Goal: Task Accomplishment & Management: Use online tool/utility

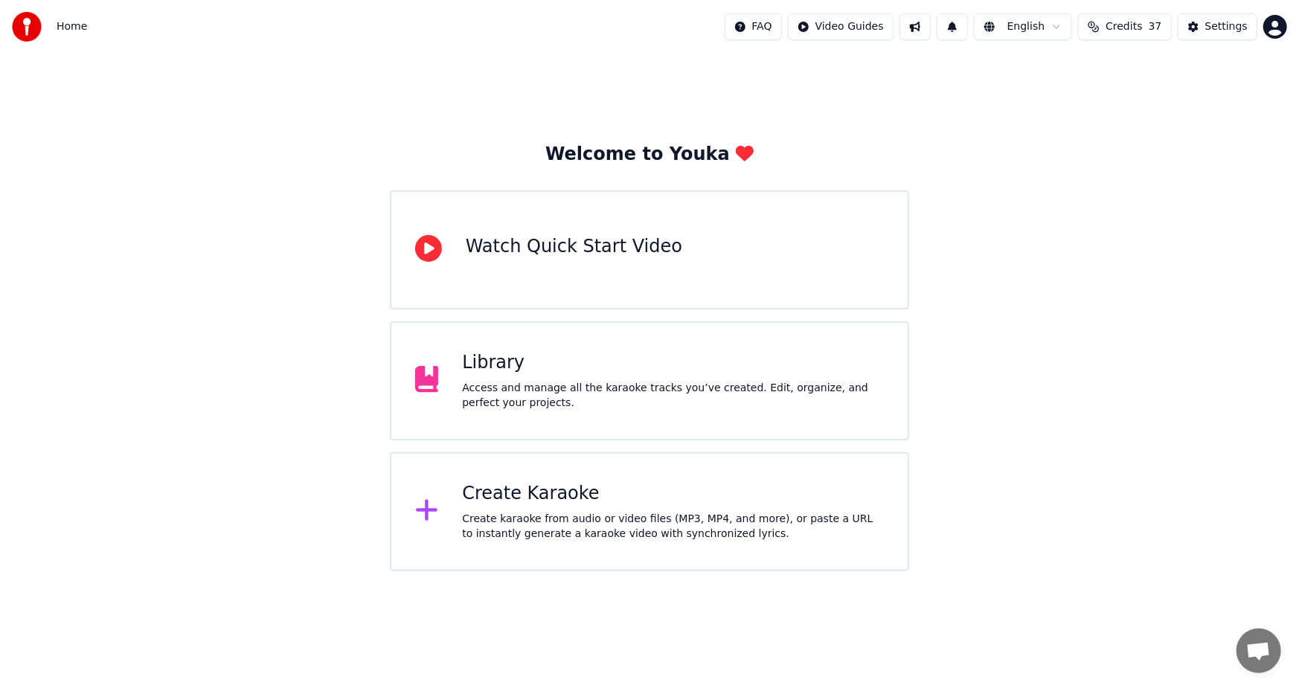
click at [554, 497] on div "Create Karaoke" at bounding box center [673, 494] width 422 height 24
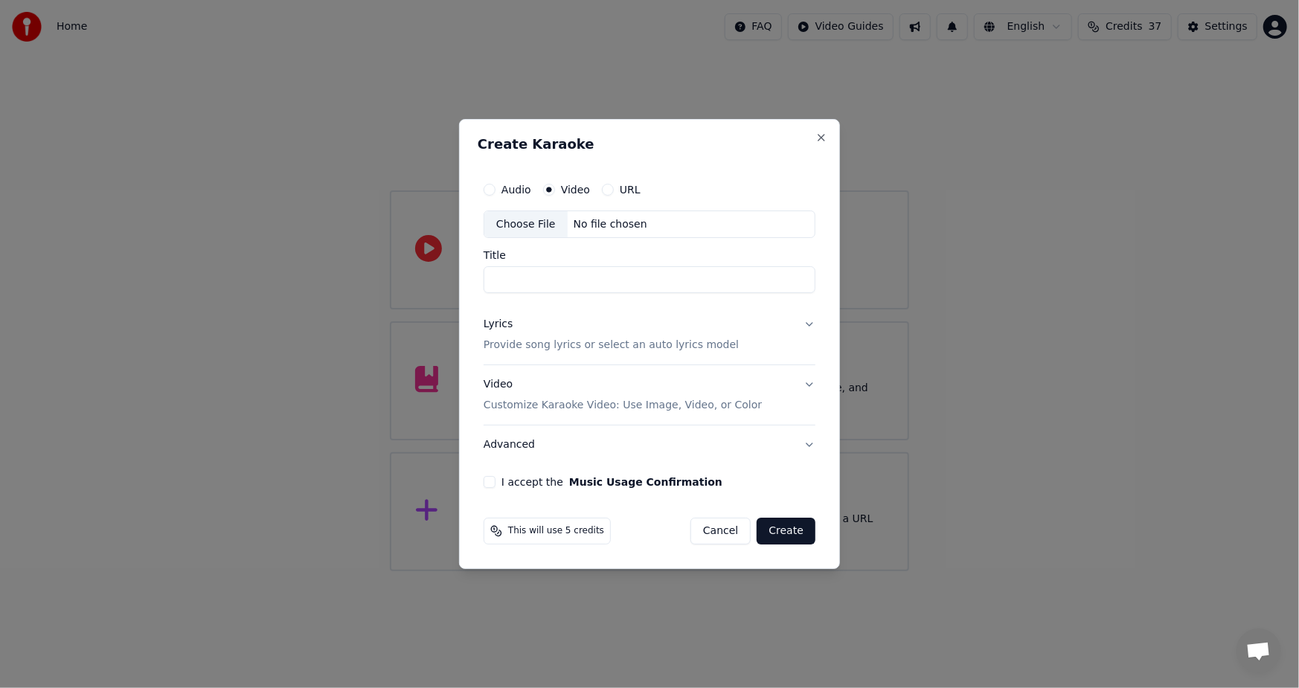
click at [521, 223] on div "Choose File" at bounding box center [525, 224] width 83 height 27
type input "**********"
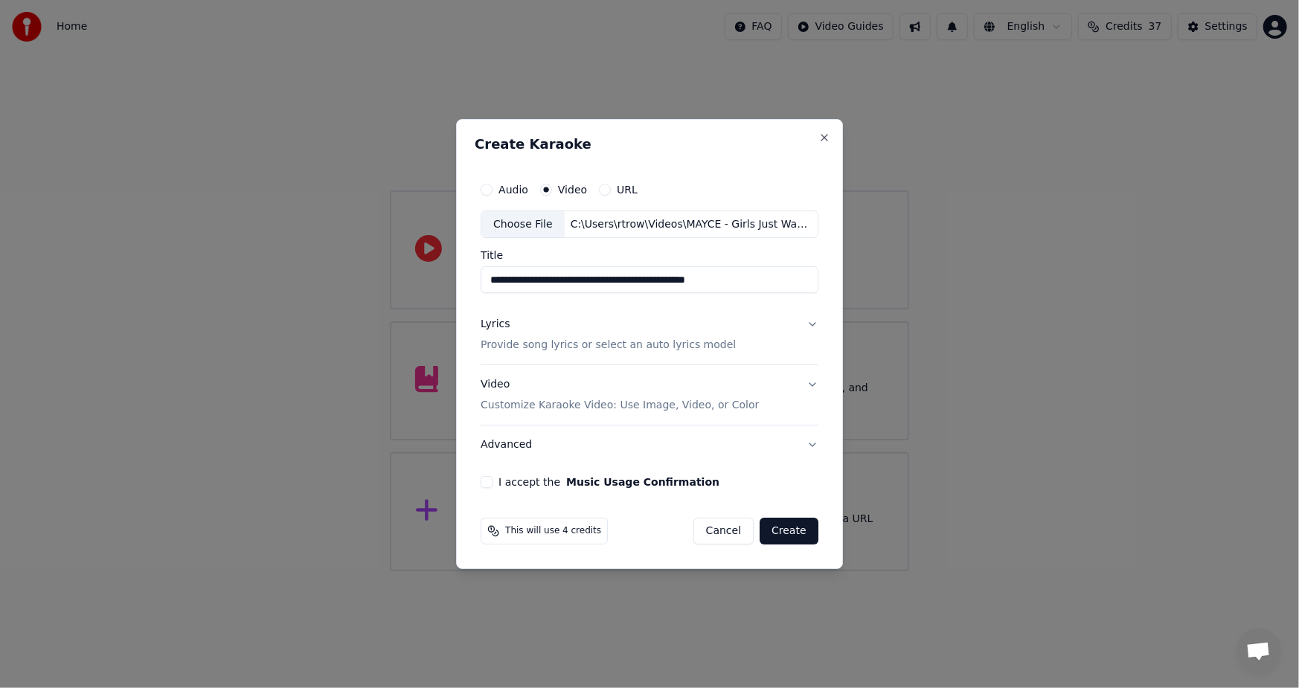
click at [530, 346] on p "Provide song lyrics or select an auto lyrics model" at bounding box center [607, 345] width 255 height 15
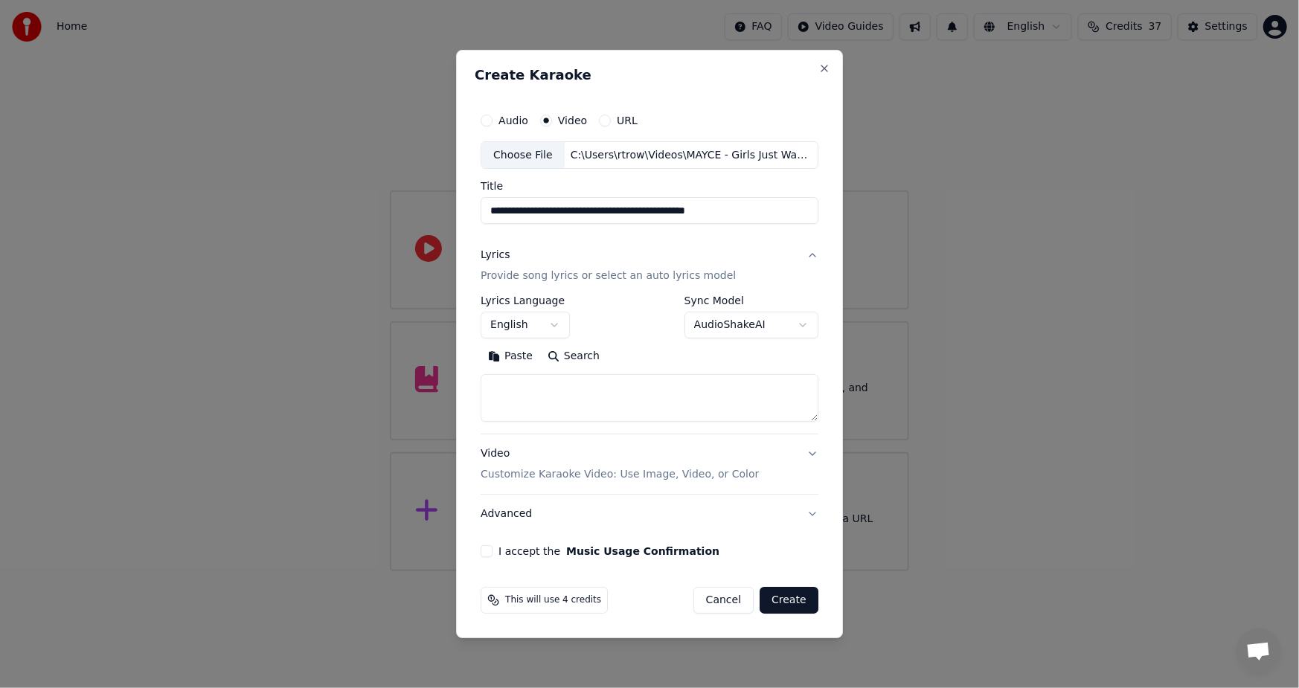
click at [509, 352] on button "Paste" at bounding box center [509, 357] width 59 height 24
click at [483, 553] on button "I accept the Music Usage Confirmation" at bounding box center [486, 551] width 12 height 12
click at [777, 605] on button "Create" at bounding box center [788, 600] width 59 height 27
type textarea "**********"
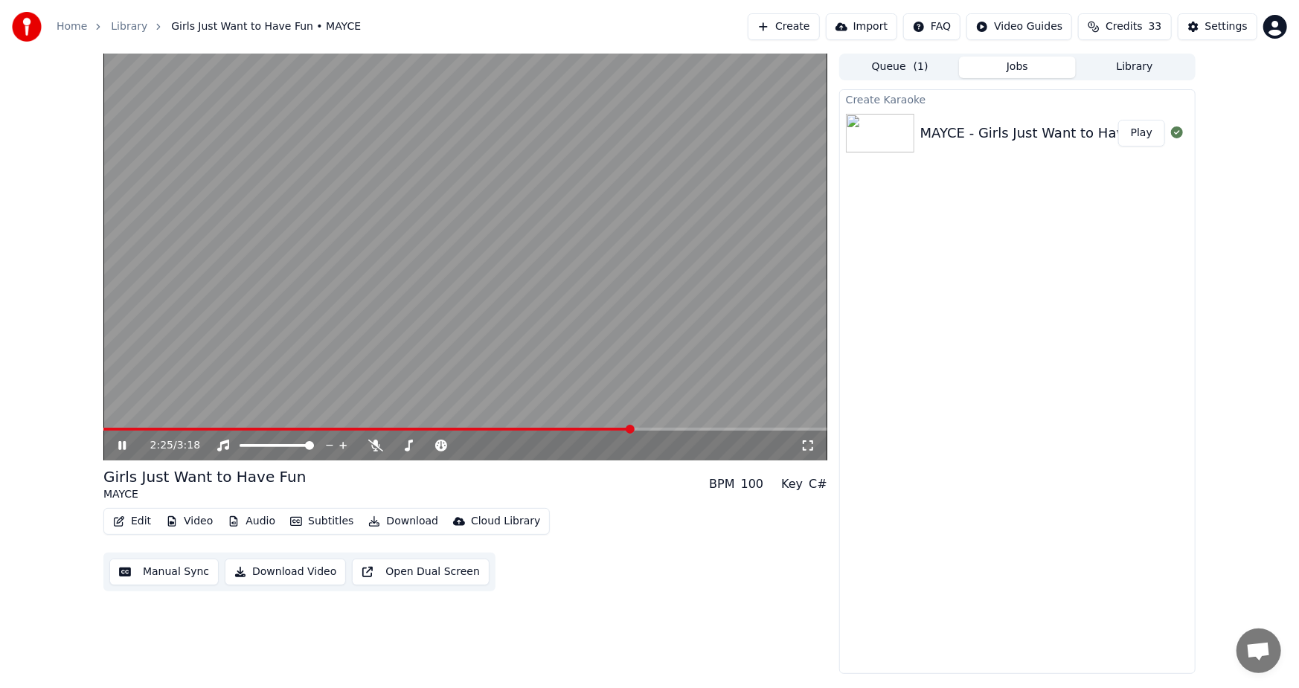
click at [115, 444] on icon at bounding box center [132, 446] width 35 height 12
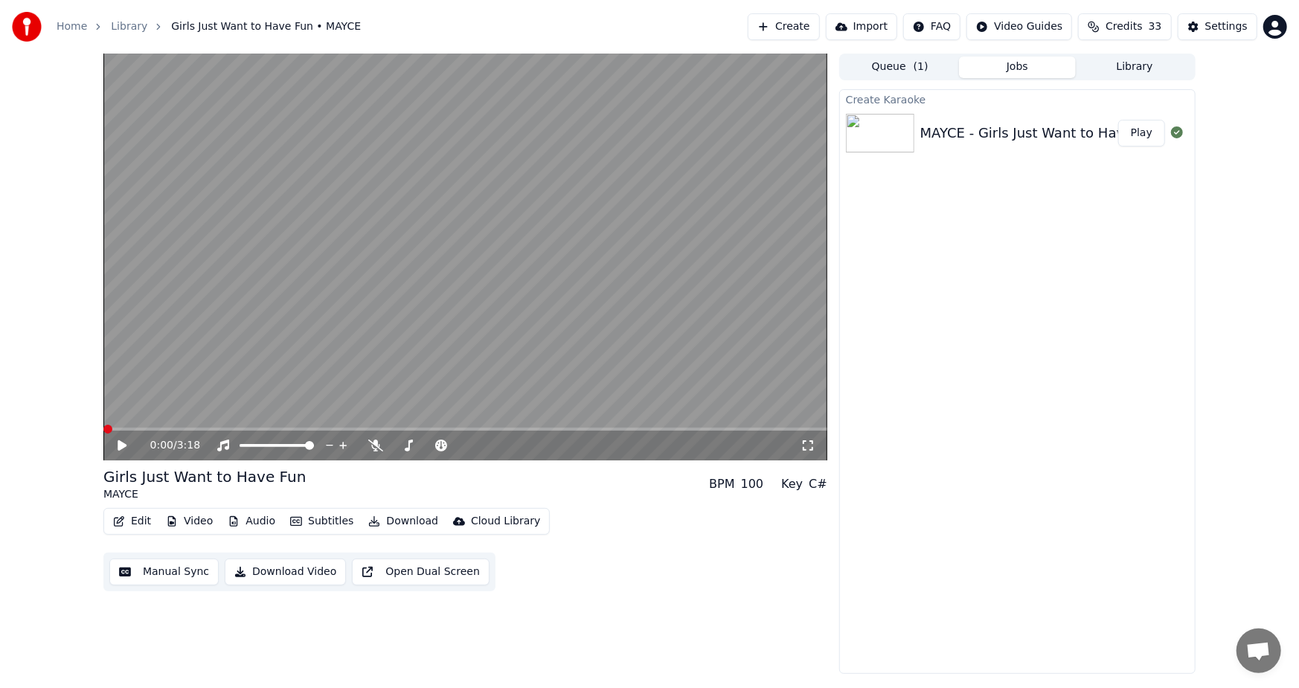
click at [103, 425] on span at bounding box center [107, 429] width 9 height 9
click at [114, 444] on div "0:00 / 3:18" at bounding box center [465, 445] width 712 height 15
click at [326, 524] on button "Subtitles" at bounding box center [321, 521] width 75 height 21
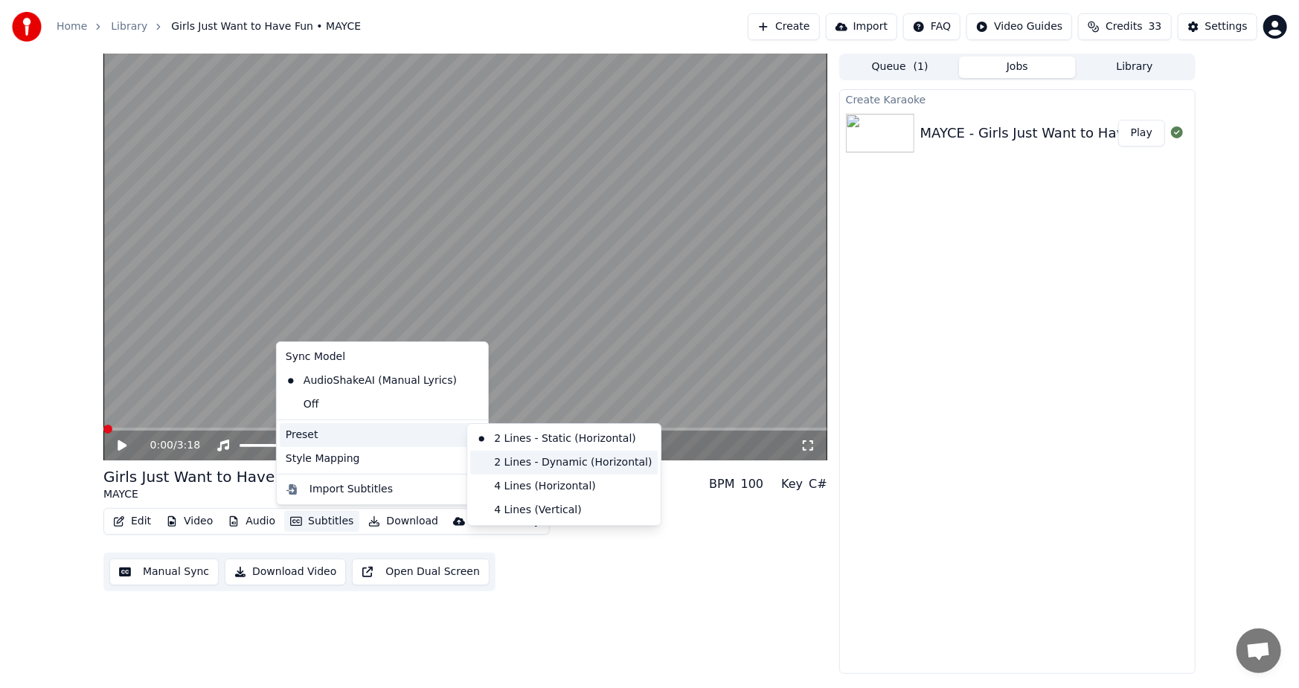
click at [543, 463] on div "2 Lines - Dynamic (Horizontal)" at bounding box center [563, 463] width 187 height 24
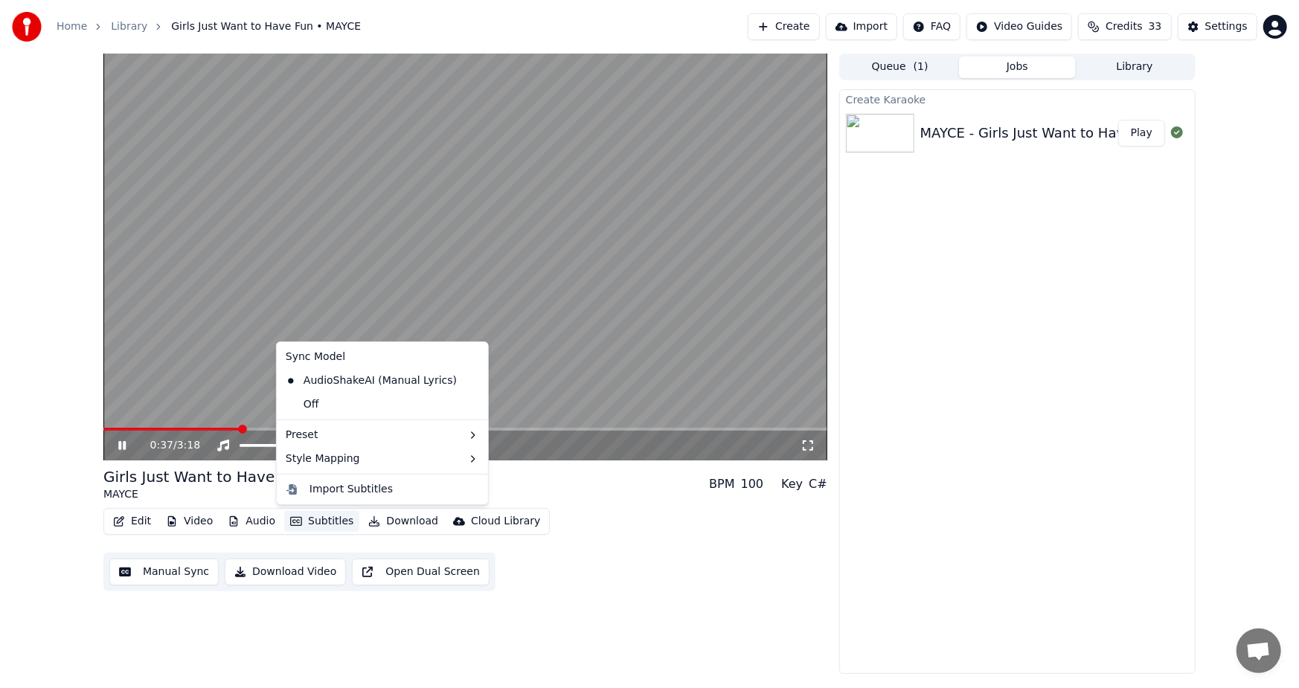
click at [326, 518] on button "Subtitles" at bounding box center [321, 521] width 75 height 21
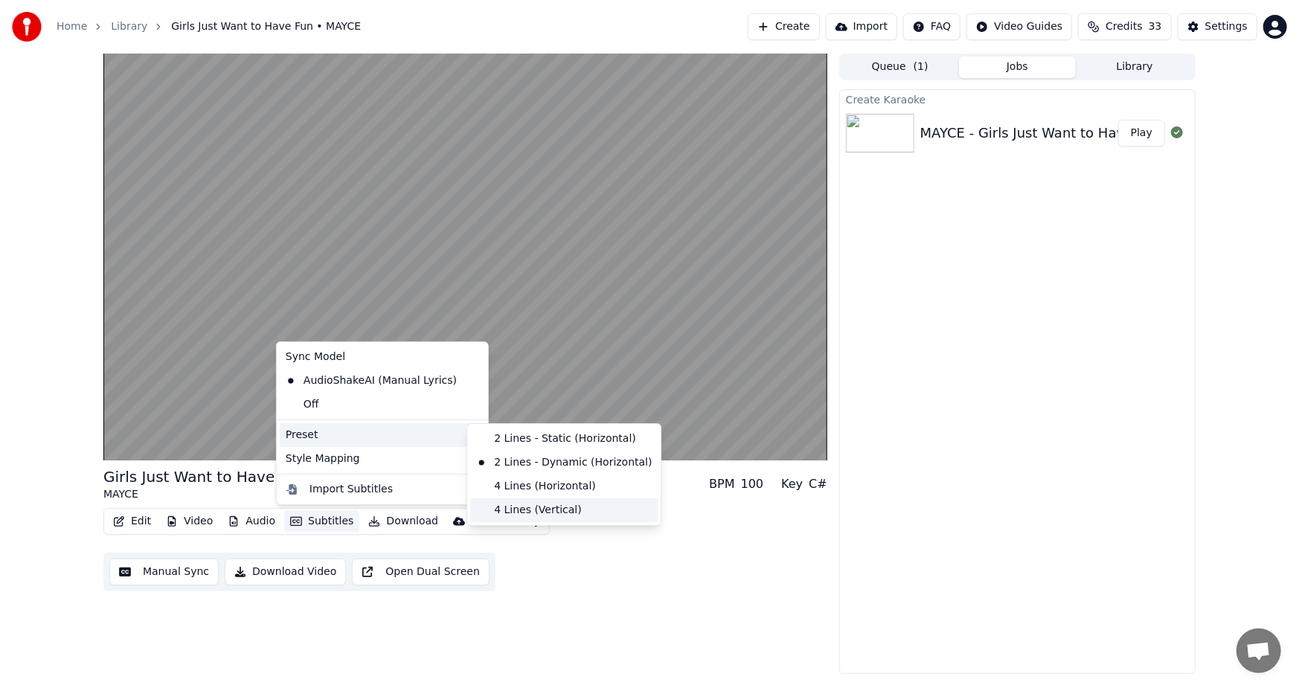
click at [550, 515] on div "4 Lines (Vertical)" at bounding box center [563, 510] width 187 height 24
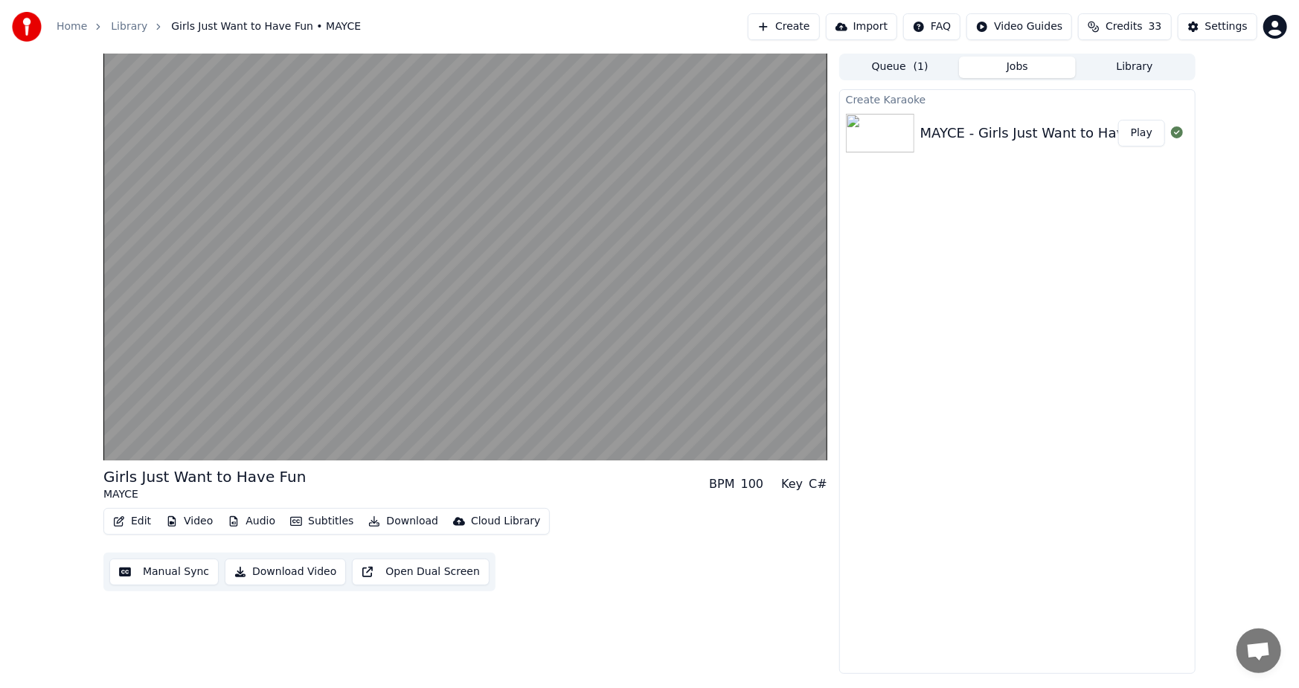
click at [118, 521] on icon "button" at bounding box center [119, 521] width 10 height 10
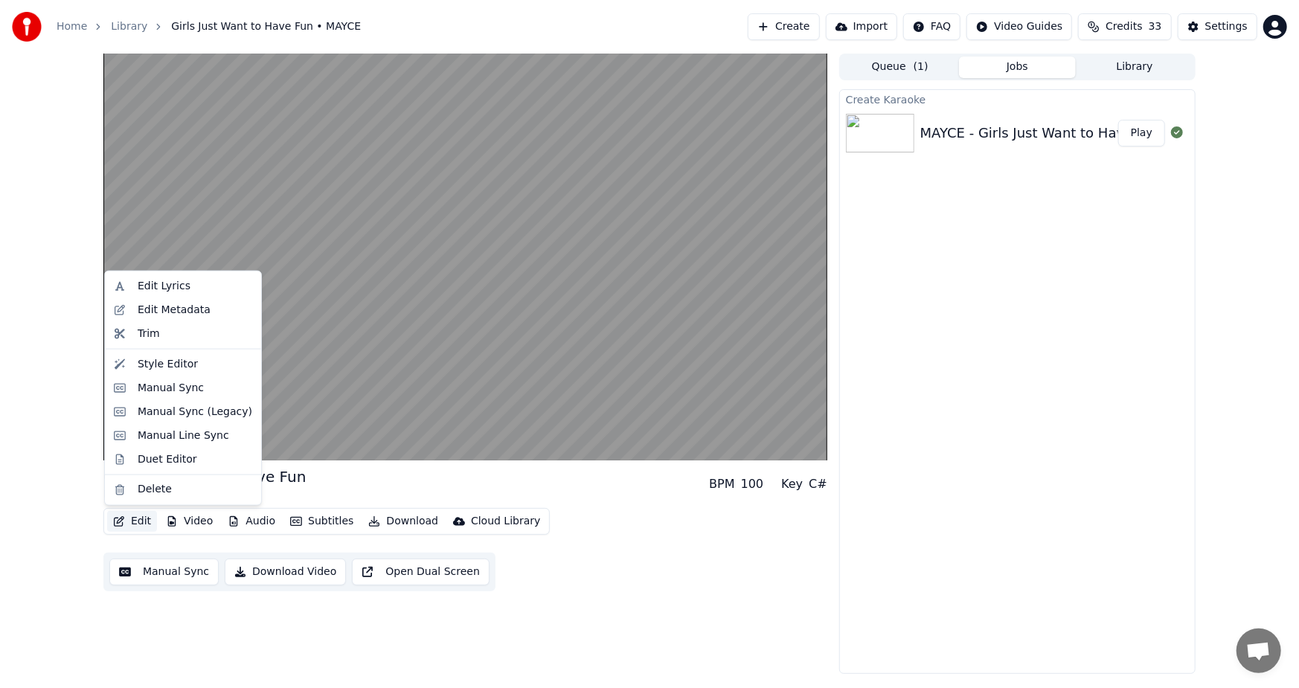
click at [27, 524] on div "Girls Just Want to Have Fun MAYCE BPM 100 Key C# Edit Video Audio Subtitles Dow…" at bounding box center [649, 364] width 1299 height 620
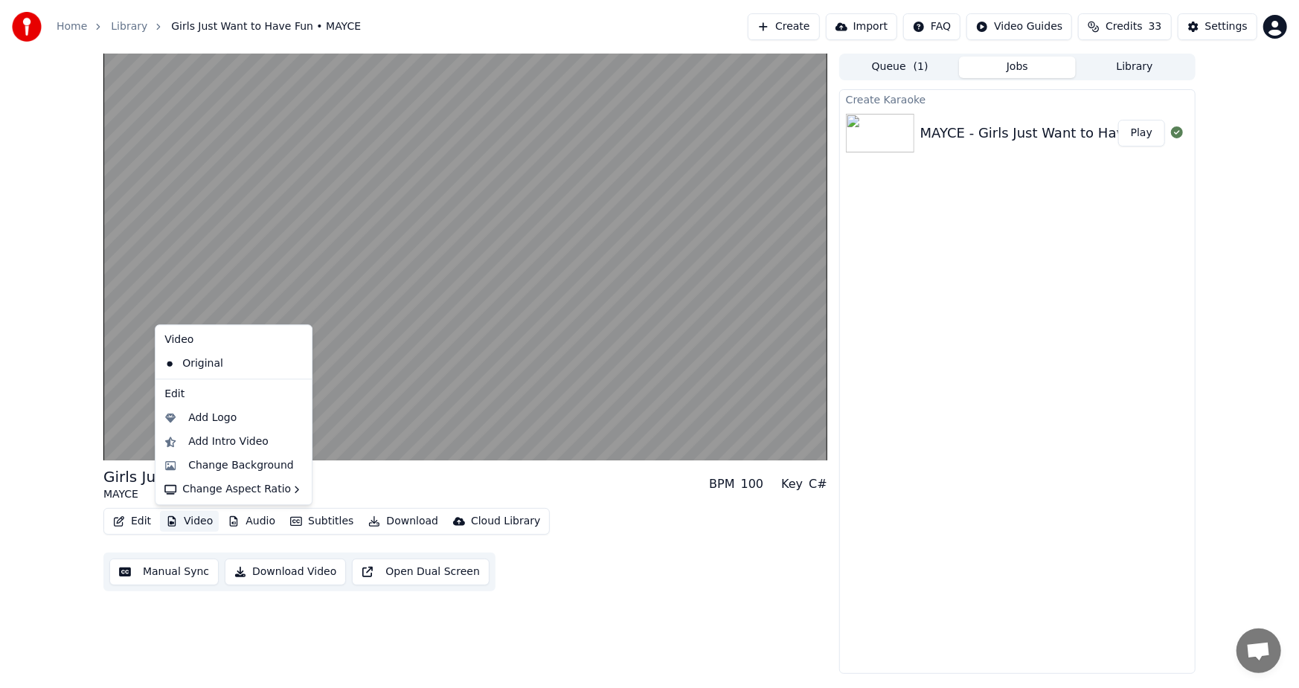
click at [184, 520] on button "Video" at bounding box center [189, 521] width 59 height 21
click at [219, 461] on div "Change Background" at bounding box center [241, 465] width 106 height 15
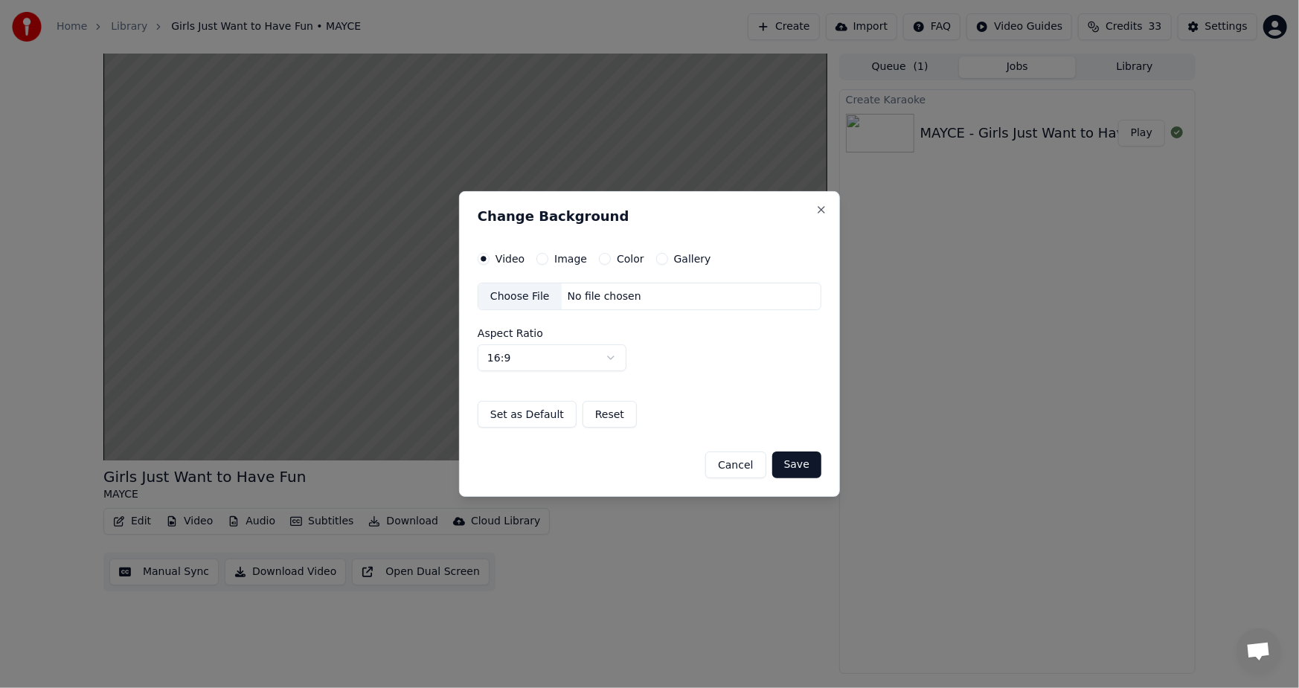
click at [556, 257] on label "Image" at bounding box center [570, 259] width 33 height 10
click at [548, 257] on button "Image" at bounding box center [542, 259] width 12 height 12
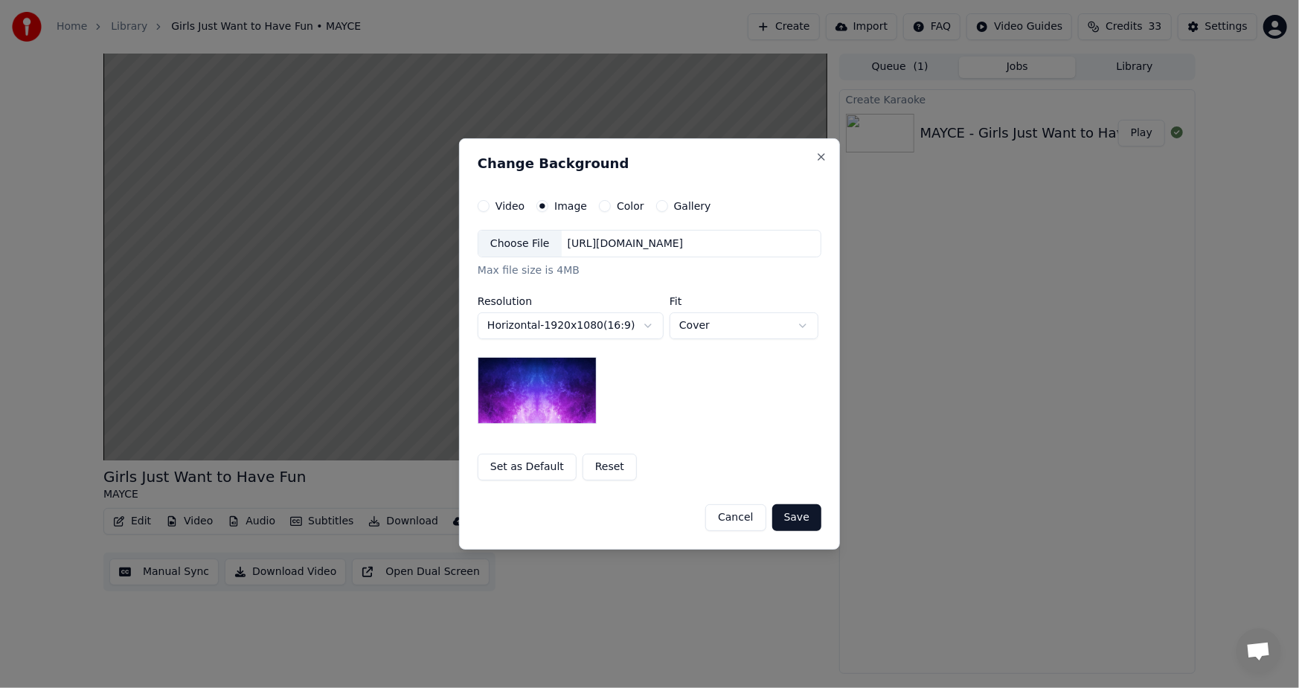
click at [588, 245] on div "https://imagedelivery.net/jkI57_JBx8hWPzcSI-uF5w/c7639807-3f76-4ea5-9112-66e75e…" at bounding box center [626, 243] width 128 height 15
click at [511, 248] on div "Choose File" at bounding box center [519, 244] width 83 height 27
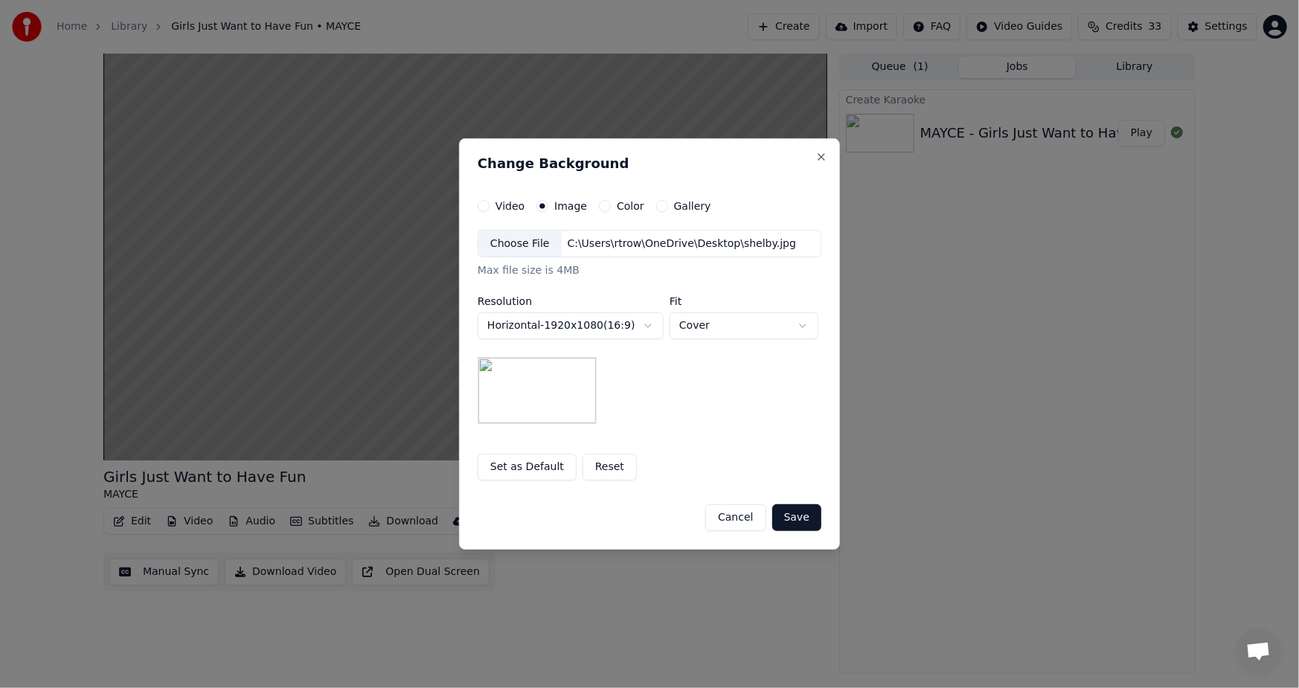
click at [791, 523] on button "Save" at bounding box center [796, 517] width 49 height 27
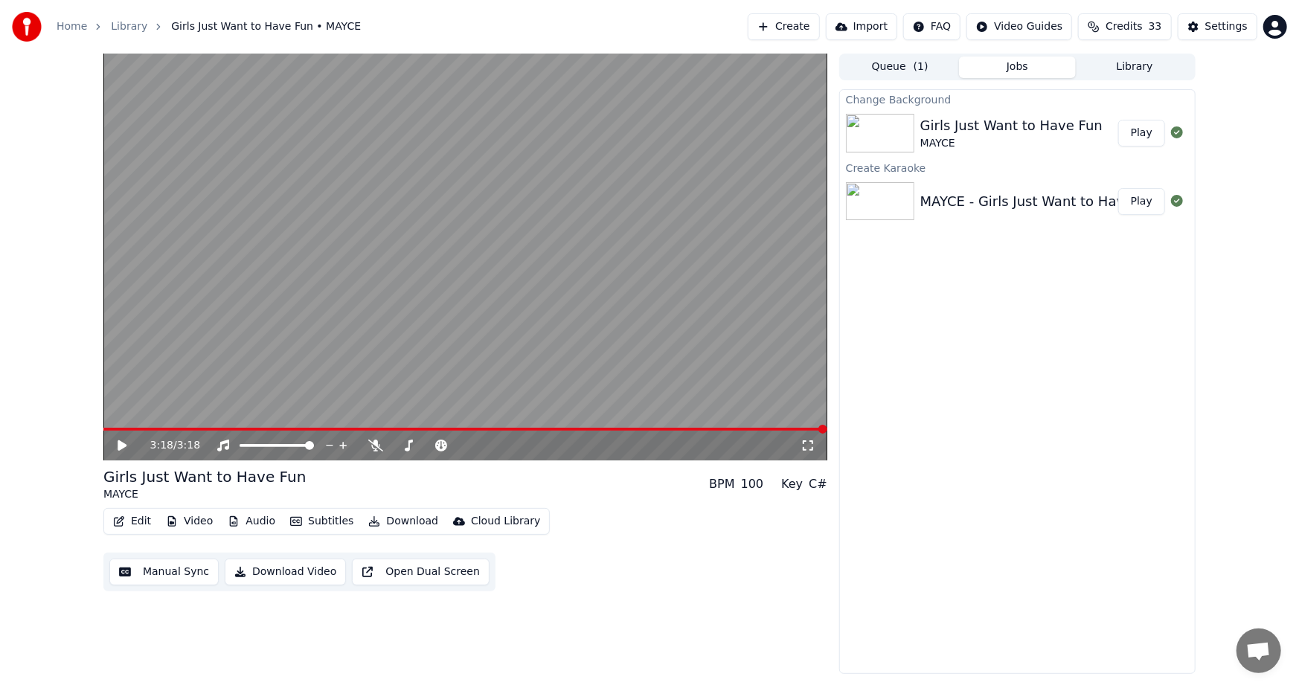
click at [1136, 133] on button "Play" at bounding box center [1141, 133] width 47 height 27
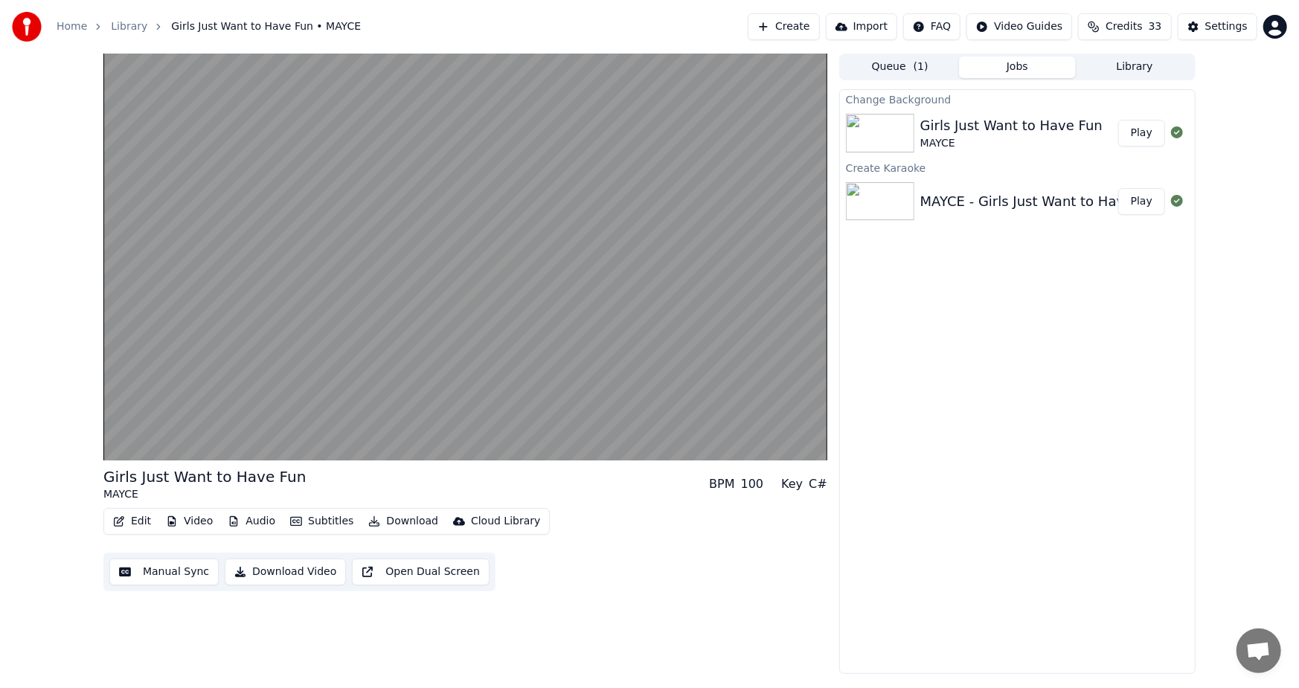
click at [326, 521] on button "Subtitles" at bounding box center [321, 521] width 75 height 21
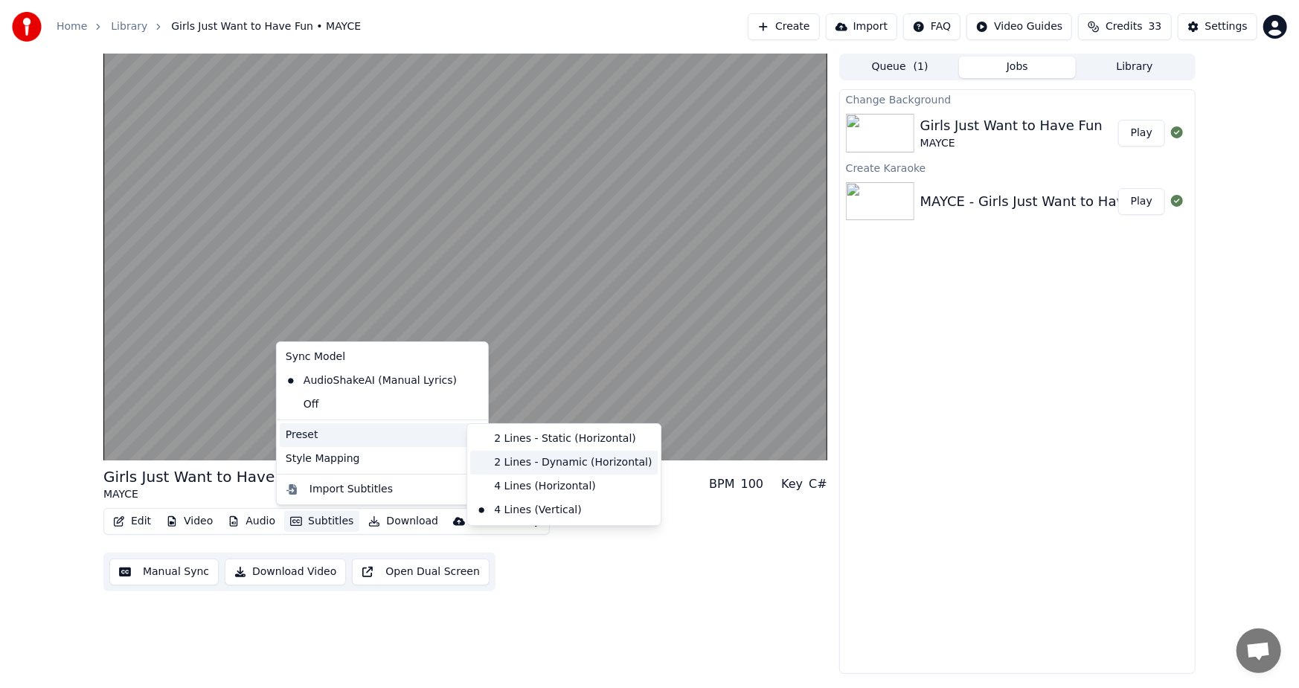
click at [595, 457] on div "2 Lines - Dynamic (Horizontal)" at bounding box center [563, 463] width 187 height 24
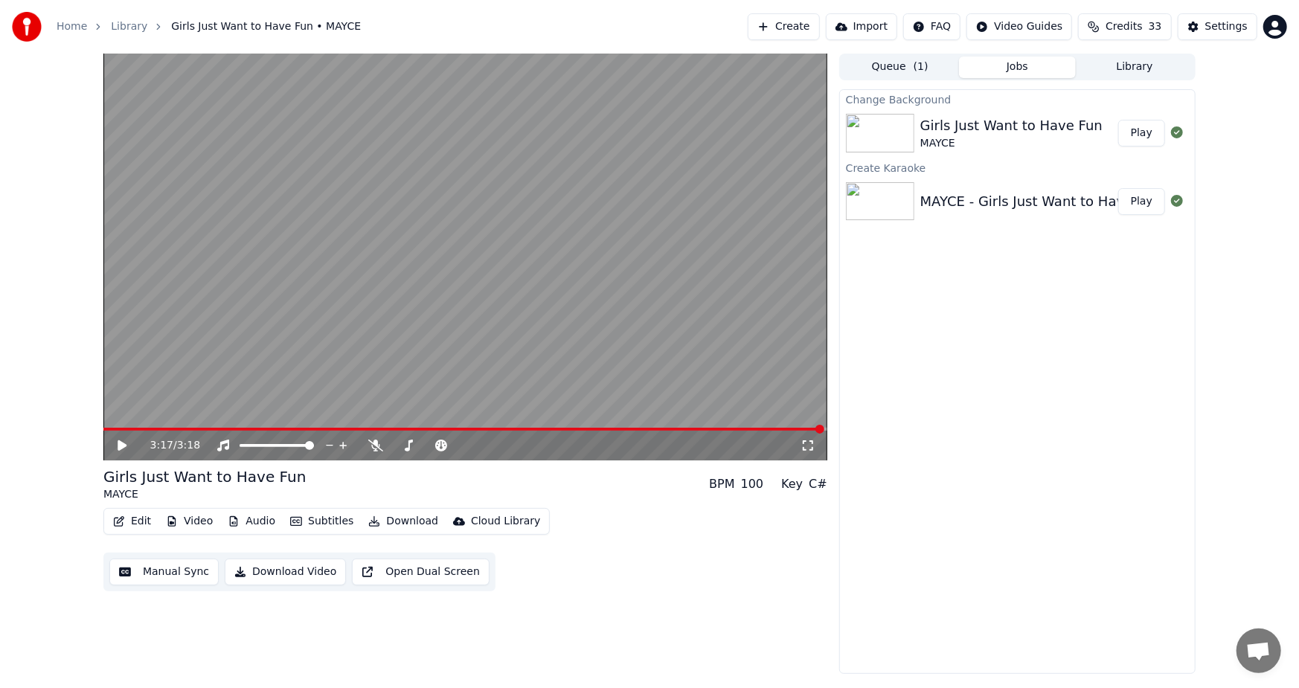
click at [120, 428] on span at bounding box center [463, 429] width 720 height 3
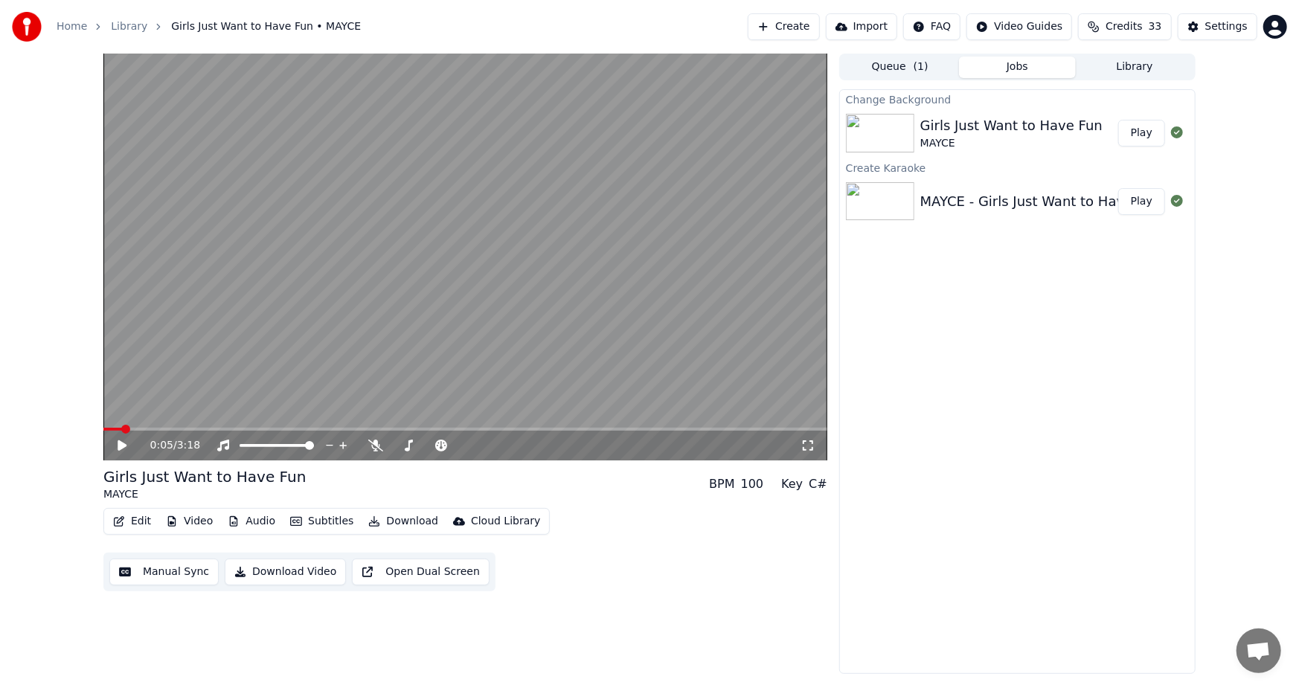
click at [199, 426] on video at bounding box center [465, 257] width 724 height 407
click at [193, 431] on div "0:05 / 3:18" at bounding box center [465, 446] width 724 height 30
click at [195, 428] on span at bounding box center [465, 429] width 724 height 3
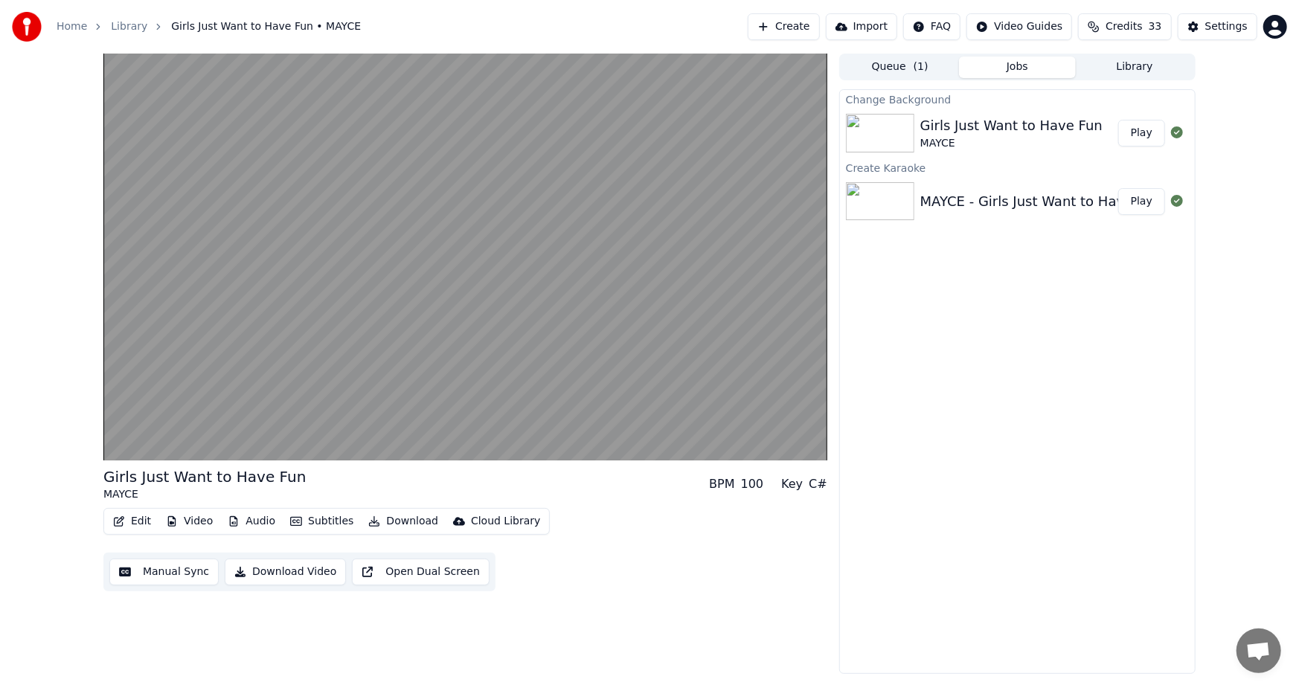
click at [281, 575] on button "Download Video" at bounding box center [285, 572] width 121 height 27
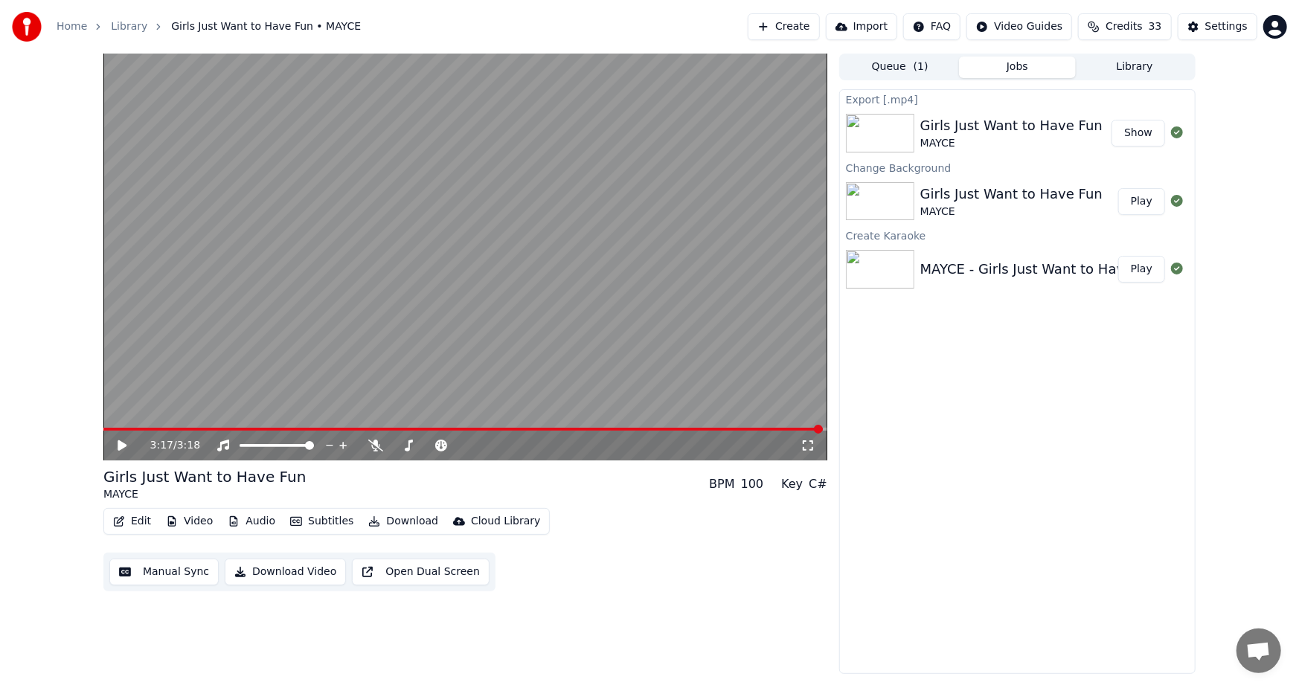
click at [183, 521] on button "Video" at bounding box center [189, 521] width 59 height 21
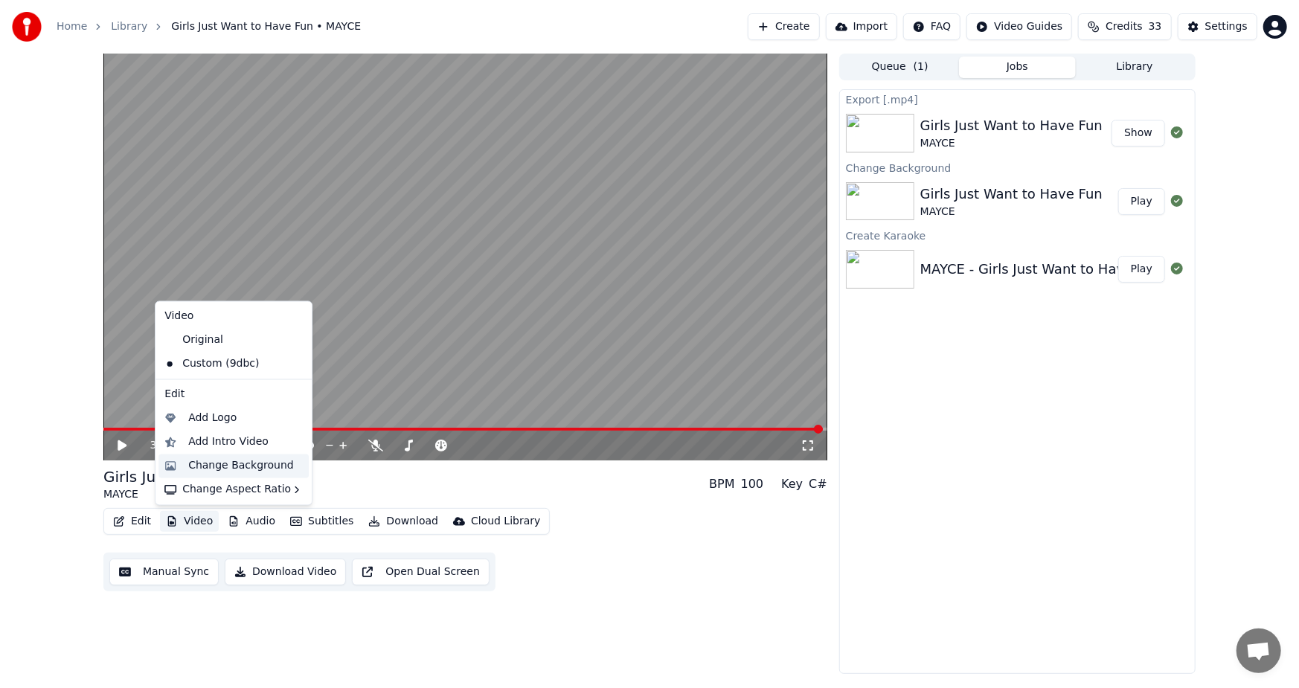
click at [239, 466] on div "Change Background" at bounding box center [241, 465] width 106 height 15
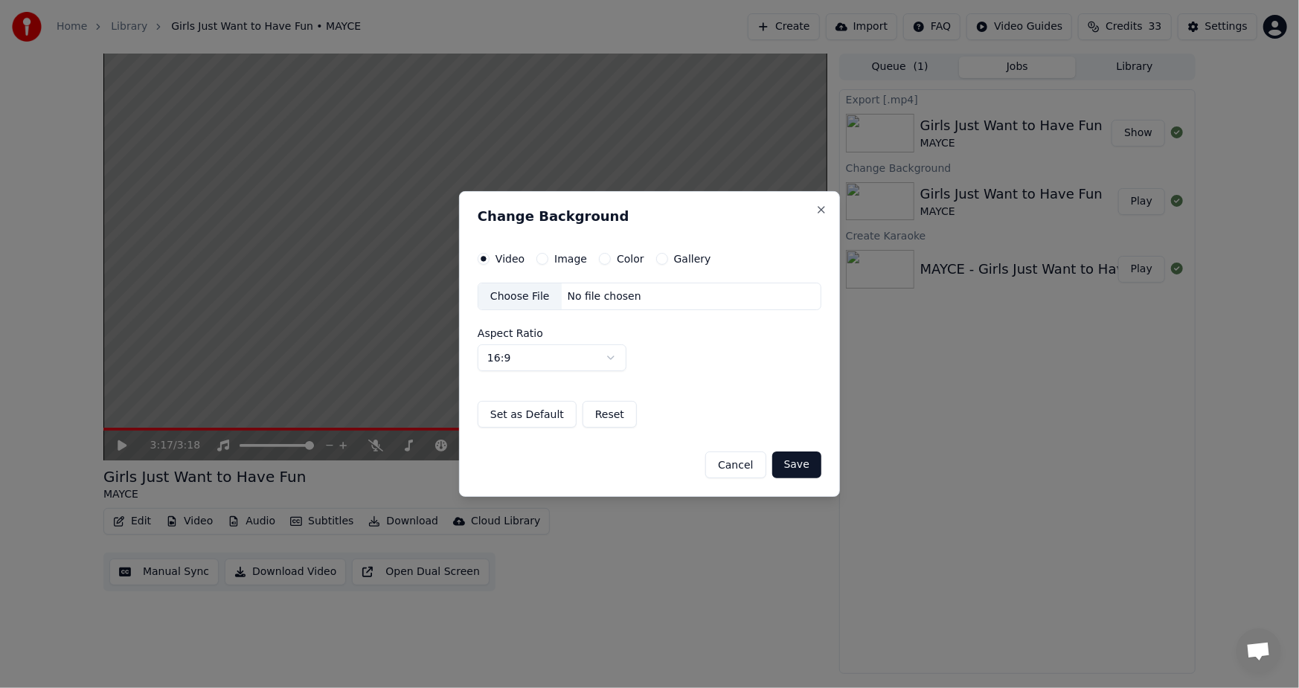
click at [570, 255] on label "Image" at bounding box center [570, 259] width 33 height 10
click at [548, 255] on button "Image" at bounding box center [542, 259] width 12 height 12
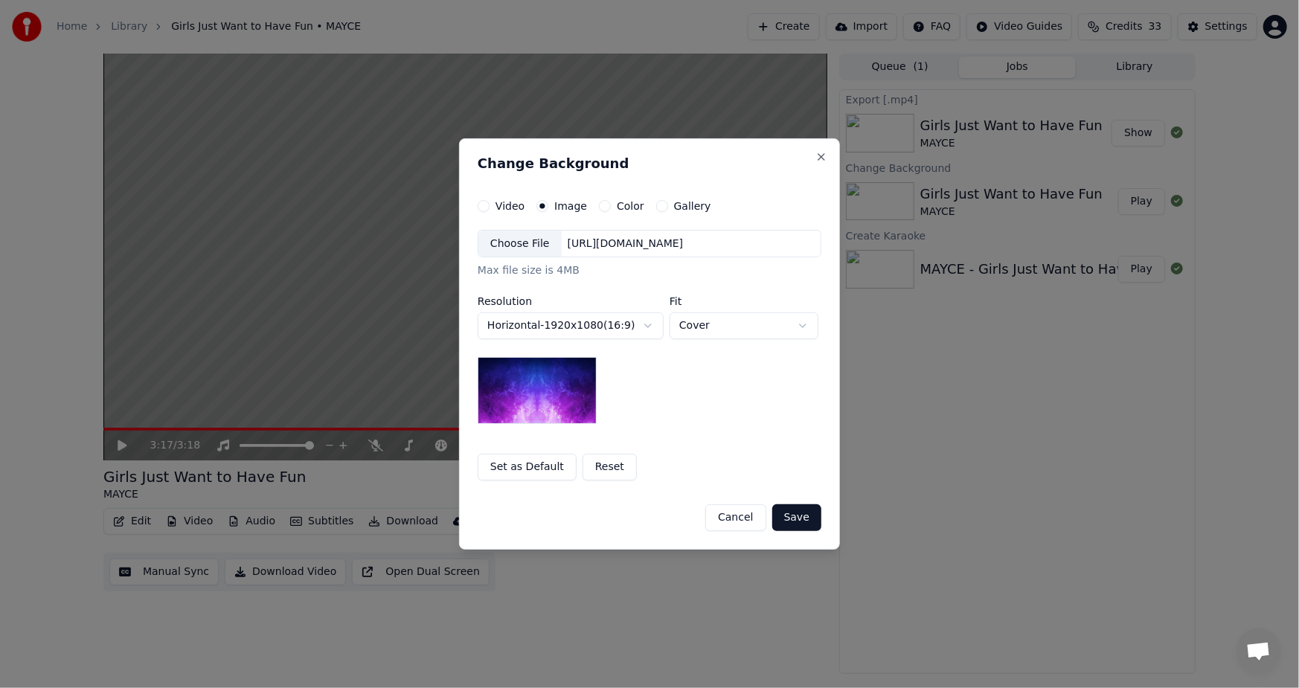
click at [534, 245] on div "Choose File" at bounding box center [519, 244] width 83 height 27
click at [537, 239] on div "Choose File" at bounding box center [519, 244] width 83 height 27
click at [823, 156] on button "Close" at bounding box center [821, 157] width 12 height 12
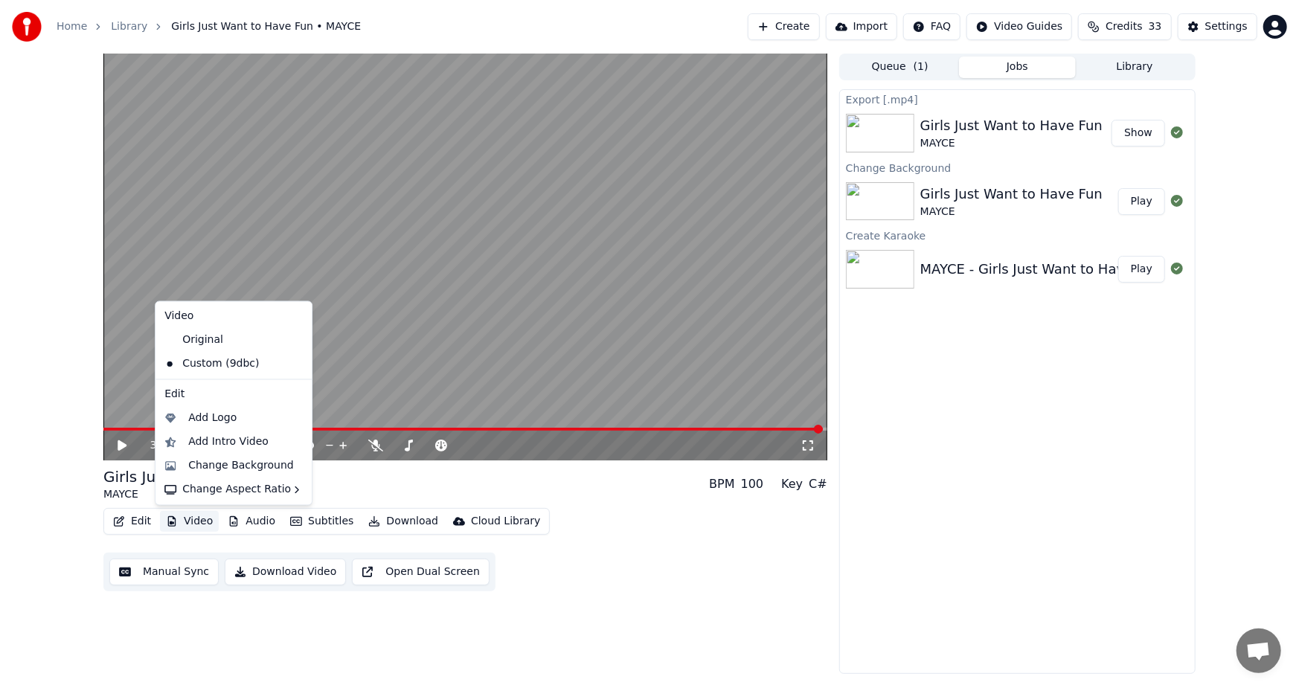
click at [181, 518] on button "Video" at bounding box center [189, 521] width 59 height 21
click at [239, 467] on div "Change Background" at bounding box center [241, 465] width 106 height 15
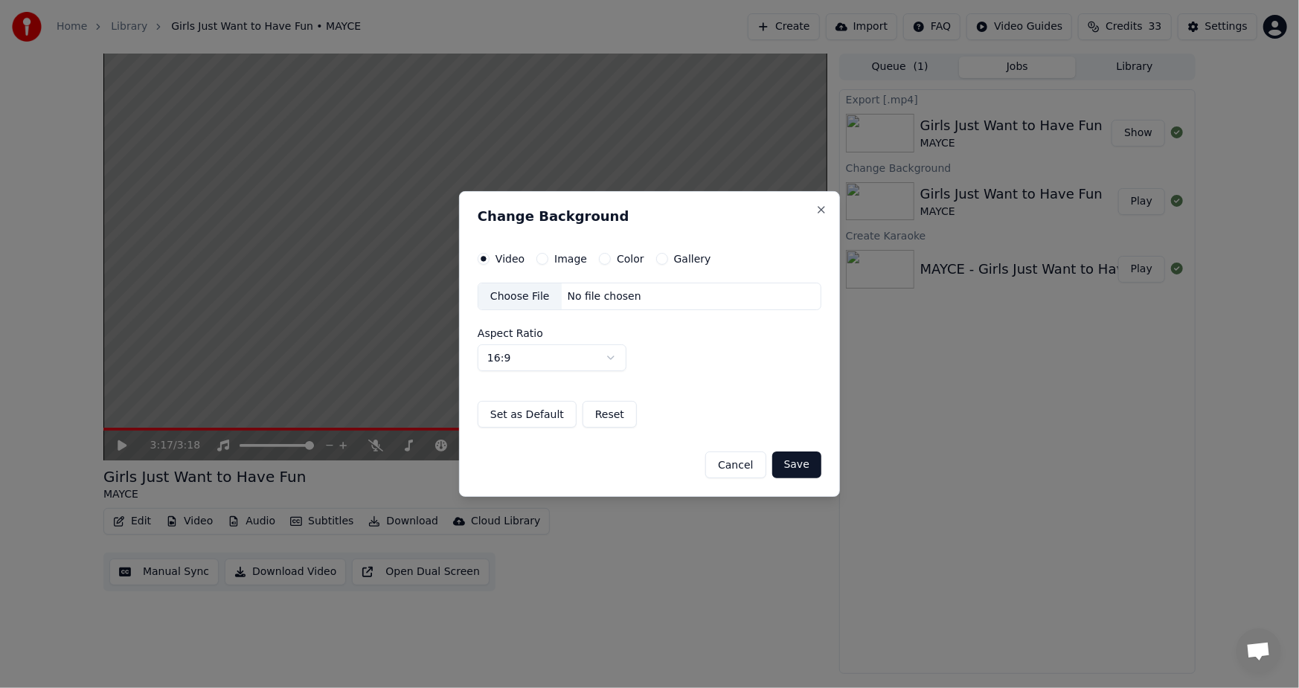
click at [519, 297] on div "Choose File" at bounding box center [519, 296] width 83 height 27
click at [802, 469] on button "Save" at bounding box center [796, 464] width 49 height 27
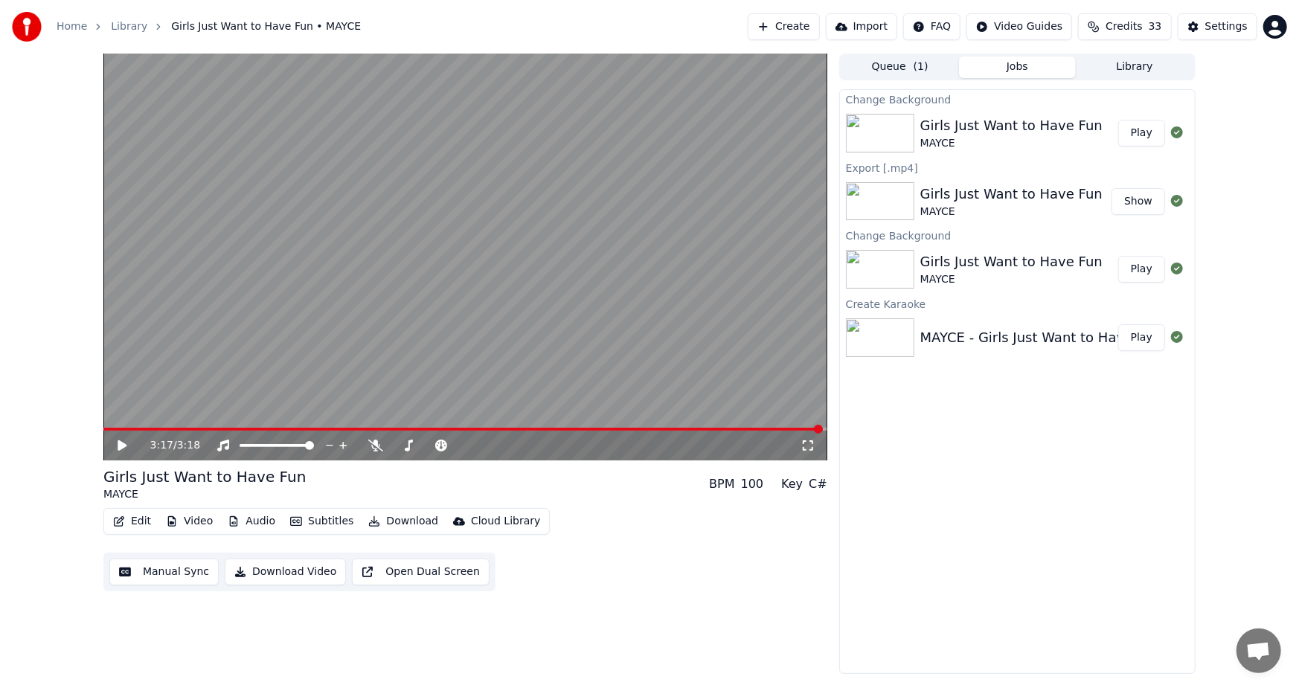
click at [1134, 131] on button "Play" at bounding box center [1141, 133] width 47 height 27
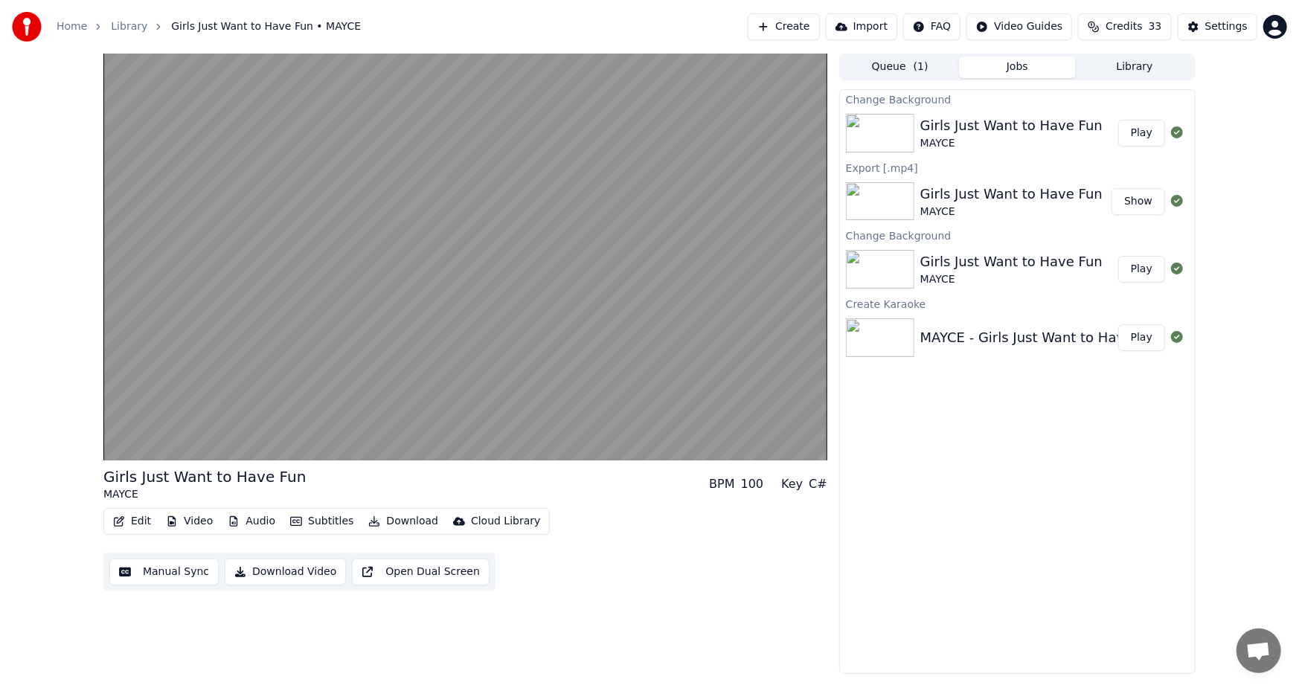
click at [182, 515] on button "Video" at bounding box center [189, 521] width 59 height 21
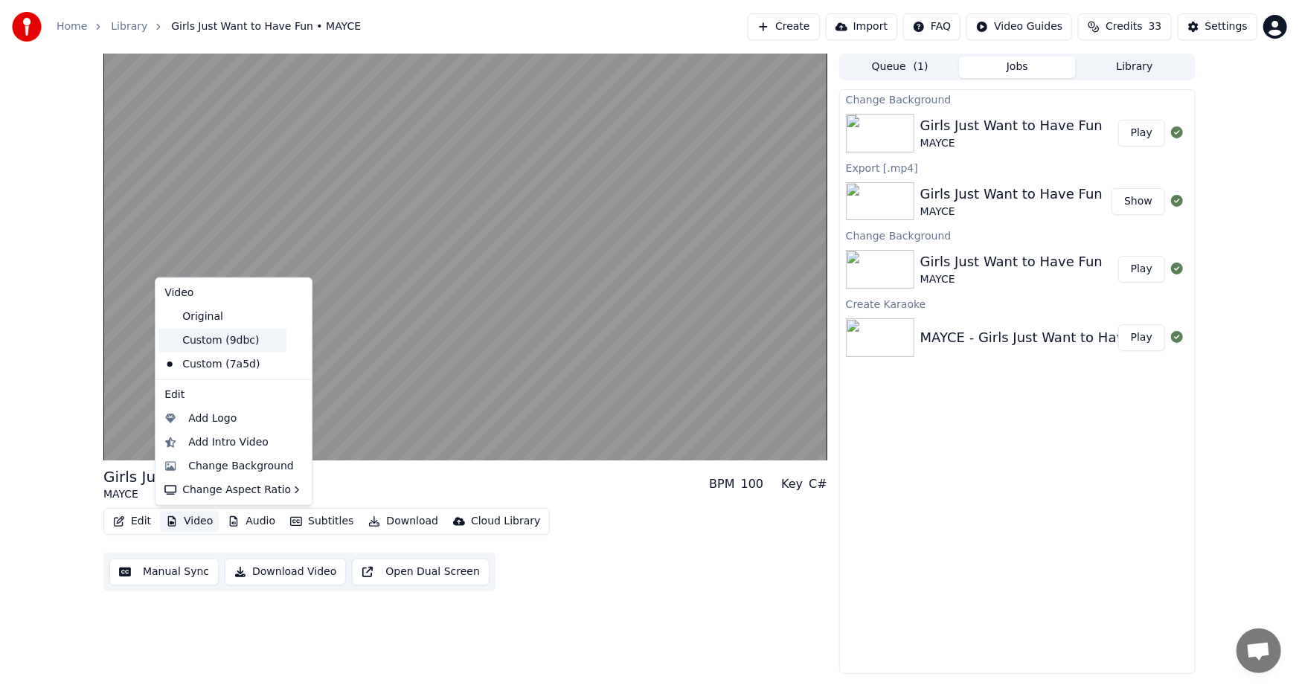
click at [225, 341] on div "Custom (9dbc)" at bounding box center [222, 341] width 128 height 24
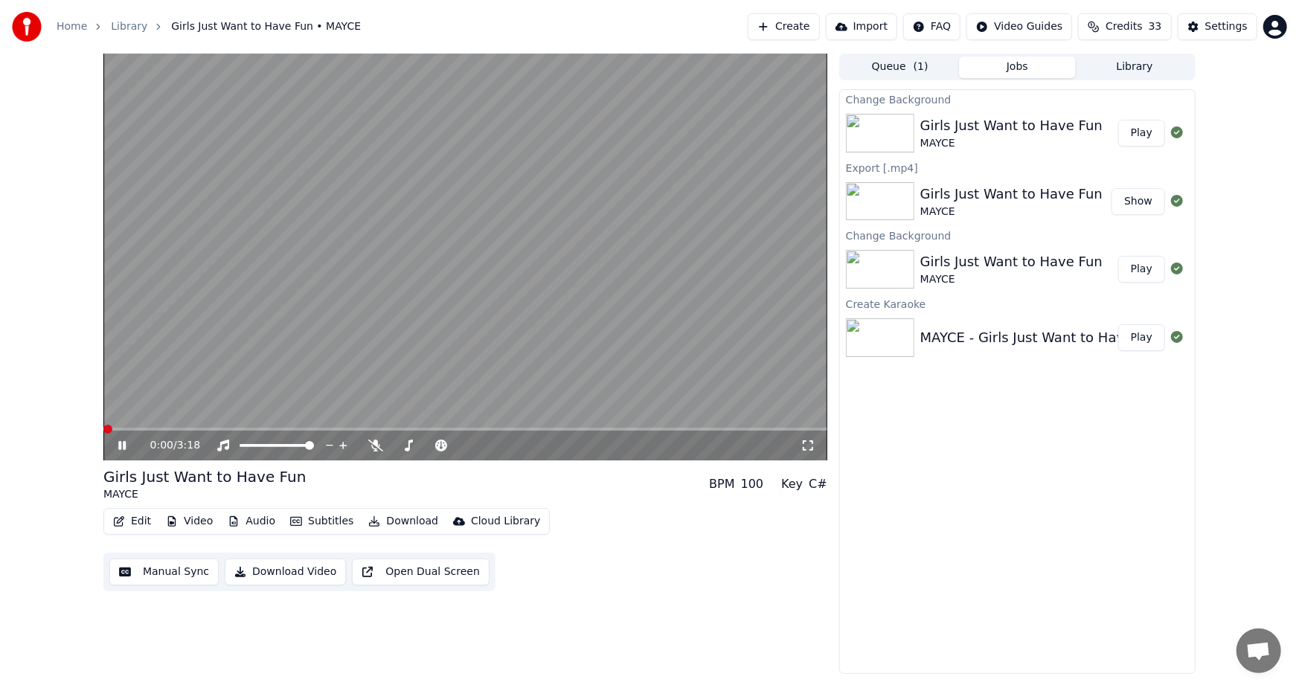
click at [192, 521] on button "Video" at bounding box center [189, 521] width 59 height 21
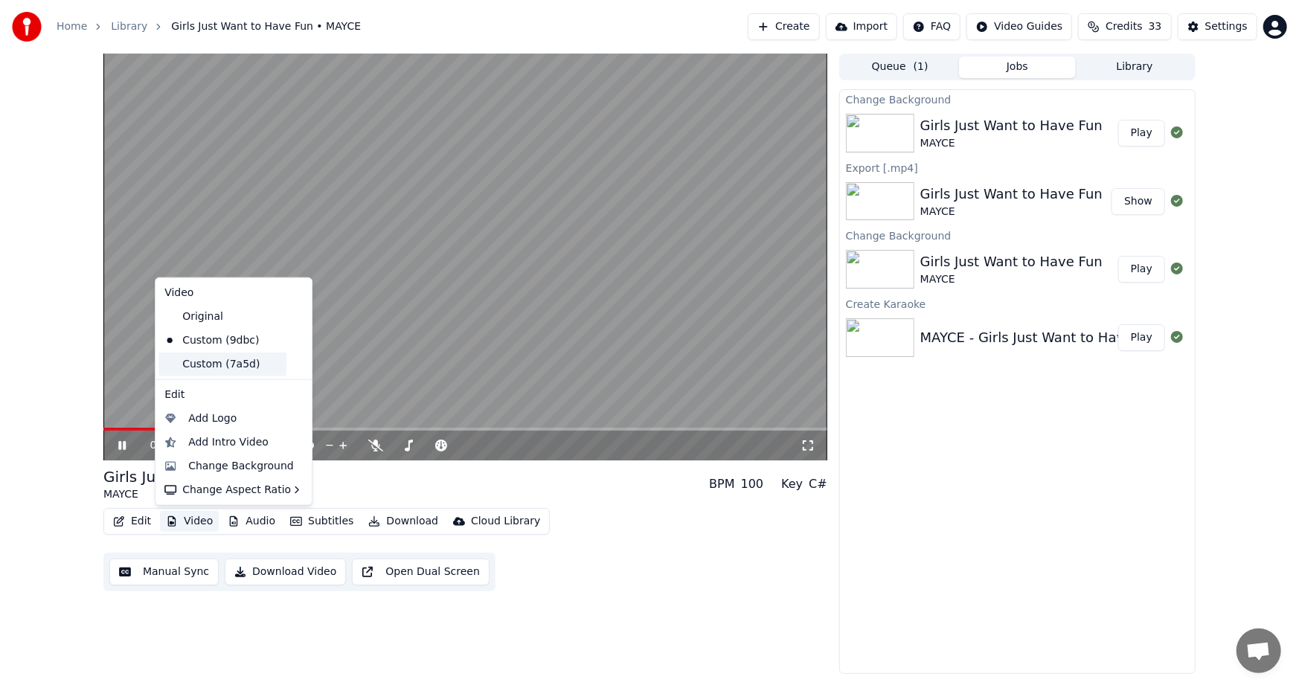
click at [239, 362] on div "Custom (7a5d)" at bounding box center [222, 365] width 128 height 24
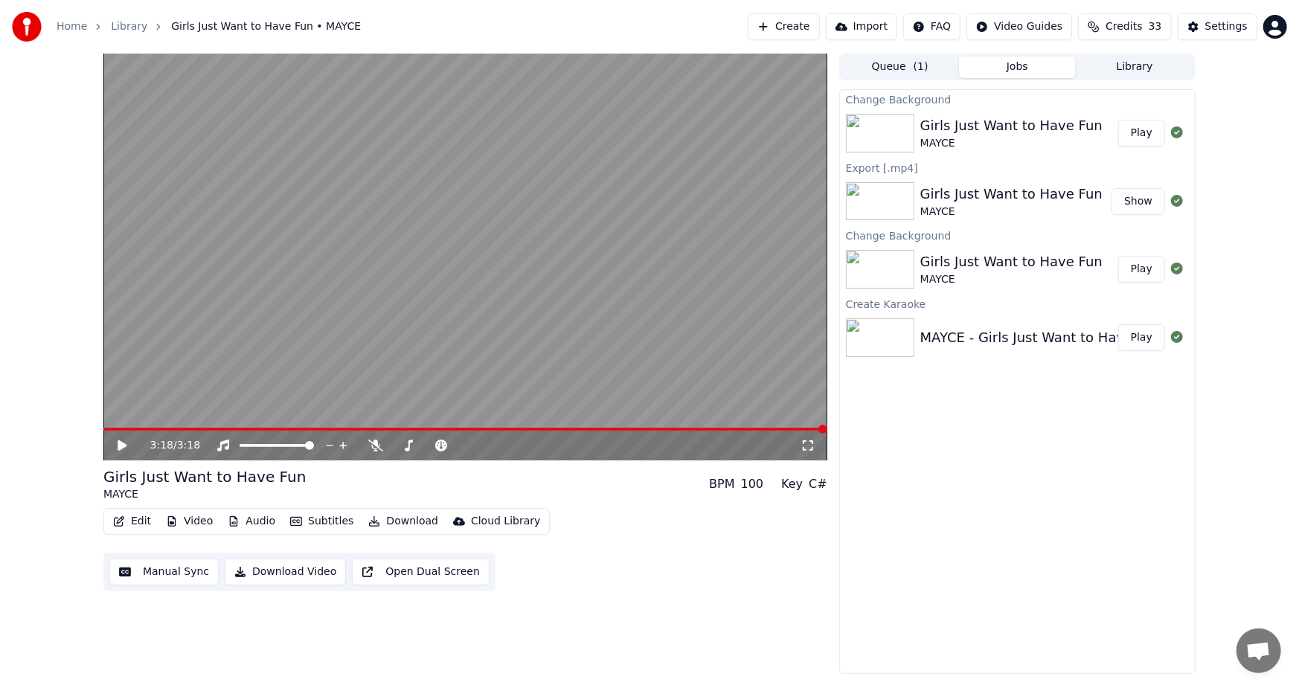
click at [292, 568] on button "Download Video" at bounding box center [285, 572] width 121 height 27
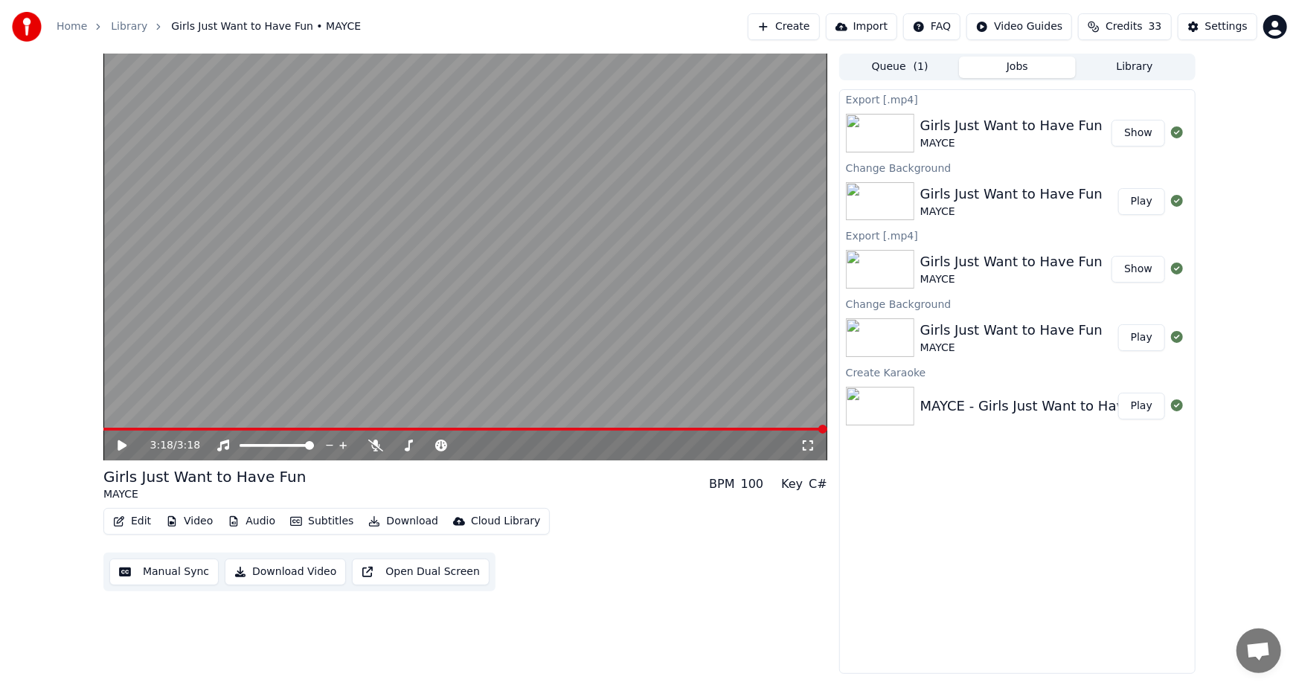
click at [1131, 132] on button "Show" at bounding box center [1138, 133] width 54 height 27
click at [185, 521] on button "Video" at bounding box center [189, 521] width 59 height 21
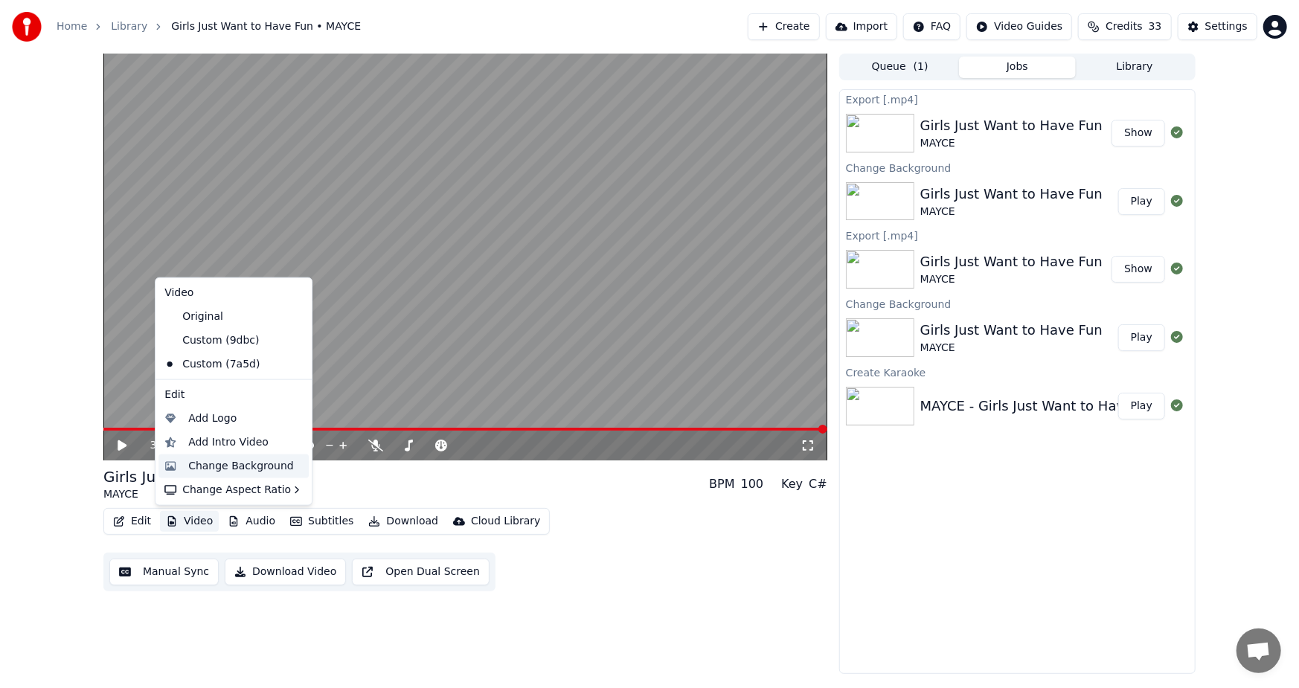
click at [245, 466] on div "Change Background" at bounding box center [241, 466] width 106 height 15
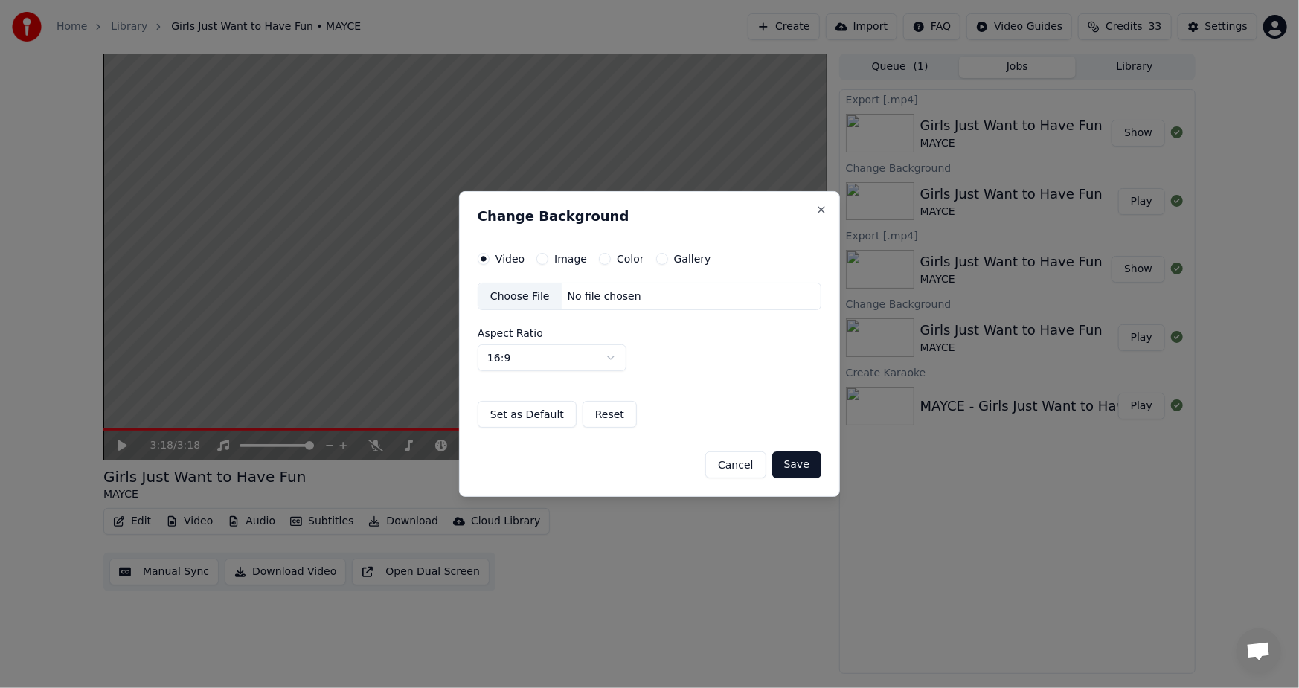
click at [532, 293] on div "Choose File" at bounding box center [519, 296] width 83 height 27
click at [610, 356] on body "Home Library Girls Just Want to Have Fun • MAYCE Create Import FAQ Video Guides…" at bounding box center [649, 344] width 1299 height 688
click at [796, 465] on button "Save" at bounding box center [796, 464] width 49 height 27
select select "****"
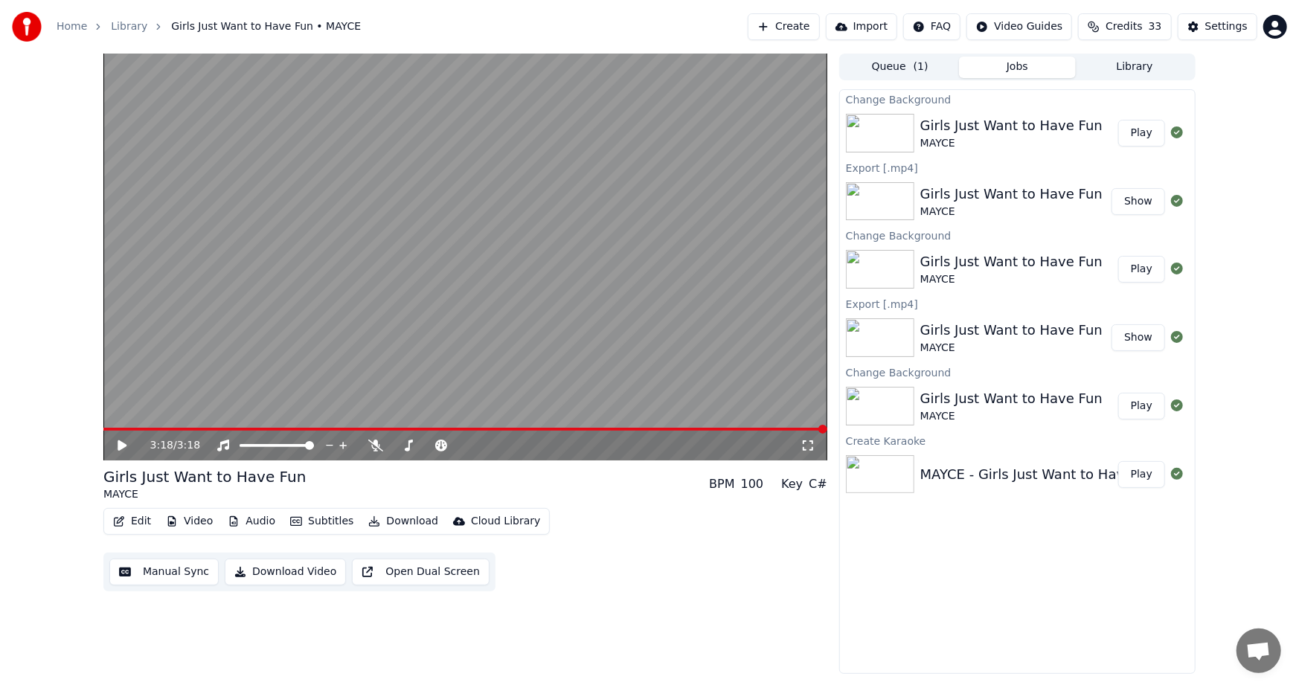
click at [1133, 133] on button "Play" at bounding box center [1141, 133] width 47 height 27
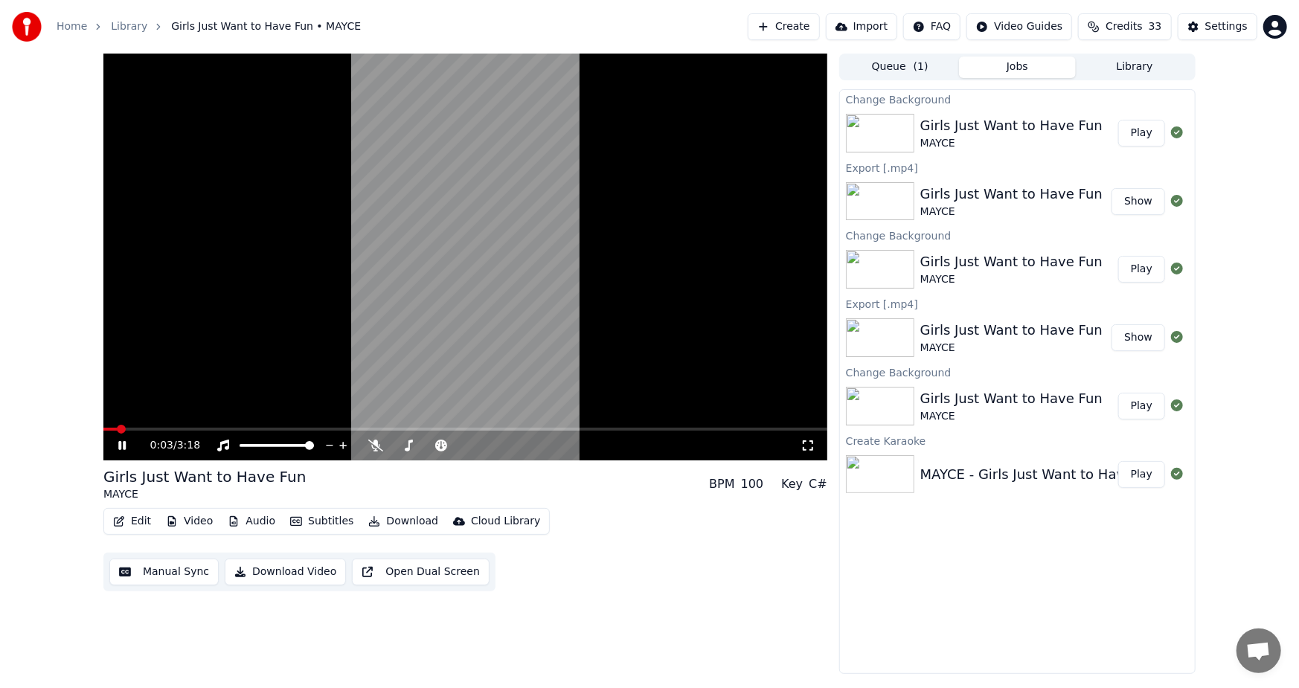
click at [118, 448] on icon at bounding box center [132, 446] width 35 height 12
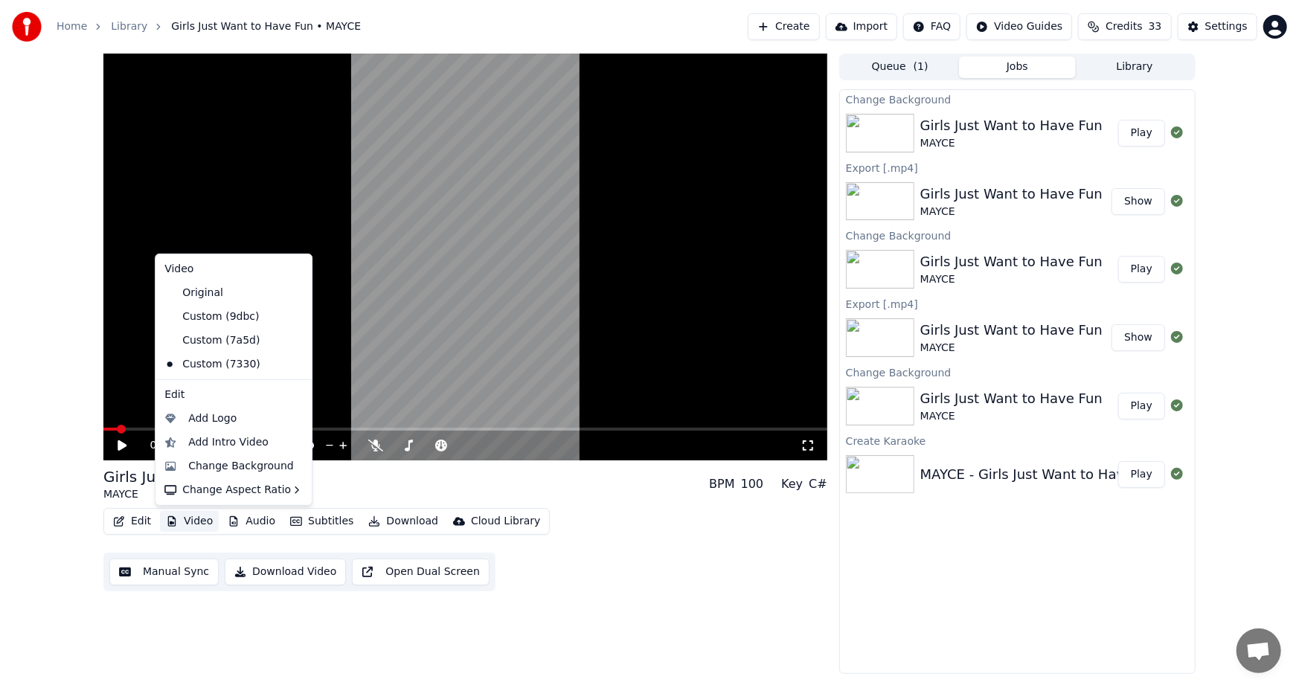
click at [193, 524] on button "Video" at bounding box center [189, 521] width 59 height 21
click at [234, 495] on div "Change Aspect Ratio" at bounding box center [233, 490] width 150 height 24
click at [353, 495] on div "Horizontal - 16:9" at bounding box center [372, 493] width 87 height 15
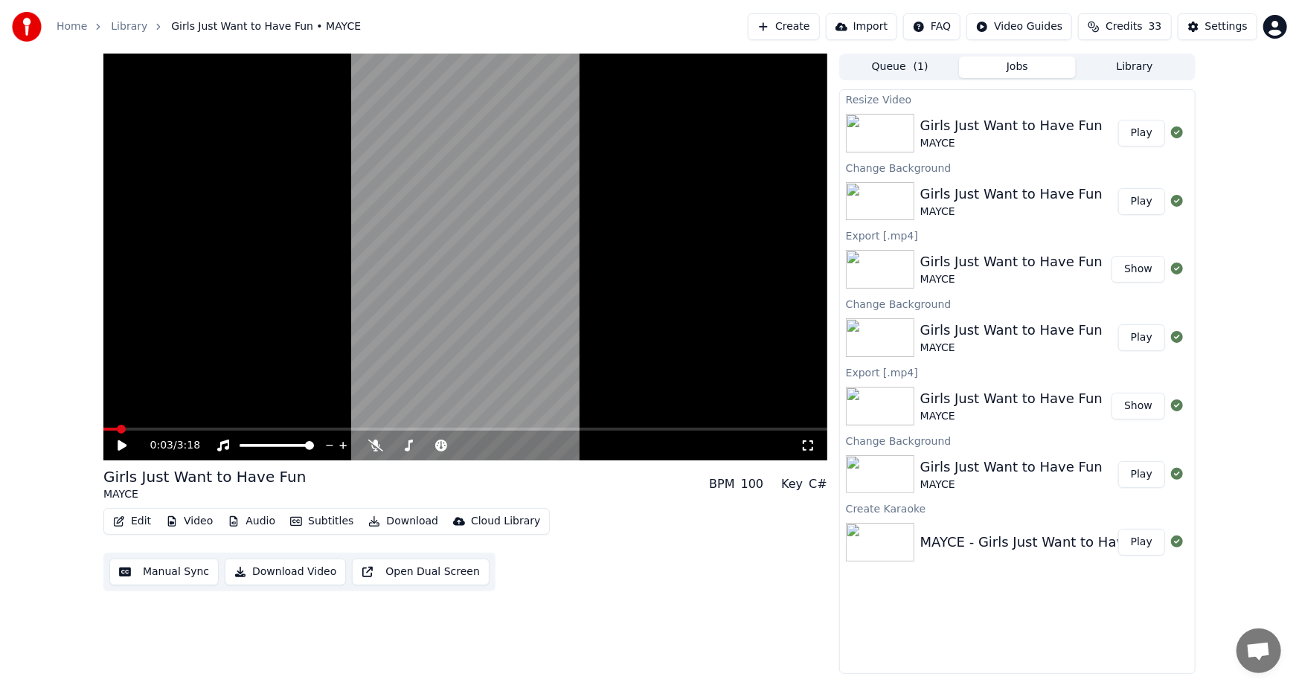
click at [1142, 128] on button "Play" at bounding box center [1141, 133] width 47 height 27
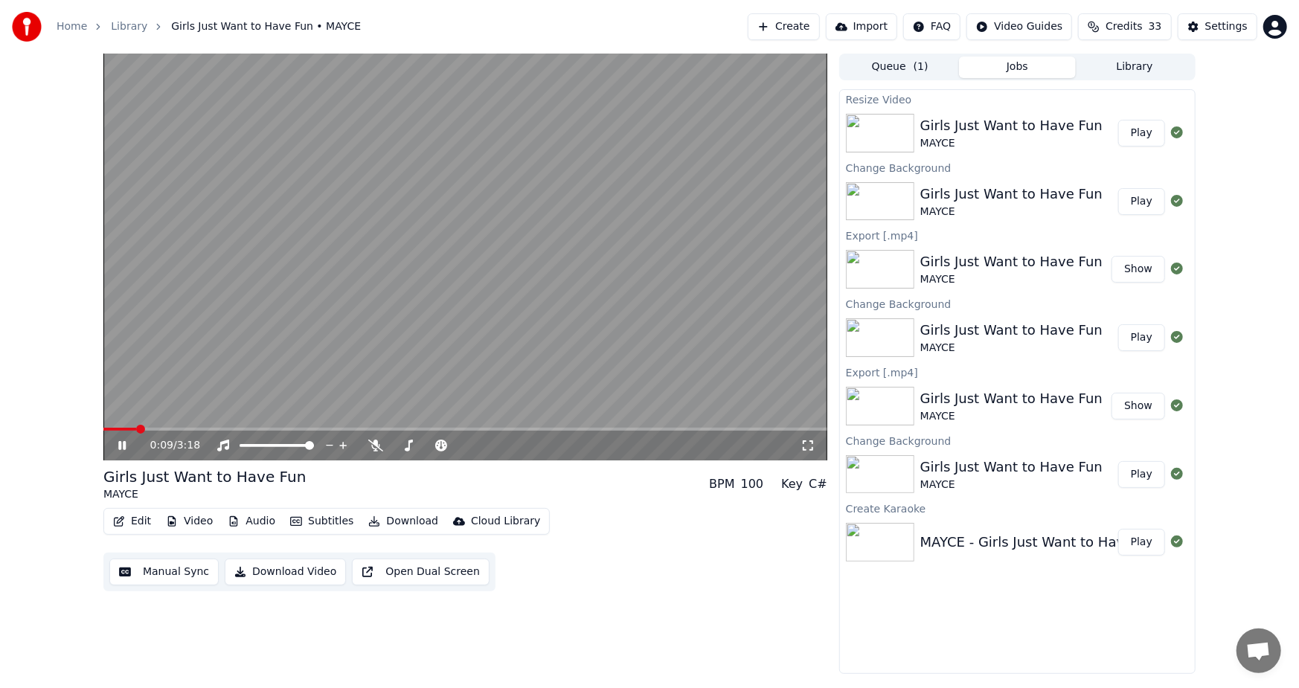
click at [118, 443] on icon at bounding box center [132, 446] width 35 height 12
click at [127, 516] on button "Edit" at bounding box center [132, 521] width 50 height 21
click at [185, 518] on button "Video" at bounding box center [189, 521] width 59 height 21
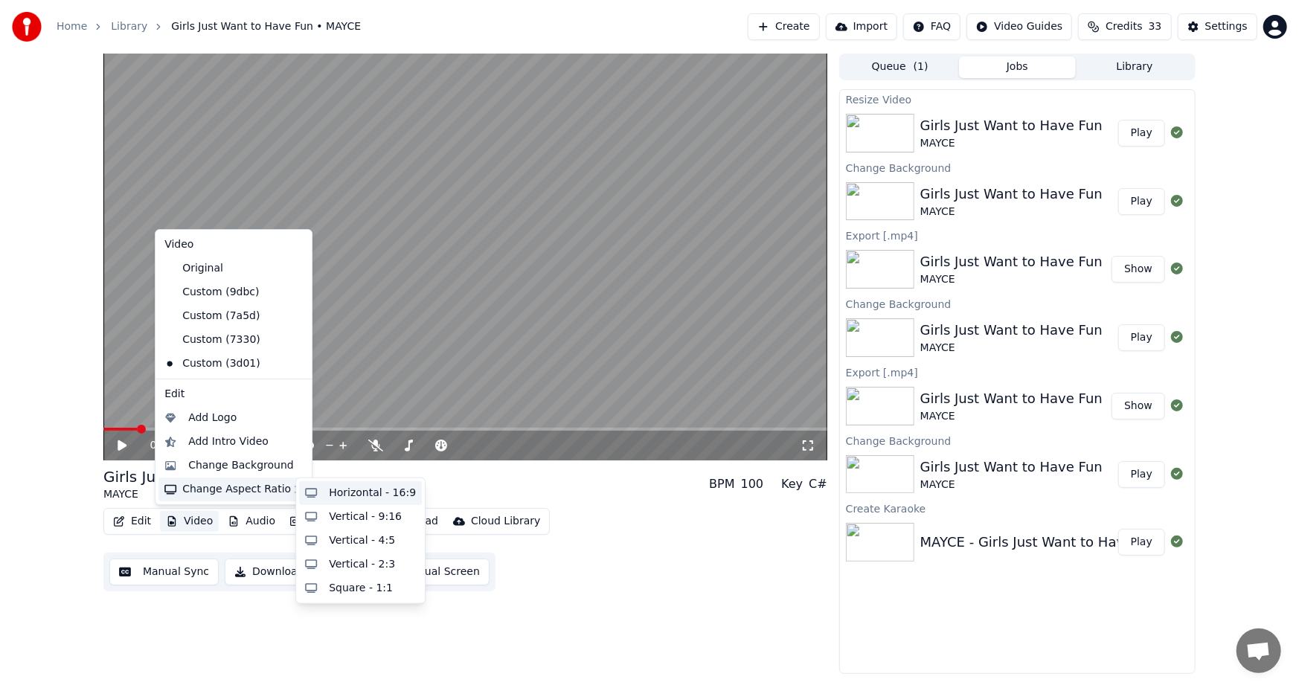
click at [349, 492] on div "Horizontal - 16:9" at bounding box center [372, 493] width 87 height 15
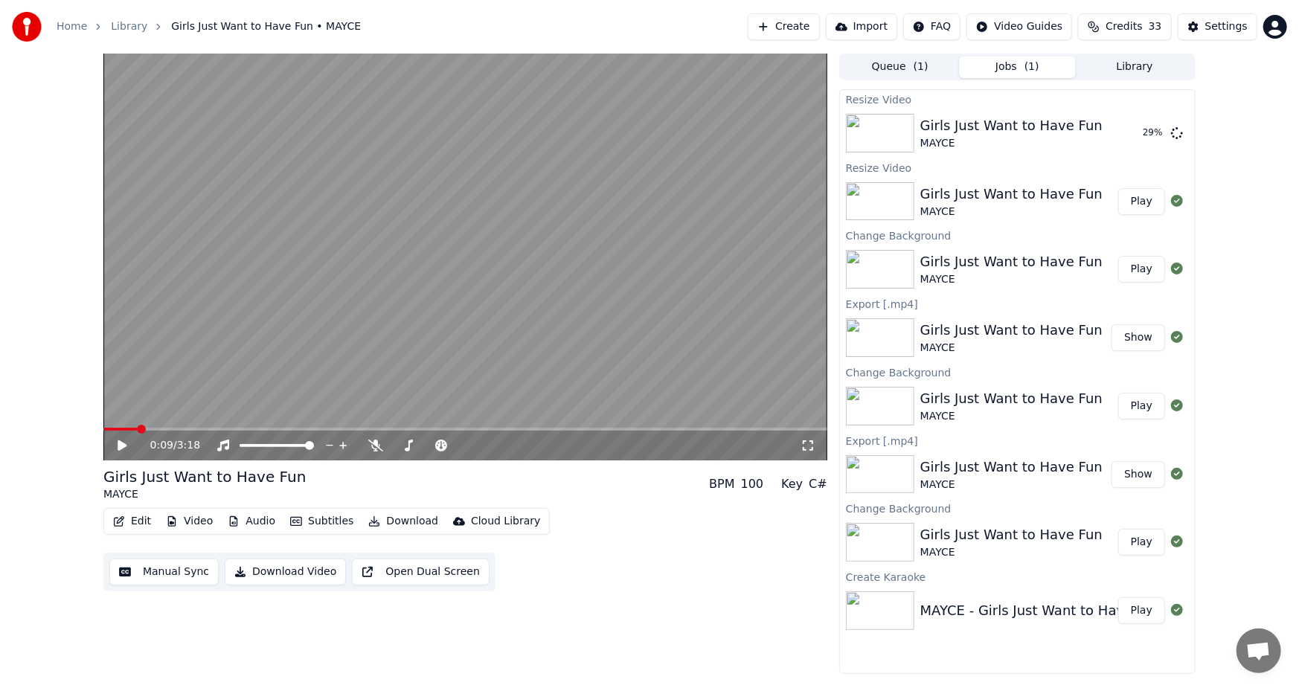
click at [1148, 268] on button "Play" at bounding box center [1141, 269] width 47 height 27
click at [118, 443] on icon at bounding box center [132, 446] width 35 height 12
click at [1145, 128] on button "Play" at bounding box center [1141, 133] width 47 height 27
click at [881, 408] on img at bounding box center [880, 406] width 68 height 39
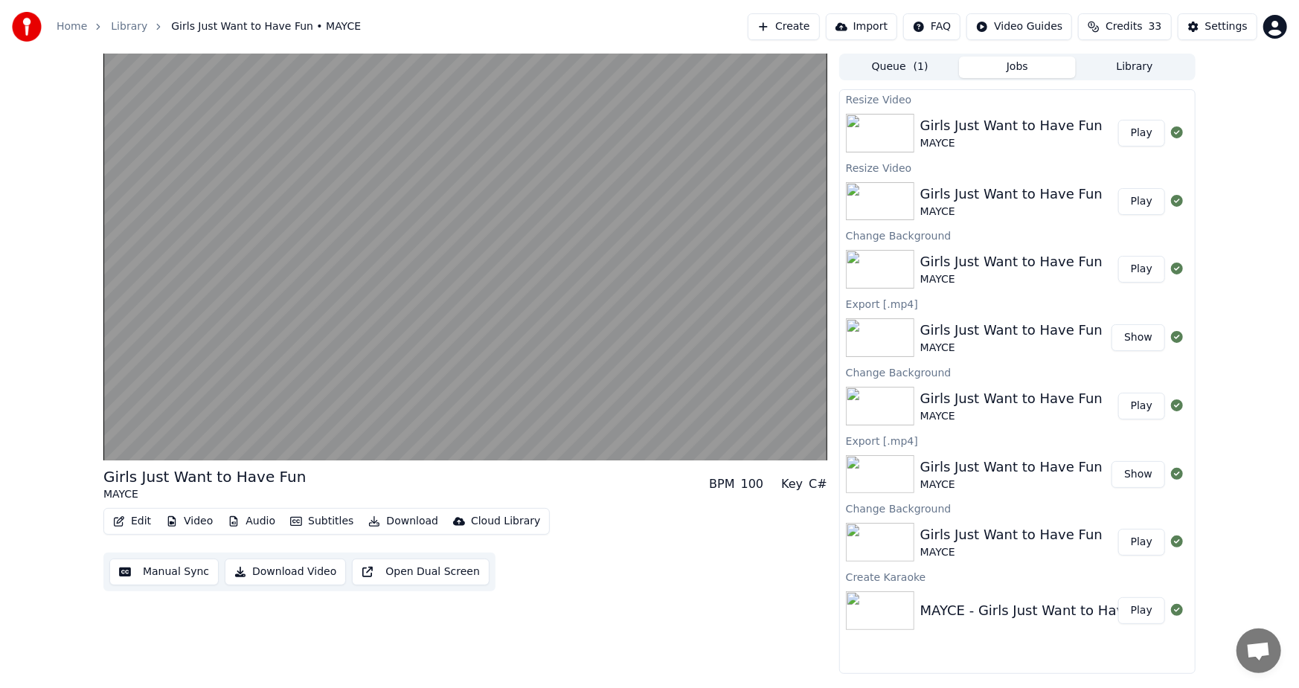
click at [1145, 406] on button "Play" at bounding box center [1141, 406] width 47 height 27
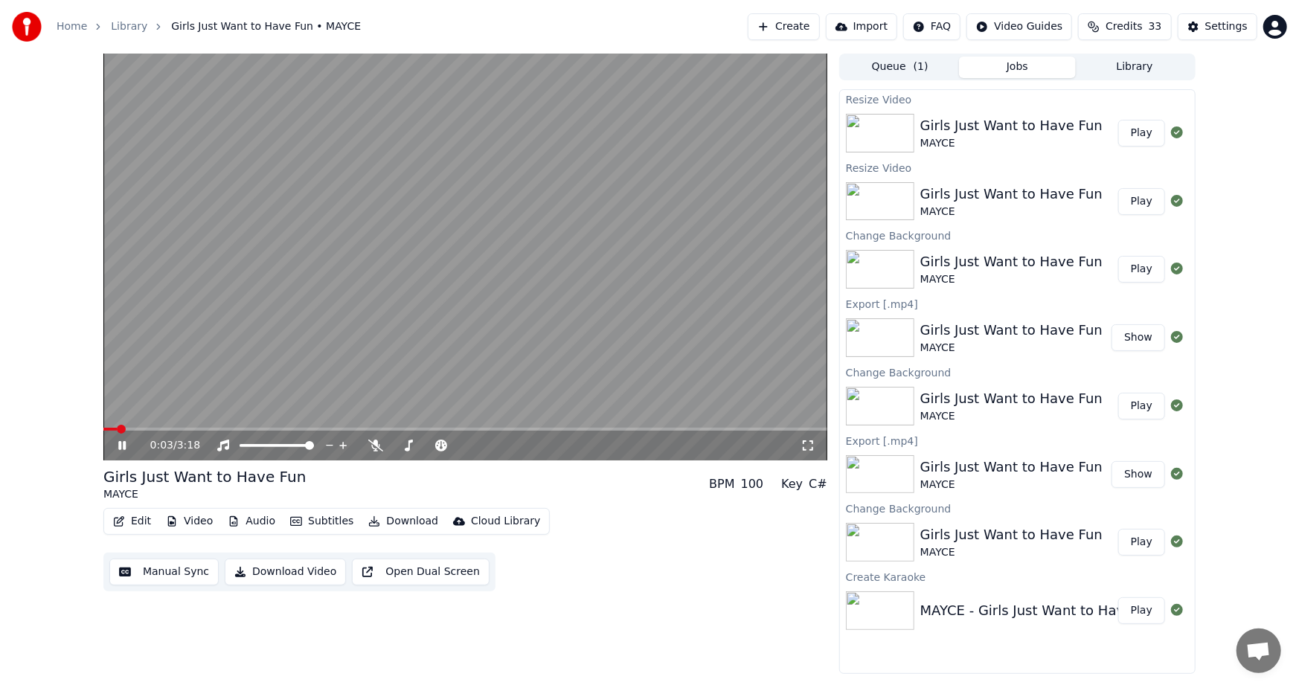
click at [1149, 540] on button "Play" at bounding box center [1141, 542] width 47 height 27
click at [185, 516] on button "Video" at bounding box center [189, 521] width 59 height 21
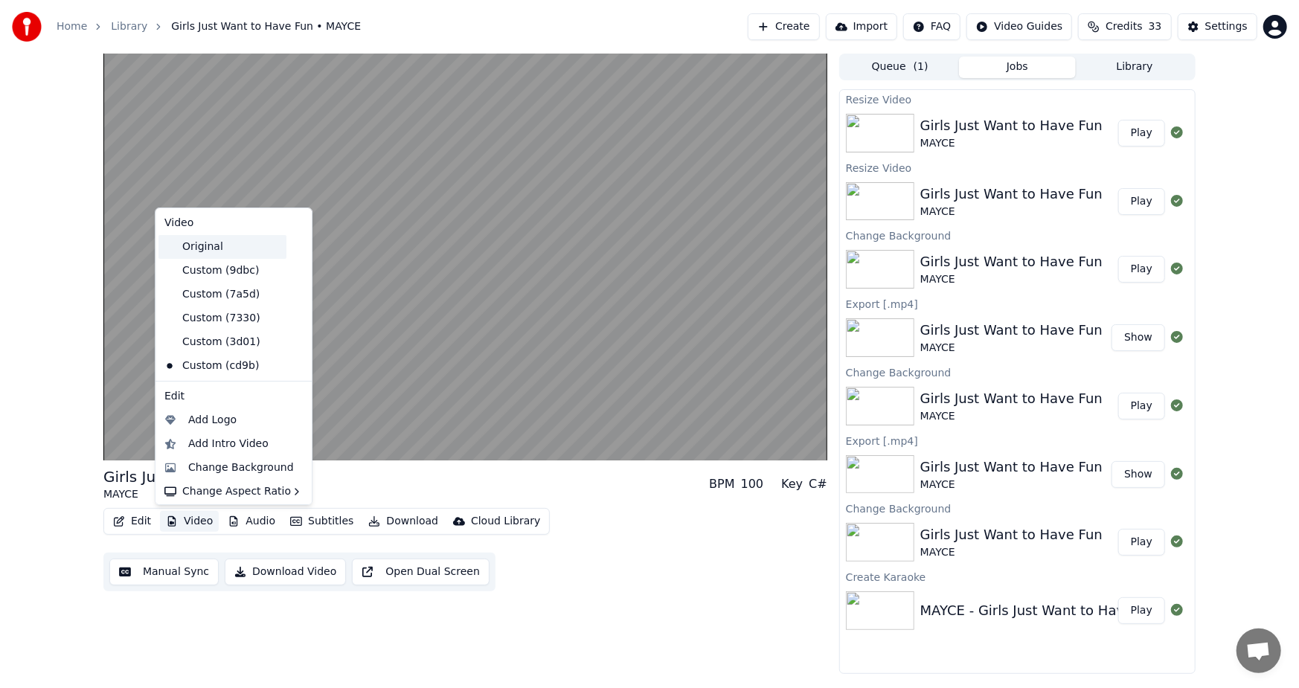
click at [206, 248] on div "Original" at bounding box center [222, 247] width 128 height 24
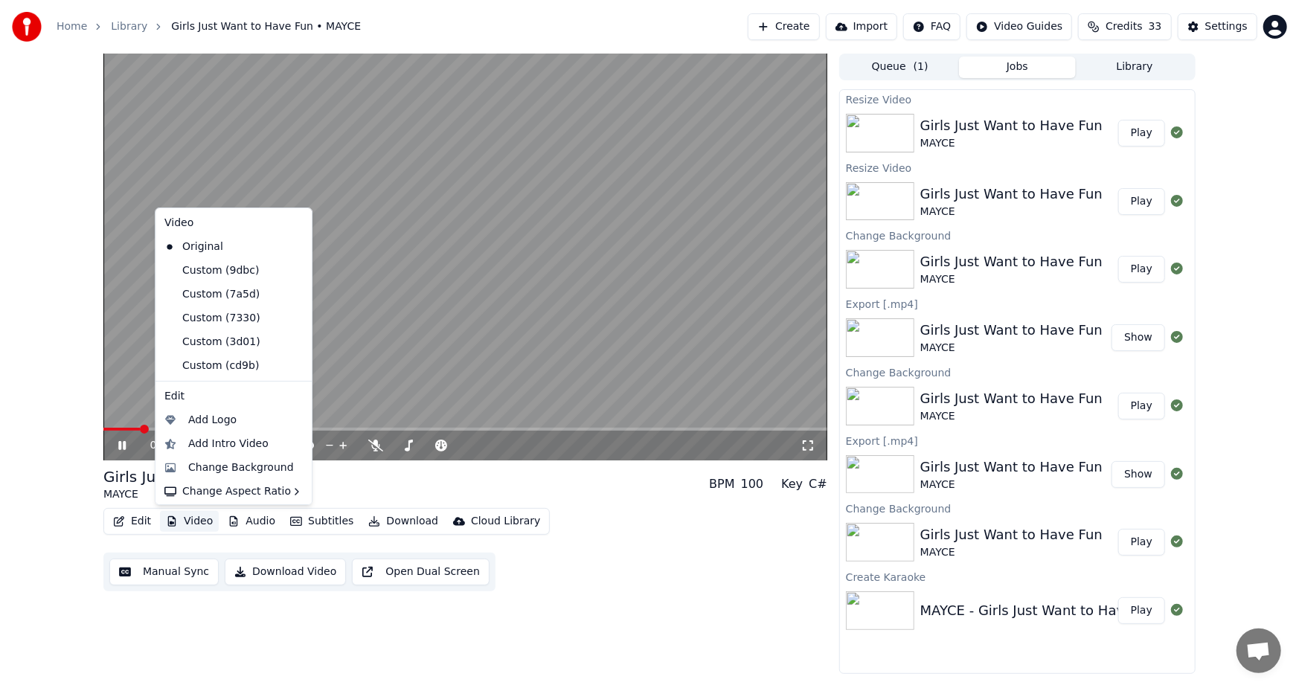
click at [193, 521] on button "Video" at bounding box center [189, 521] width 59 height 21
click at [236, 266] on div "Custom (9dbc)" at bounding box center [222, 271] width 128 height 24
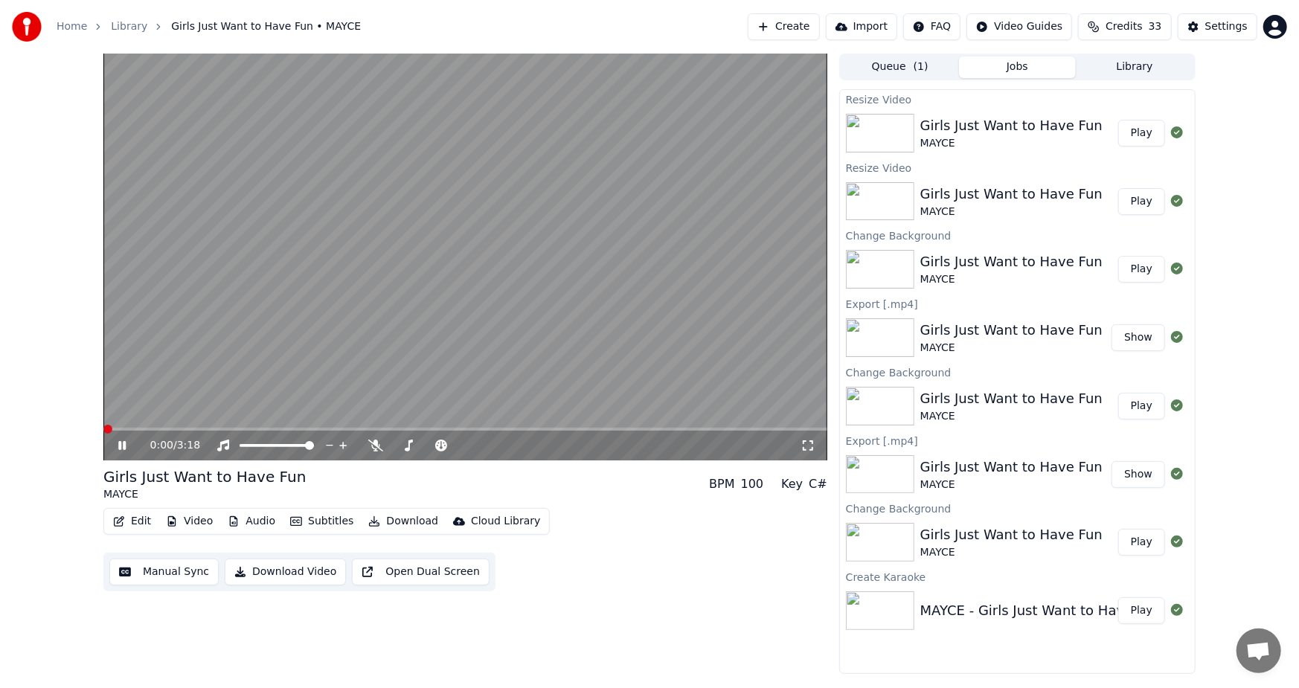
click at [196, 524] on button "Video" at bounding box center [189, 521] width 59 height 21
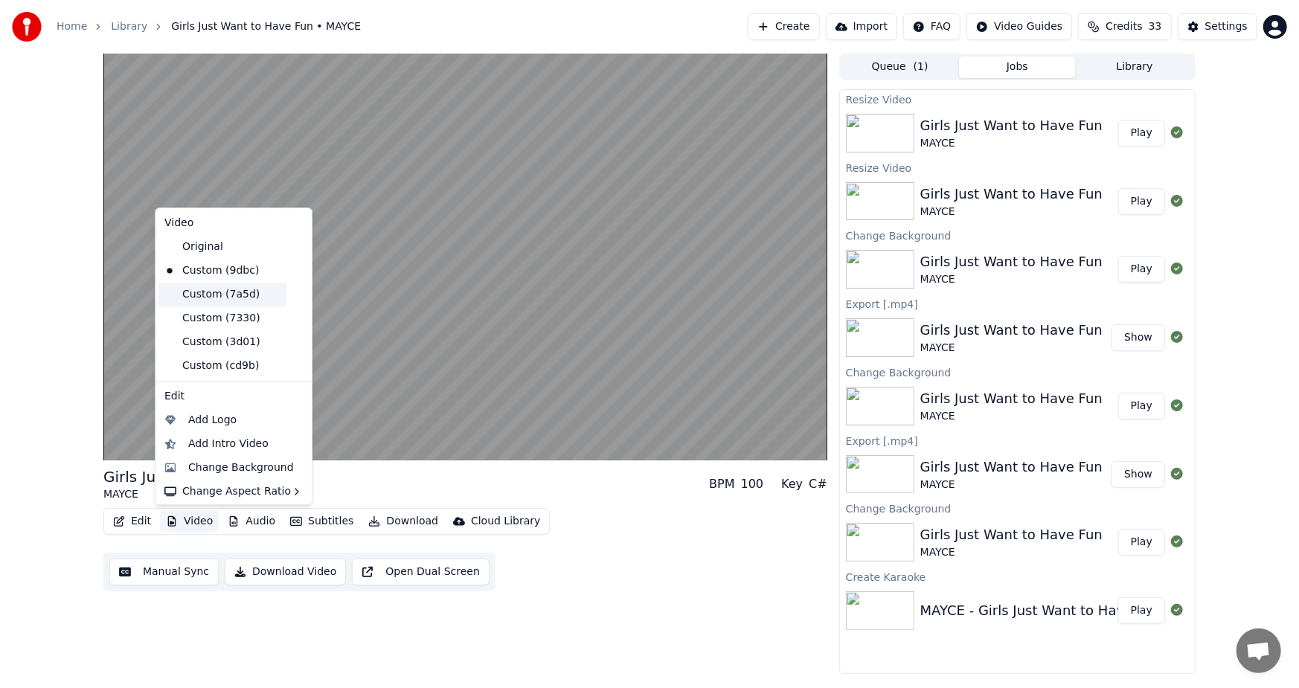
click at [233, 293] on div "Custom (7a5d)" at bounding box center [222, 295] width 128 height 24
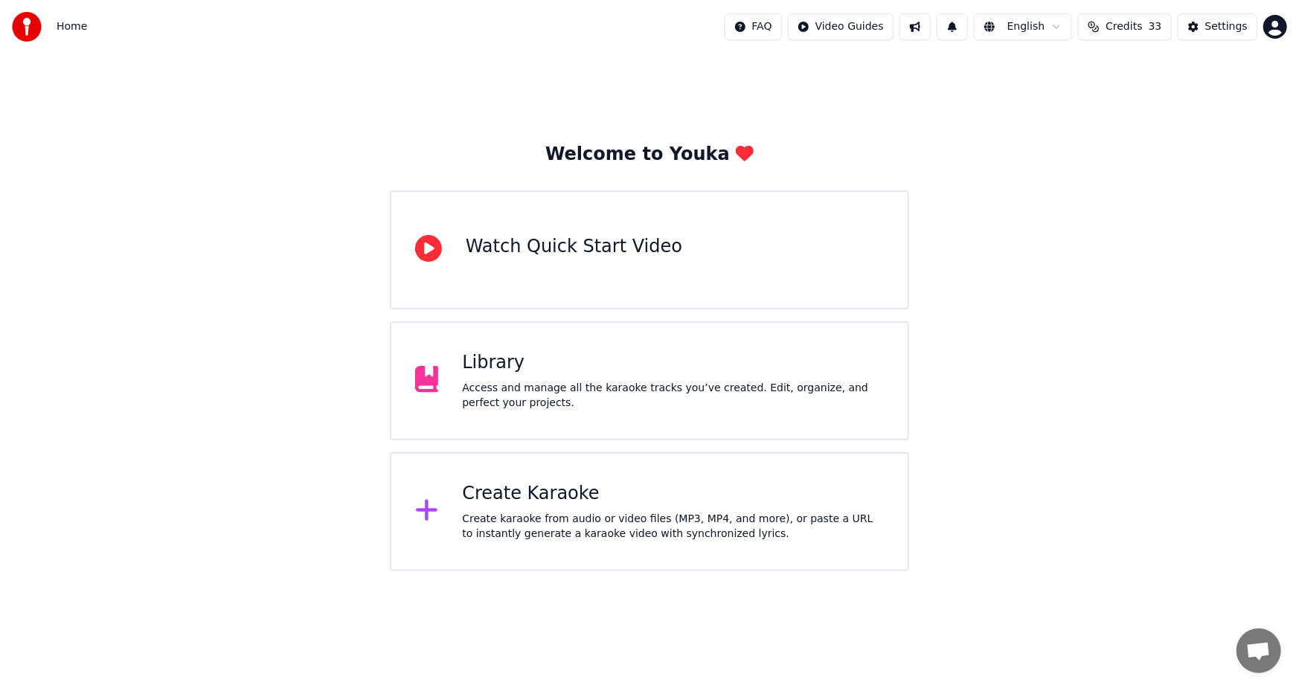
click at [550, 359] on div "Library" at bounding box center [673, 363] width 422 height 24
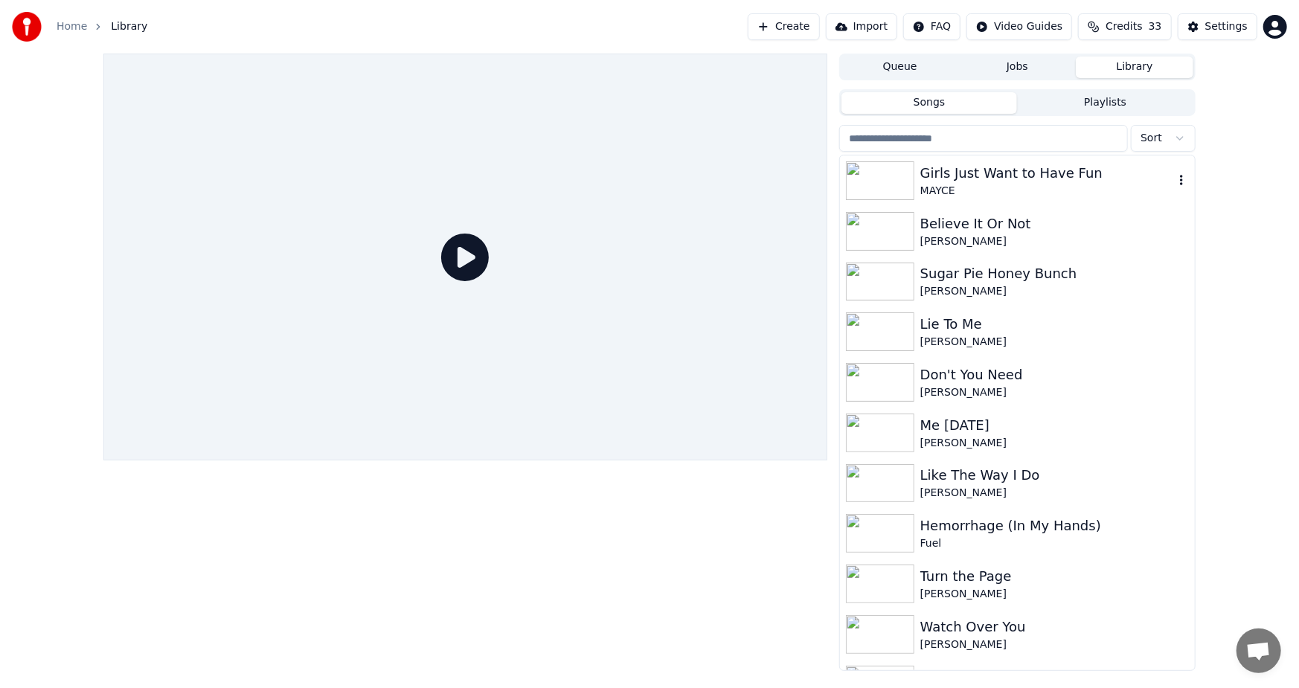
click at [1174, 179] on icon "button" at bounding box center [1181, 180] width 15 height 12
click at [1165, 301] on div "Delete" at bounding box center [1173, 304] width 115 height 24
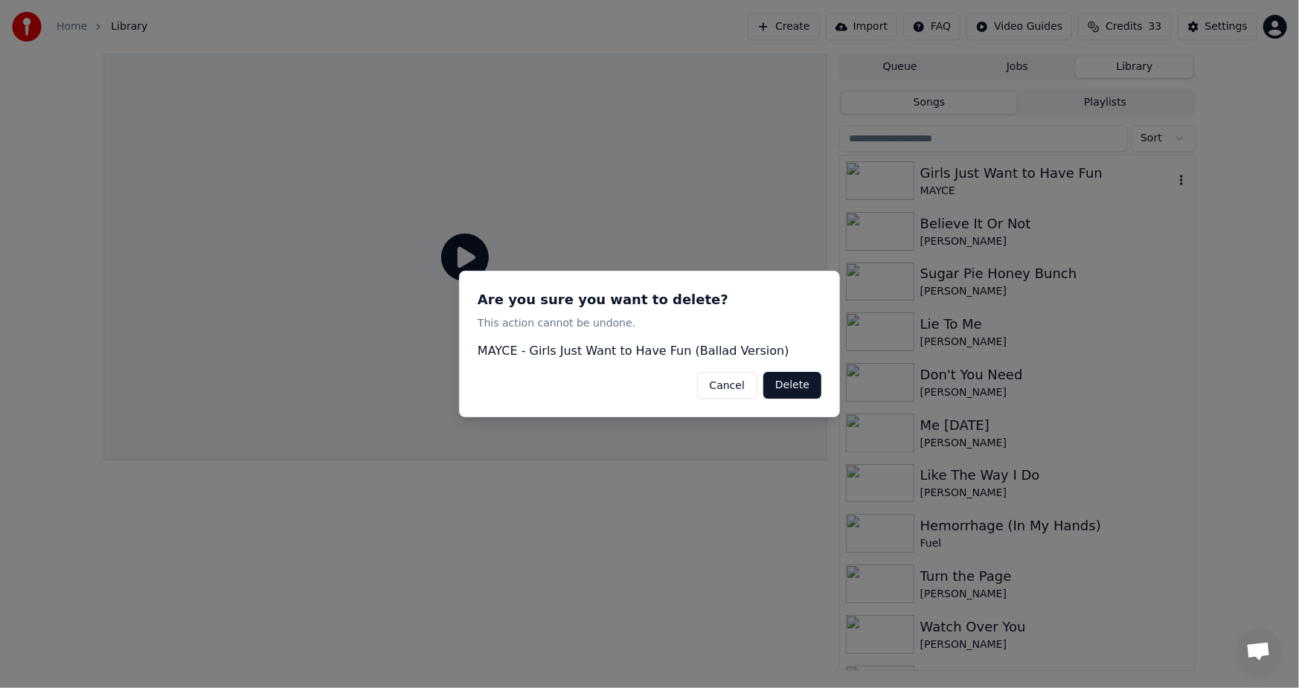
click at [791, 389] on button "Delete" at bounding box center [792, 385] width 58 height 27
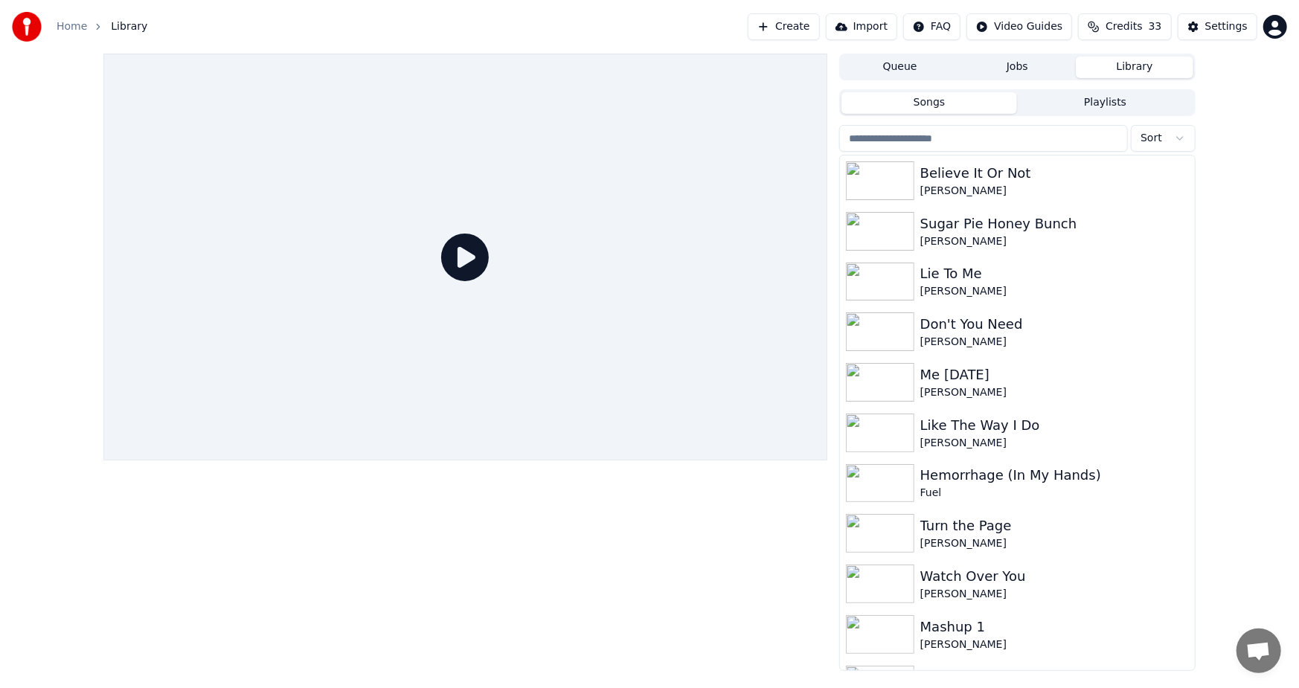
click at [1130, 68] on button "Library" at bounding box center [1134, 68] width 118 height 22
click at [791, 22] on button "Create" at bounding box center [783, 26] width 72 height 27
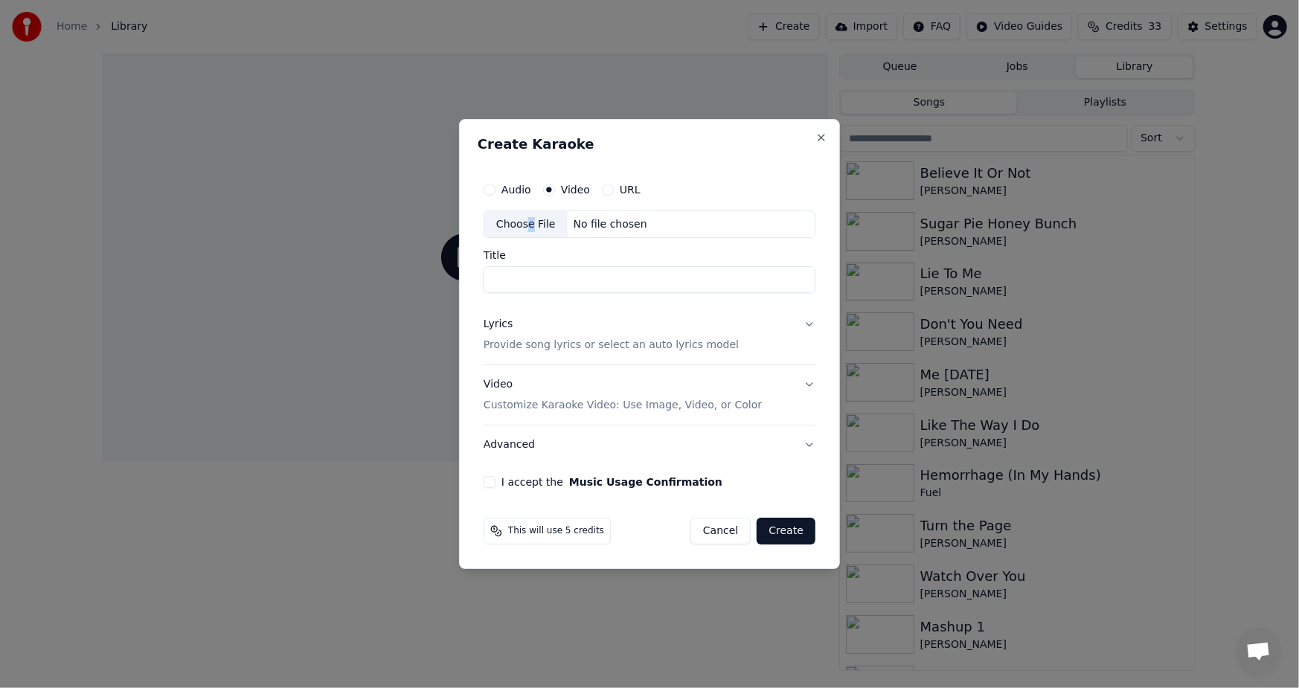
click at [527, 231] on div "Choose File" at bounding box center [525, 224] width 83 height 27
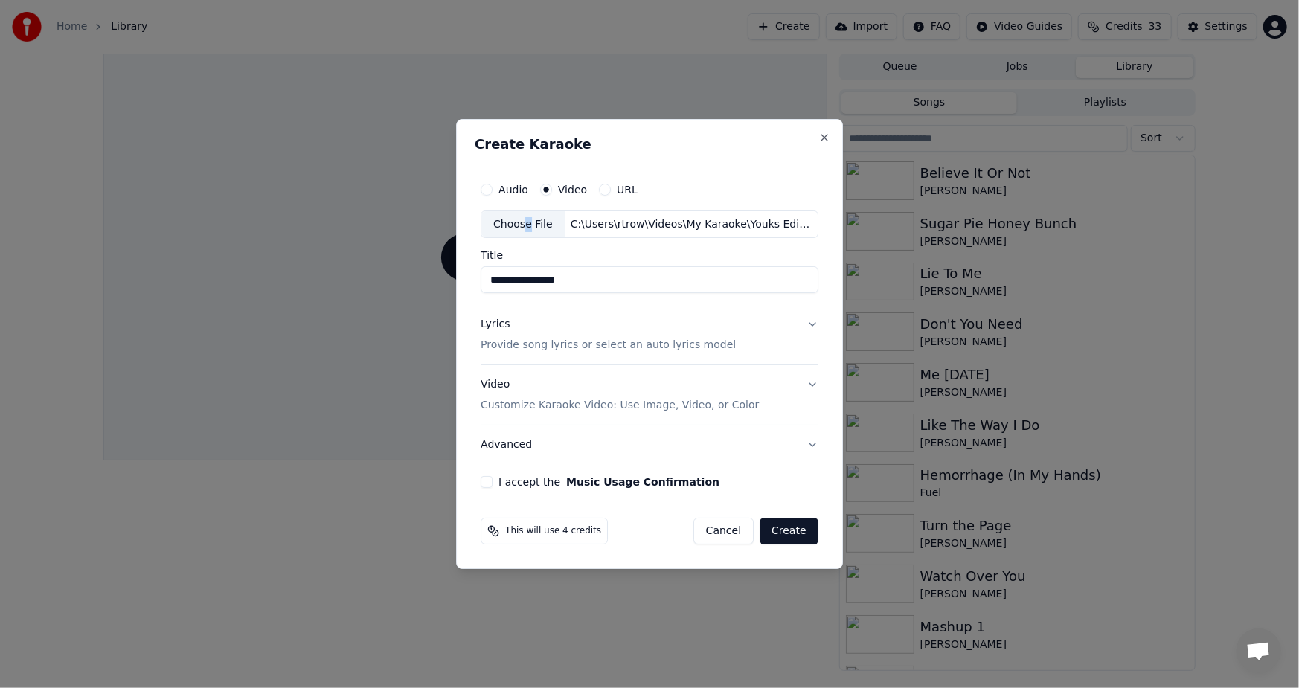
click at [530, 222] on div "Choose File" at bounding box center [522, 224] width 83 height 27
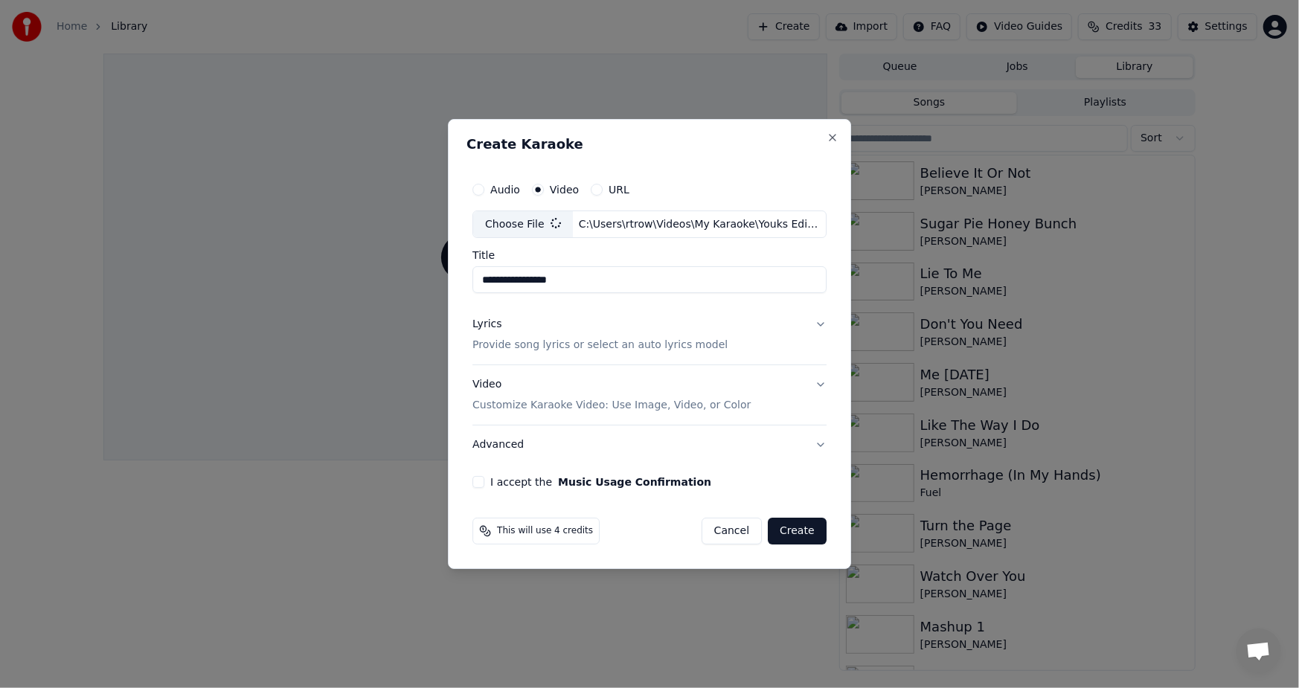
type input "**********"
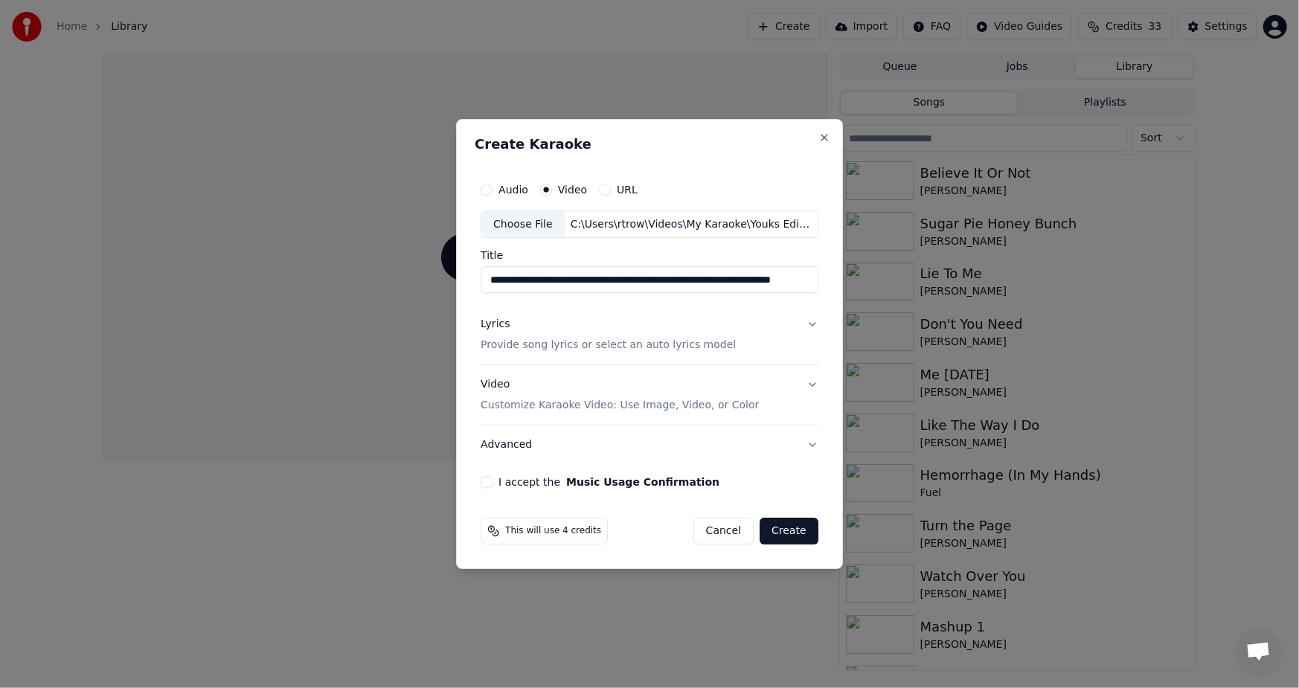
click at [560, 347] on p "Provide song lyrics or select an auto lyrics model" at bounding box center [607, 345] width 255 height 15
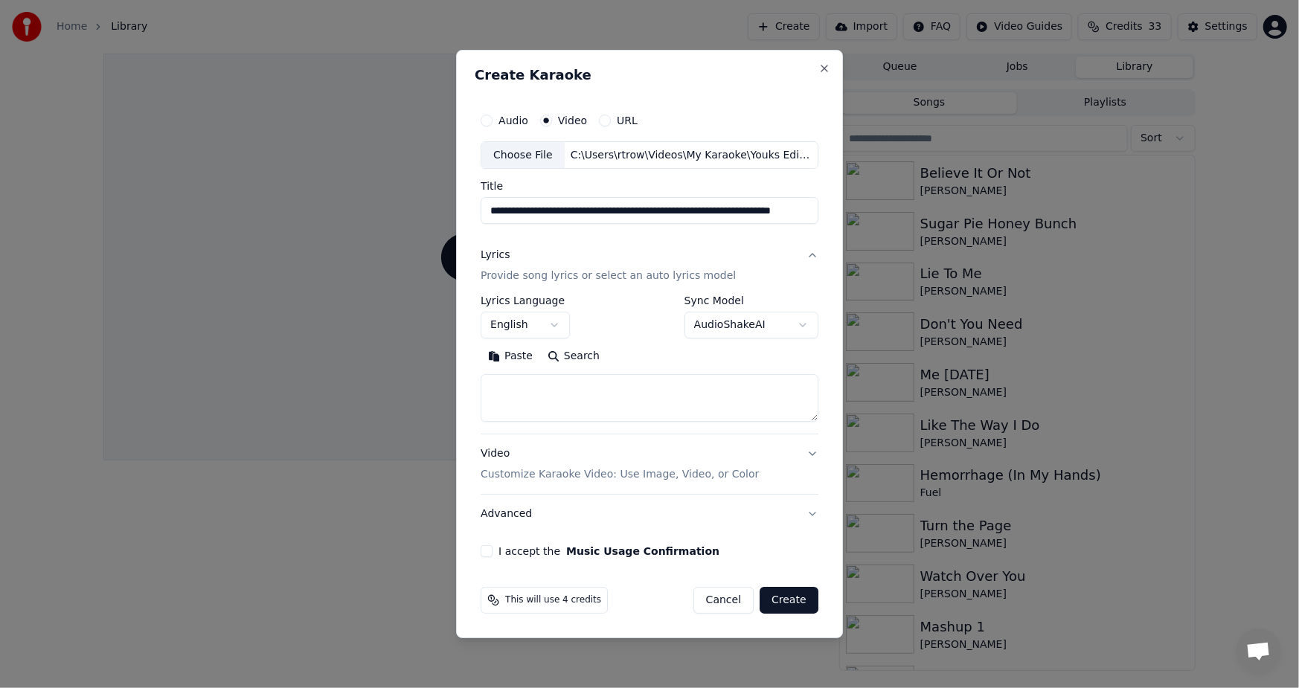
click at [510, 358] on button "Paste" at bounding box center [509, 357] width 59 height 24
click at [473, 512] on div "**********" at bounding box center [649, 344] width 387 height 589
click at [484, 551] on button "I accept the Music Usage Confirmation" at bounding box center [486, 551] width 12 height 12
click at [788, 608] on button "Create" at bounding box center [788, 600] width 59 height 27
type textarea "**********"
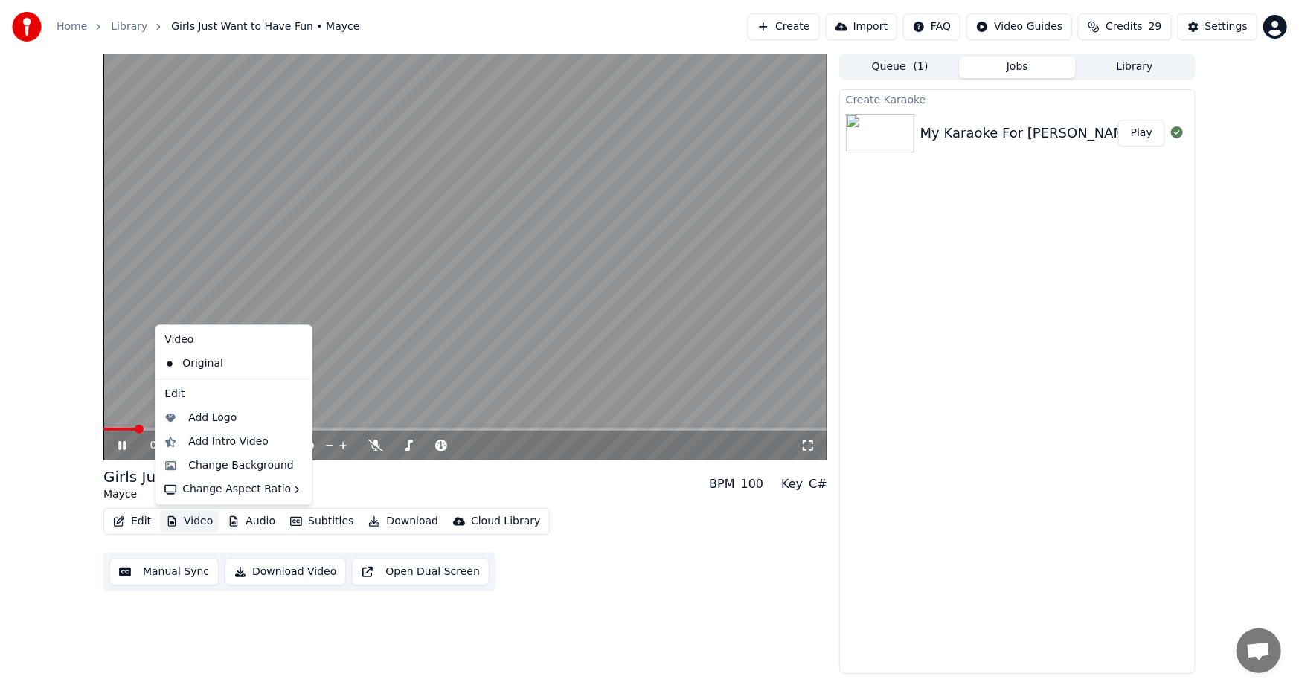
click at [188, 516] on button "Video" at bounding box center [189, 521] width 59 height 21
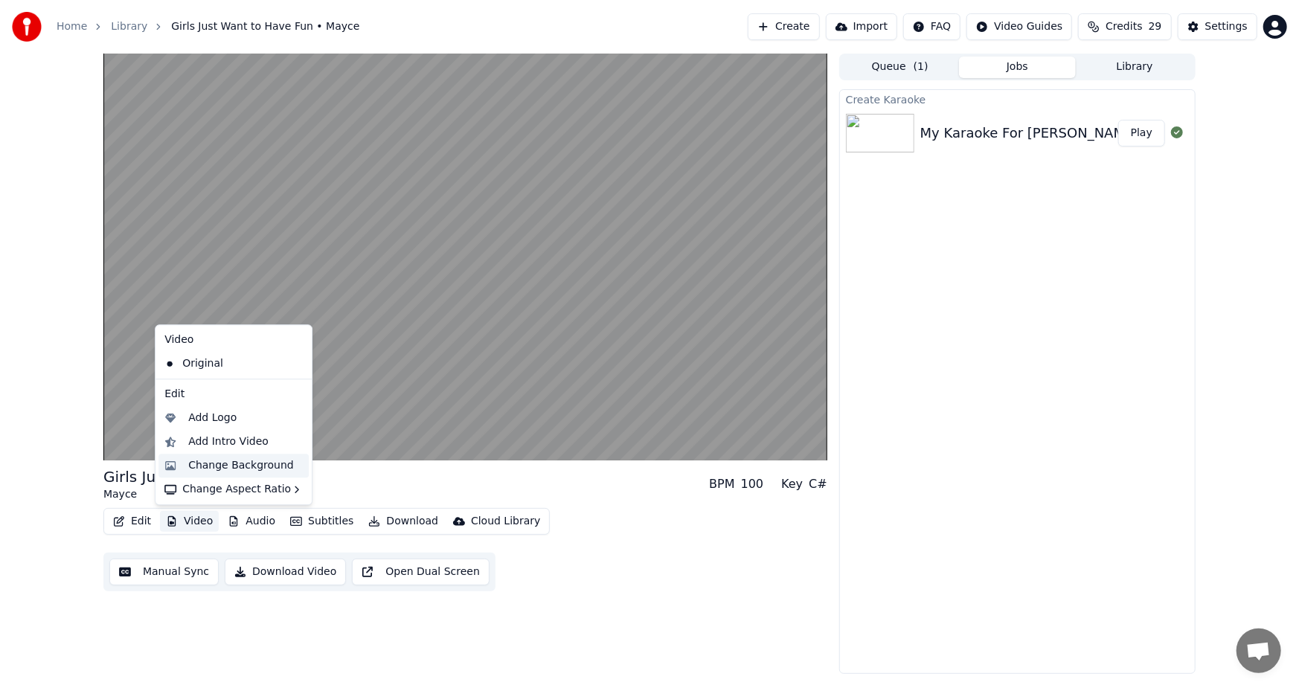
click at [242, 463] on div "Change Background" at bounding box center [241, 465] width 106 height 15
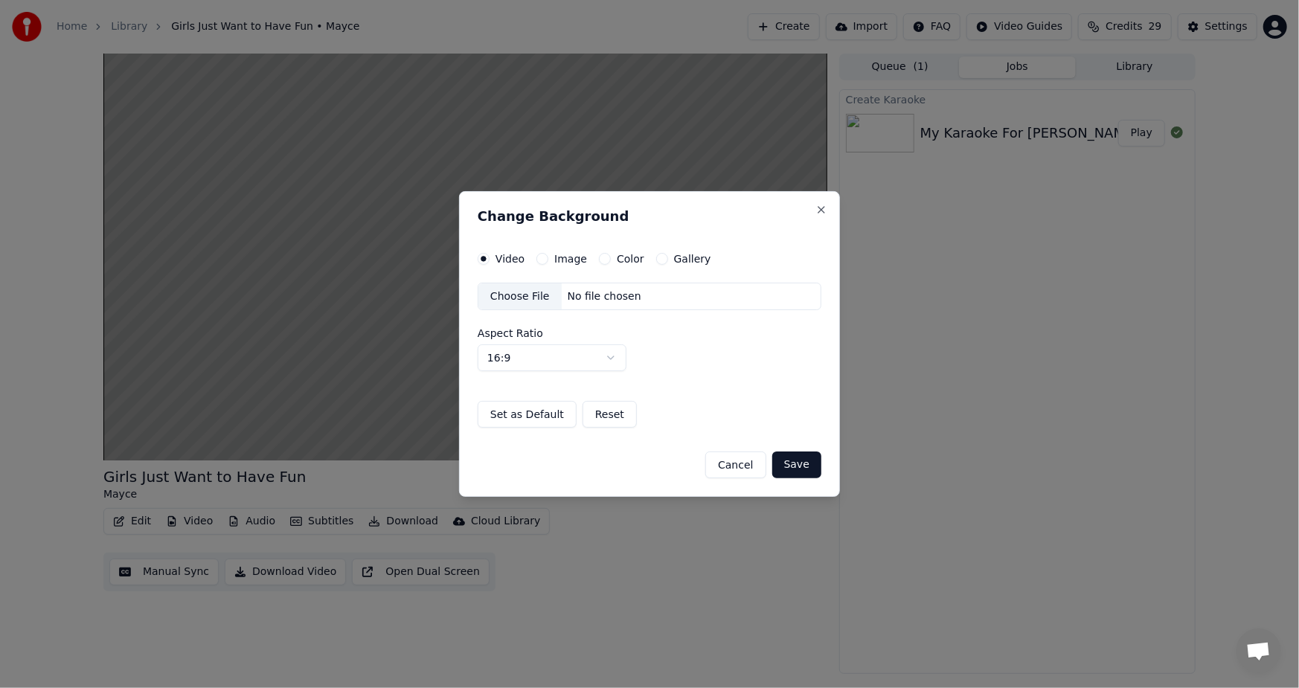
click at [521, 293] on div "Choose File" at bounding box center [519, 296] width 83 height 27
click at [802, 464] on button "Save" at bounding box center [796, 464] width 49 height 27
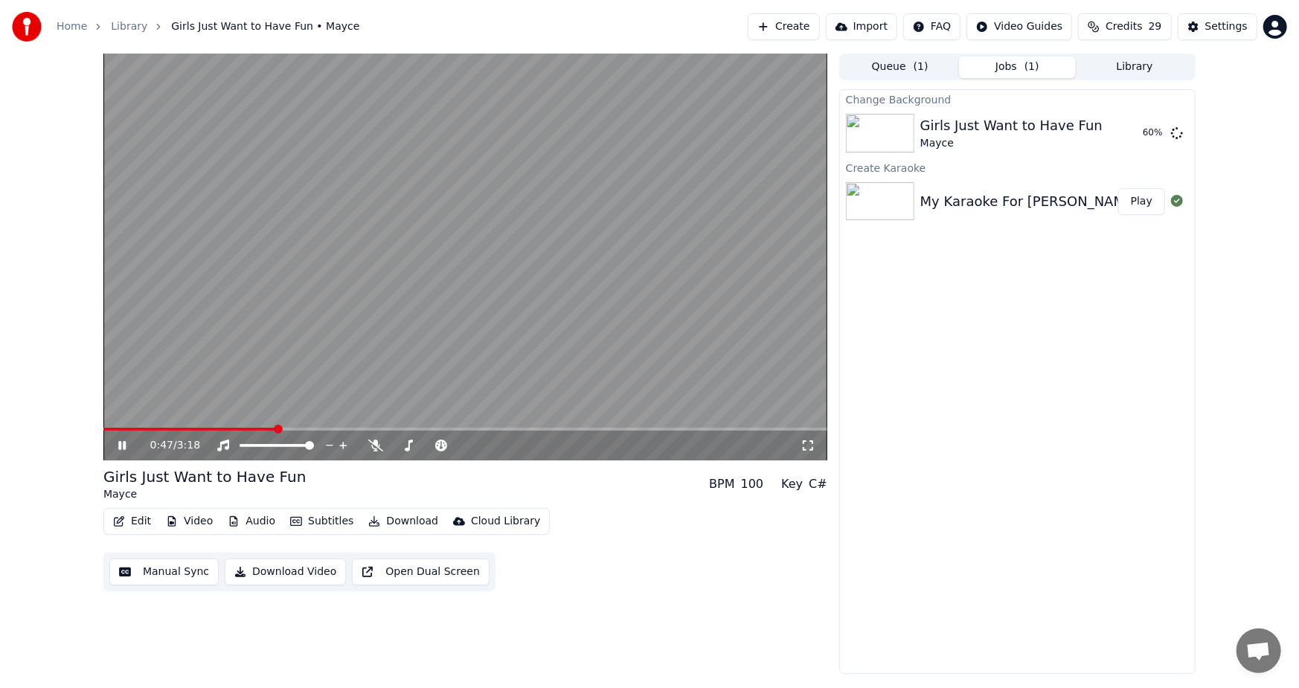
click at [119, 445] on icon at bounding box center [121, 445] width 7 height 9
click at [1138, 133] on button "Play" at bounding box center [1141, 133] width 47 height 27
click at [799, 441] on div "0:02 / 3:18" at bounding box center [475, 445] width 650 height 15
click at [808, 444] on icon at bounding box center [807, 446] width 15 height 12
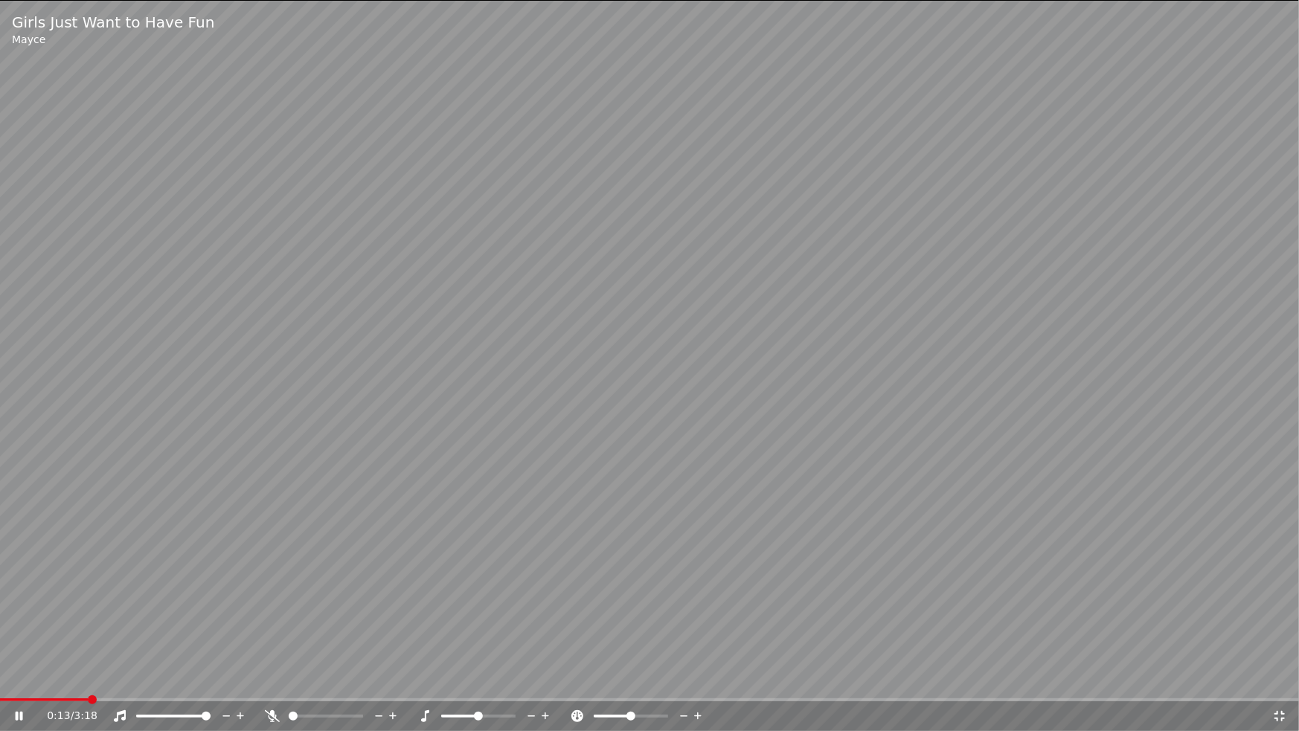
click at [1278, 687] on icon at bounding box center [1279, 716] width 15 height 12
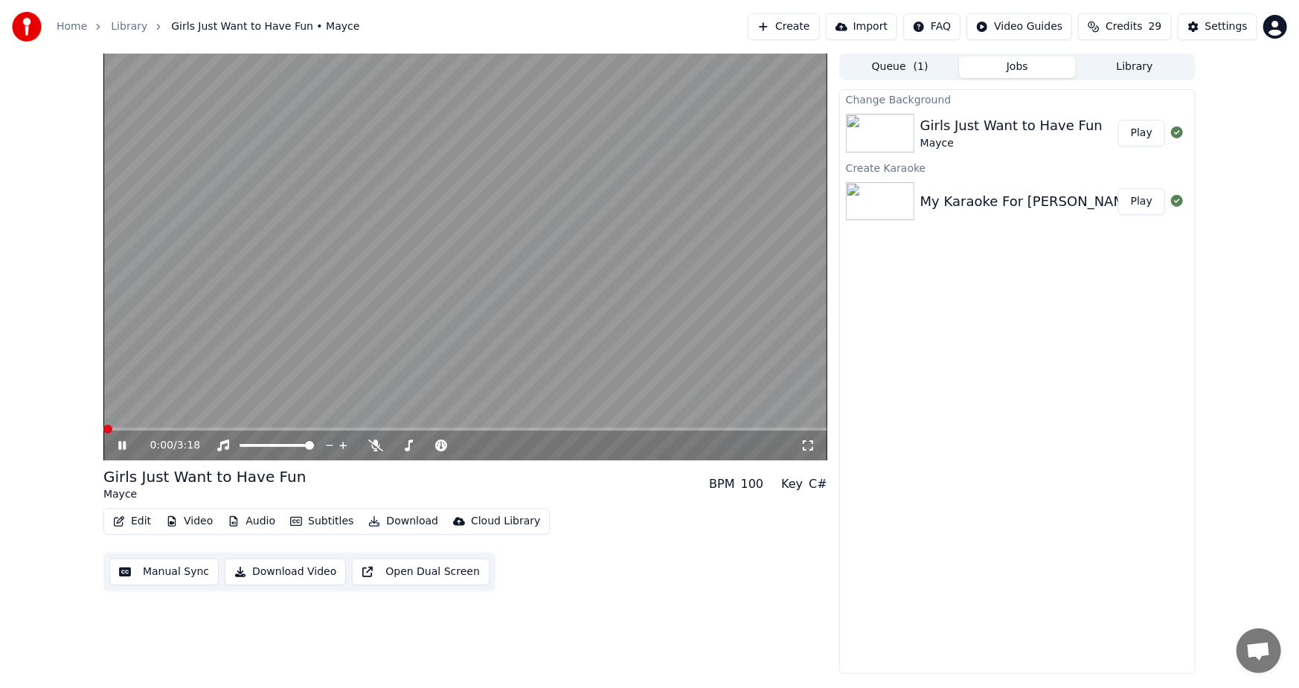
click at [103, 426] on span at bounding box center [107, 429] width 9 height 9
click at [119, 445] on icon at bounding box center [121, 445] width 7 height 9
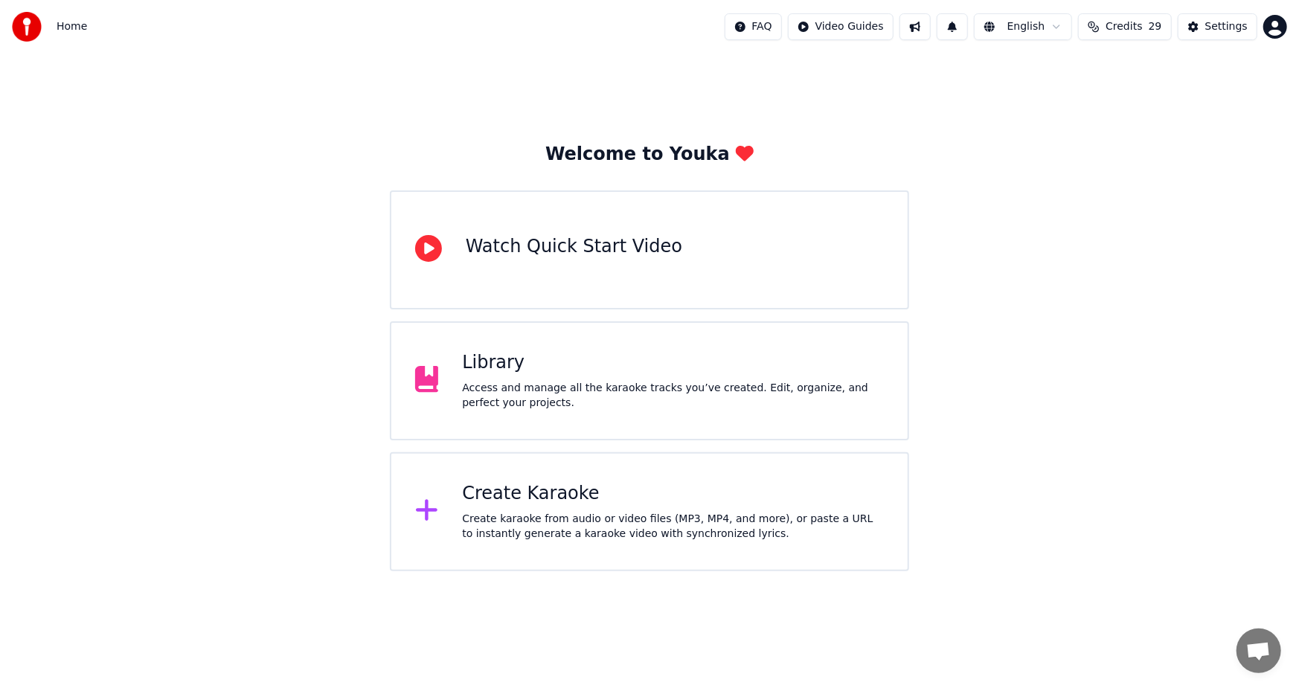
click at [525, 501] on div "Create Karaoke" at bounding box center [673, 494] width 422 height 24
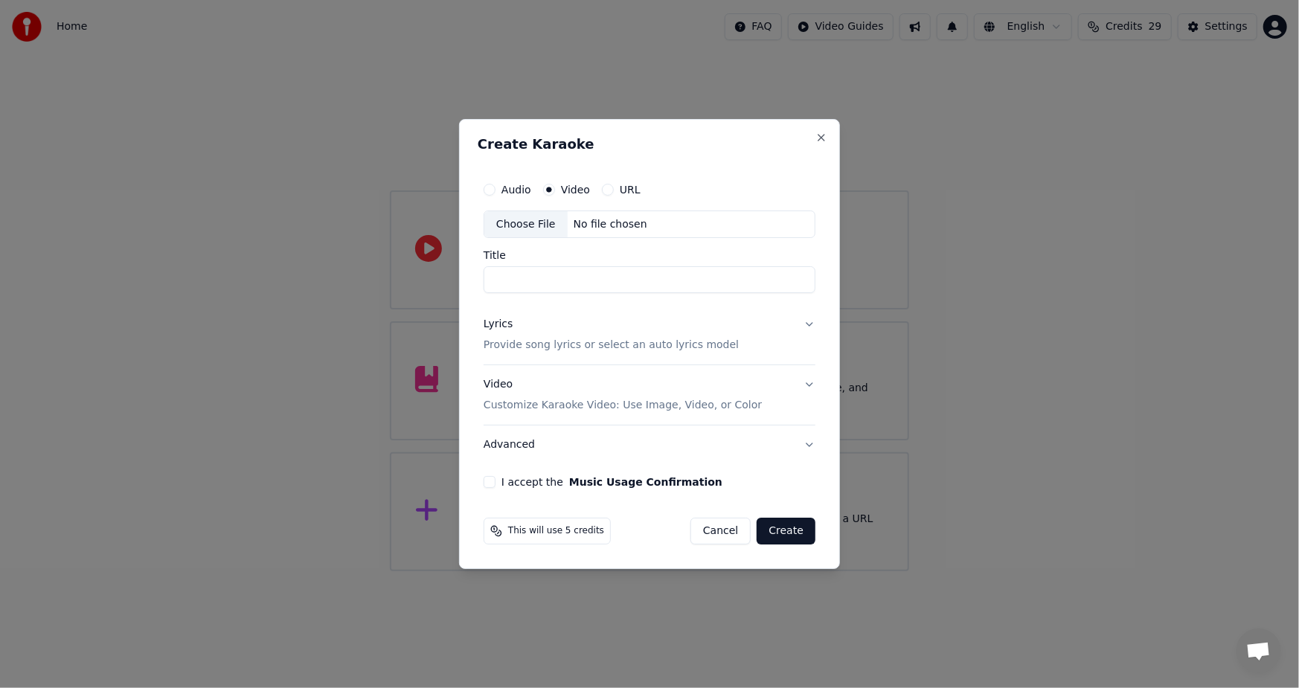
click at [525, 224] on div "Choose File" at bounding box center [525, 224] width 83 height 27
type input "**********"
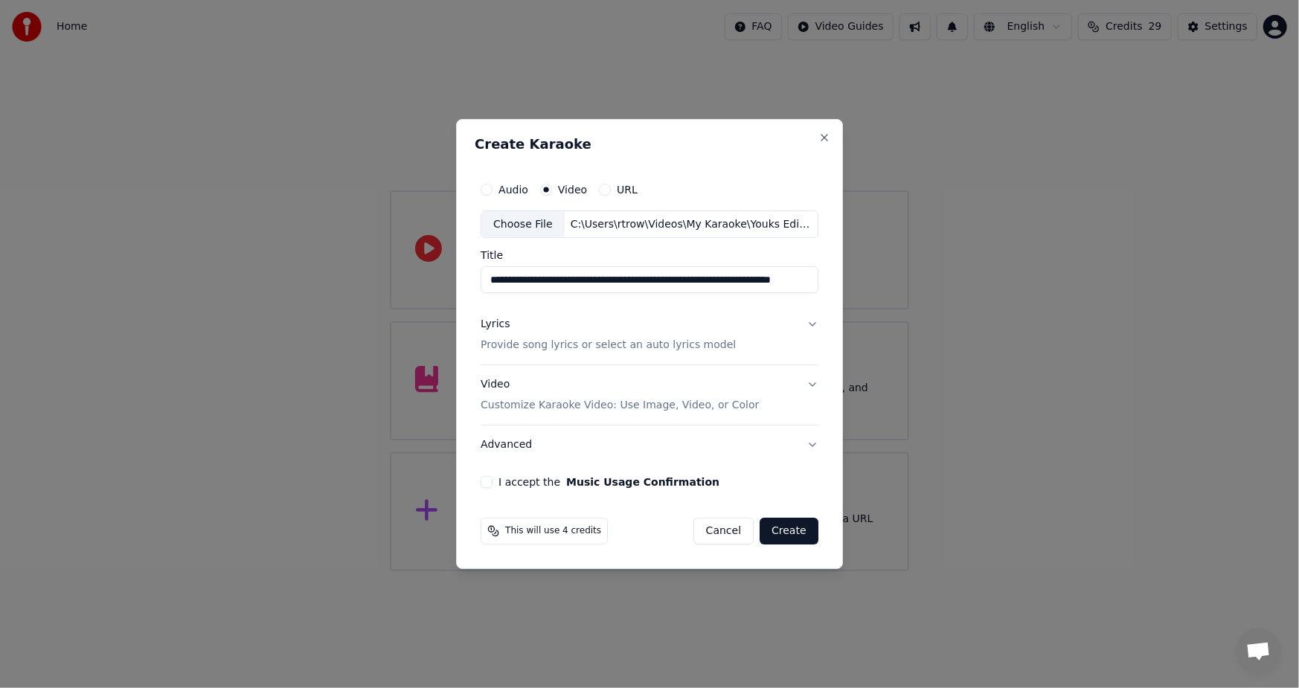
click at [576, 351] on p "Provide song lyrics or select an auto lyrics model" at bounding box center [607, 345] width 255 height 15
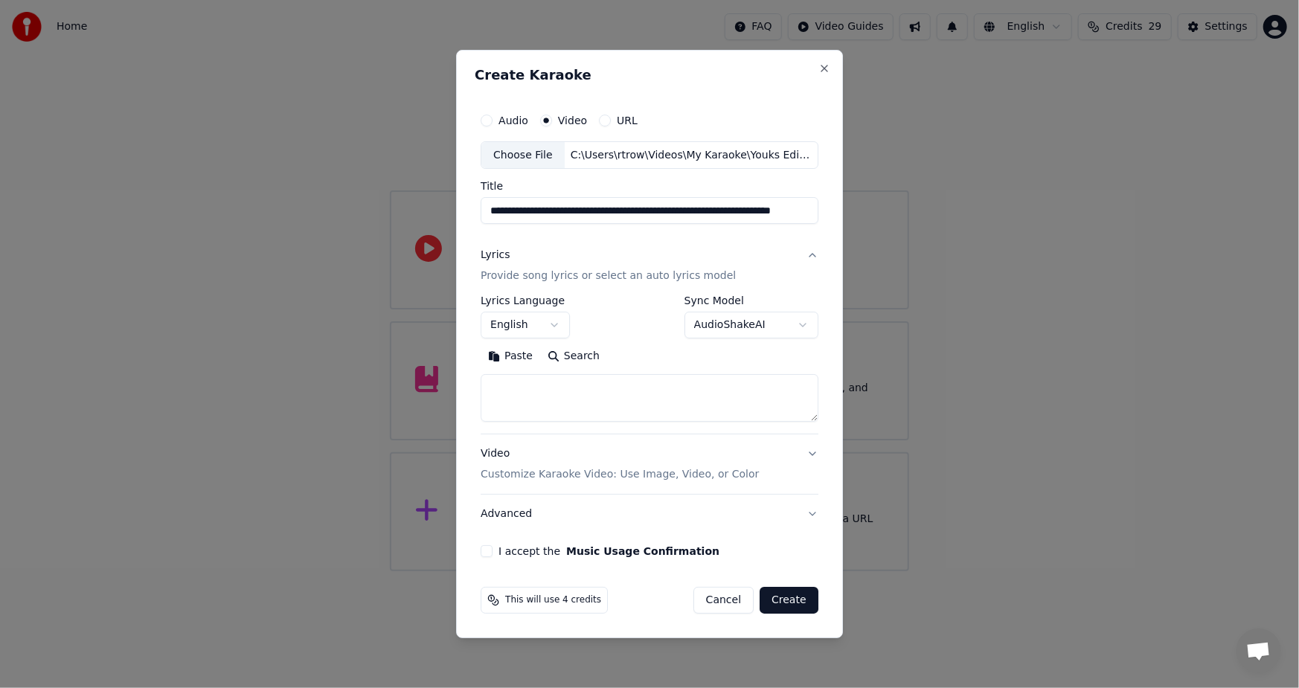
click at [507, 360] on button "Paste" at bounding box center [509, 357] width 59 height 24
type textarea "**********"
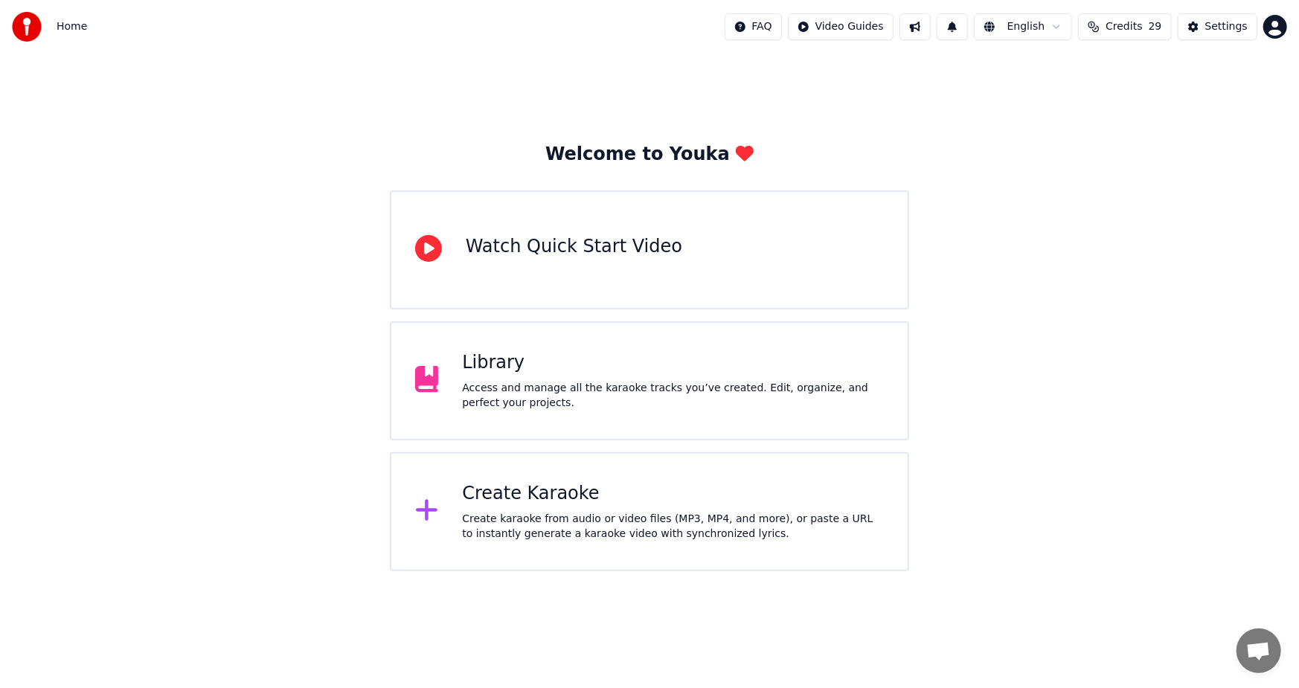
click at [518, 510] on div "Create Karaoke Create karaoke from audio or video files (MP3, MP4, and more), o…" at bounding box center [673, 511] width 422 height 59
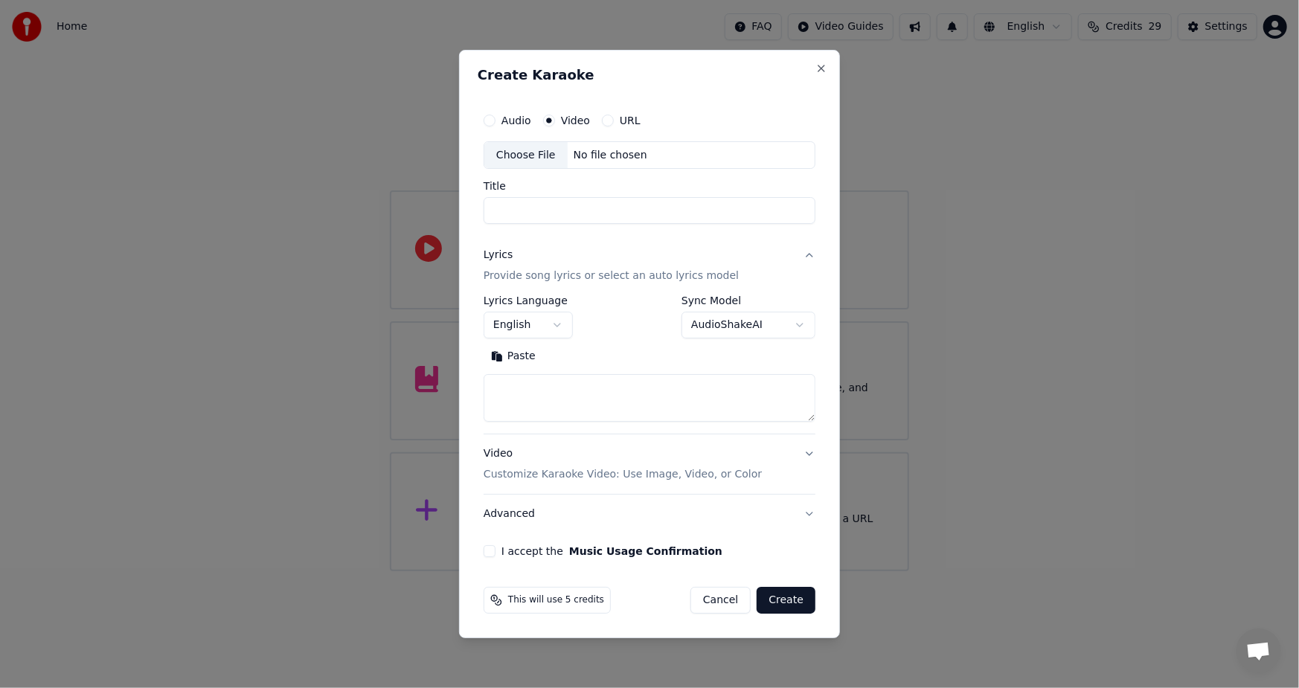
click at [516, 159] on div "Choose File" at bounding box center [525, 155] width 83 height 27
type input "**********"
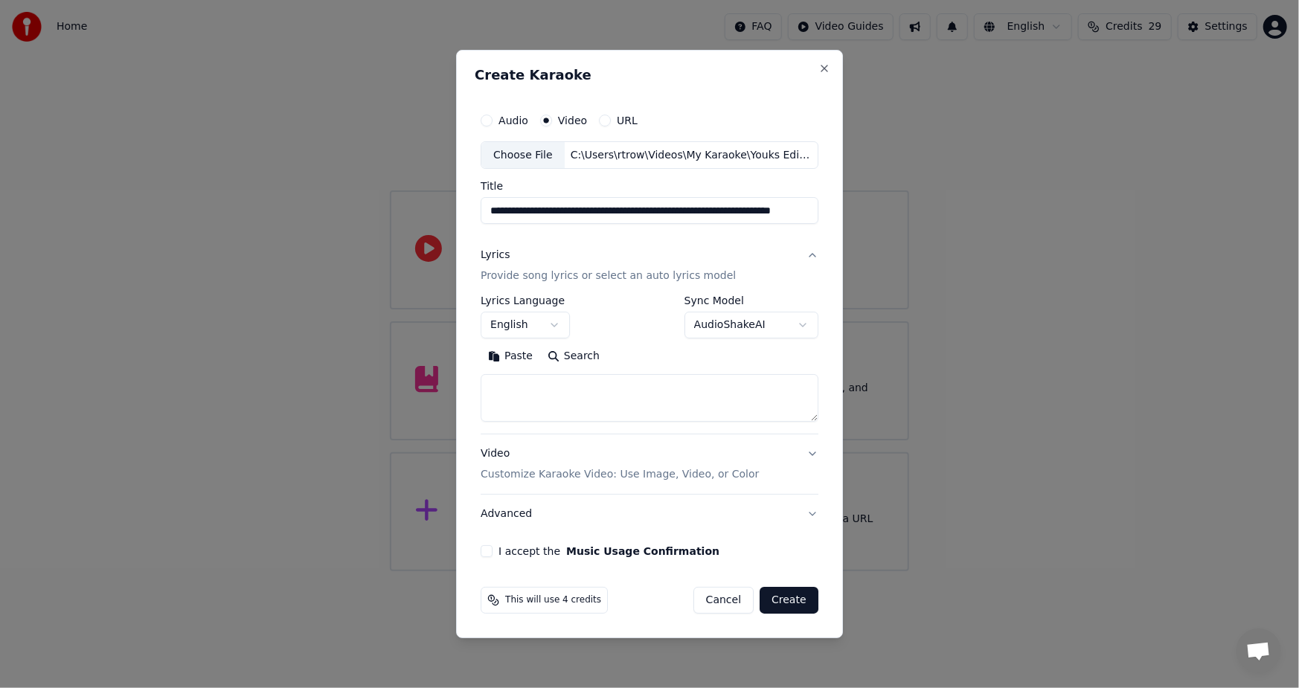
click at [512, 358] on button "Paste" at bounding box center [509, 357] width 59 height 24
click at [491, 551] on button "I accept the Music Usage Confirmation" at bounding box center [486, 551] width 12 height 12
click at [787, 600] on button "Create" at bounding box center [788, 600] width 59 height 27
type textarea "**********"
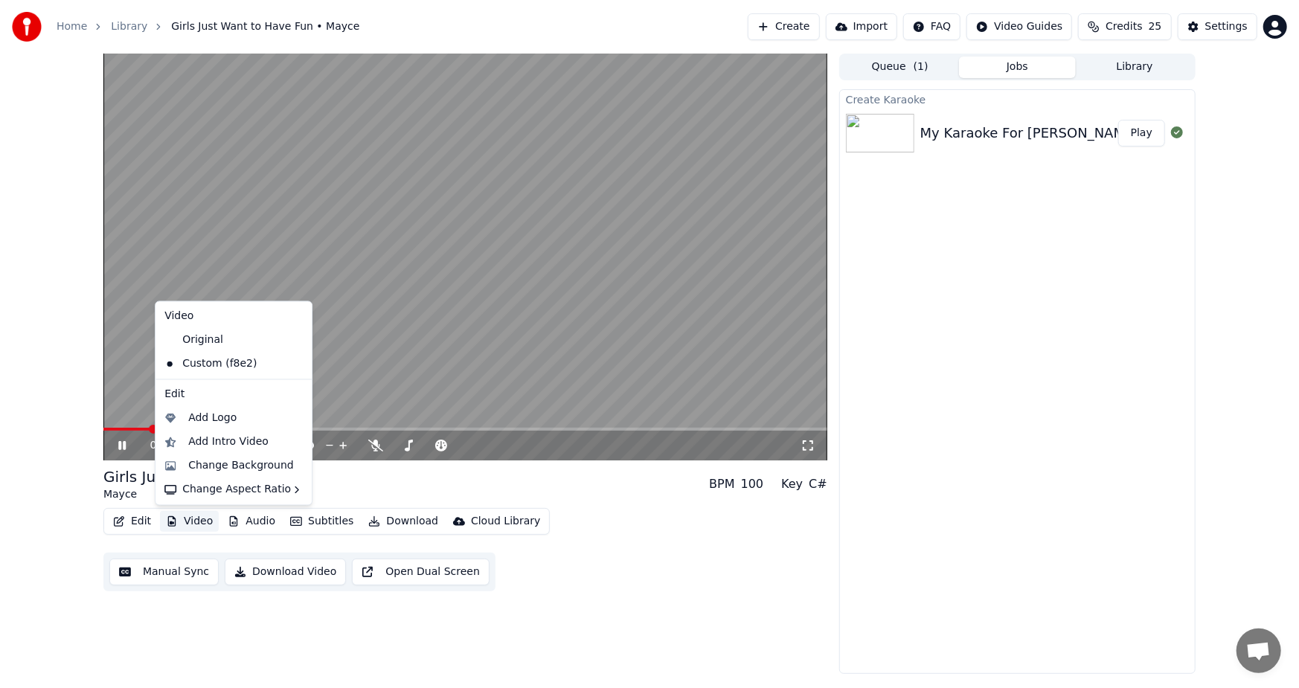
click at [191, 518] on button "Video" at bounding box center [189, 521] width 59 height 21
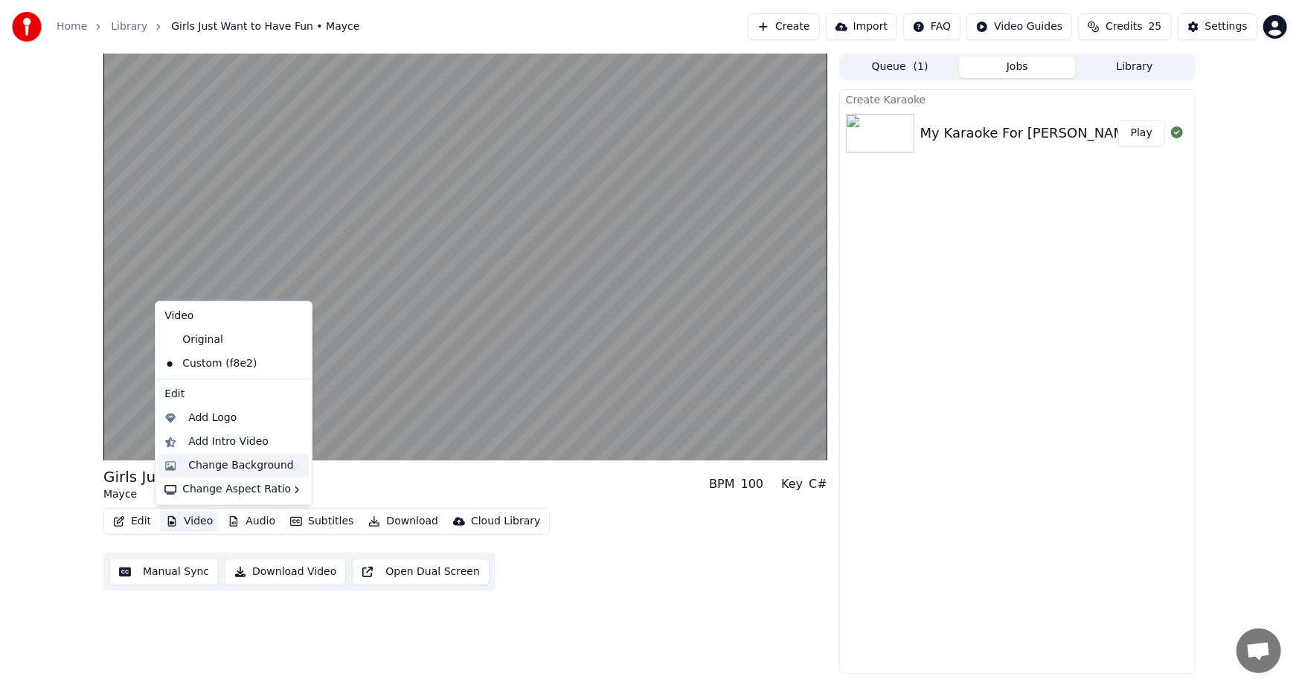
click at [251, 466] on div "Change Background" at bounding box center [241, 465] width 106 height 15
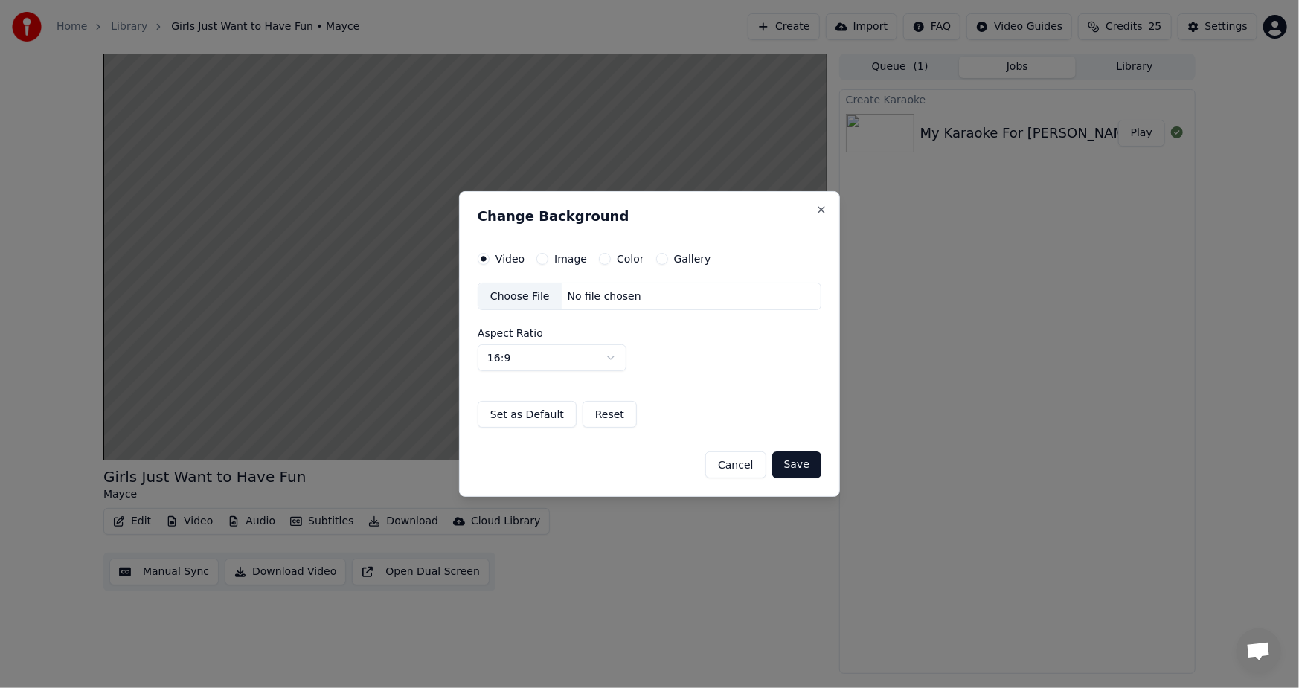
click at [522, 297] on div "Choose File" at bounding box center [519, 296] width 83 height 27
click at [808, 472] on button "Save" at bounding box center [796, 464] width 49 height 27
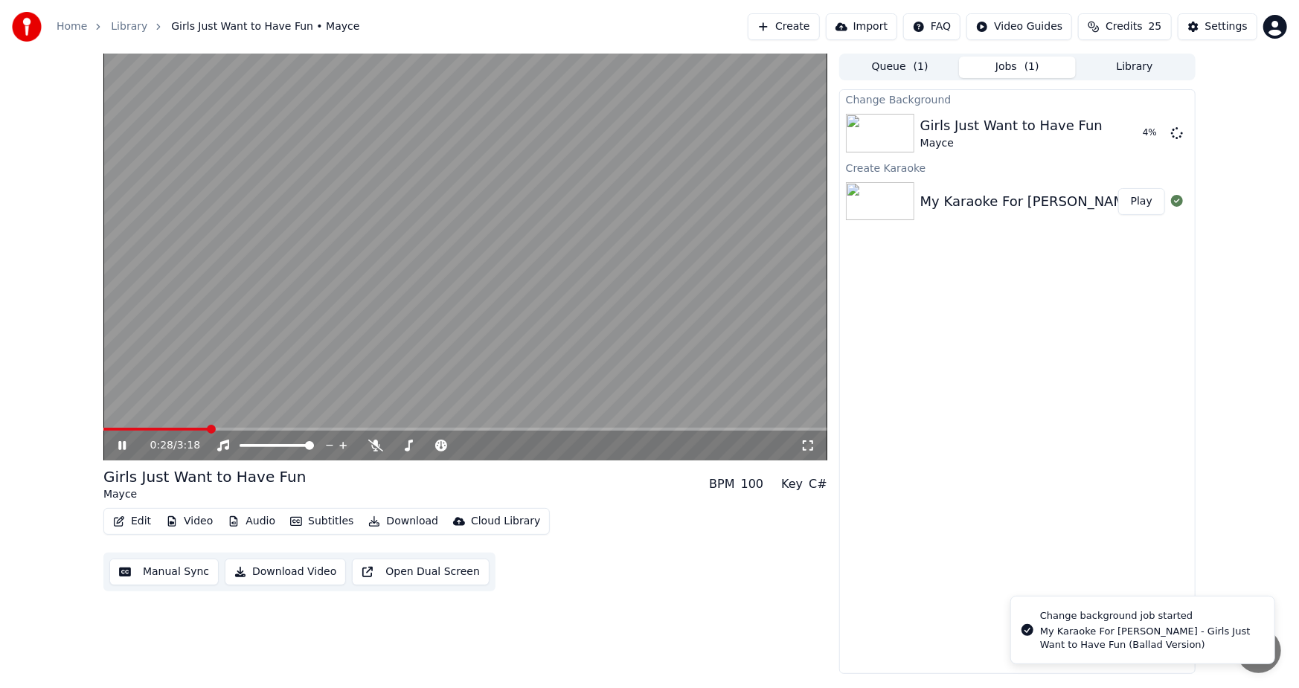
click at [118, 445] on icon at bounding box center [132, 446] width 35 height 12
click at [121, 430] on span at bounding box center [156, 429] width 106 height 3
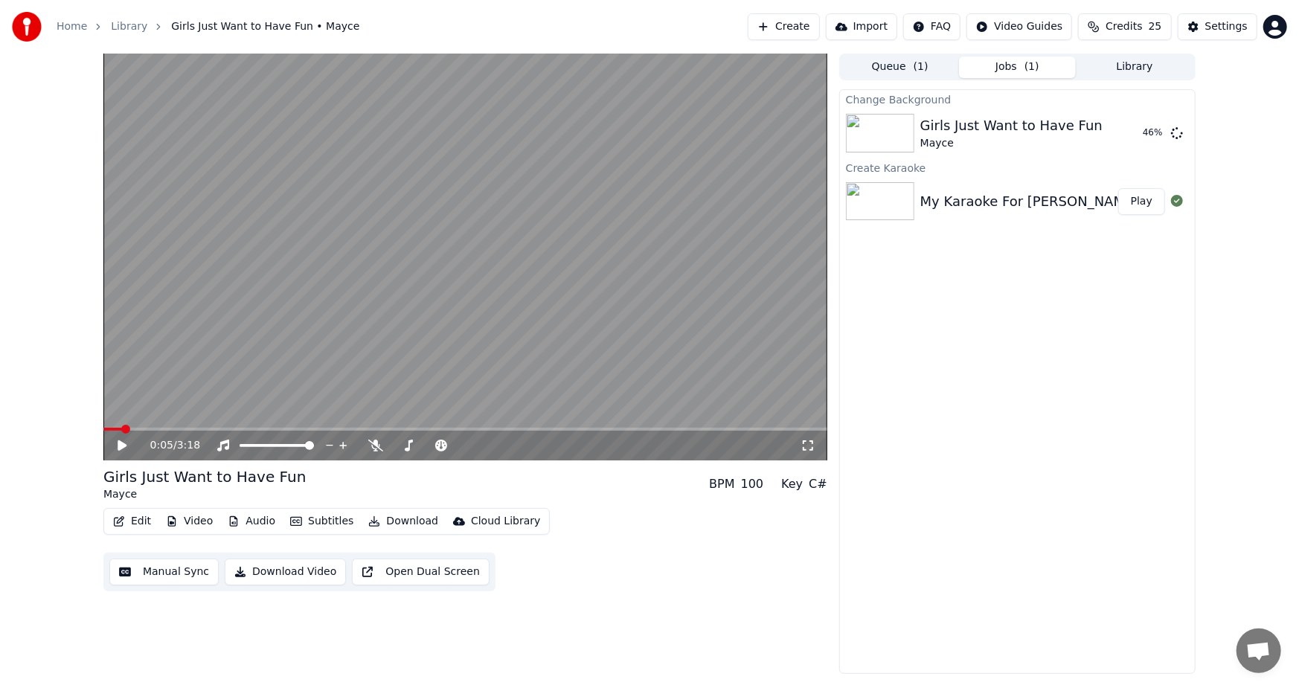
click at [116, 446] on icon at bounding box center [132, 446] width 35 height 12
drag, startPoint x: 803, startPoint y: 445, endPoint x: 803, endPoint y: 461, distance: 15.6
click at [803, 446] on icon at bounding box center [807, 446] width 15 height 12
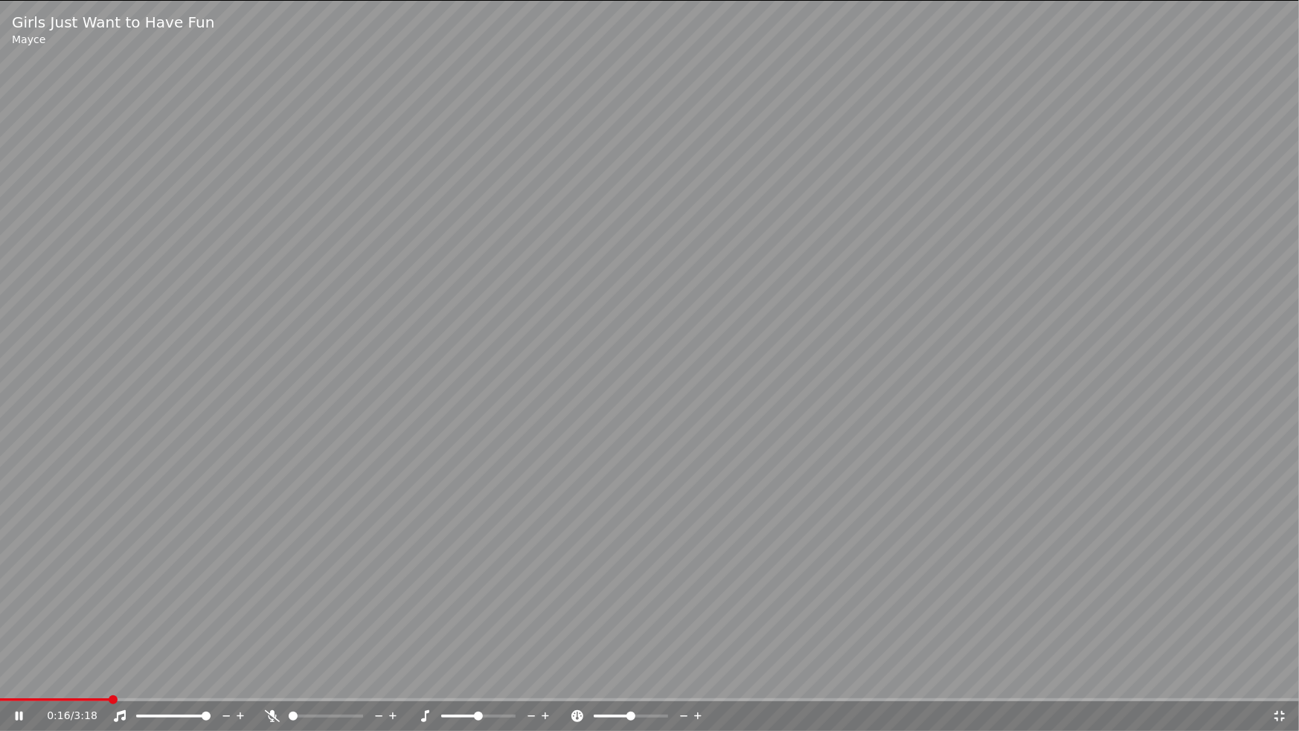
click at [1, 687] on div "Girls Just Want to Have Fun Mayce 0:16 / 3:18" at bounding box center [649, 365] width 1299 height 731
click at [0, 687] on span at bounding box center [0, 699] width 0 height 3
click at [13, 687] on icon at bounding box center [29, 716] width 35 height 12
click at [1278, 687] on icon at bounding box center [1279, 716] width 15 height 12
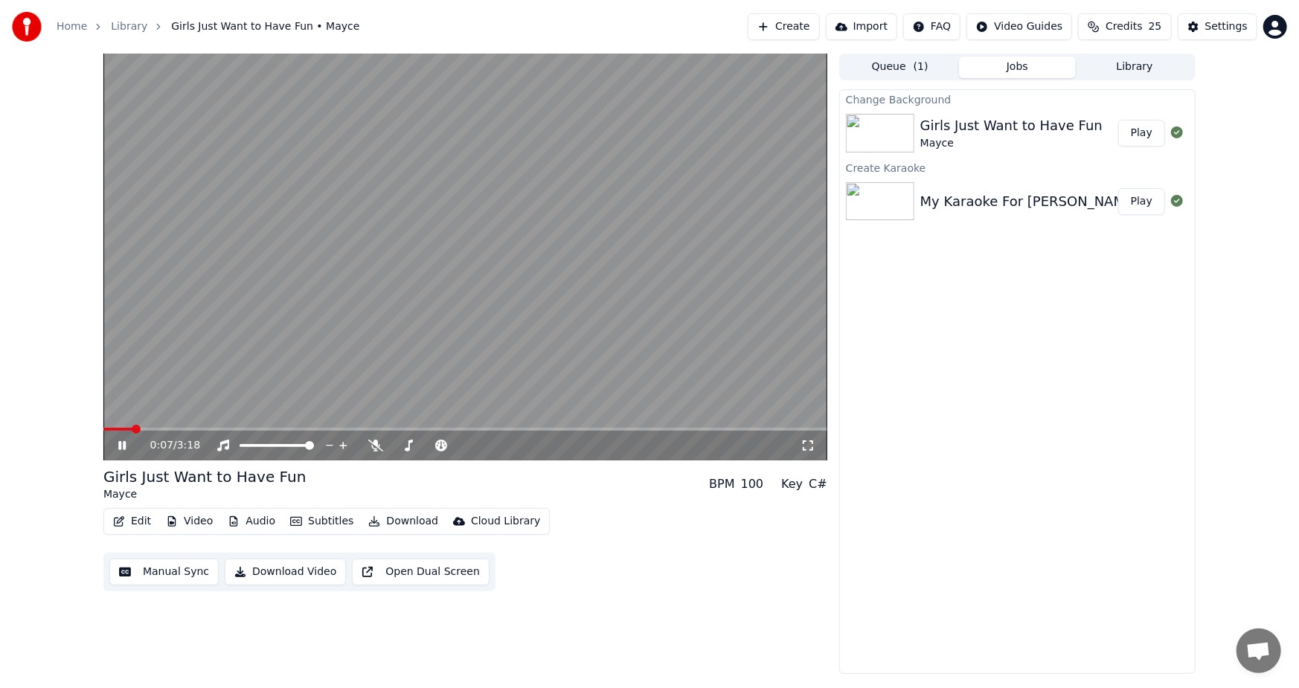
click at [469, 297] on video at bounding box center [465, 257] width 724 height 407
click at [1139, 132] on button "Play" at bounding box center [1141, 133] width 47 height 27
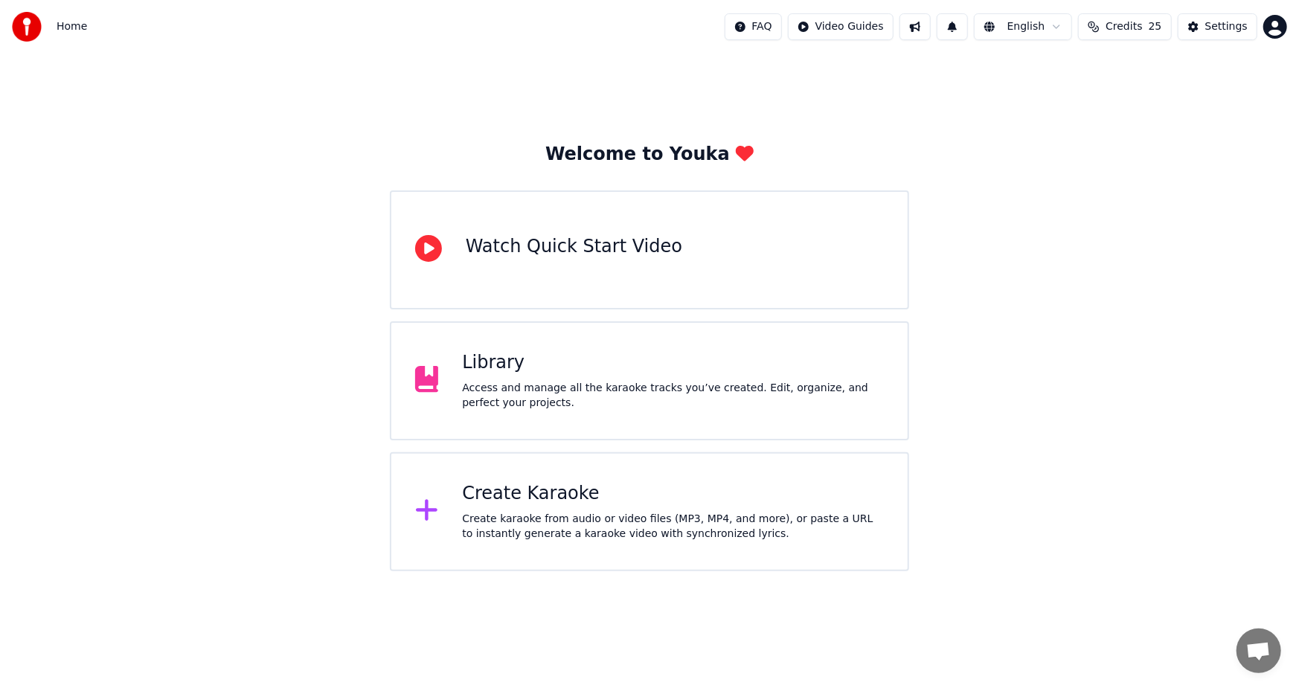
click at [593, 381] on div "Access and manage all the karaoke tracks you’ve created. Edit, organize, and pe…" at bounding box center [673, 396] width 422 height 30
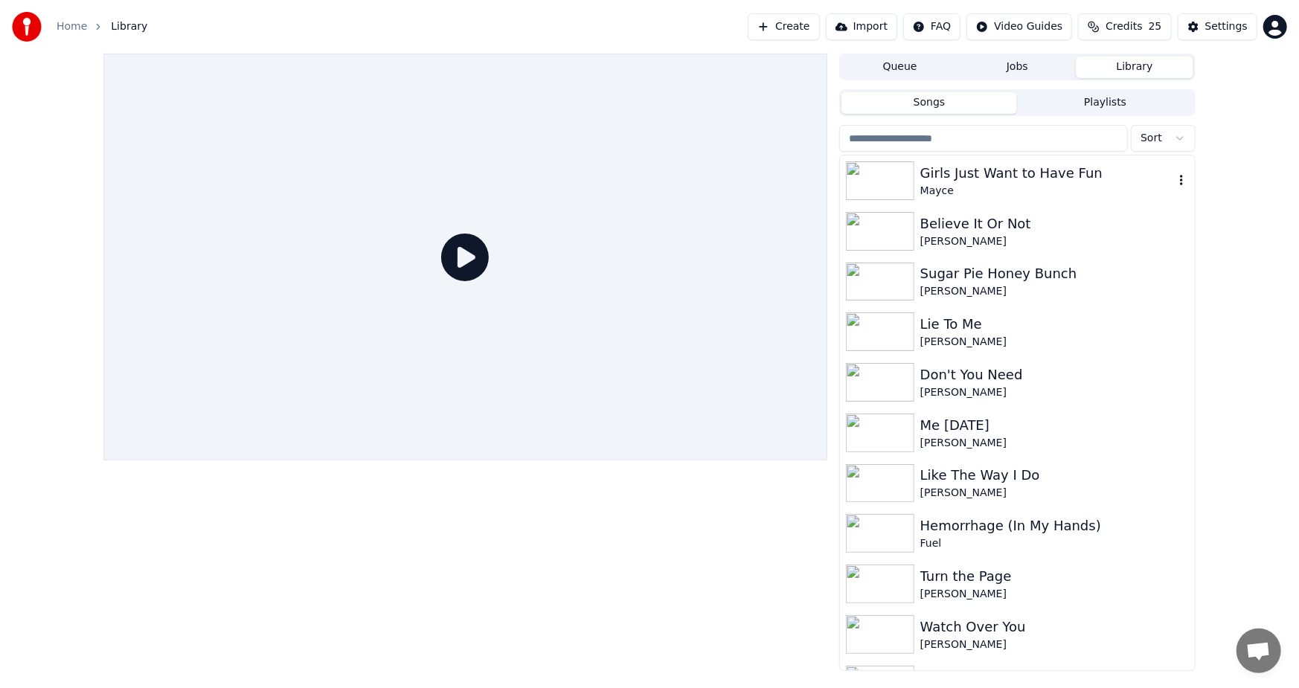
click at [1180, 177] on icon "button" at bounding box center [1181, 180] width 3 height 10
click at [1164, 309] on div "Delete" at bounding box center [1173, 304] width 115 height 24
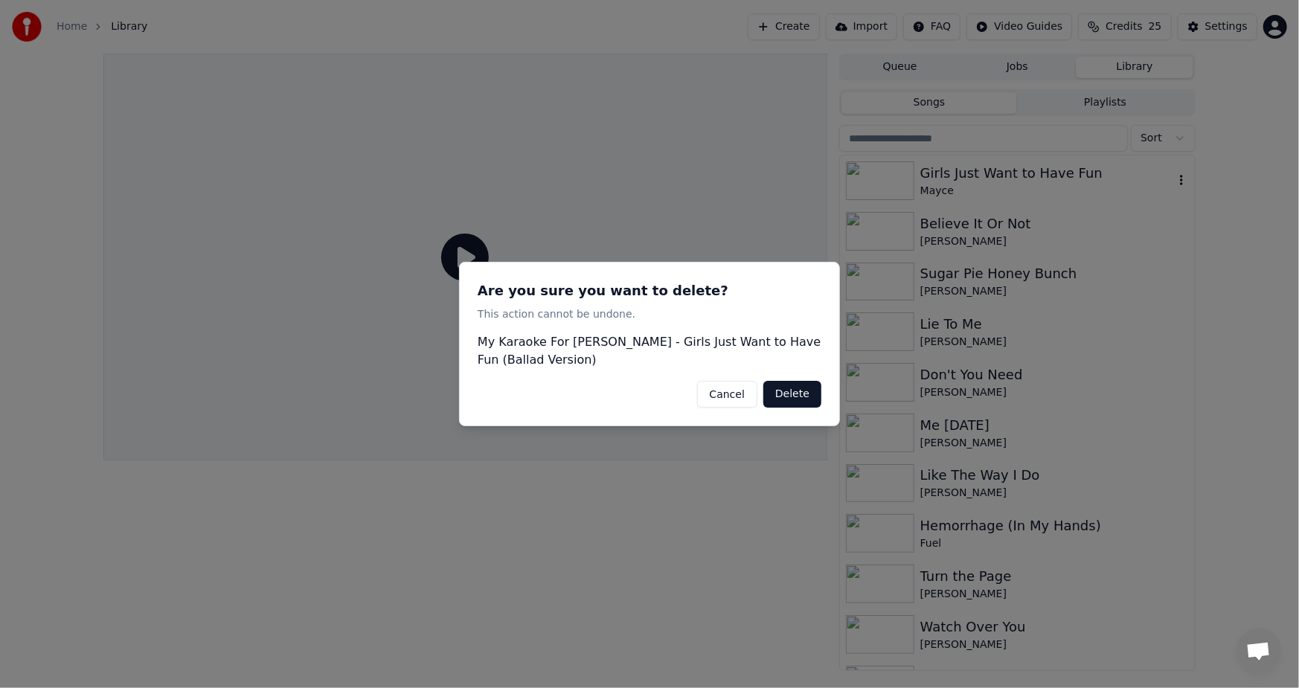
click at [803, 400] on button "Delete" at bounding box center [792, 394] width 58 height 27
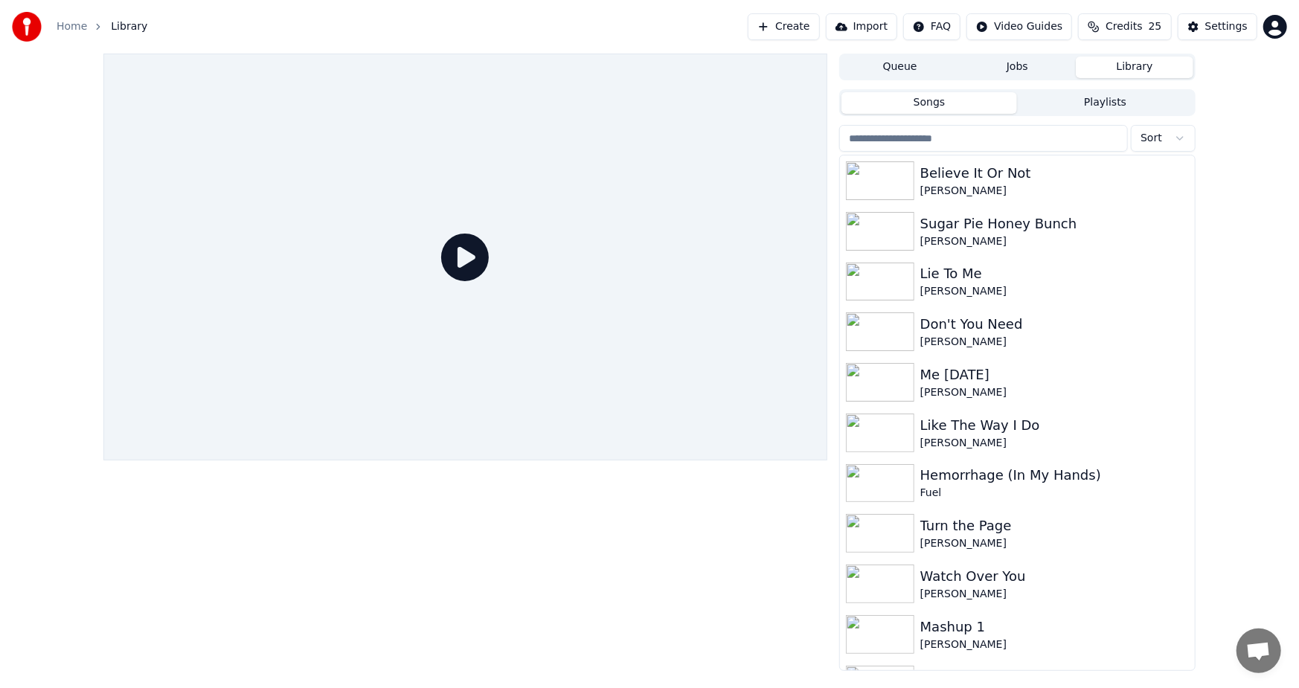
click at [797, 23] on button "Create" at bounding box center [783, 26] width 72 height 27
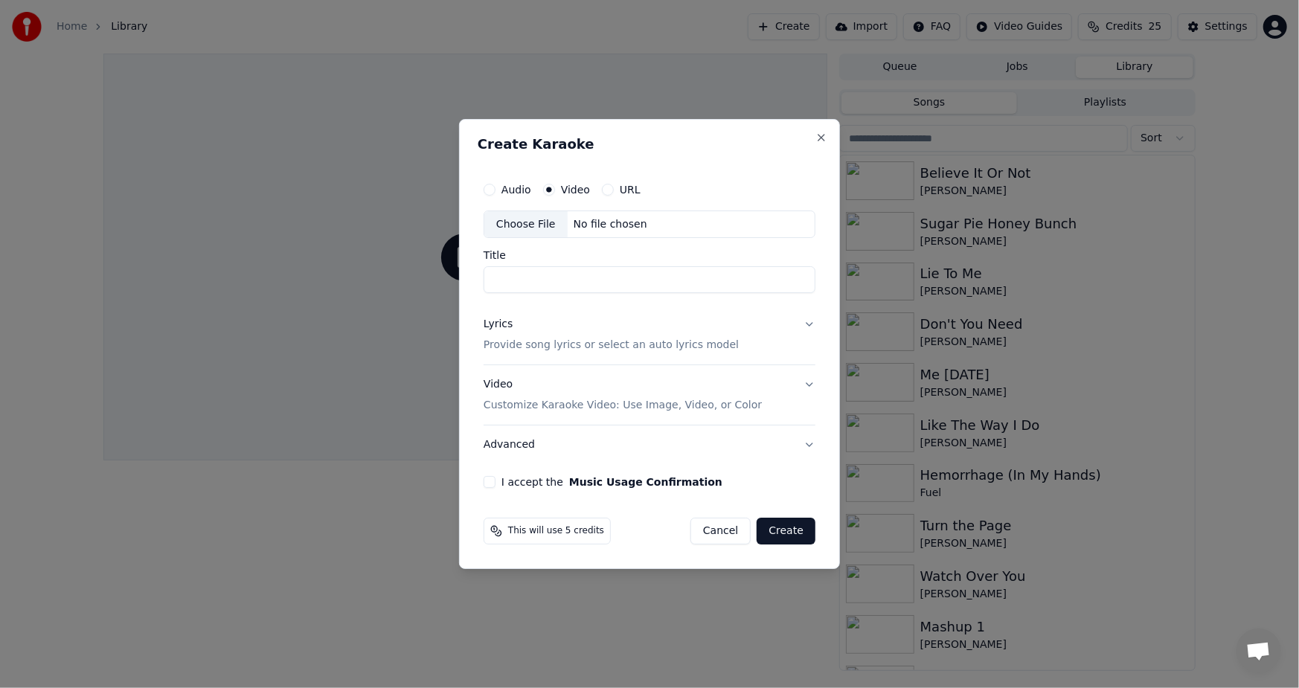
click at [530, 224] on div "Choose File" at bounding box center [525, 224] width 83 height 27
type input "**********"
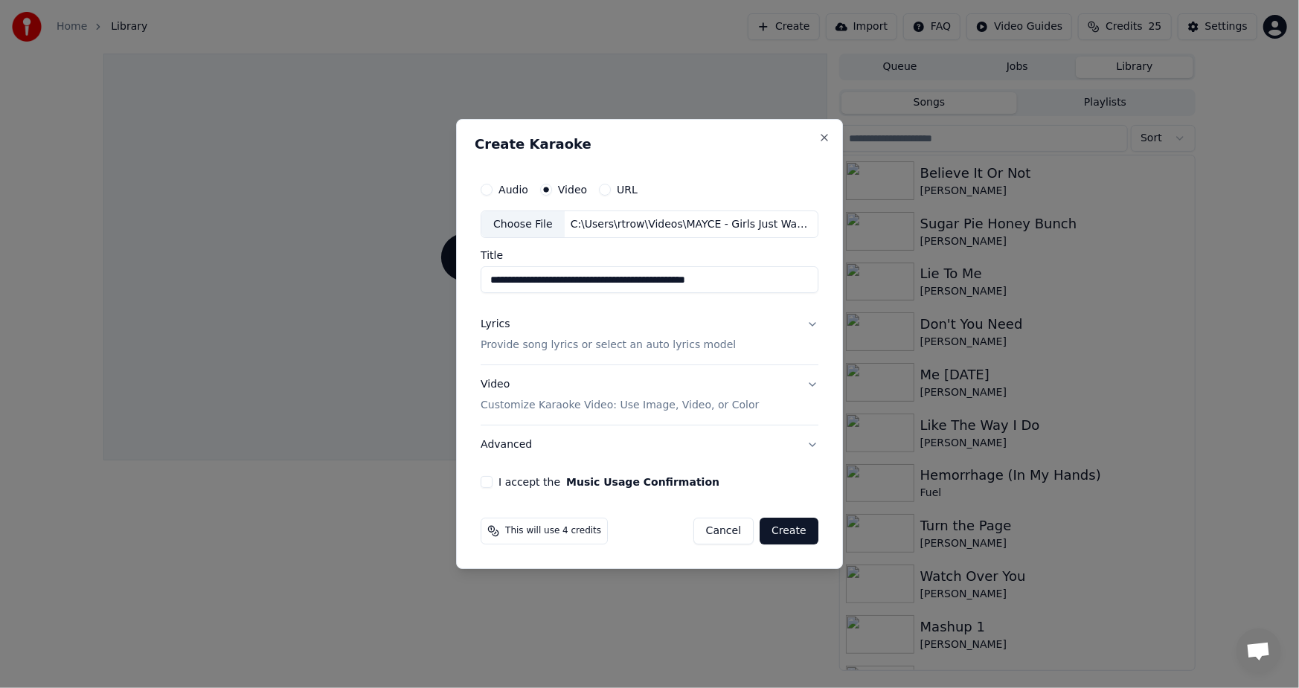
click at [521, 346] on p "Provide song lyrics or select an auto lyrics model" at bounding box center [607, 345] width 255 height 15
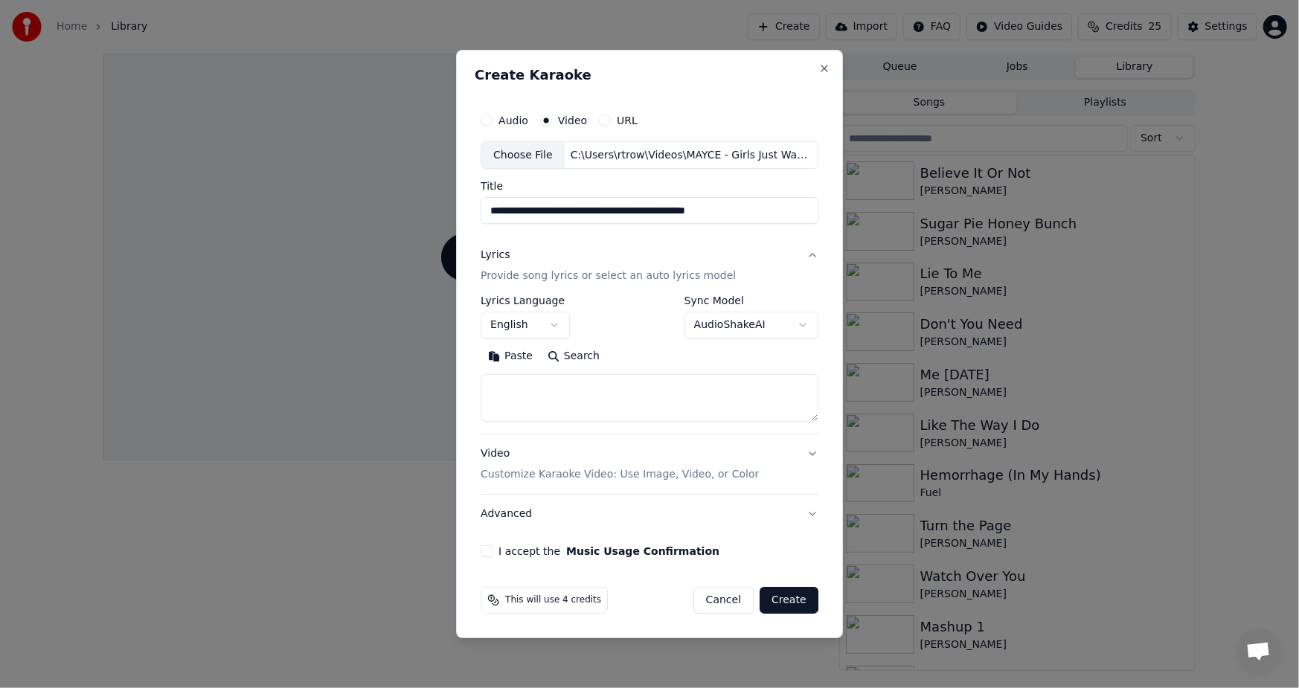
click at [509, 358] on button "Paste" at bounding box center [509, 357] width 59 height 24
click at [492, 557] on button "I accept the Music Usage Confirmation" at bounding box center [486, 551] width 12 height 12
click at [788, 602] on button "Create" at bounding box center [788, 600] width 59 height 27
type textarea "**********"
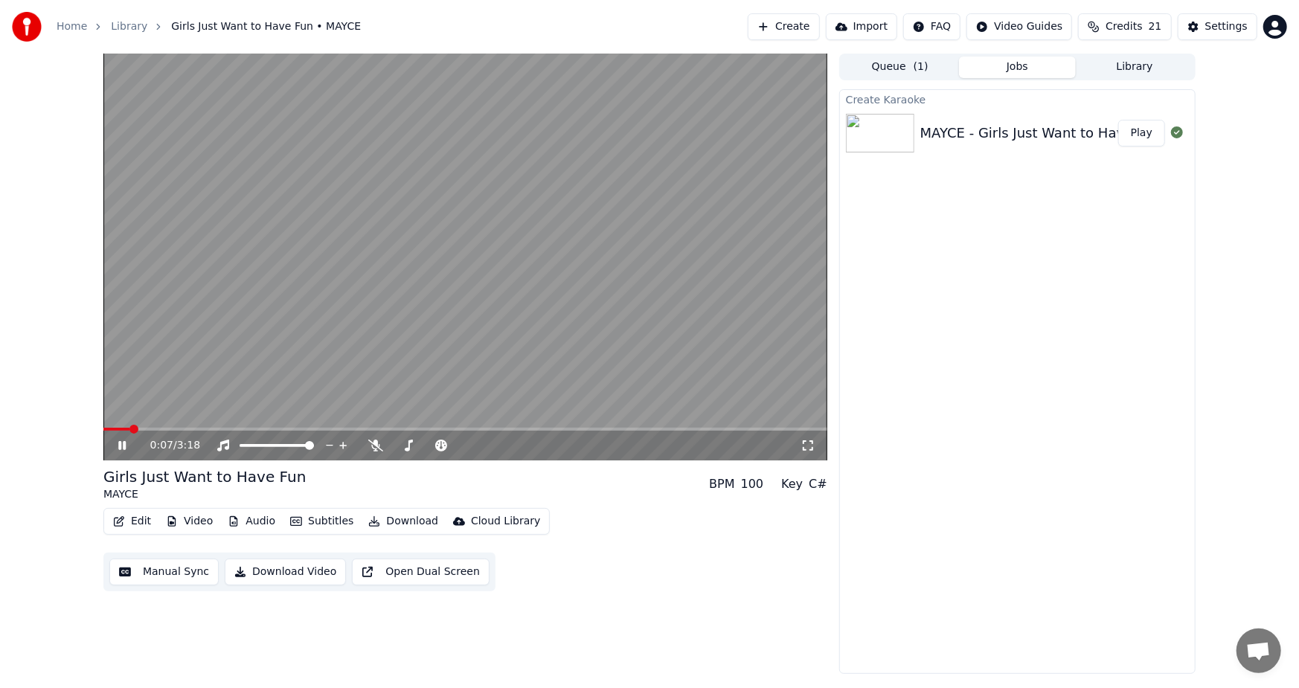
click at [116, 448] on icon at bounding box center [132, 446] width 35 height 12
click at [103, 431] on span at bounding box center [103, 429] width 0 height 3
click at [123, 446] on icon at bounding box center [122, 445] width 9 height 10
click at [122, 448] on icon at bounding box center [132, 446] width 35 height 12
click at [103, 427] on span at bounding box center [107, 429] width 9 height 9
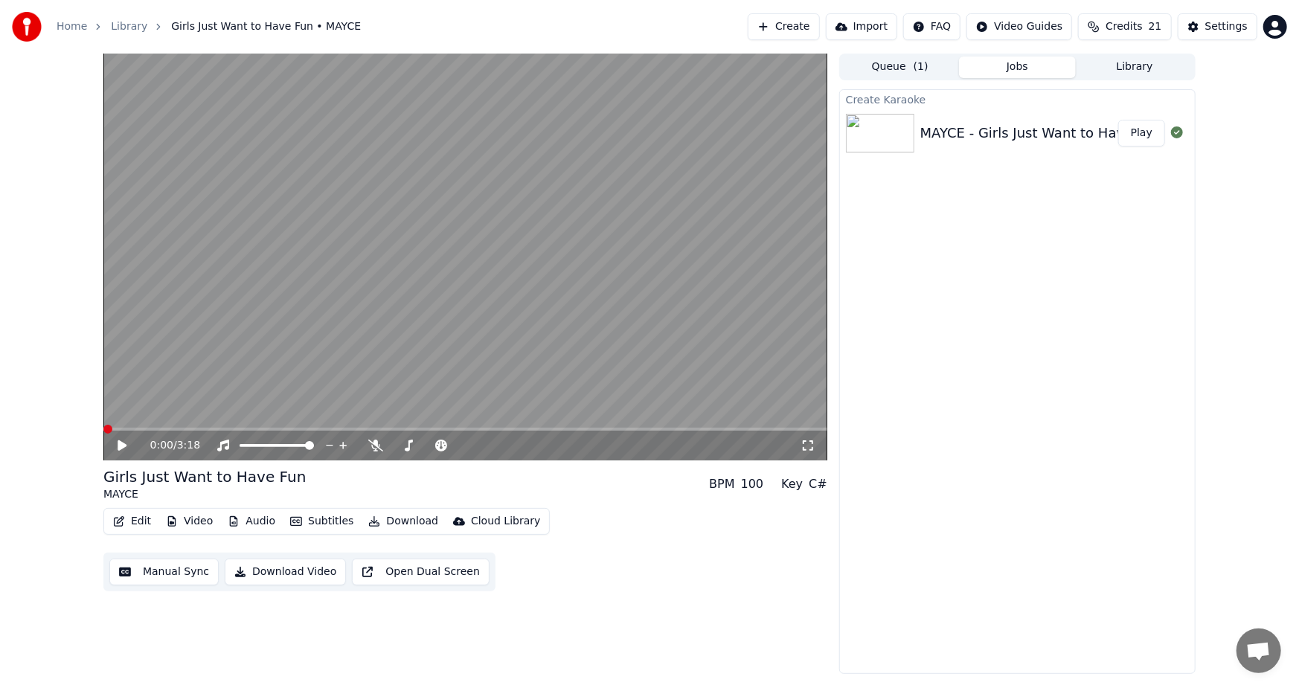
click at [186, 524] on button "Video" at bounding box center [189, 521] width 59 height 21
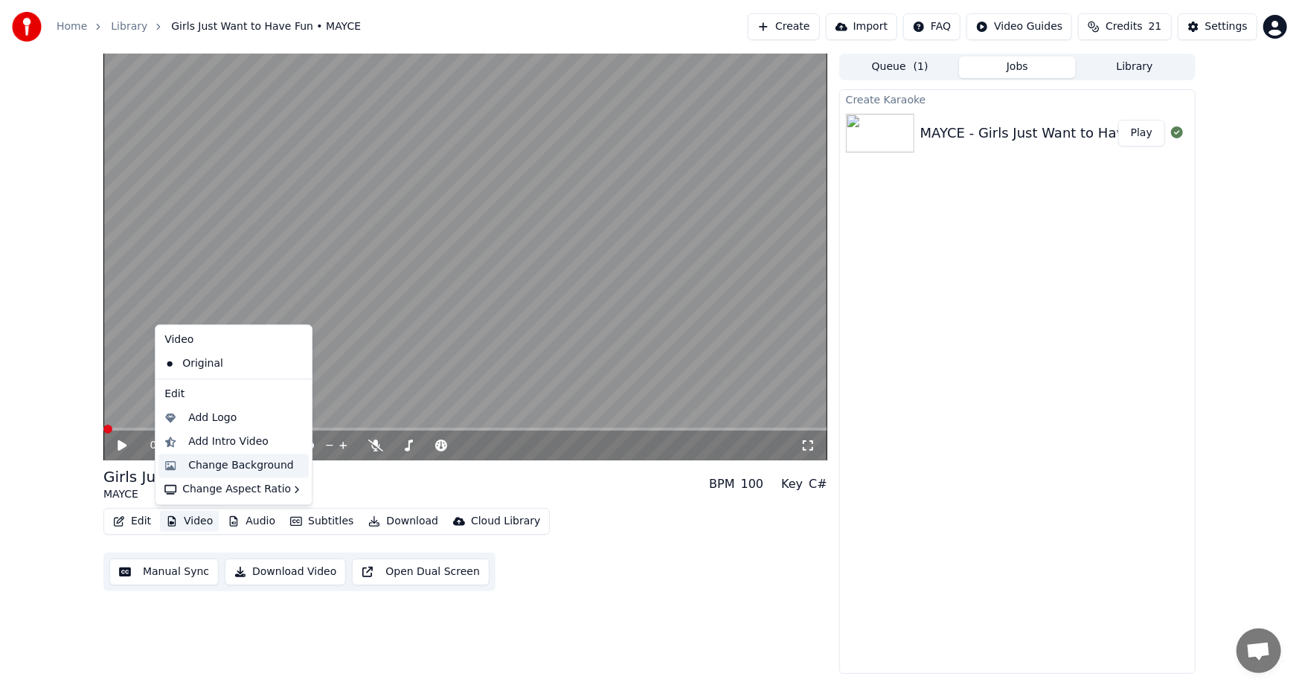
click at [248, 462] on div "Change Background" at bounding box center [241, 465] width 106 height 15
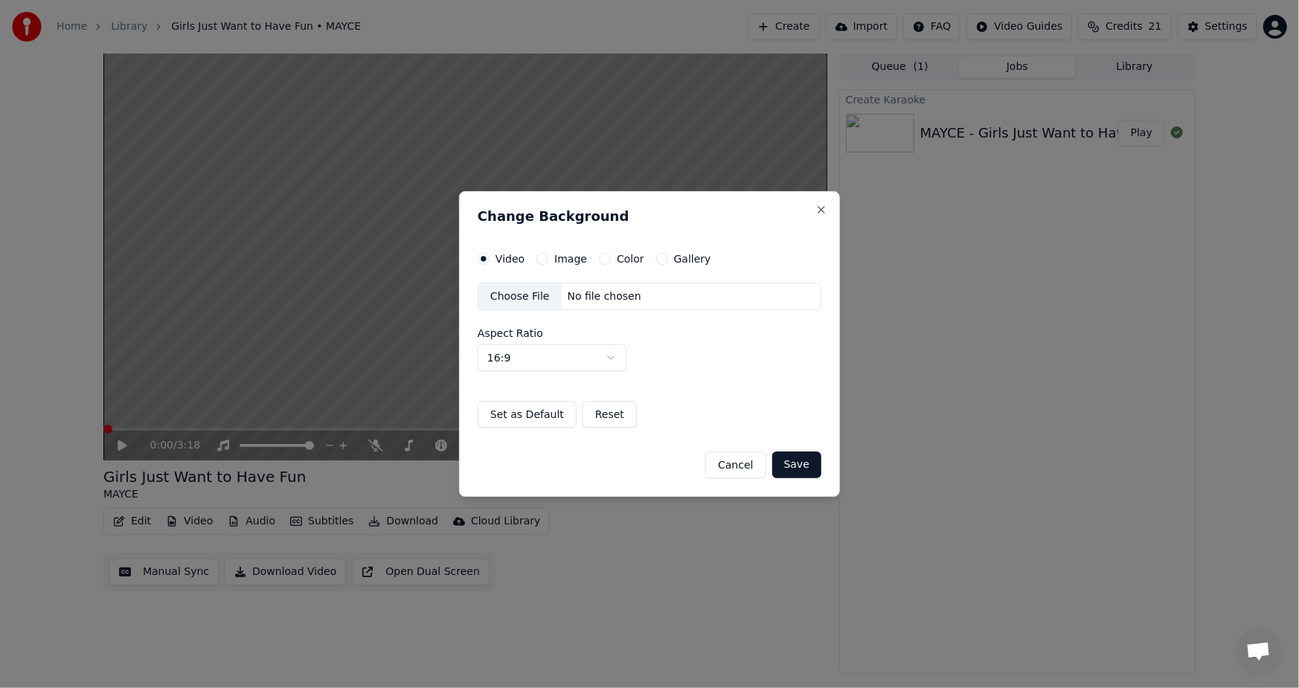
click at [516, 293] on div "Choose File" at bounding box center [519, 296] width 83 height 27
click at [800, 469] on button "Save" at bounding box center [796, 464] width 49 height 27
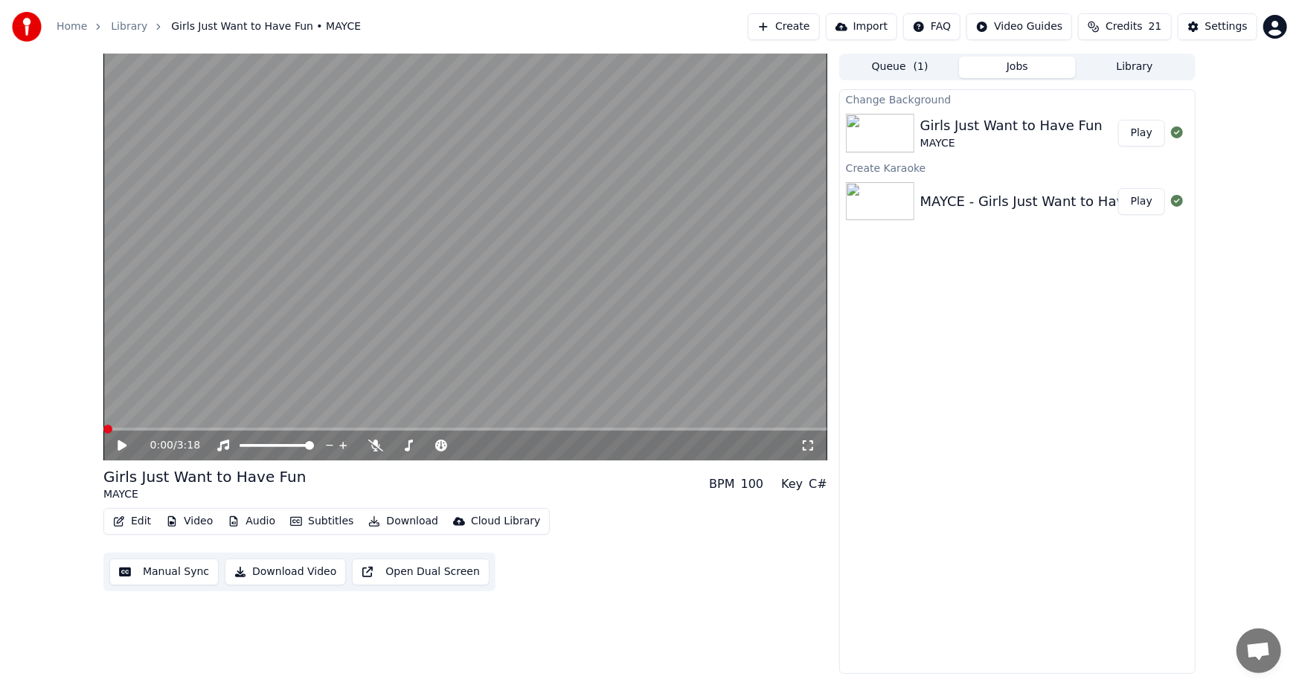
click at [1141, 126] on button "Play" at bounding box center [1141, 133] width 47 height 27
click at [812, 446] on icon at bounding box center [807, 446] width 15 height 12
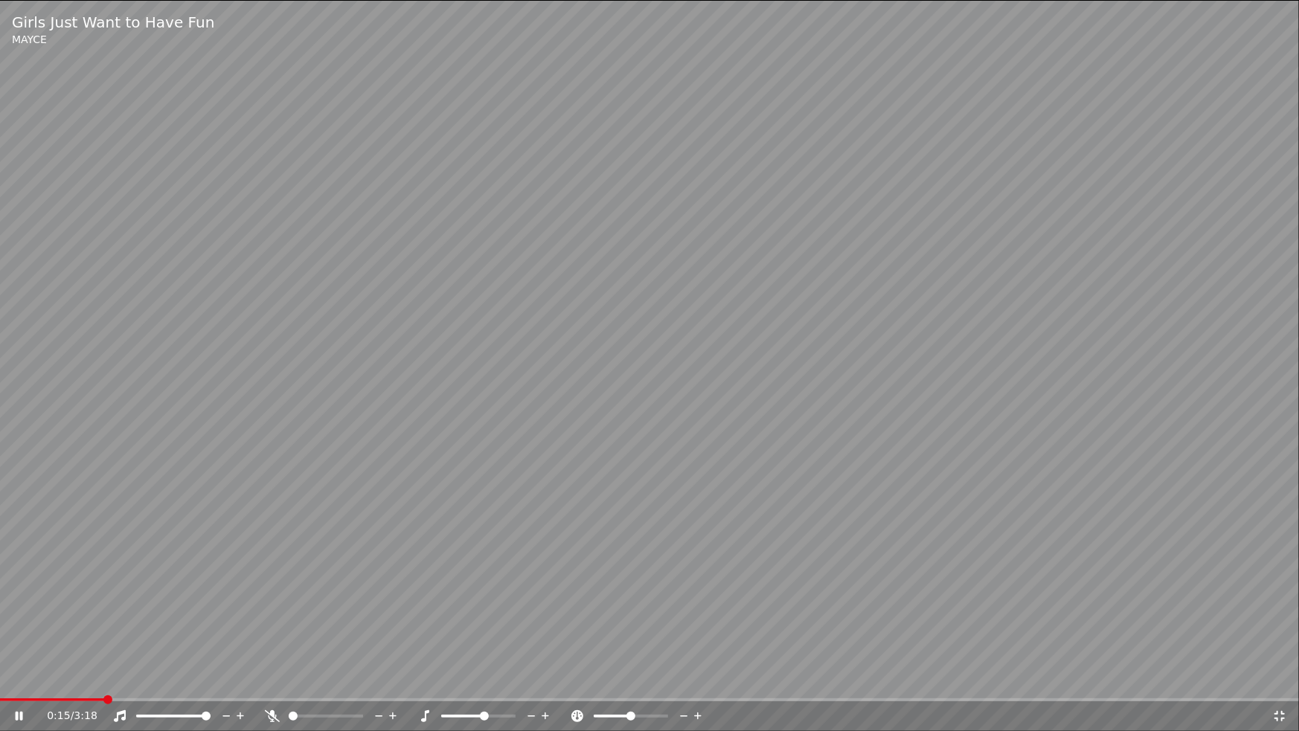
click at [472, 687] on div at bounding box center [492, 716] width 120 height 15
click at [475, 687] on div at bounding box center [492, 716] width 120 height 15
click at [477, 687] on span at bounding box center [478, 716] width 9 height 9
click at [1279, 687] on icon at bounding box center [1279, 716] width 15 height 12
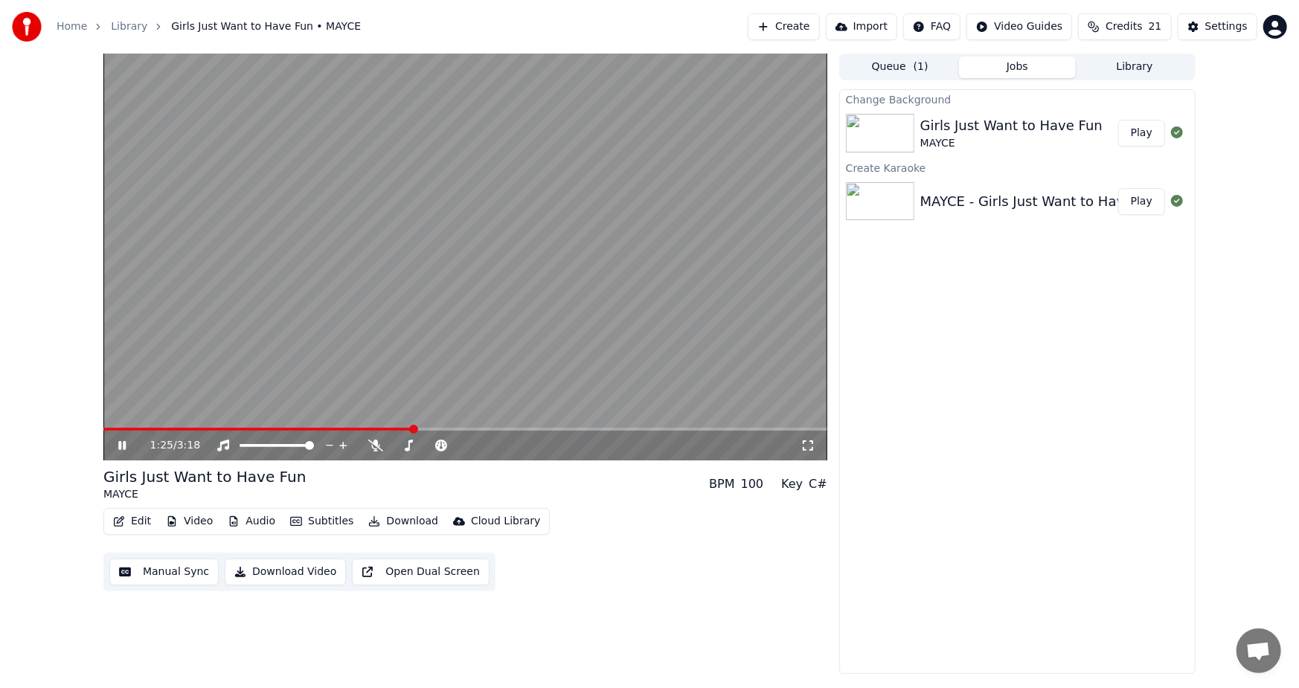
click at [413, 428] on span at bounding box center [257, 429] width 309 height 3
click at [373, 429] on span at bounding box center [238, 429] width 270 height 3
click at [558, 317] on video at bounding box center [465, 257] width 724 height 407
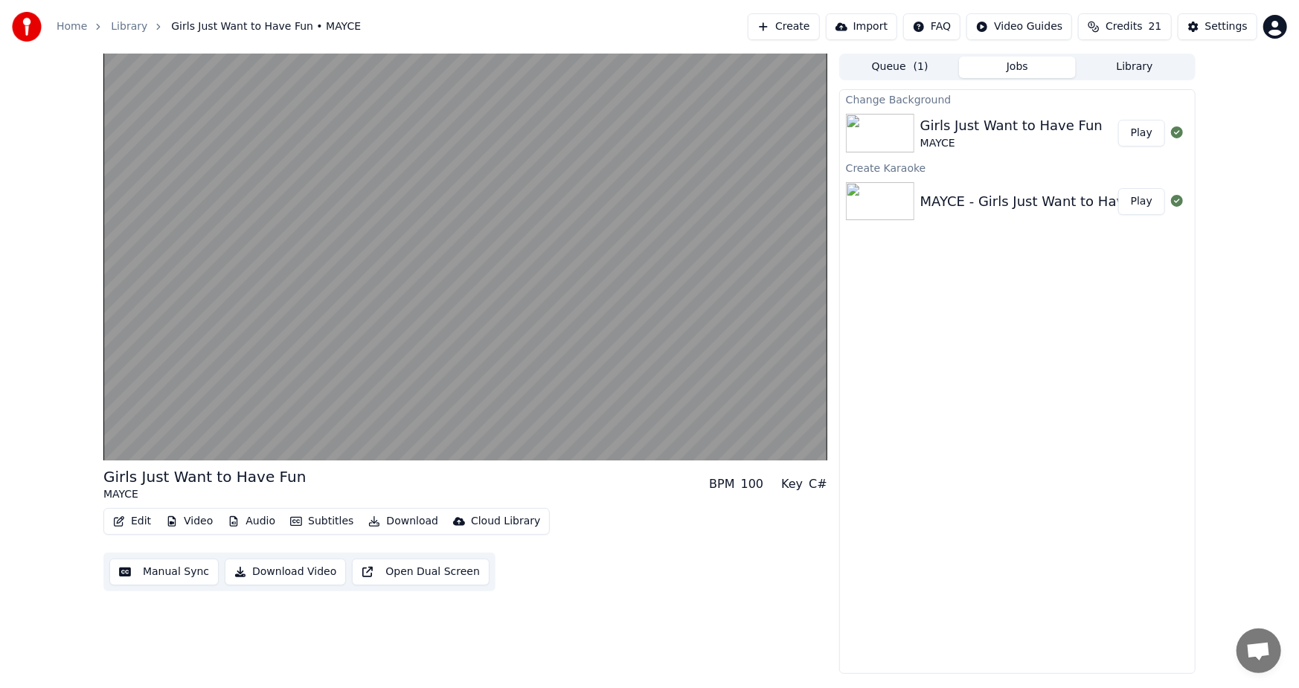
click at [557, 315] on video at bounding box center [465, 257] width 724 height 407
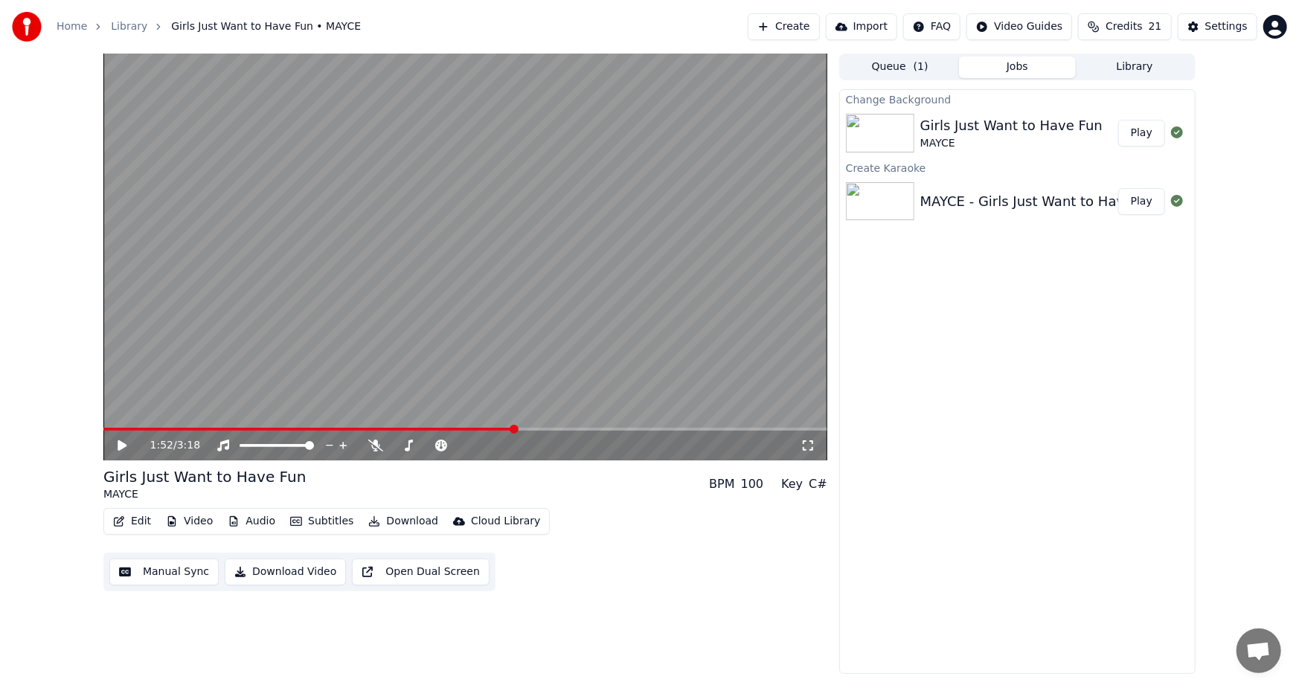
click at [132, 520] on button "Edit" at bounding box center [132, 521] width 50 height 21
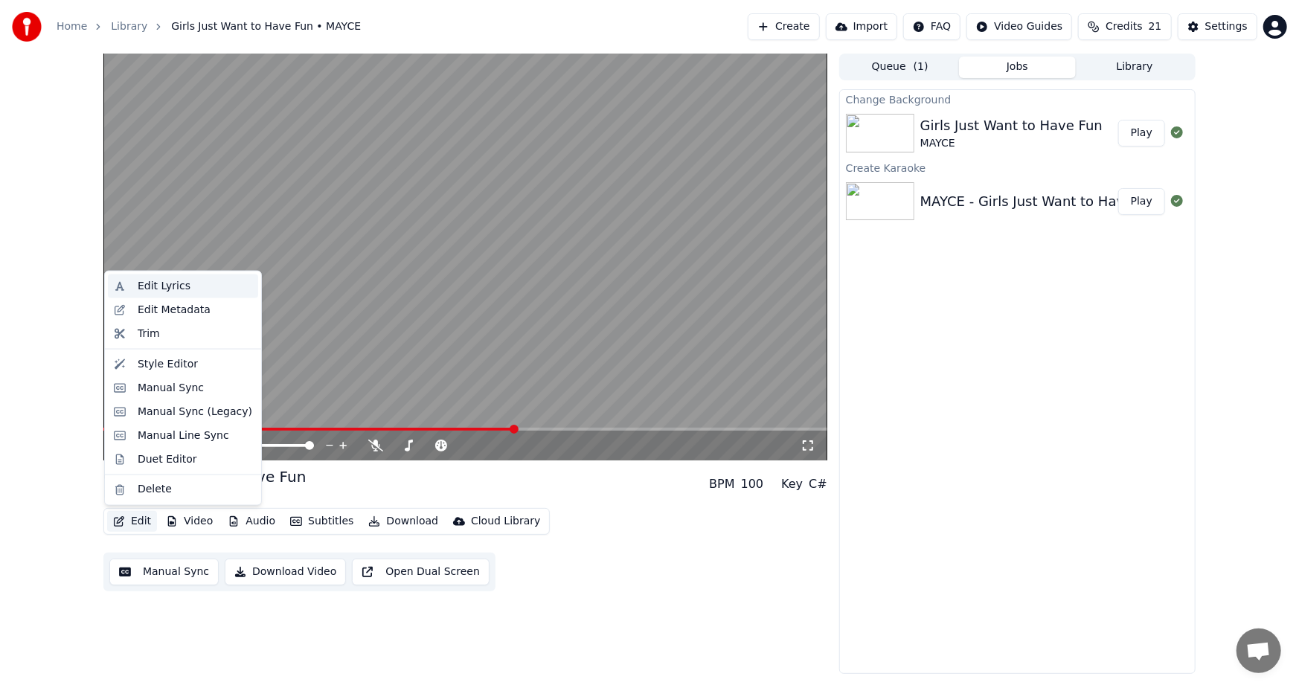
click at [165, 283] on div "Edit Lyrics" at bounding box center [164, 286] width 53 height 15
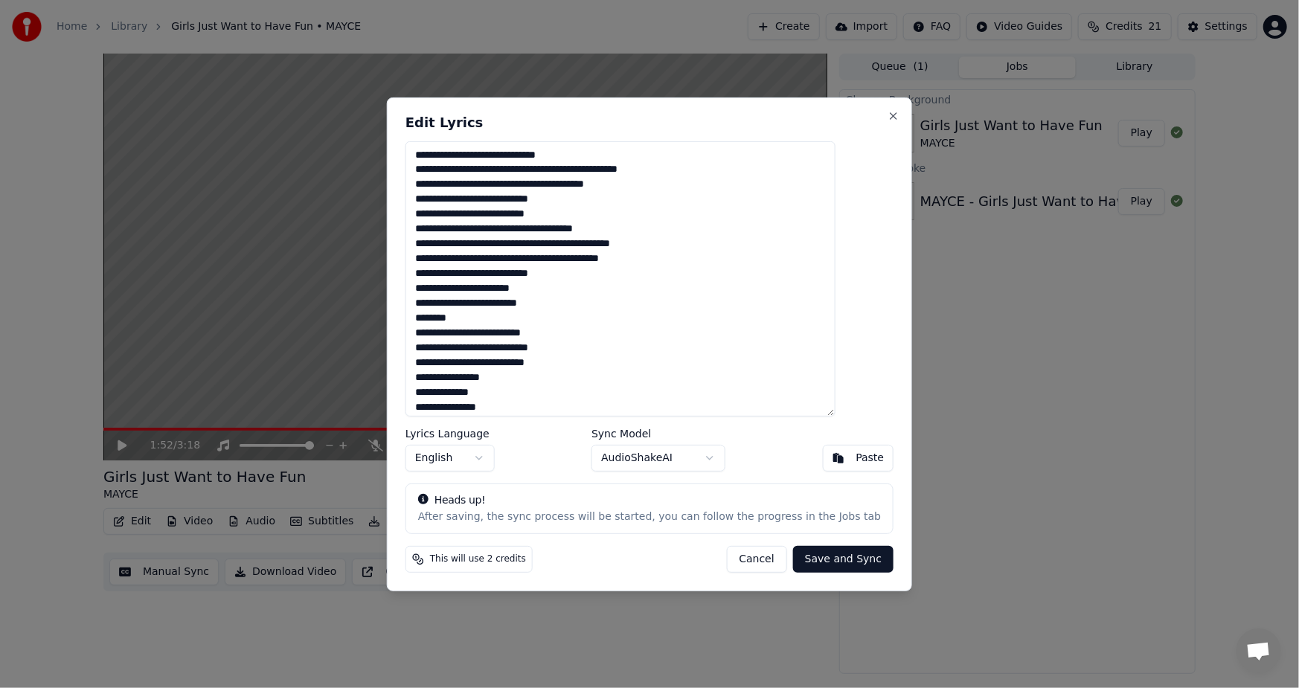
drag, startPoint x: 651, startPoint y: 104, endPoint x: 789, endPoint y: 122, distance: 138.7
click at [806, 122] on div "Edit Lyrics Lyrics Language English Sync Model AudioShakeAI Paste Heads up! Aft…" at bounding box center [649, 344] width 525 height 494
drag, startPoint x: 646, startPoint y: 103, endPoint x: 651, endPoint y: 124, distance: 22.2
click at [651, 124] on div "Edit Lyrics Lyrics Language English Sync Model AudioShakeAI Paste Heads up! Aft…" at bounding box center [649, 344] width 525 height 494
click at [732, 554] on button "Cancel" at bounding box center [756, 559] width 60 height 27
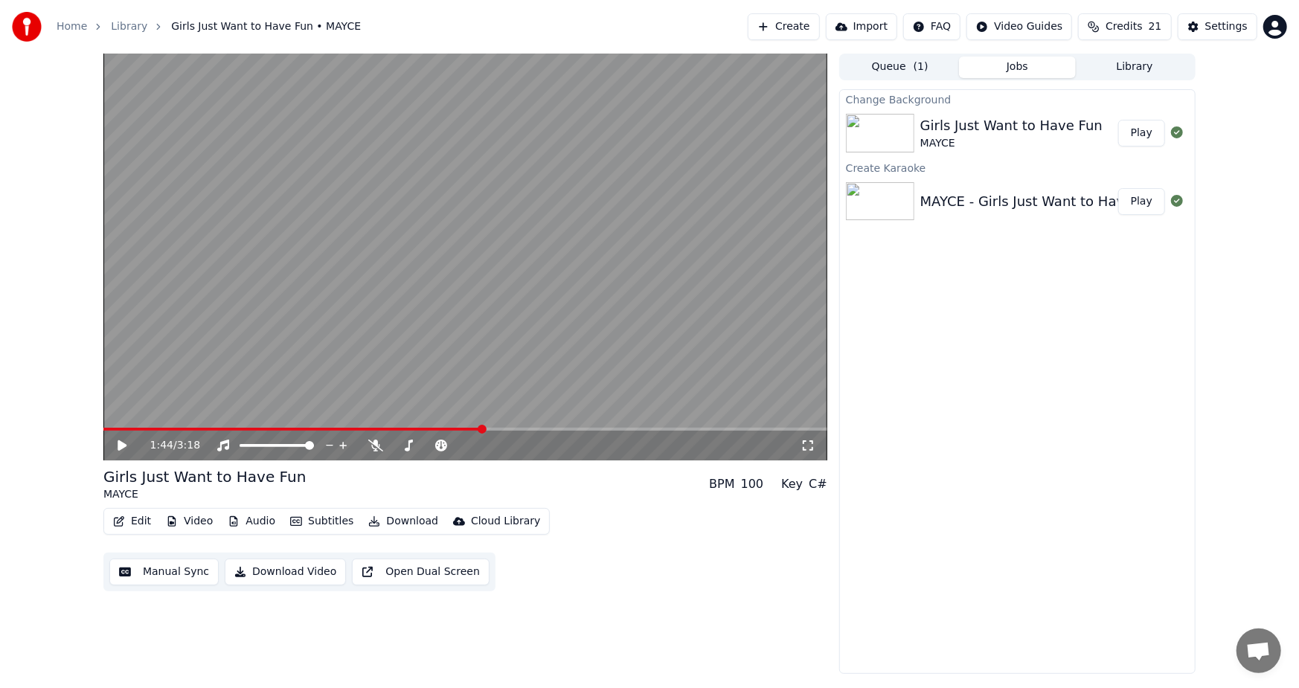
click at [482, 430] on span at bounding box center [292, 429] width 379 height 3
click at [121, 447] on icon at bounding box center [122, 445] width 9 height 10
click at [120, 442] on icon at bounding box center [121, 445] width 7 height 9
click at [120, 442] on icon at bounding box center [122, 445] width 9 height 10
click at [120, 442] on icon at bounding box center [121, 445] width 7 height 9
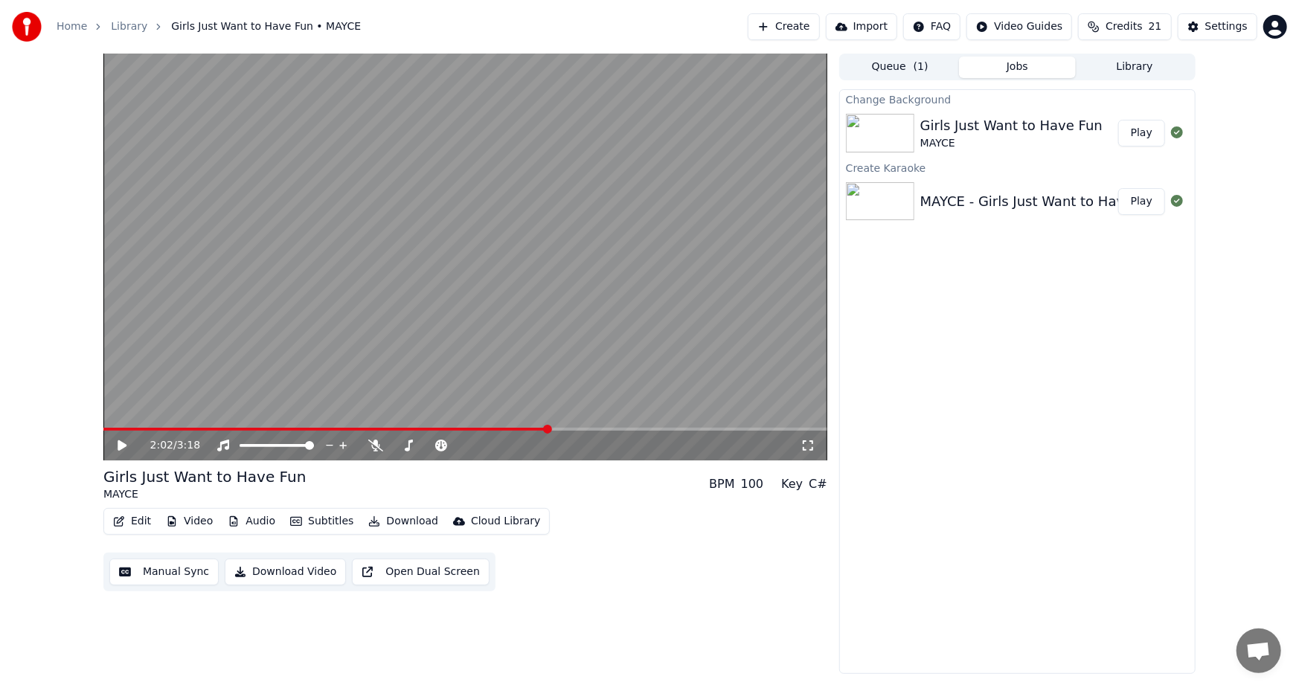
click at [134, 520] on button "Edit" at bounding box center [132, 521] width 50 height 21
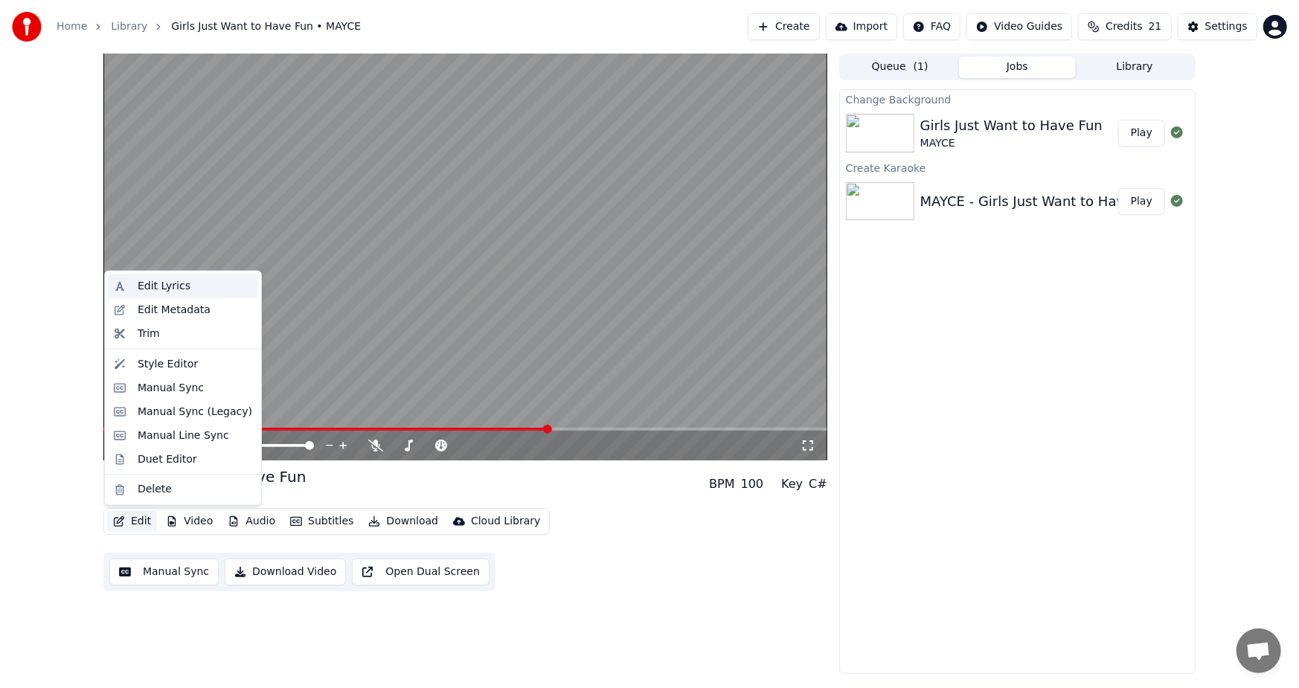
click at [167, 287] on div "Edit Lyrics" at bounding box center [164, 286] width 53 height 15
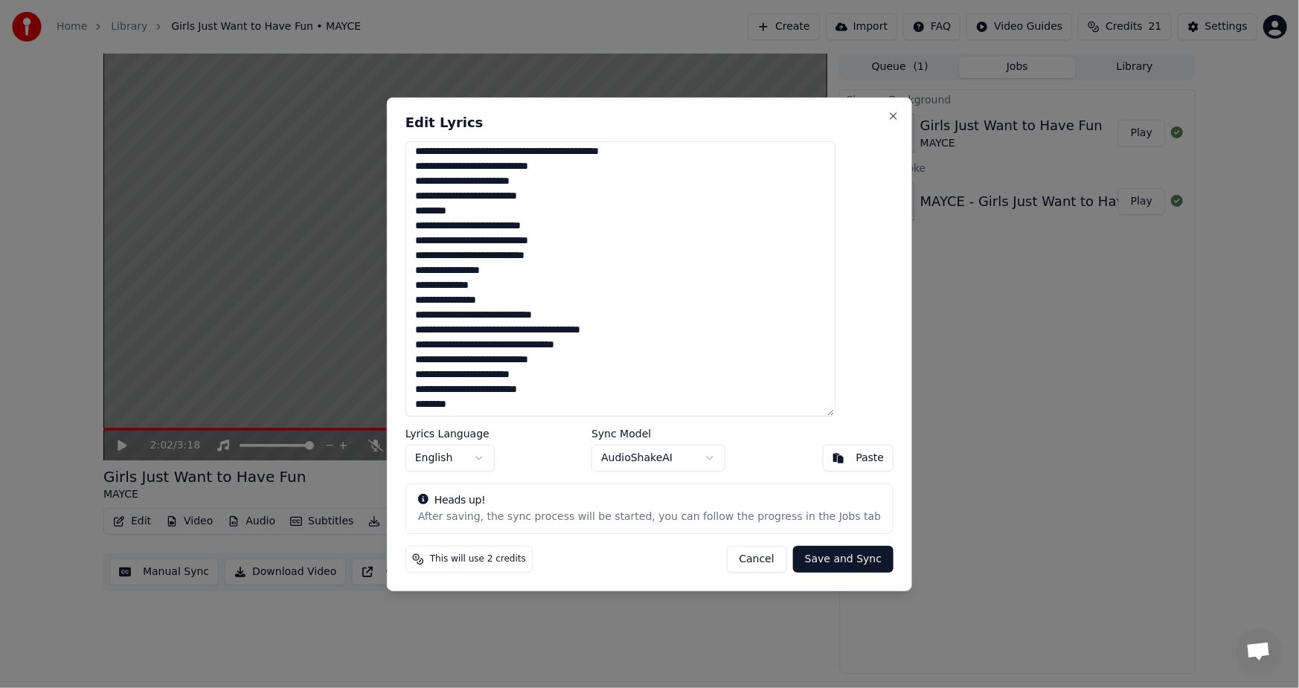
scroll to position [120, 0]
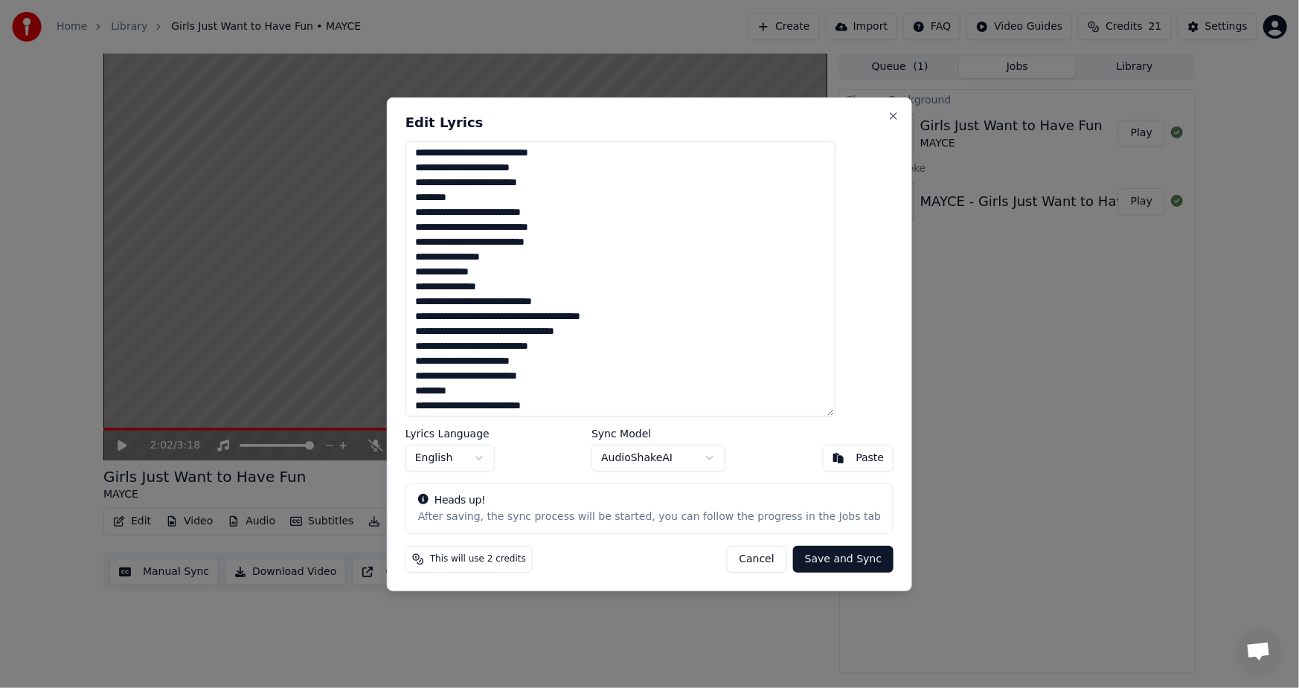
drag, startPoint x: 545, startPoint y: 364, endPoint x: 438, endPoint y: 359, distance: 107.2
click at [438, 359] on textarea at bounding box center [620, 278] width 430 height 275
click at [596, 370] on textarea at bounding box center [620, 278] width 430 height 275
drag, startPoint x: 550, startPoint y: 364, endPoint x: 445, endPoint y: 257, distance: 149.9
click at [445, 257] on textarea at bounding box center [620, 278] width 430 height 275
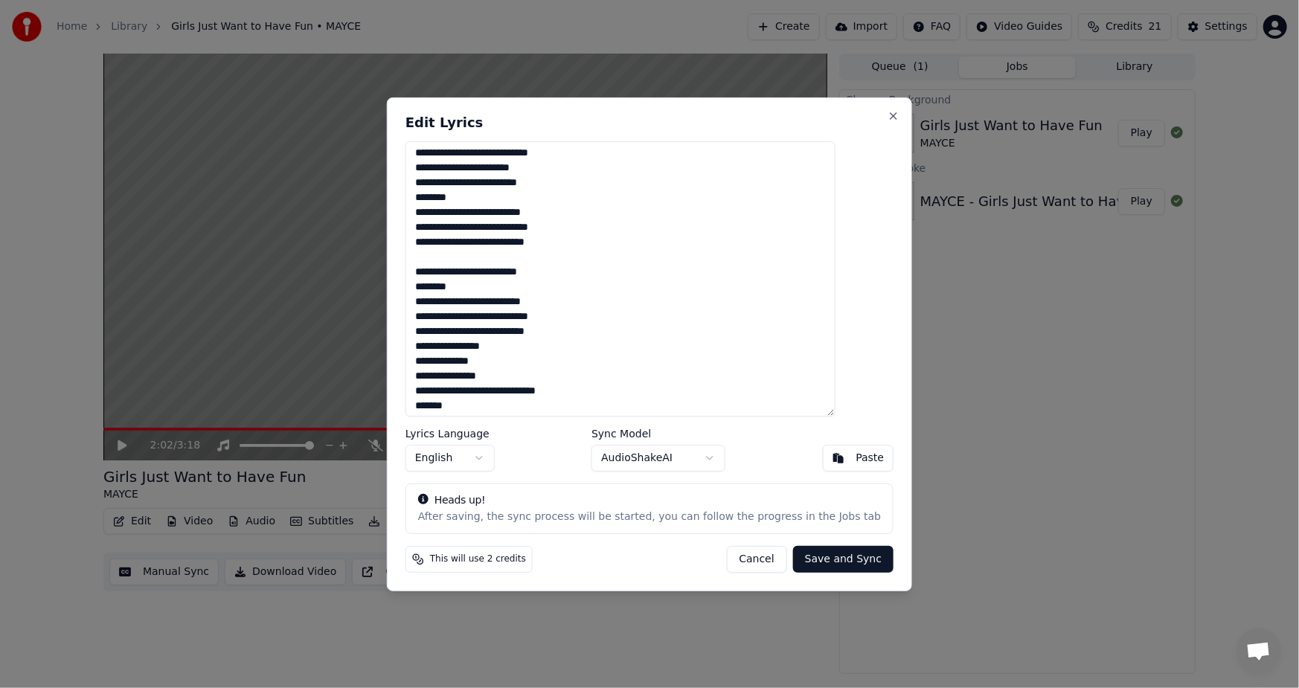
type textarea "**********"
click at [818, 561] on button "Save and Sync" at bounding box center [843, 559] width 100 height 27
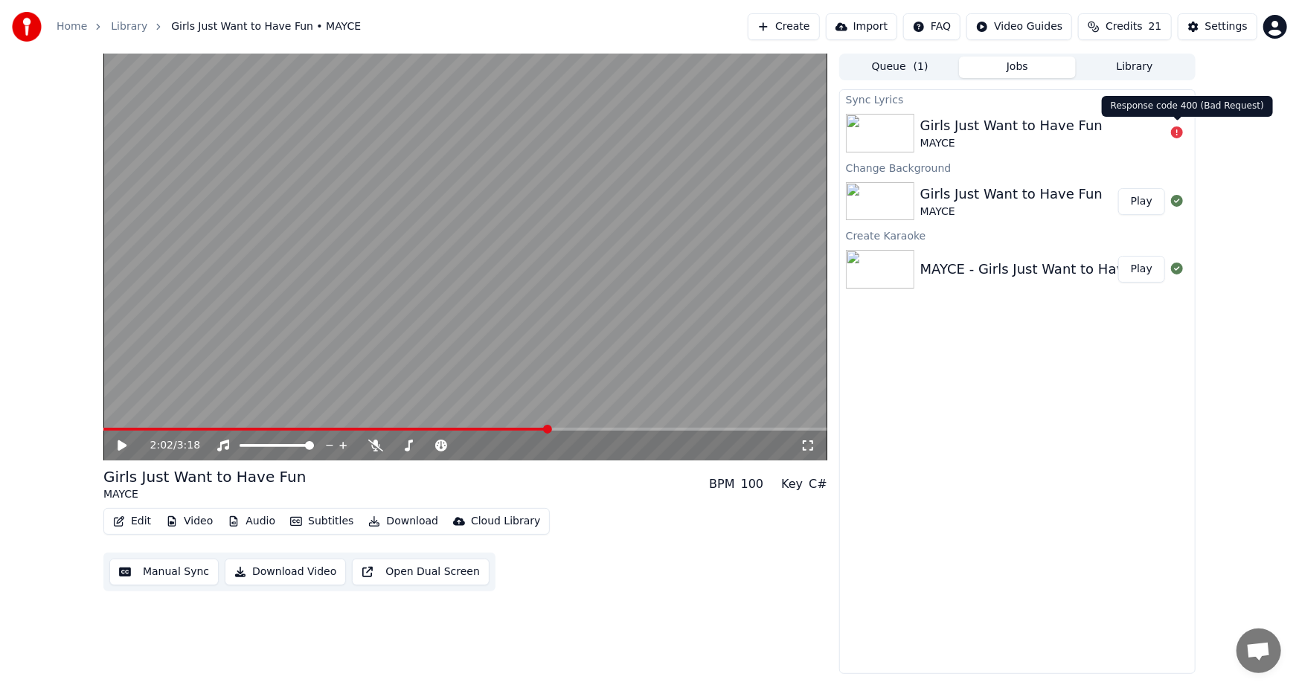
click at [1174, 134] on icon at bounding box center [1177, 132] width 12 height 12
click at [982, 120] on div "Girls Just Want to Have Fun" at bounding box center [1011, 125] width 182 height 21
click at [857, 135] on img at bounding box center [880, 133] width 68 height 39
click at [133, 518] on button "Edit" at bounding box center [132, 521] width 50 height 21
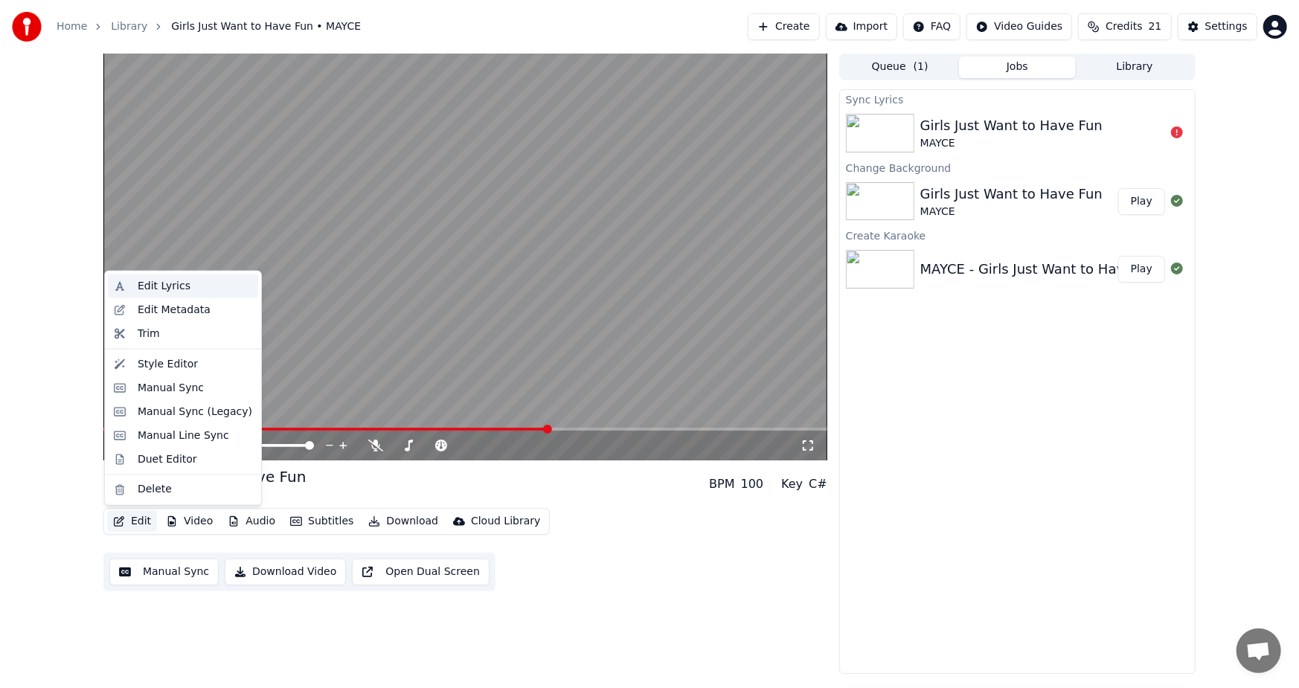
click at [152, 280] on div "Edit Lyrics" at bounding box center [164, 286] width 53 height 15
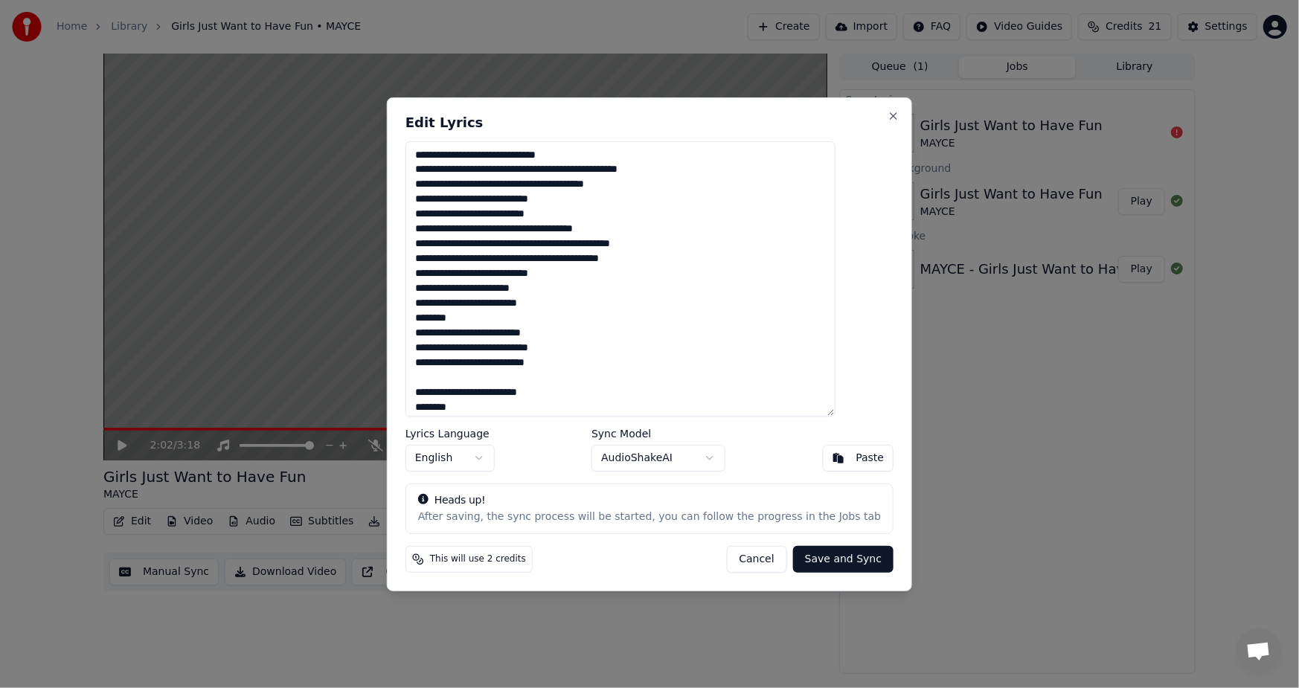
click at [444, 293] on textarea at bounding box center [620, 278] width 430 height 275
type textarea "**********"
click at [816, 557] on button "Save and Sync" at bounding box center [843, 559] width 100 height 27
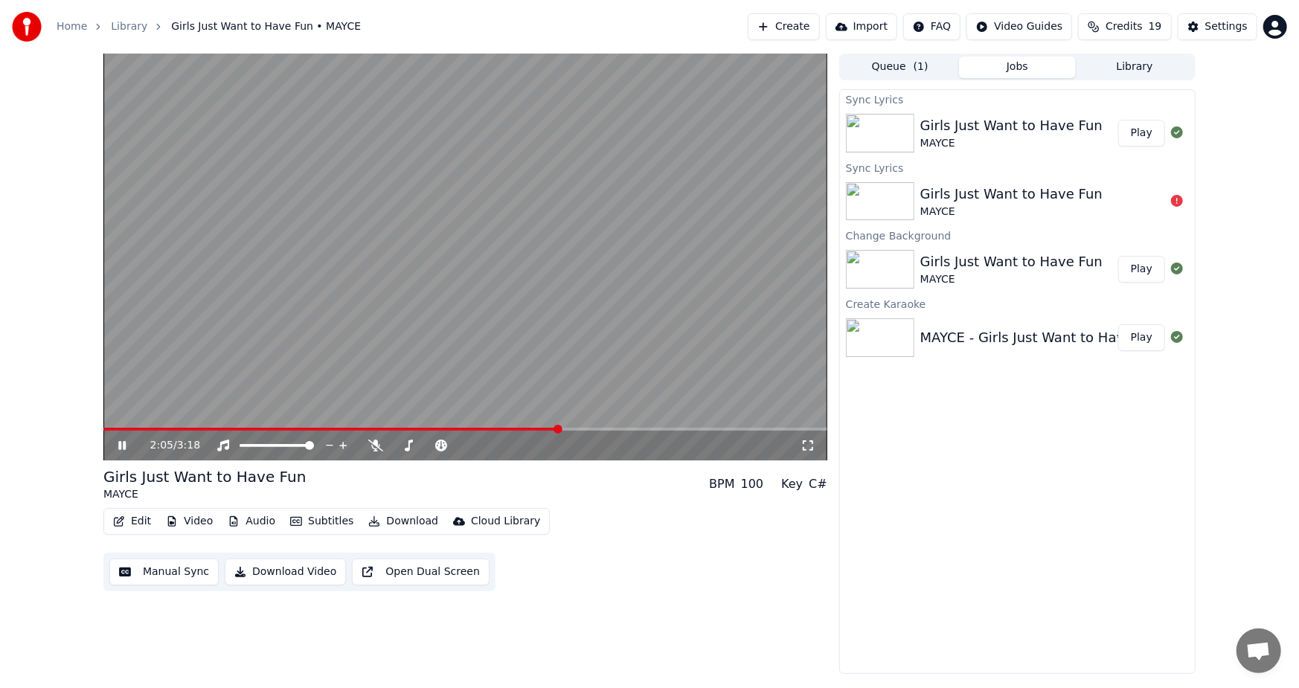
click at [312, 425] on video at bounding box center [465, 257] width 724 height 407
click at [289, 428] on span at bounding box center [196, 429] width 186 height 3
click at [804, 446] on icon at bounding box center [807, 446] width 15 height 12
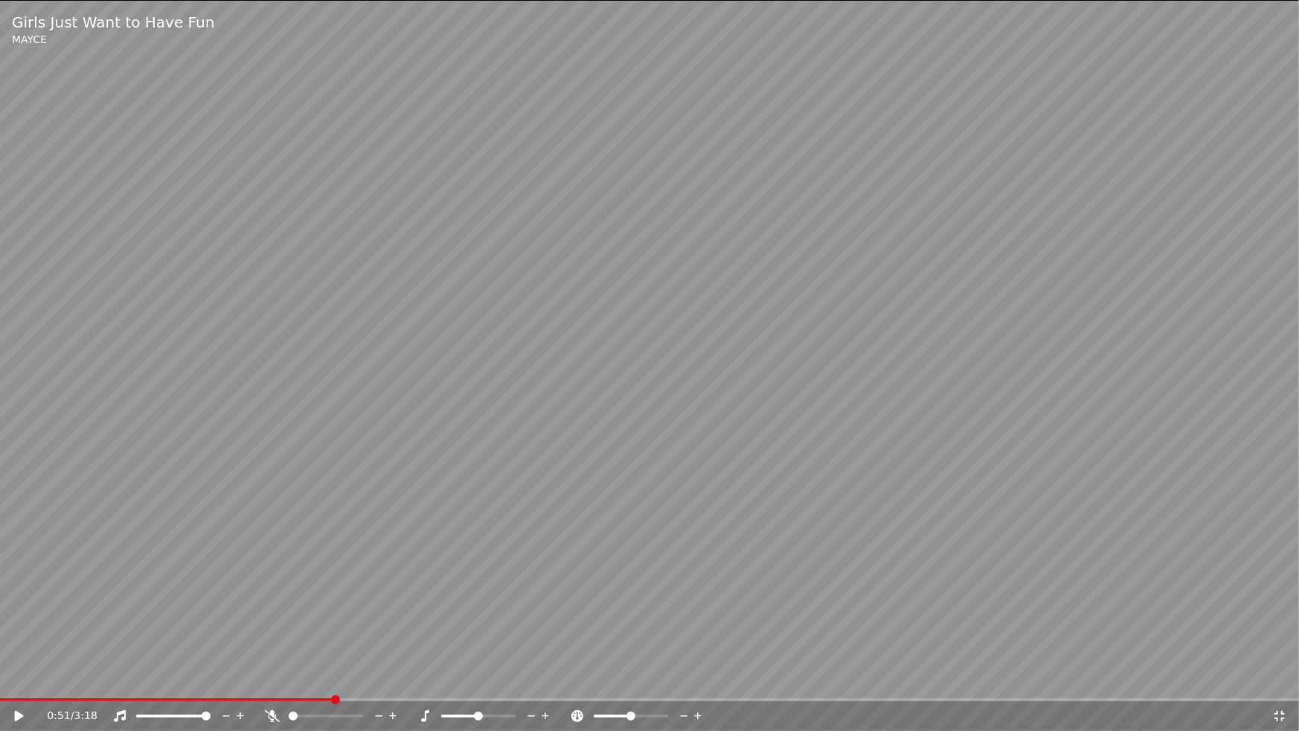
click at [13, 687] on icon at bounding box center [29, 716] width 35 height 12
click at [445, 530] on video at bounding box center [649, 365] width 1299 height 731
click at [1283, 687] on icon at bounding box center [1279, 716] width 10 height 10
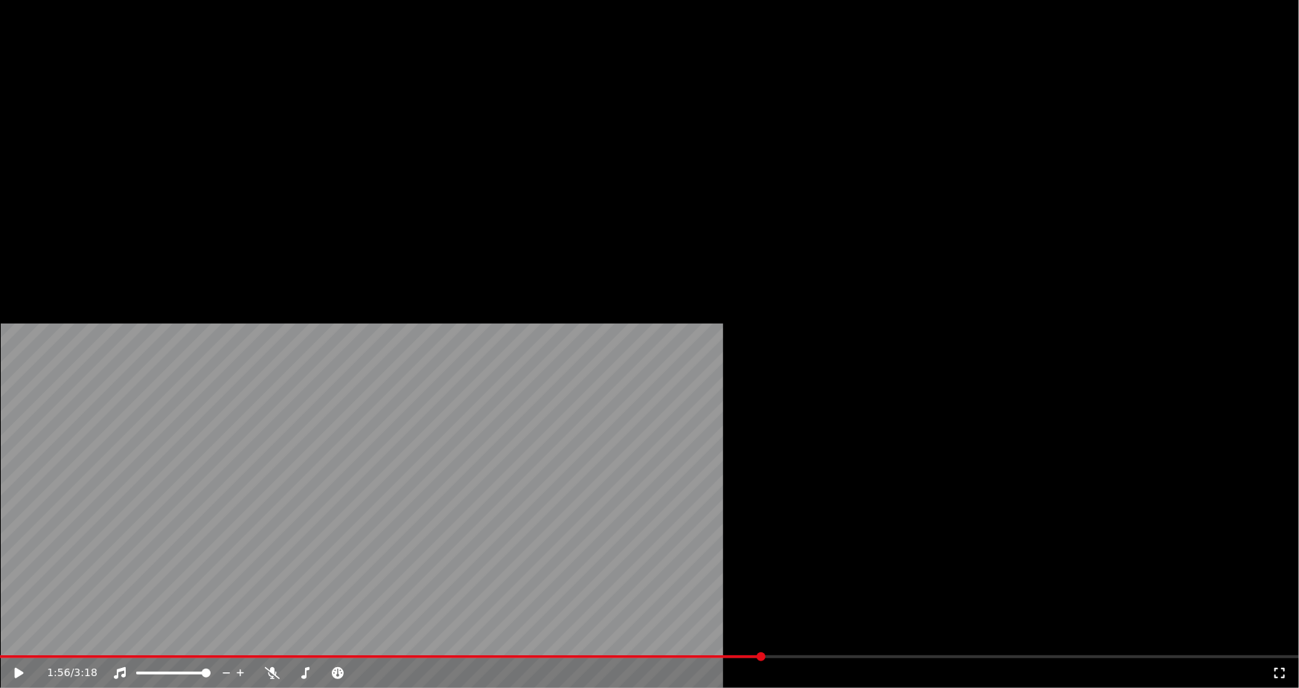
click at [132, 125] on button "Edit" at bounding box center [132, 114] width 50 height 21
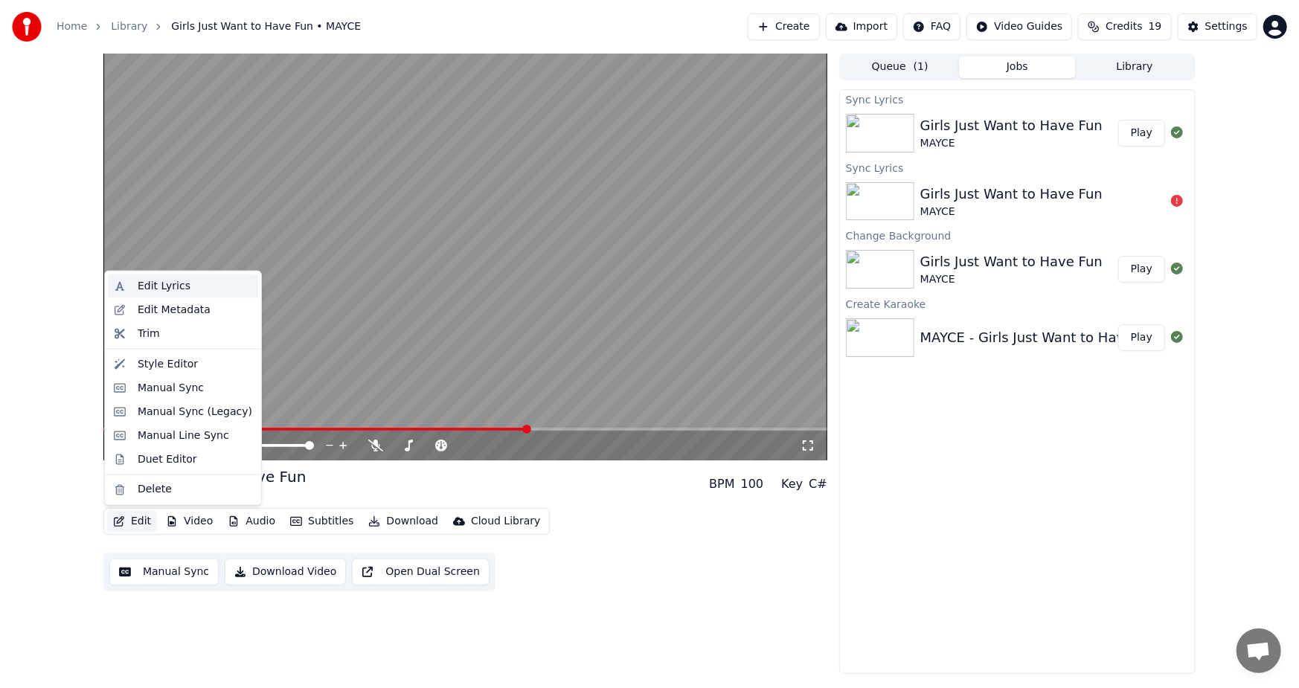
click at [170, 286] on div "Edit Lyrics" at bounding box center [164, 286] width 53 height 15
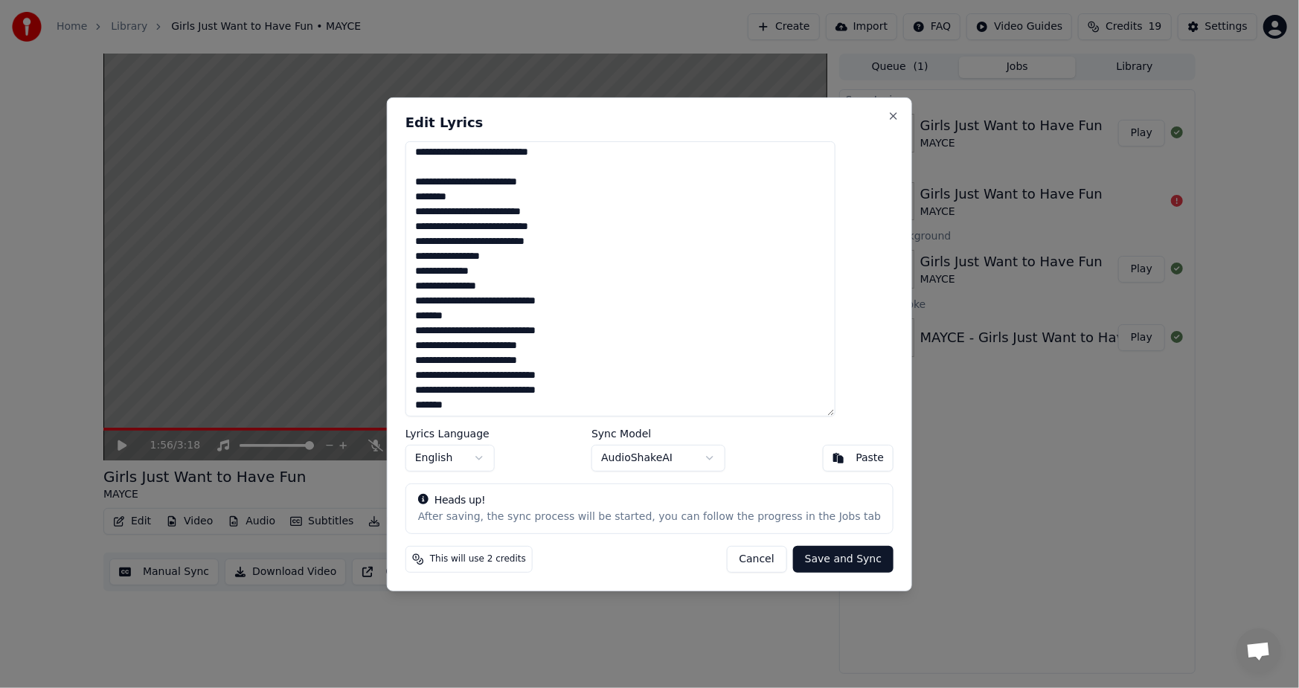
scroll to position [149, 0]
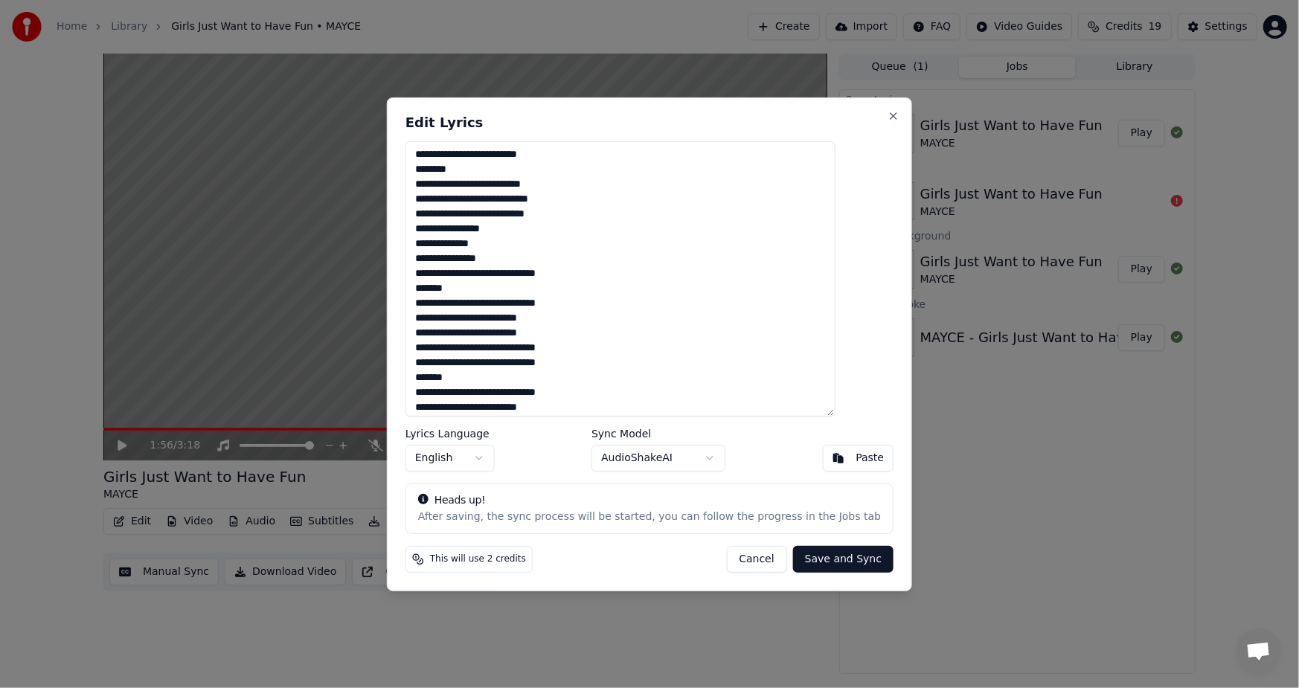
click at [741, 562] on button "Cancel" at bounding box center [756, 559] width 60 height 27
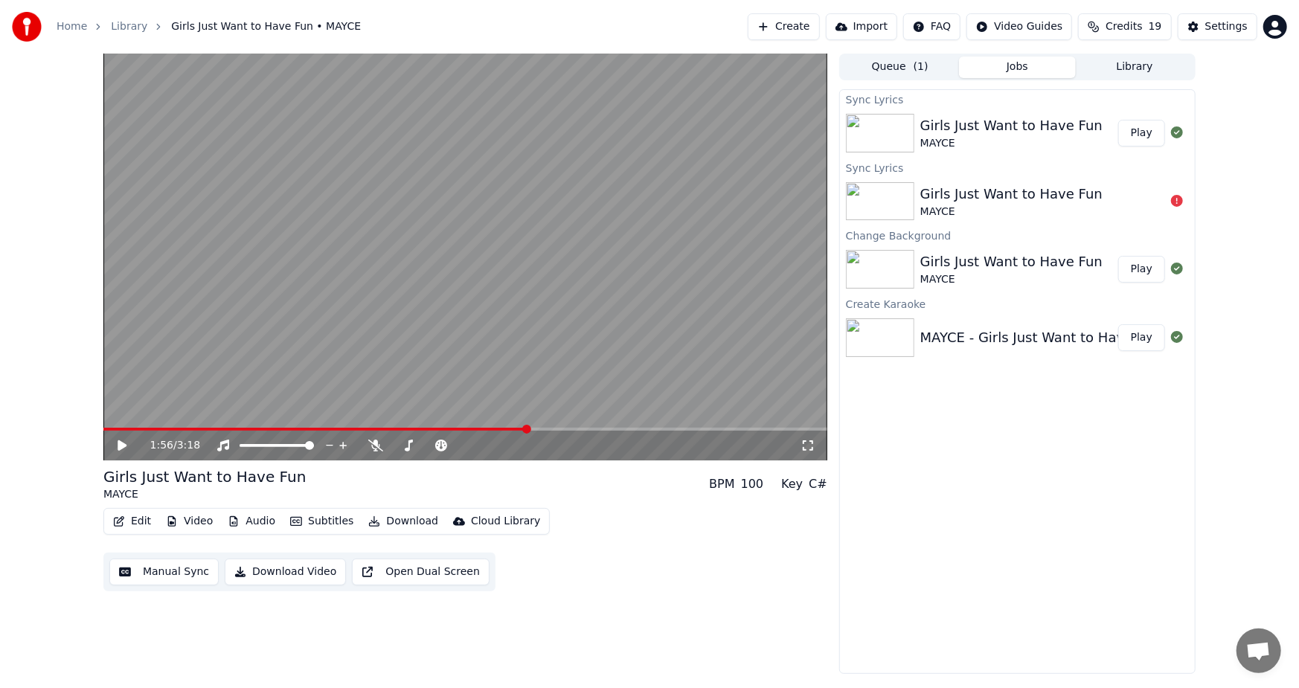
click at [122, 445] on icon at bounding box center [122, 445] width 9 height 10
click at [122, 445] on icon at bounding box center [132, 446] width 35 height 12
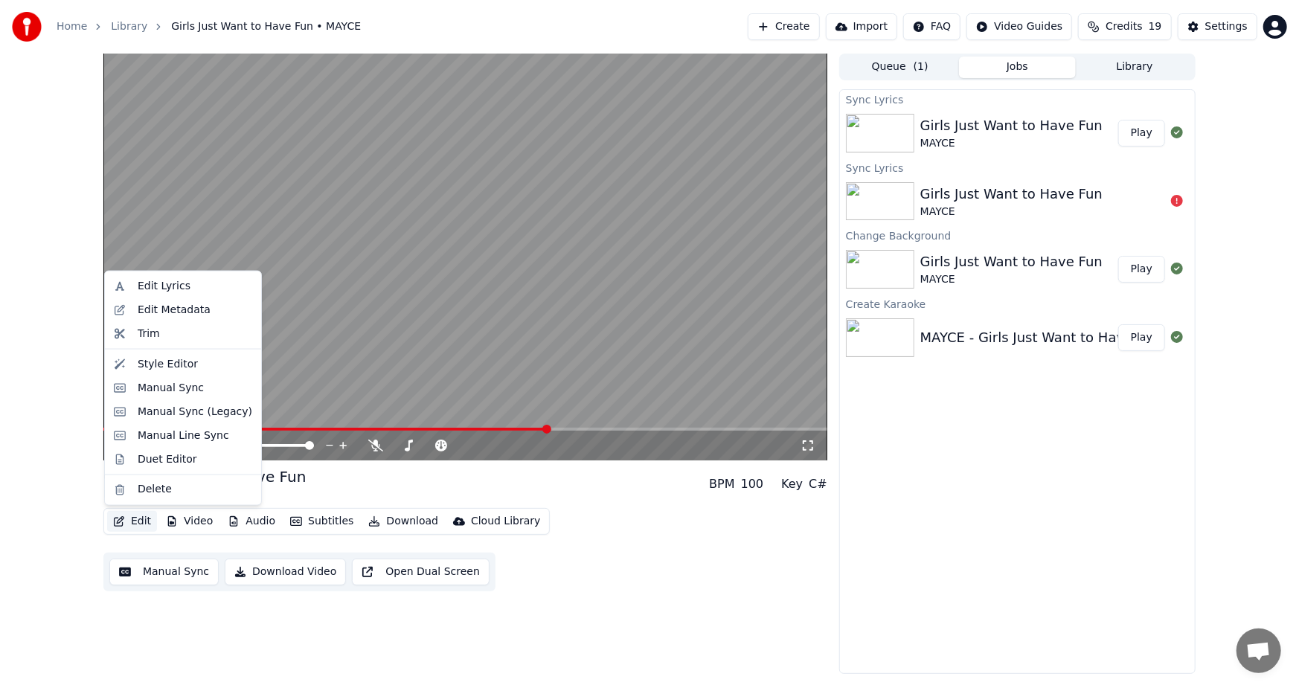
click at [138, 522] on button "Edit" at bounding box center [132, 521] width 50 height 21
click at [160, 283] on div "Edit Lyrics" at bounding box center [164, 286] width 53 height 15
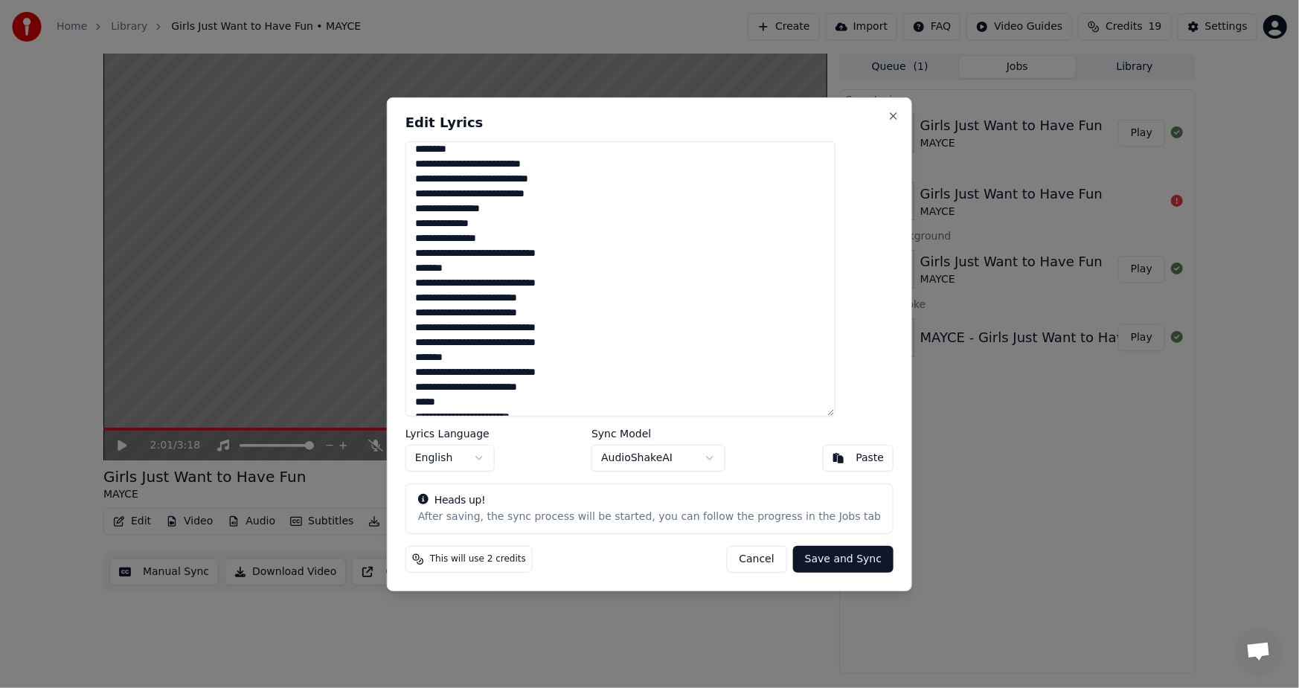
scroll to position [126, 0]
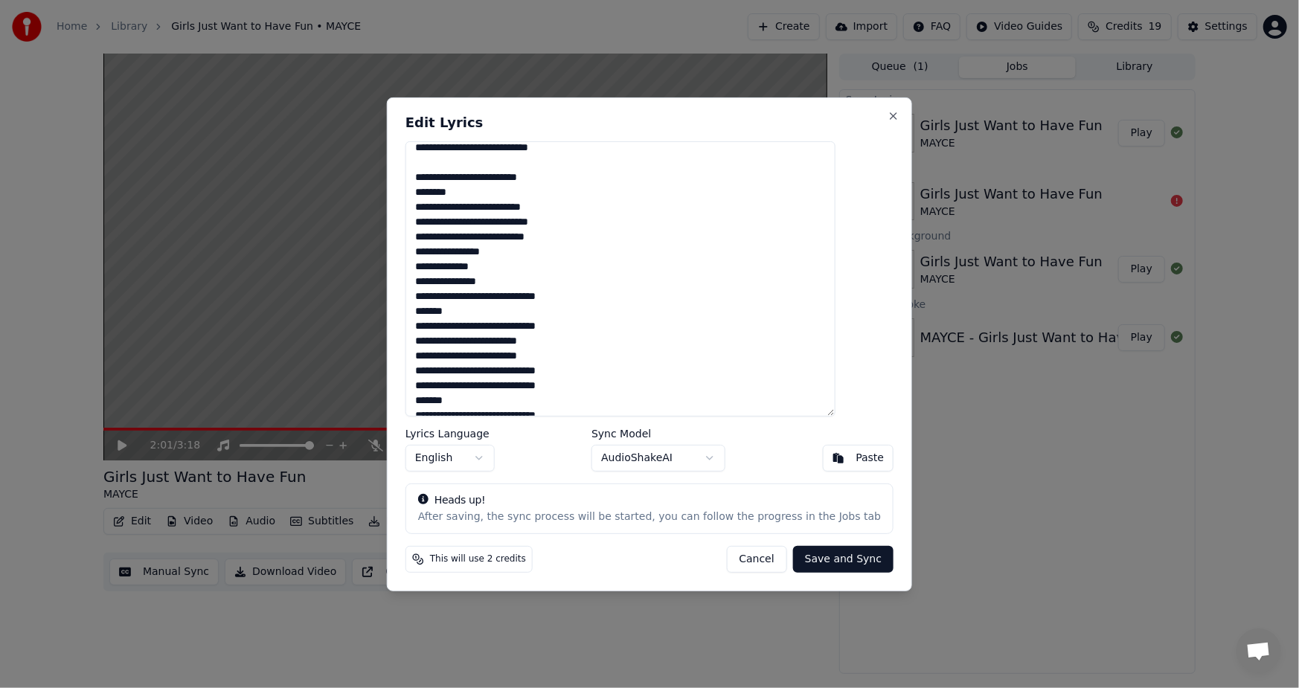
drag, startPoint x: 443, startPoint y: 254, endPoint x: 478, endPoint y: 382, distance: 132.8
click at [478, 382] on textarea at bounding box center [620, 278] width 430 height 275
drag, startPoint x: 444, startPoint y: 257, endPoint x: 480, endPoint y: 312, distance: 66.2
click at [480, 312] on textarea at bounding box center [620, 278] width 430 height 275
type textarea "**********"
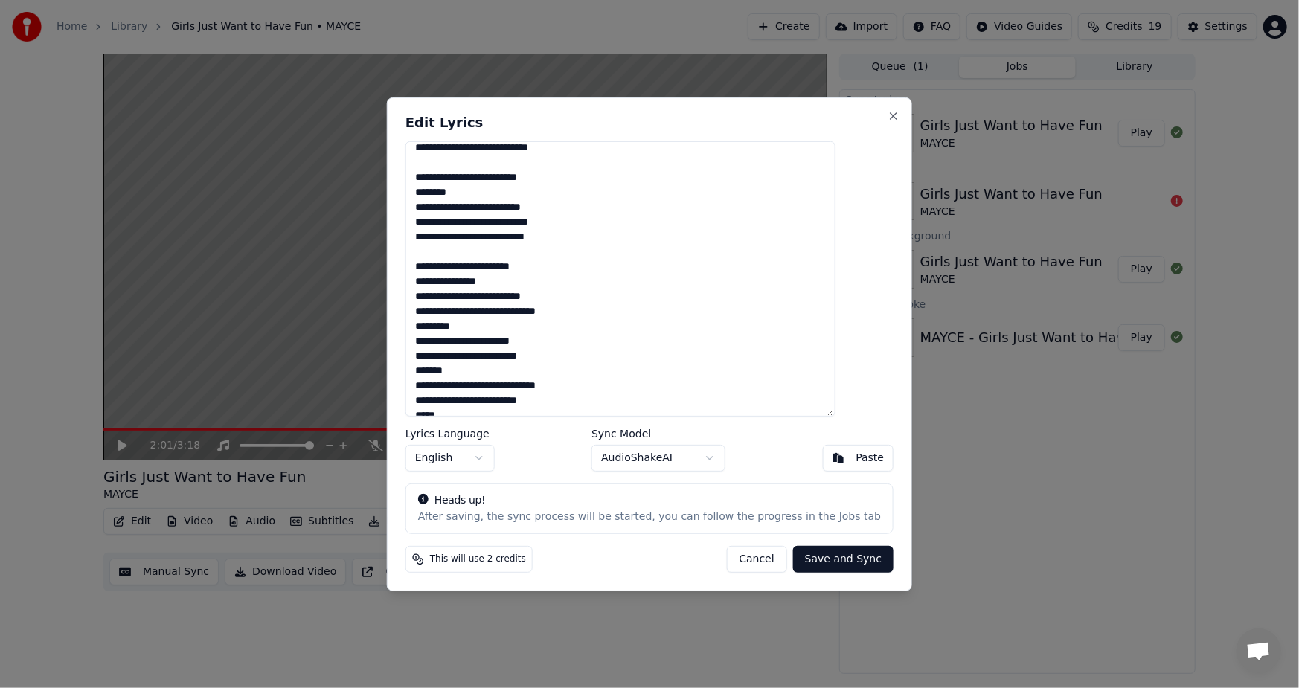
click at [812, 561] on button "Save and Sync" at bounding box center [843, 559] width 100 height 27
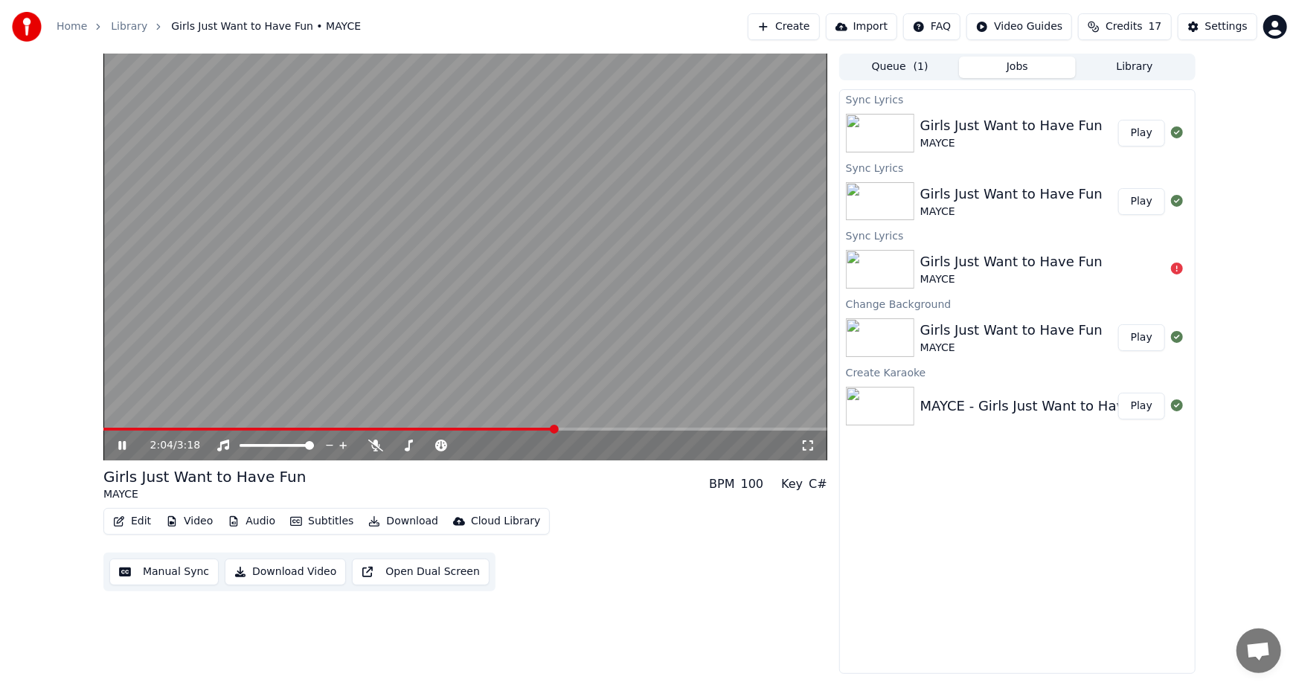
click at [516, 429] on span at bounding box center [329, 429] width 452 height 3
click at [663, 430] on span at bounding box center [384, 429] width 562 height 3
click at [634, 428] on span at bounding box center [391, 429] width 576 height 3
click at [117, 444] on icon at bounding box center [132, 446] width 35 height 12
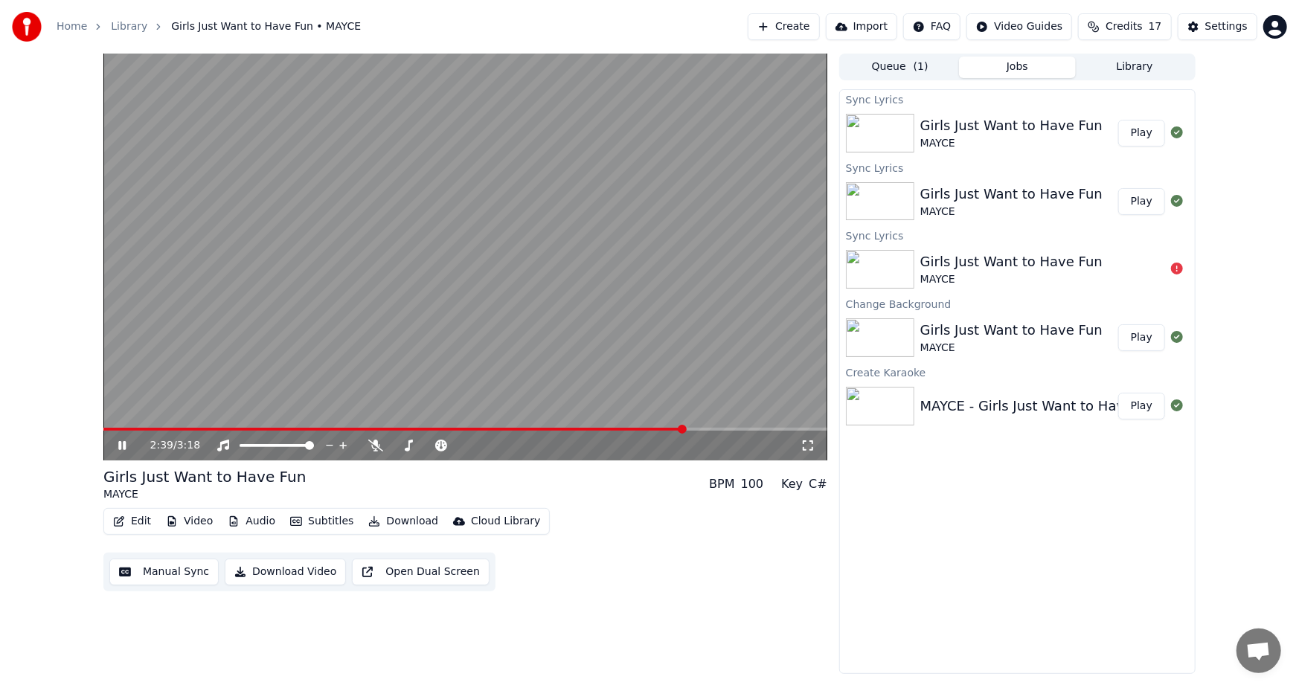
click at [117, 444] on icon at bounding box center [132, 446] width 35 height 12
click at [134, 520] on button "Edit" at bounding box center [132, 521] width 50 height 21
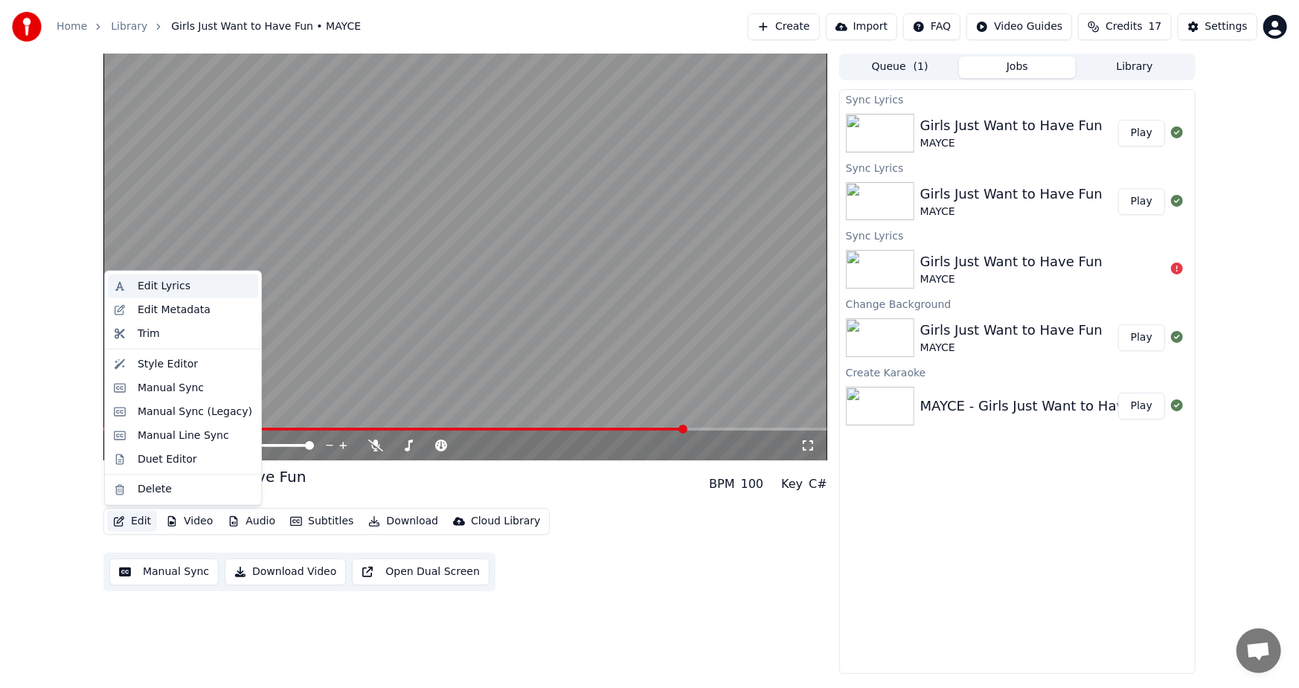
click at [147, 283] on div "Edit Lyrics" at bounding box center [164, 286] width 53 height 15
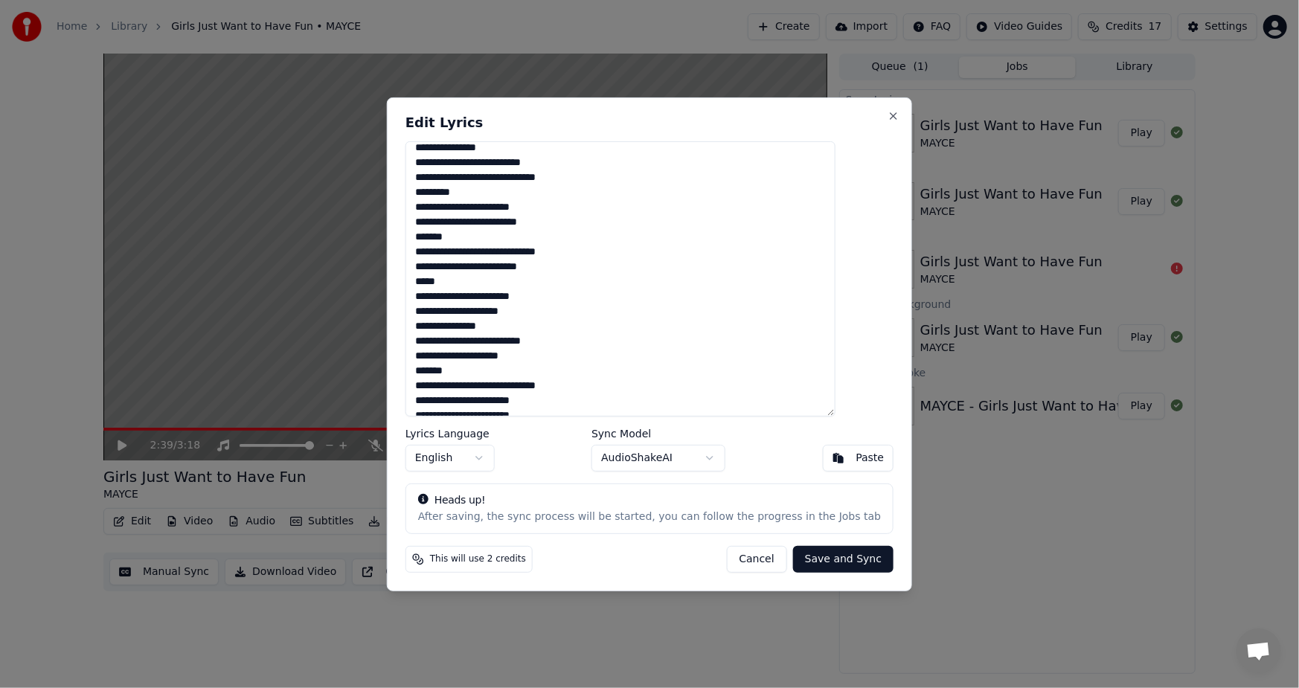
scroll to position [266, 0]
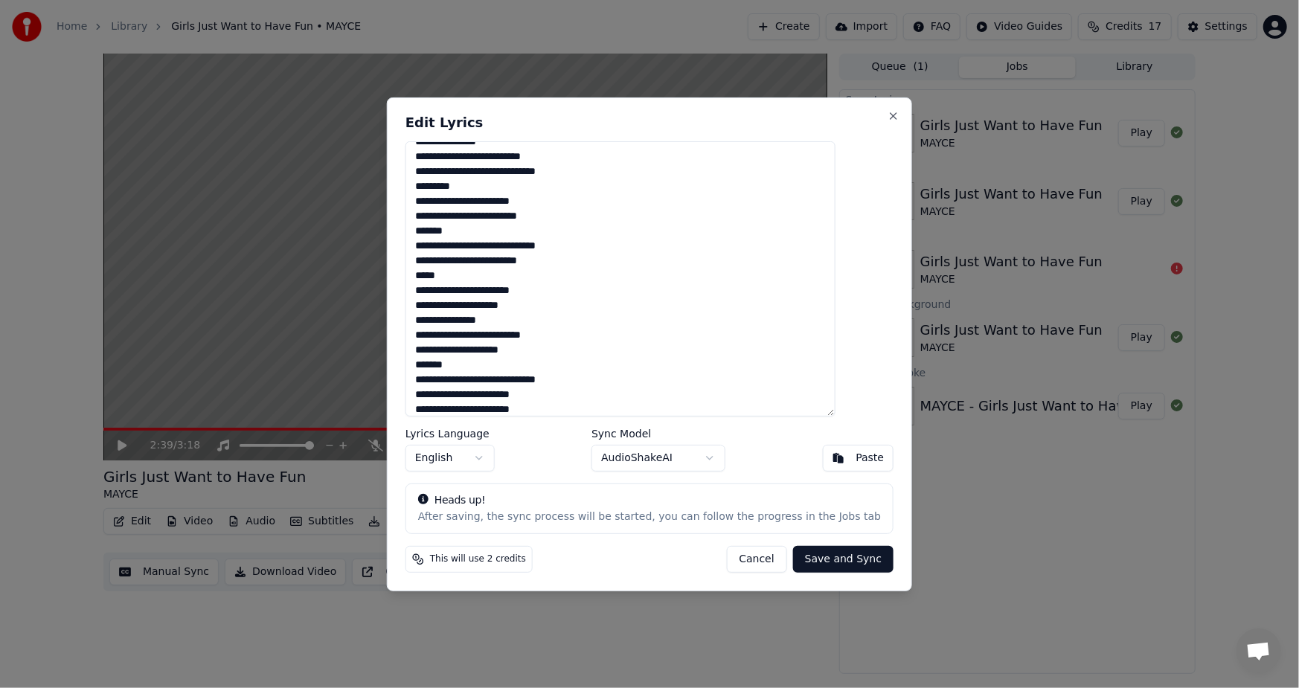
click at [735, 560] on button "Cancel" at bounding box center [756, 559] width 60 height 27
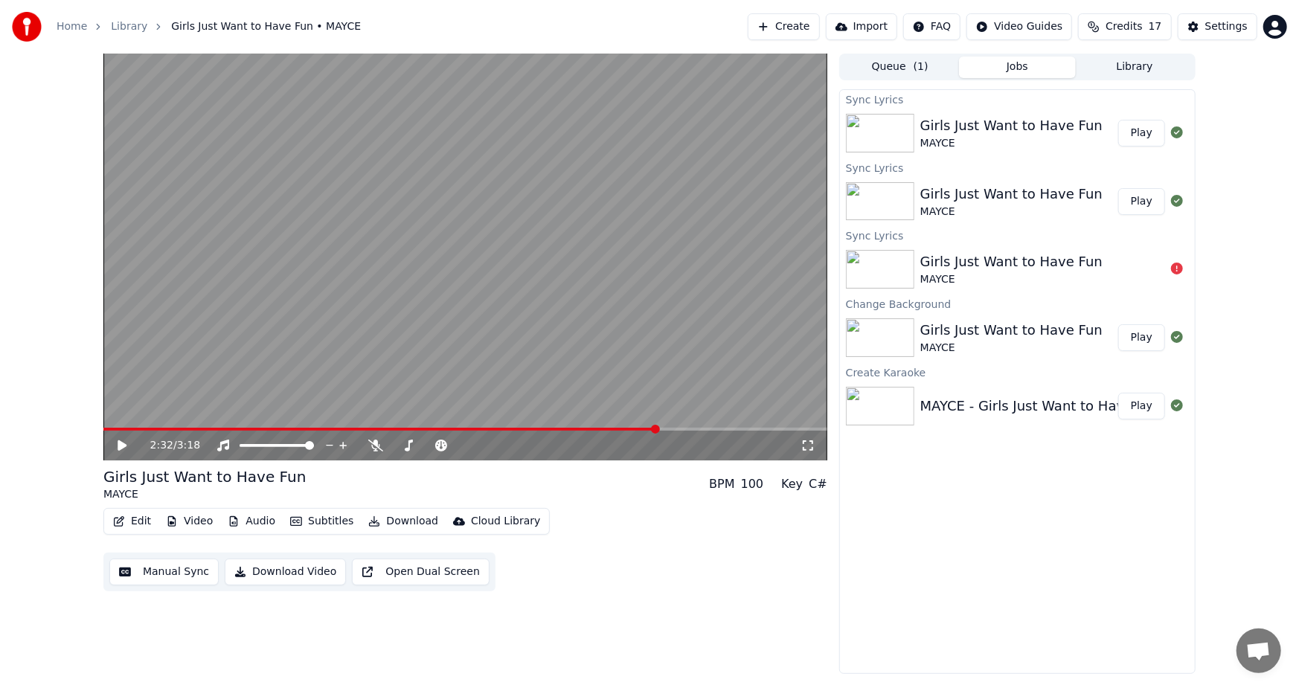
click at [657, 430] on span at bounding box center [380, 429] width 554 height 3
click at [115, 443] on icon at bounding box center [132, 446] width 35 height 12
click at [660, 426] on video at bounding box center [465, 257] width 724 height 407
click at [657, 429] on span at bounding box center [380, 429] width 554 height 3
click at [126, 447] on icon at bounding box center [132, 446] width 35 height 12
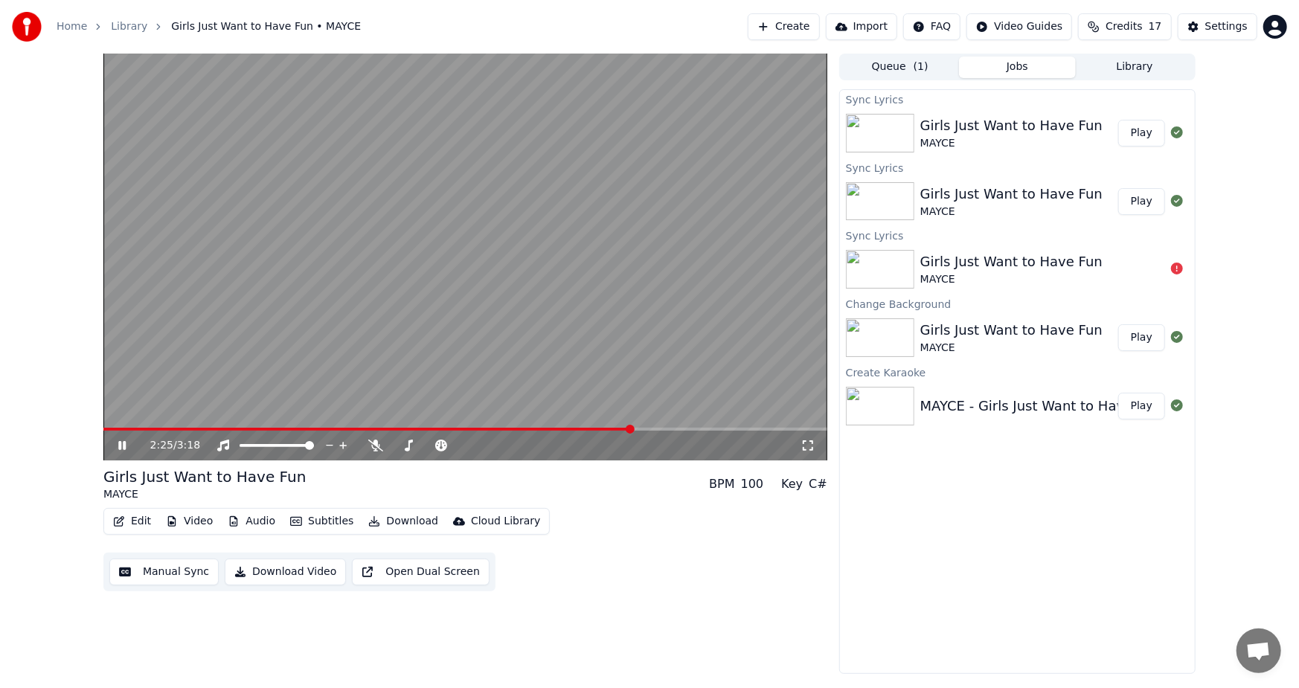
click at [631, 429] on span at bounding box center [367, 429] width 528 height 3
click at [619, 428] on span at bounding box center [362, 429] width 518 height 3
click at [609, 428] on span at bounding box center [356, 429] width 506 height 3
click at [596, 427] on div "2:20 / 3:18" at bounding box center [465, 257] width 724 height 407
click at [593, 429] on span at bounding box center [349, 429] width 492 height 3
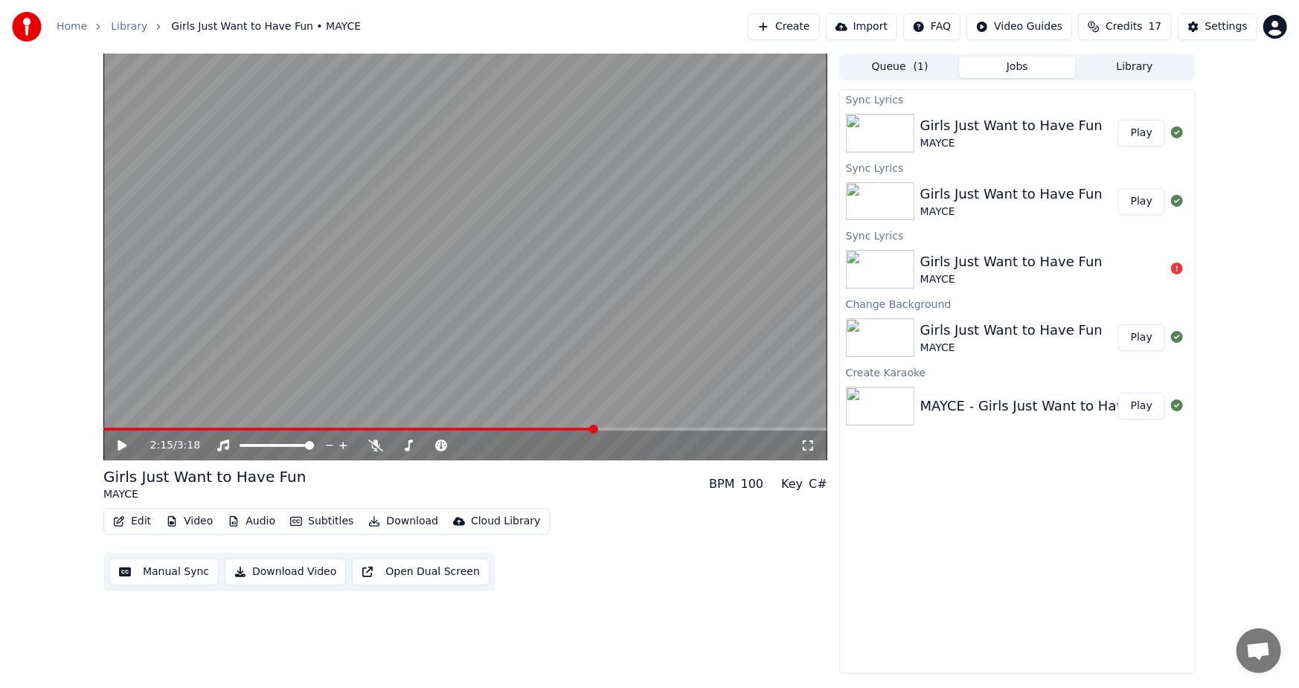
click at [116, 440] on icon at bounding box center [132, 446] width 35 height 12
click at [547, 428] on span at bounding box center [352, 429] width 498 height 3
click at [118, 441] on icon at bounding box center [132, 446] width 35 height 12
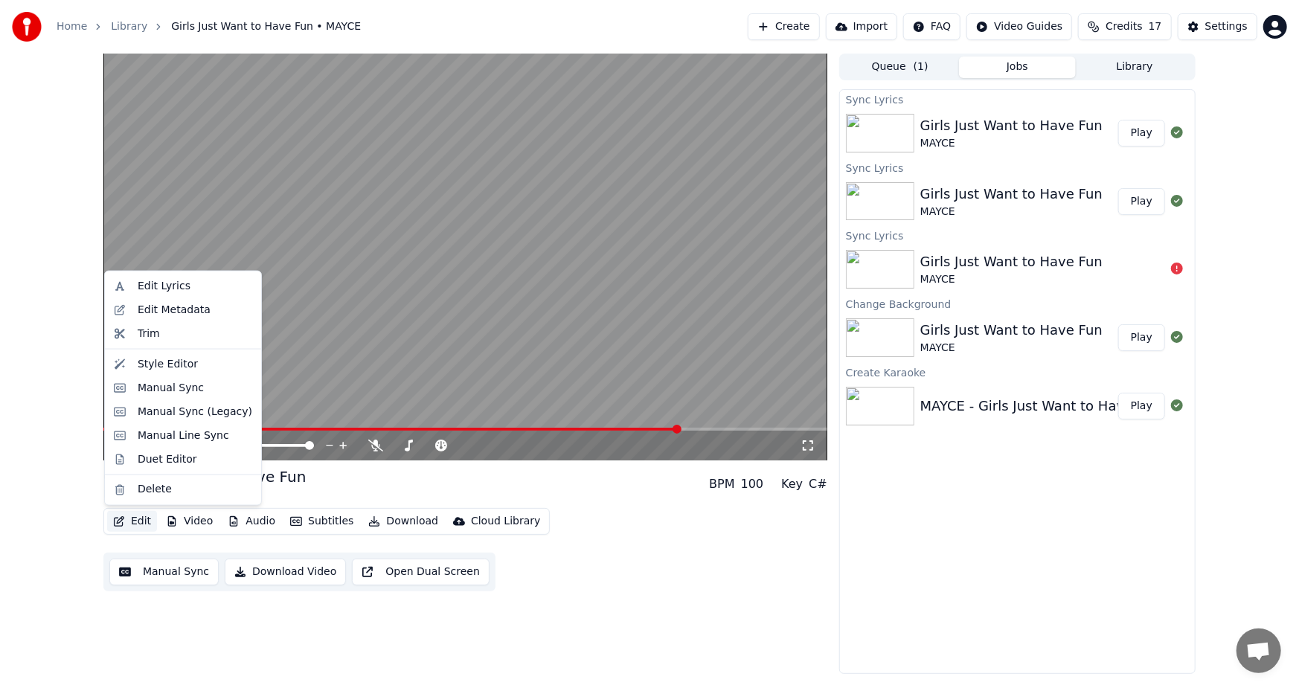
click at [138, 521] on button "Edit" at bounding box center [132, 521] width 50 height 21
click at [153, 283] on div "Edit Lyrics" at bounding box center [164, 286] width 53 height 15
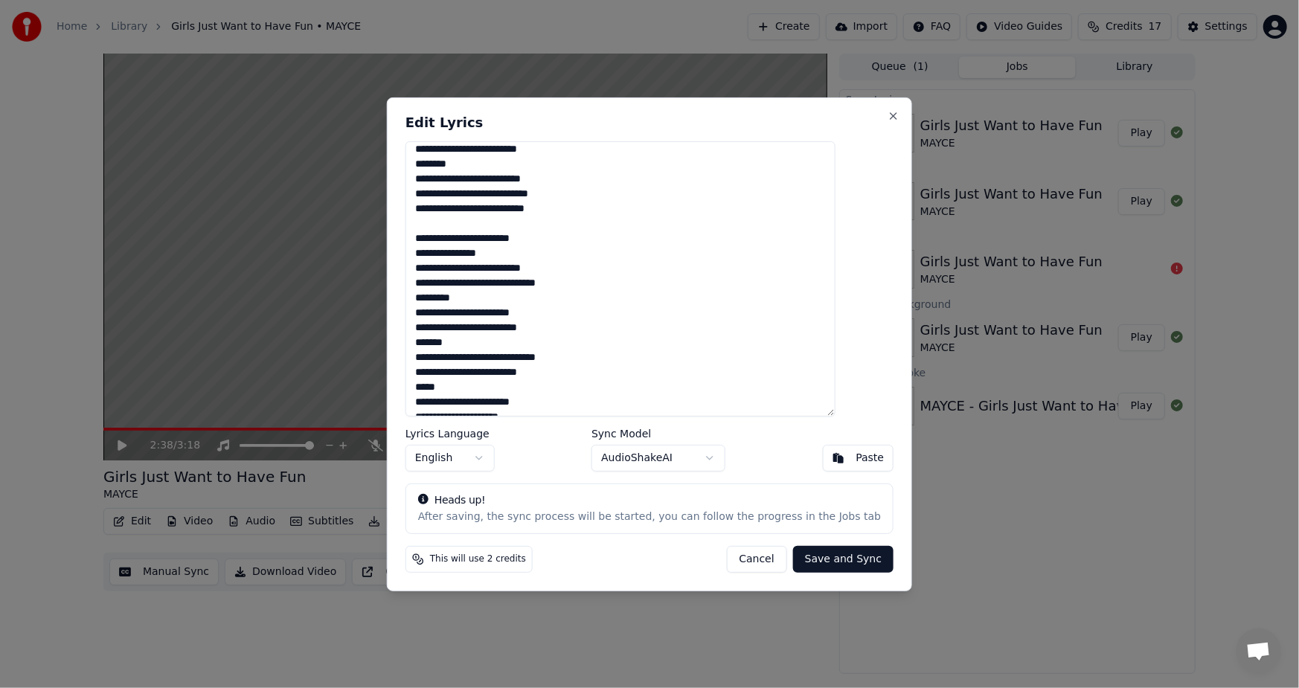
scroll to position [303, 0]
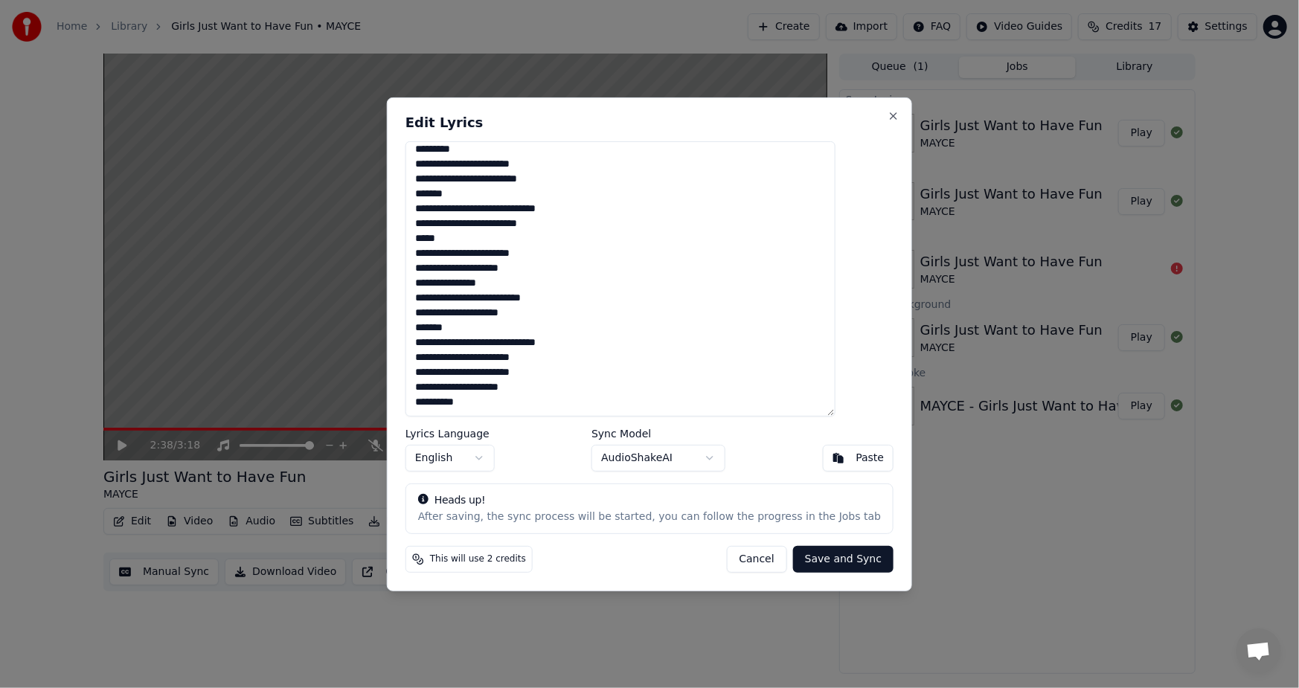
drag, startPoint x: 443, startPoint y: 181, endPoint x: 471, endPoint y: 236, distance: 62.2
click at [471, 236] on textarea "**********" at bounding box center [620, 278] width 430 height 275
type textarea "**********"
click at [805, 557] on button "Save and Sync" at bounding box center [843, 559] width 100 height 27
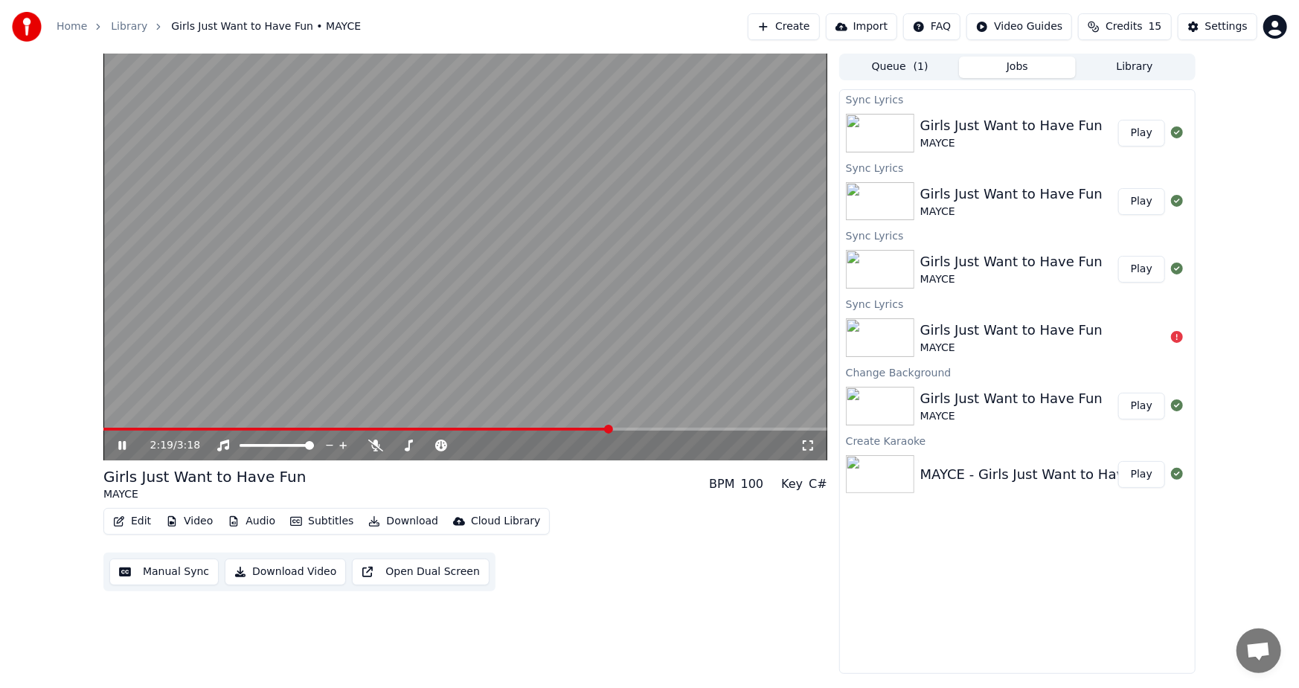
click at [608, 430] on span at bounding box center [356, 429] width 506 height 3
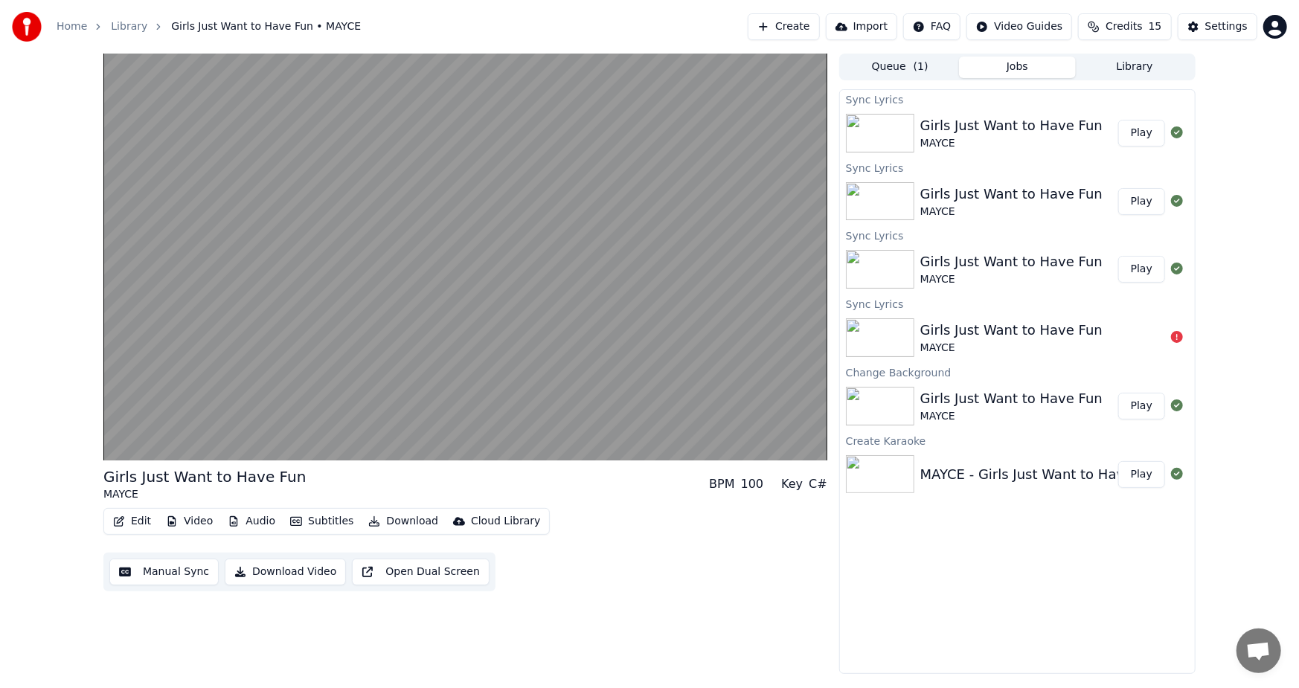
click at [130, 515] on button "Edit" at bounding box center [132, 521] width 50 height 21
click at [617, 583] on div "Edit Video Audio Subtitles Download Cloud Library Manual Sync Download Video Op…" at bounding box center [465, 549] width 724 height 83
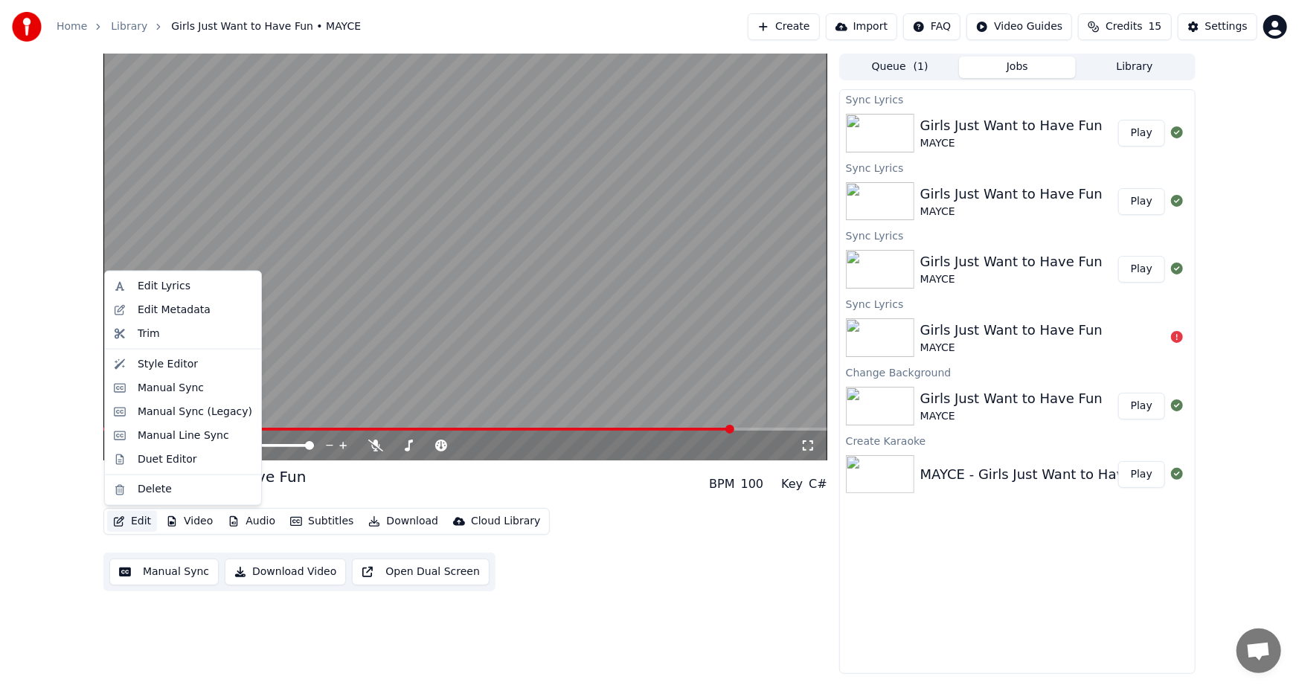
click at [125, 524] on button "Edit" at bounding box center [132, 521] width 50 height 21
click at [155, 280] on div "Edit Lyrics" at bounding box center [164, 286] width 53 height 15
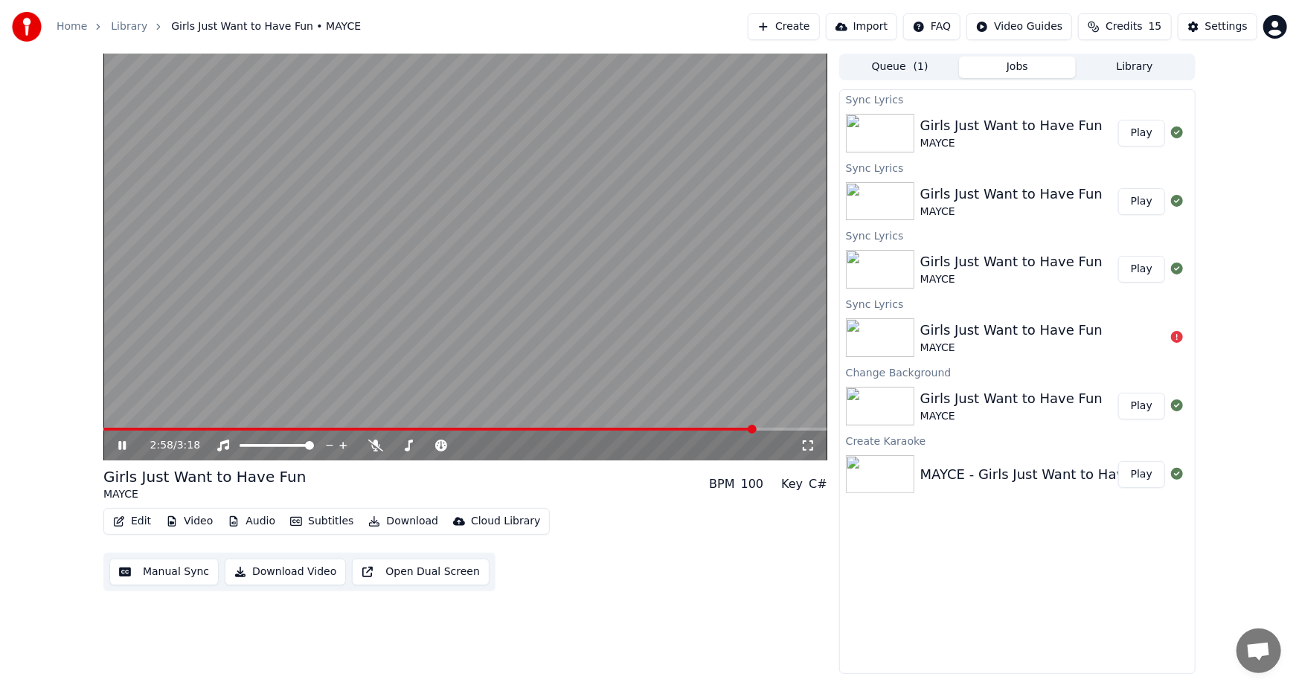
click at [120, 440] on icon at bounding box center [132, 446] width 35 height 12
click at [132, 522] on button "Edit" at bounding box center [132, 521] width 50 height 21
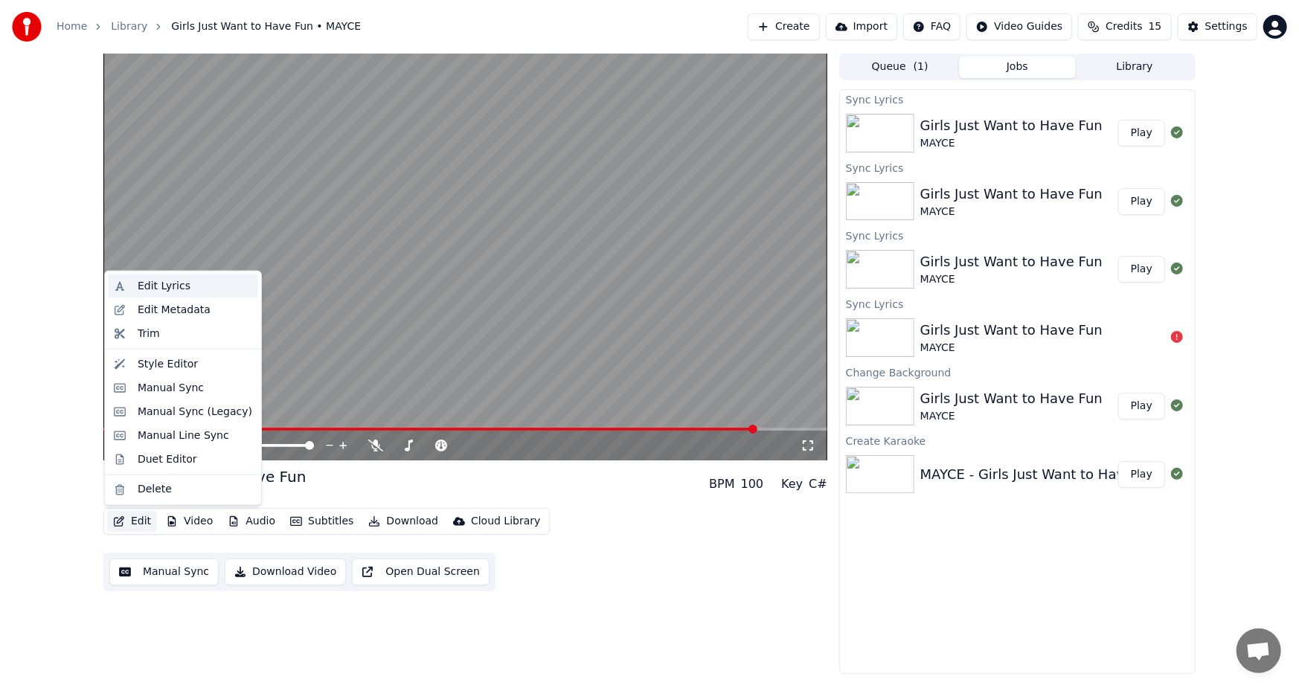
click at [164, 287] on div "Edit Lyrics" at bounding box center [164, 286] width 53 height 15
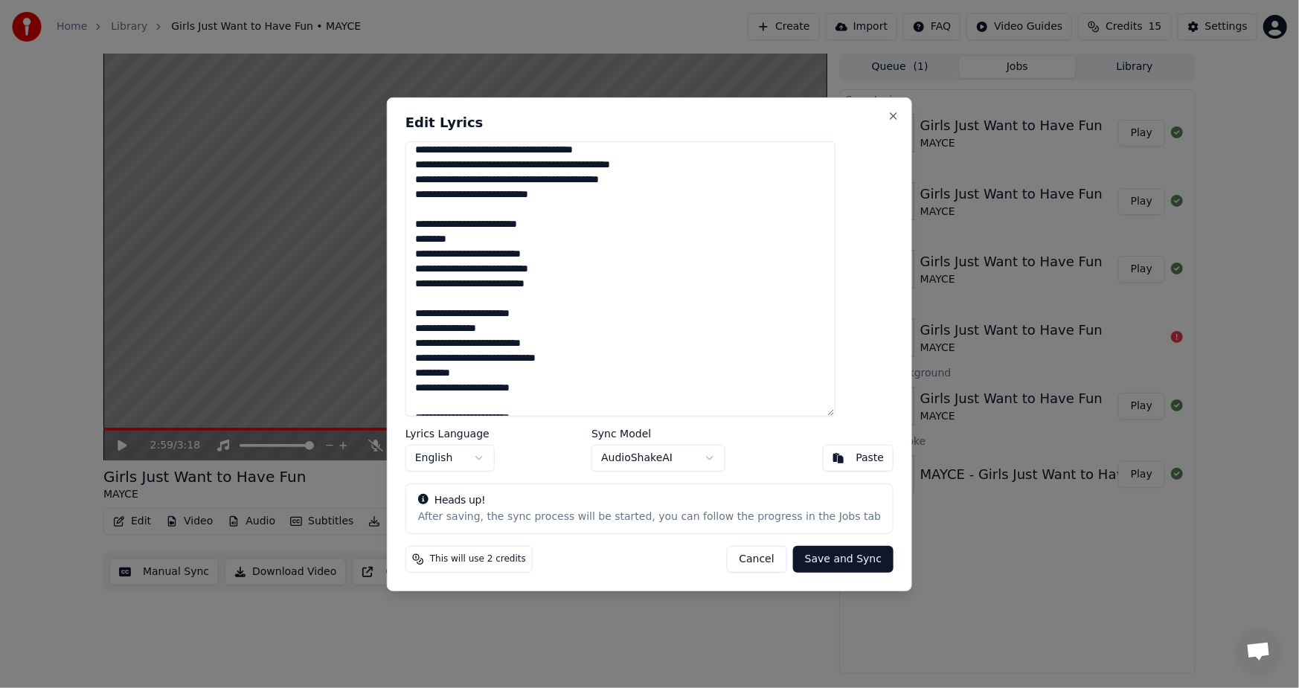
scroll to position [243, 0]
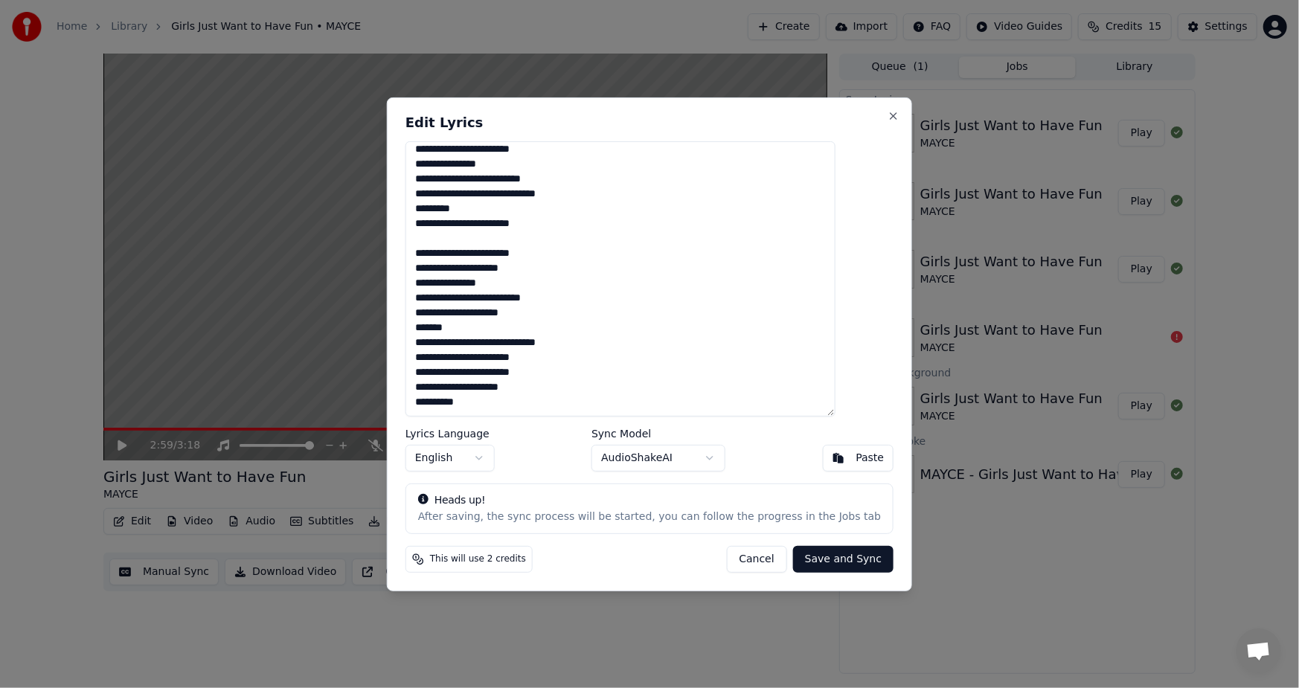
drag, startPoint x: 443, startPoint y: 317, endPoint x: 612, endPoint y: 346, distance: 172.0
click at [612, 346] on textarea "**********" at bounding box center [620, 278] width 430 height 275
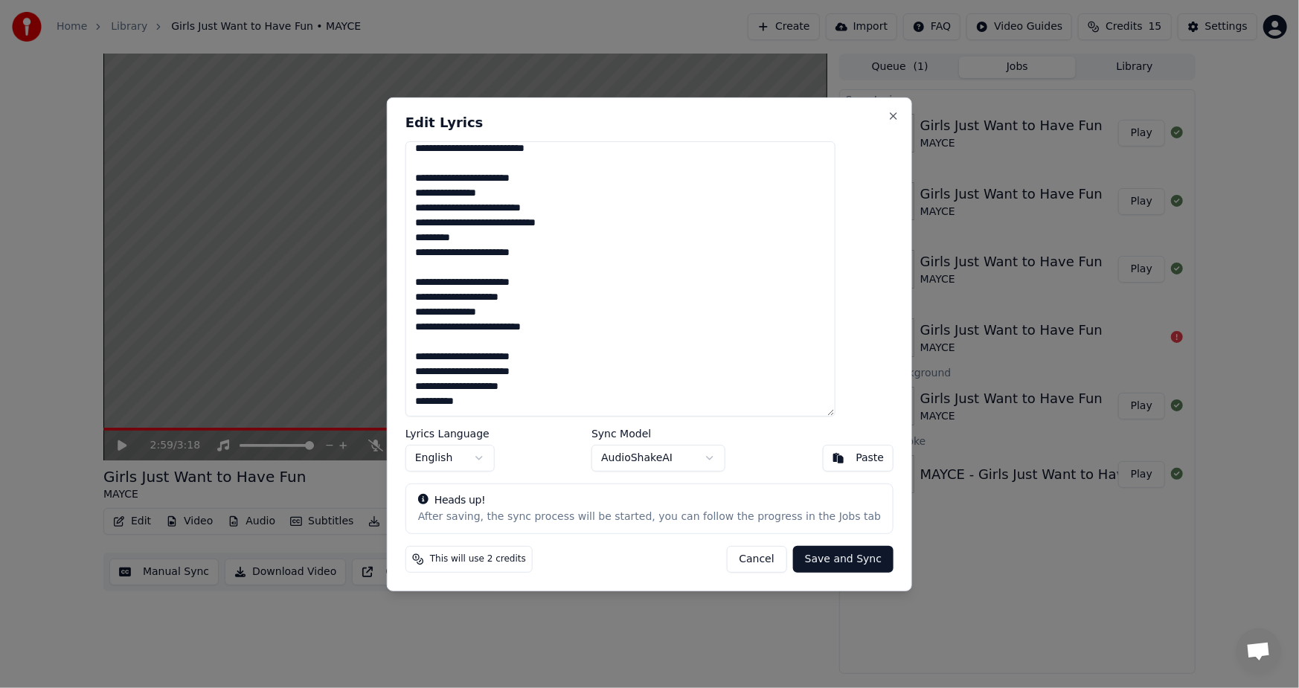
scroll to position [214, 0]
type textarea "**********"
click at [808, 559] on button "Save and Sync" at bounding box center [843, 559] width 100 height 27
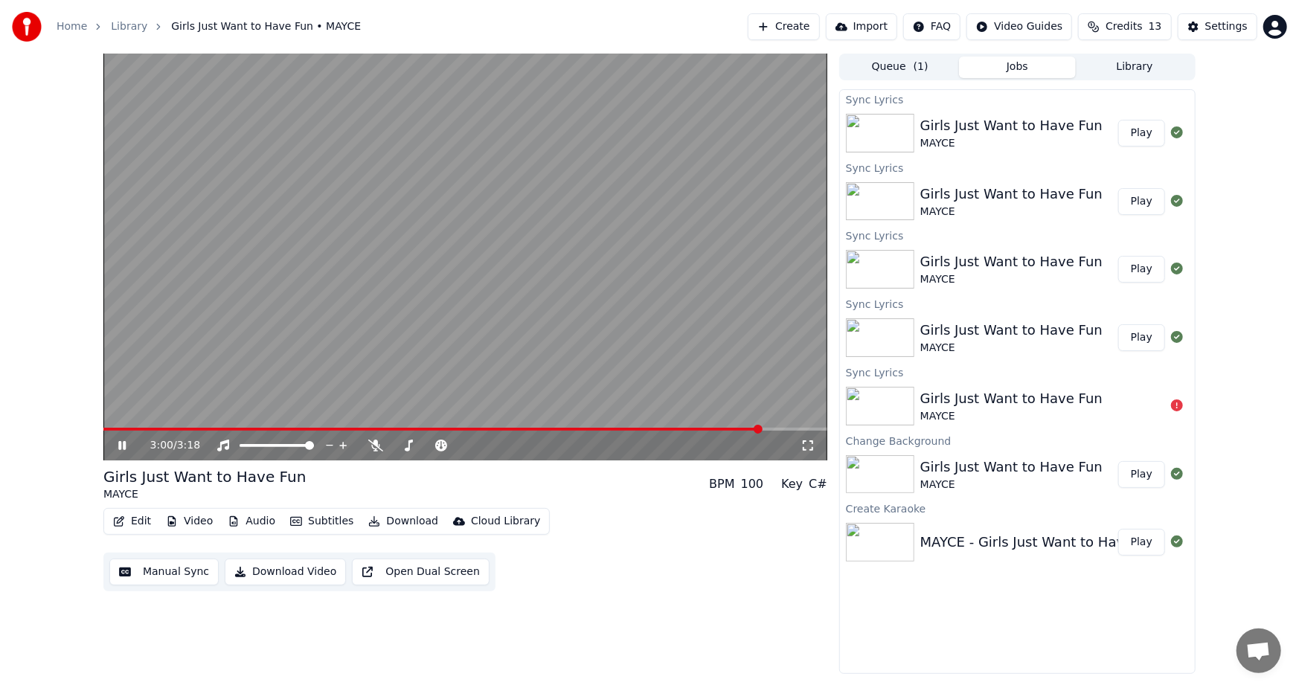
click at [695, 427] on div "3:00 / 3:18" at bounding box center [465, 257] width 724 height 407
click at [685, 431] on span at bounding box center [432, 429] width 658 height 3
click at [118, 443] on icon at bounding box center [122, 445] width 9 height 10
click at [738, 429] on span at bounding box center [444, 429] width 683 height 3
click at [710, 429] on span at bounding box center [427, 429] width 648 height 3
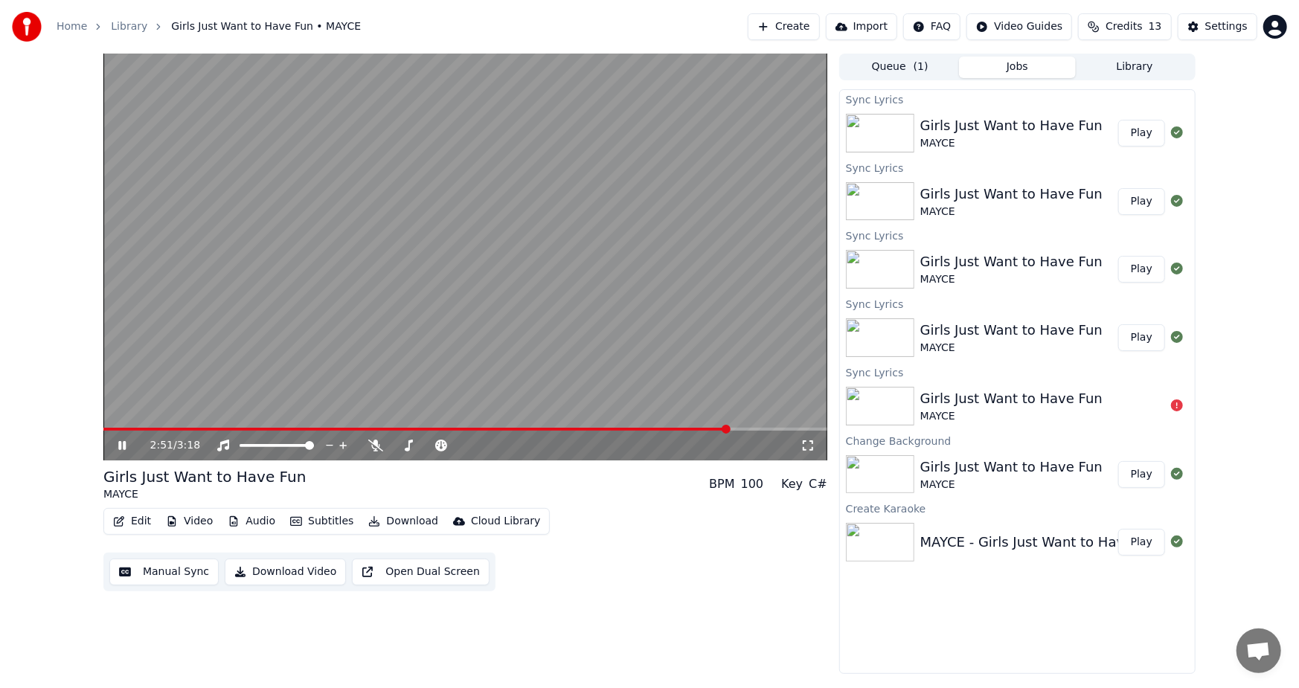
click at [681, 431] on div "2:51 / 3:18" at bounding box center [465, 446] width 724 height 30
click at [689, 428] on span at bounding box center [417, 429] width 628 height 3
click at [116, 443] on icon at bounding box center [132, 446] width 35 height 12
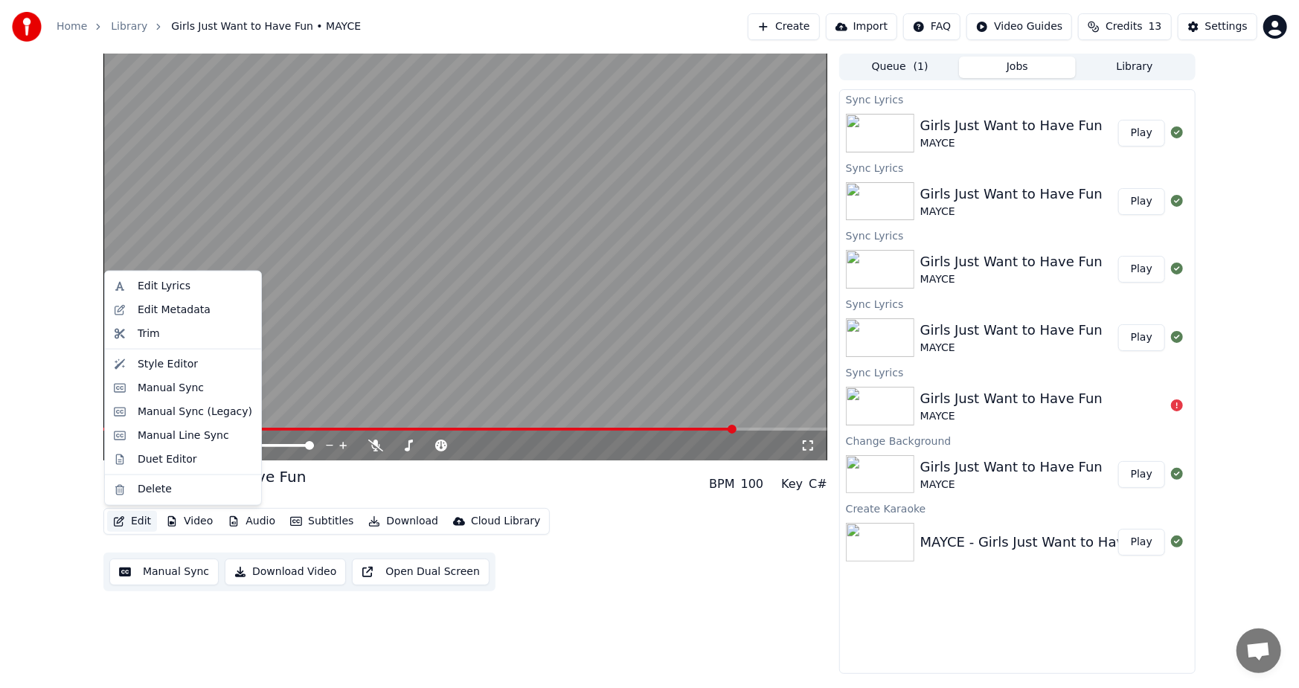
click at [138, 521] on button "Edit" at bounding box center [132, 521] width 50 height 21
click at [158, 286] on div "Edit Lyrics" at bounding box center [164, 286] width 53 height 15
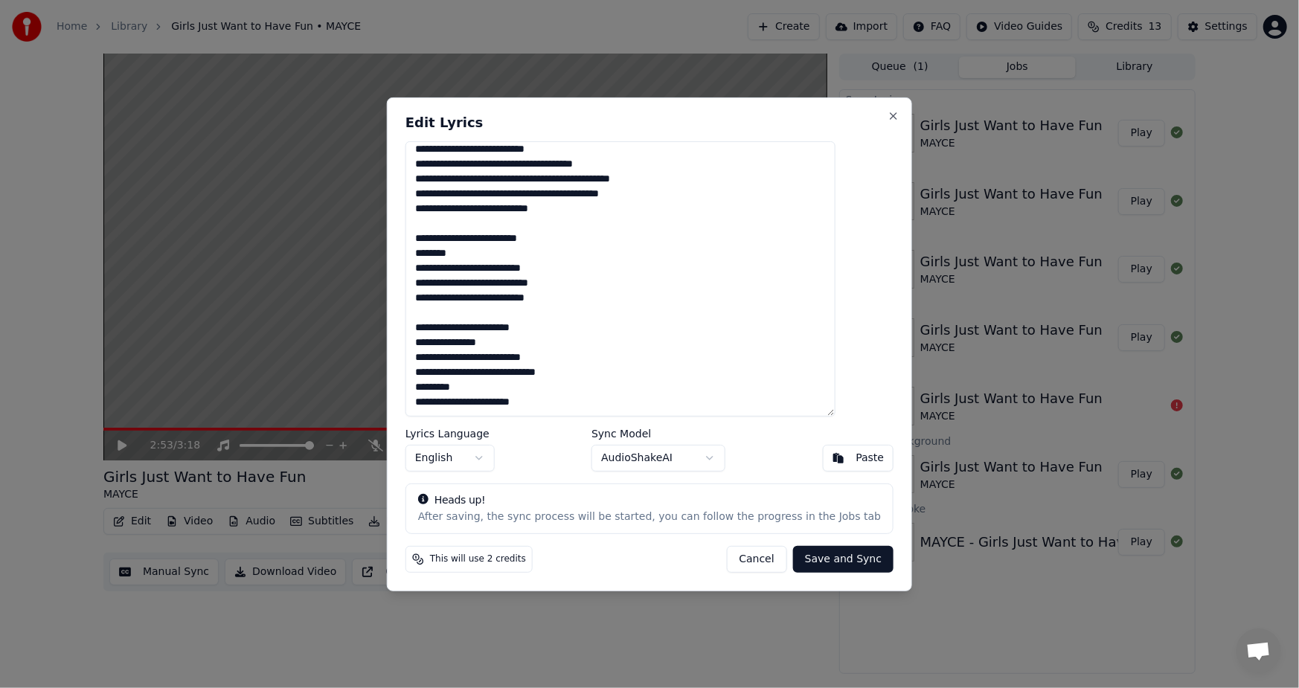
scroll to position [213, 0]
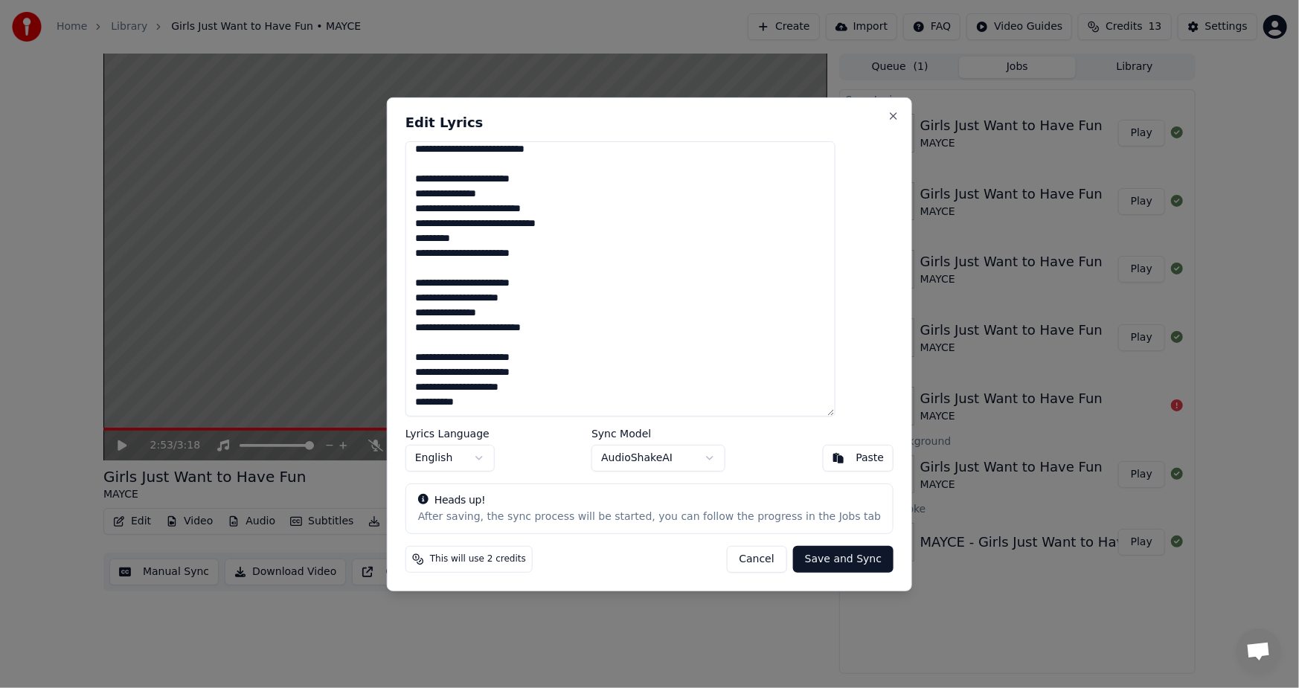
drag, startPoint x: 530, startPoint y: 316, endPoint x: 417, endPoint y: 312, distance: 112.4
click at [423, 313] on div "**********" at bounding box center [649, 344] width 525 height 494
click at [602, 331] on textarea "**********" at bounding box center [620, 278] width 430 height 275
drag, startPoint x: 445, startPoint y: 388, endPoint x: 560, endPoint y: 409, distance: 117.1
click at [560, 409] on textarea "**********" at bounding box center [620, 278] width 430 height 275
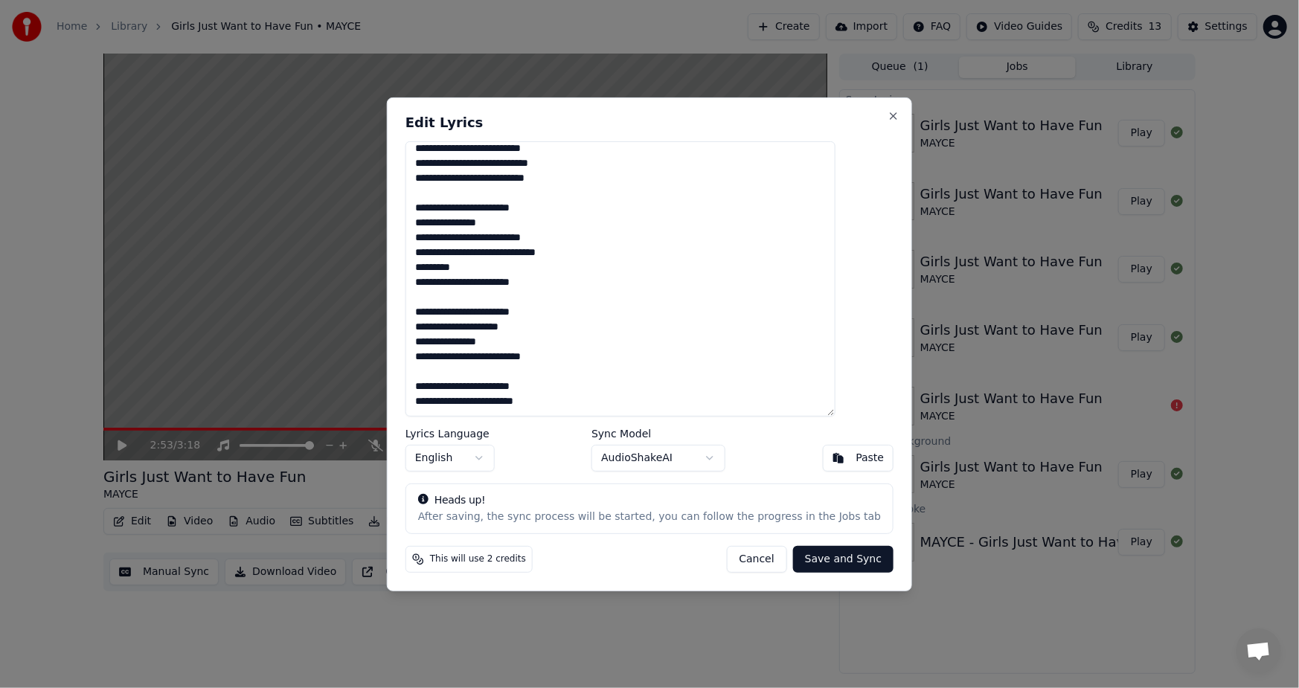
scroll to position [199, 0]
click at [817, 554] on button "Save and Sync" at bounding box center [843, 559] width 100 height 27
type textarea "**********"
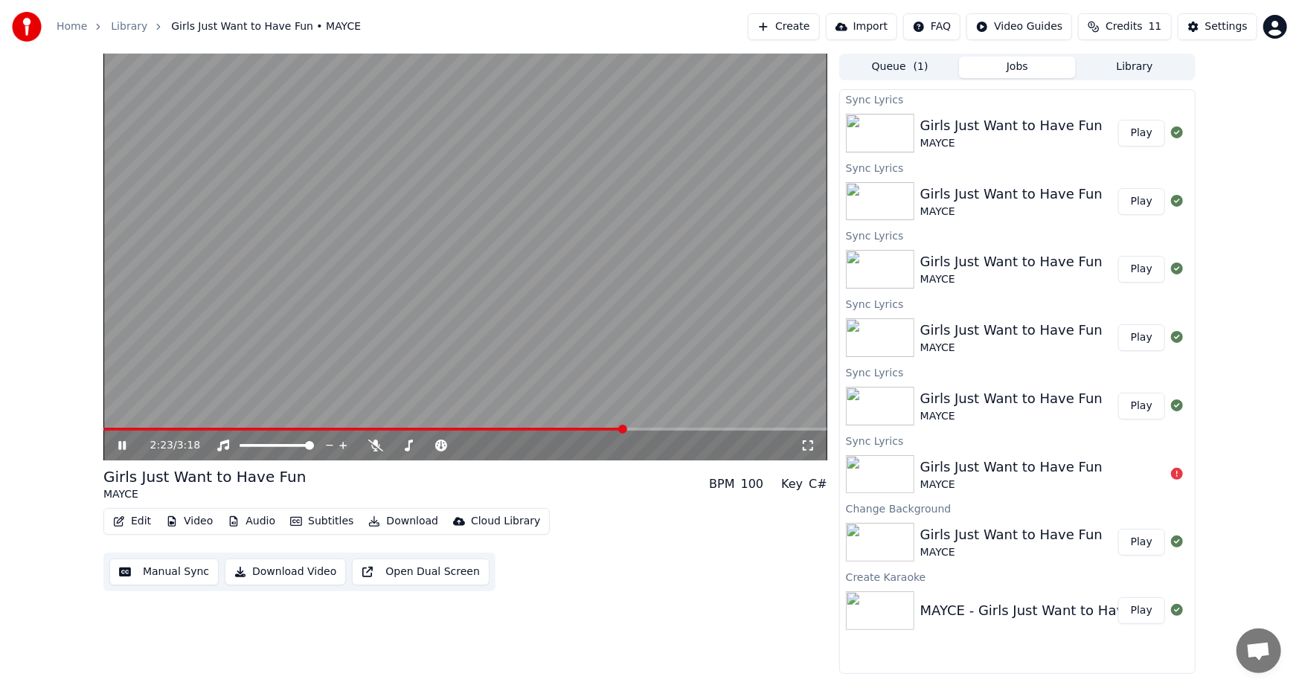
click at [623, 429] on span at bounding box center [363, 429] width 521 height 3
drag, startPoint x: 805, startPoint y: 440, endPoint x: 803, endPoint y: 457, distance: 17.3
click at [805, 441] on icon at bounding box center [807, 445] width 10 height 10
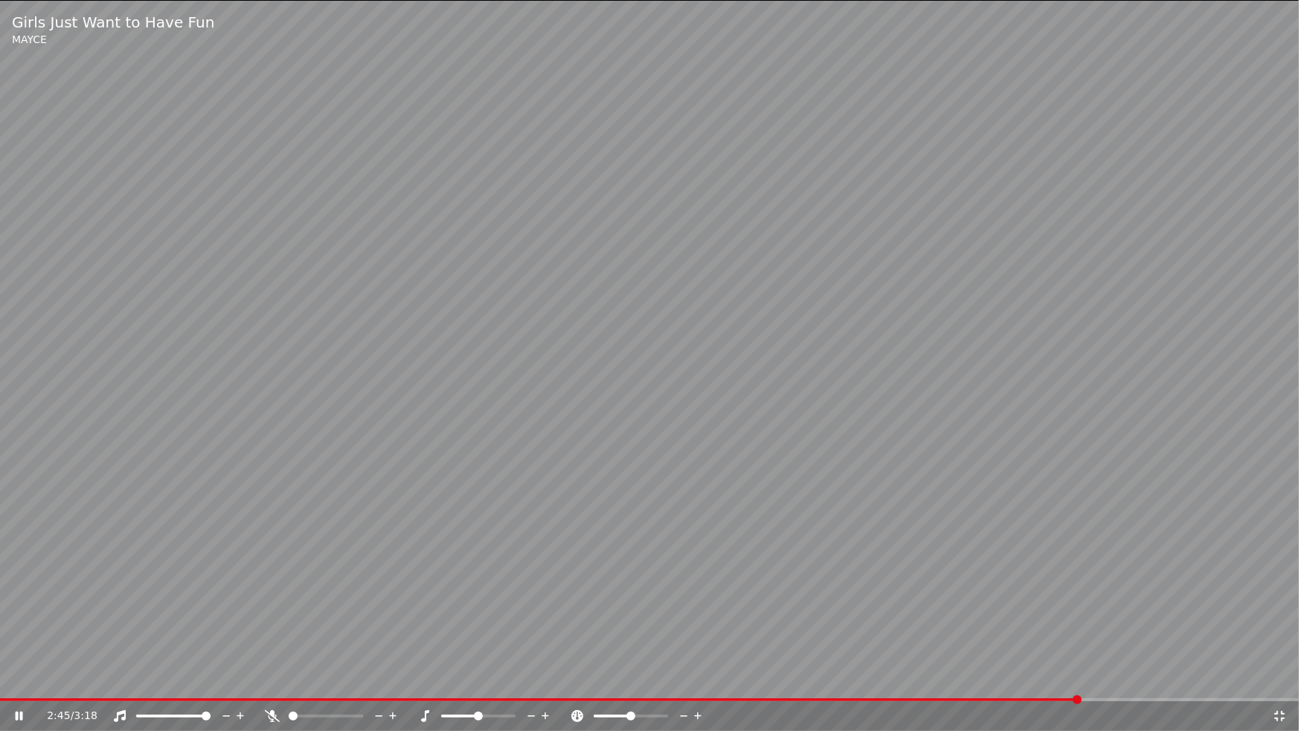
click at [1278, 687] on icon at bounding box center [1279, 716] width 15 height 12
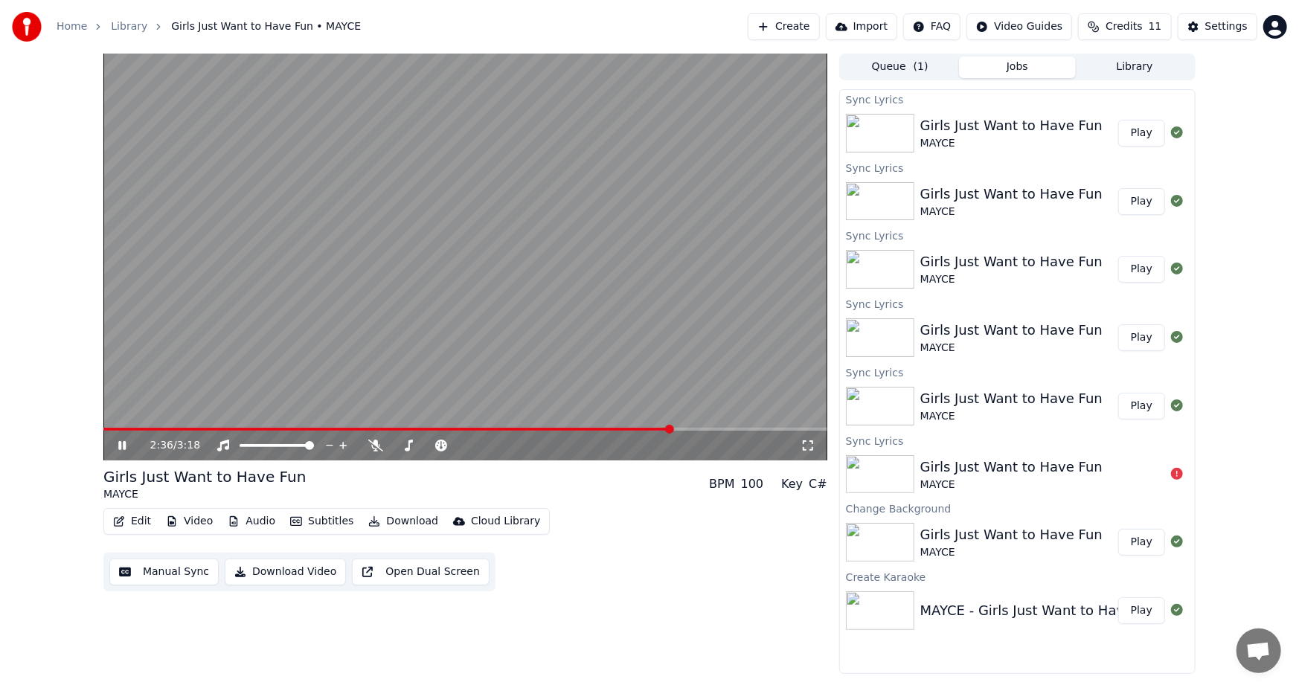
click at [672, 428] on span at bounding box center [387, 429] width 568 height 3
click at [643, 428] on span at bounding box center [372, 429] width 539 height 3
click at [117, 442] on icon at bounding box center [132, 446] width 35 height 12
click at [135, 518] on button "Edit" at bounding box center [132, 521] width 50 height 21
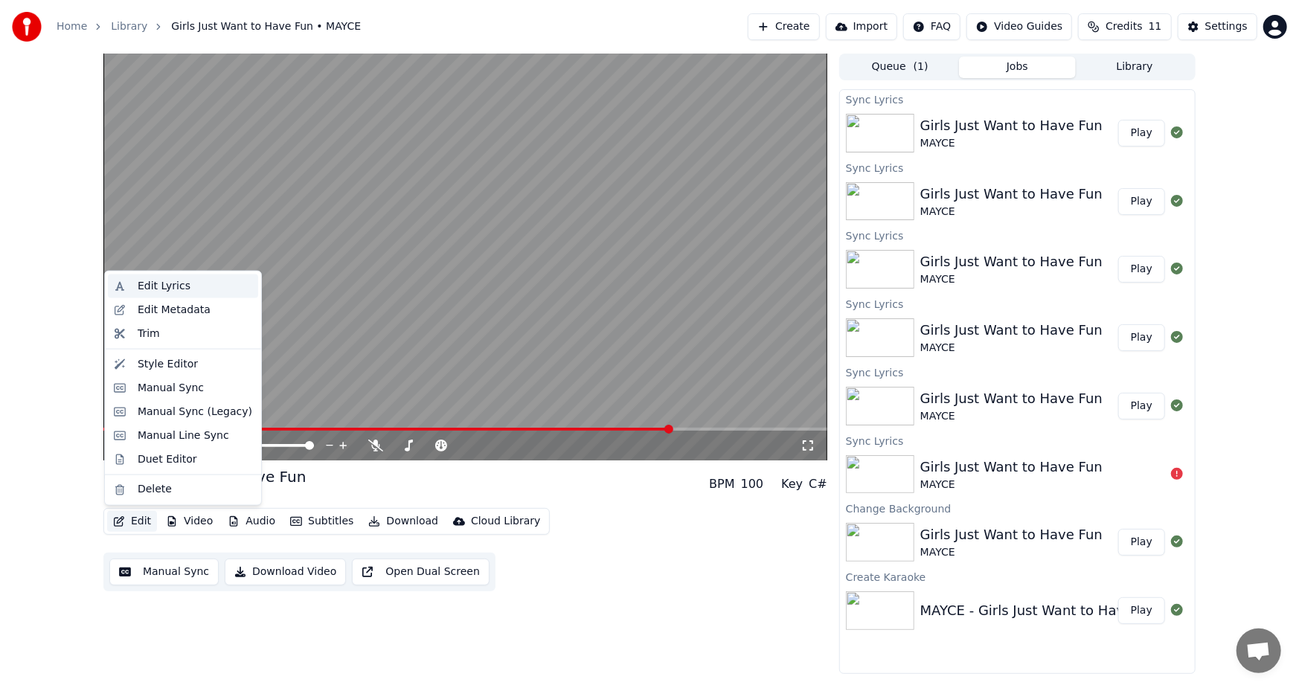
click at [161, 280] on div "Edit Lyrics" at bounding box center [164, 286] width 53 height 15
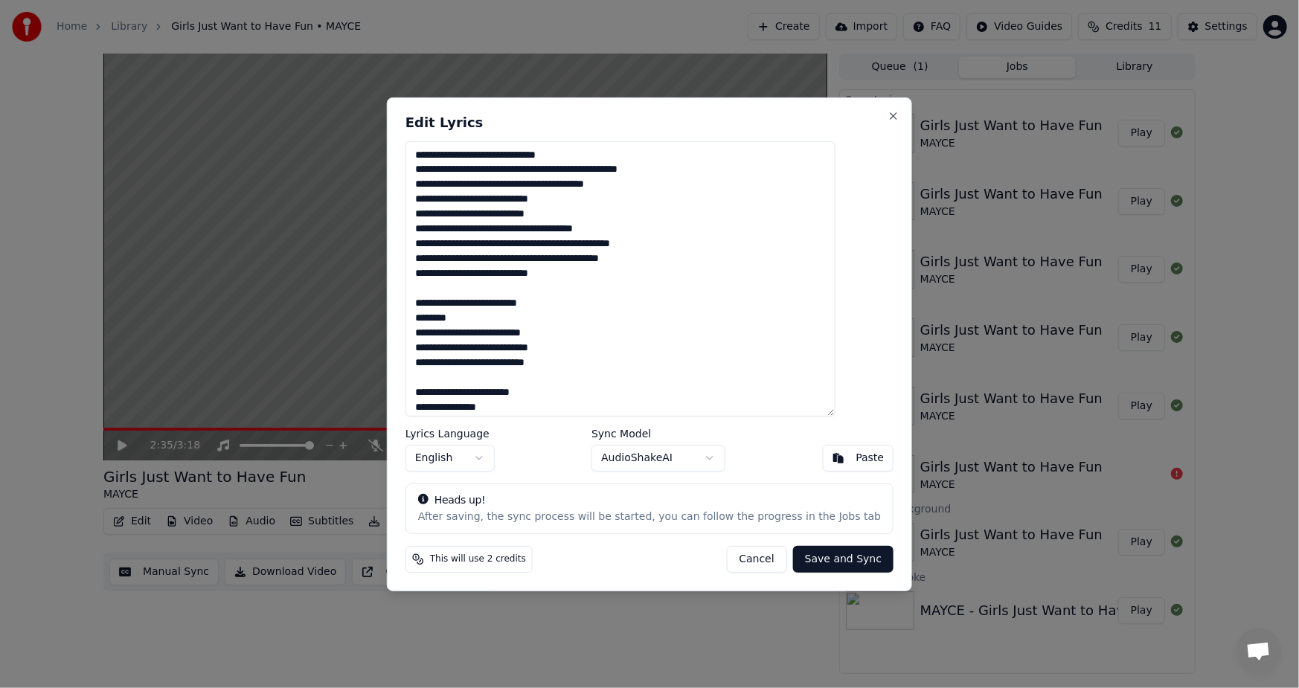
scroll to position [149, 0]
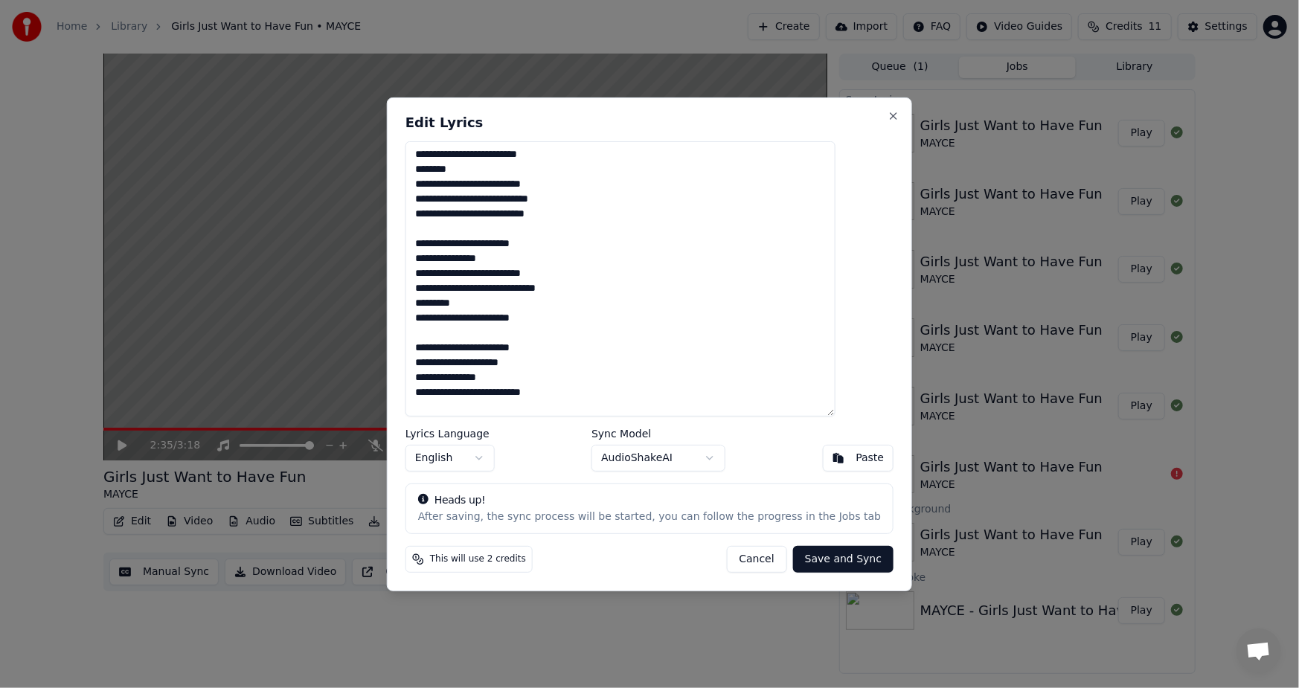
drag, startPoint x: 482, startPoint y: 306, endPoint x: 422, endPoint y: 307, distance: 60.3
click at [422, 307] on div "**********" at bounding box center [649, 344] width 525 height 494
drag, startPoint x: 529, startPoint y: 364, endPoint x: 411, endPoint y: 369, distance: 117.6
click at [411, 369] on body "Home Library Girls Just Want to Have Fun • MAYCE Create Import FAQ Video Guides…" at bounding box center [649, 344] width 1299 height 688
click at [641, 349] on textarea "**********" at bounding box center [620, 278] width 430 height 275
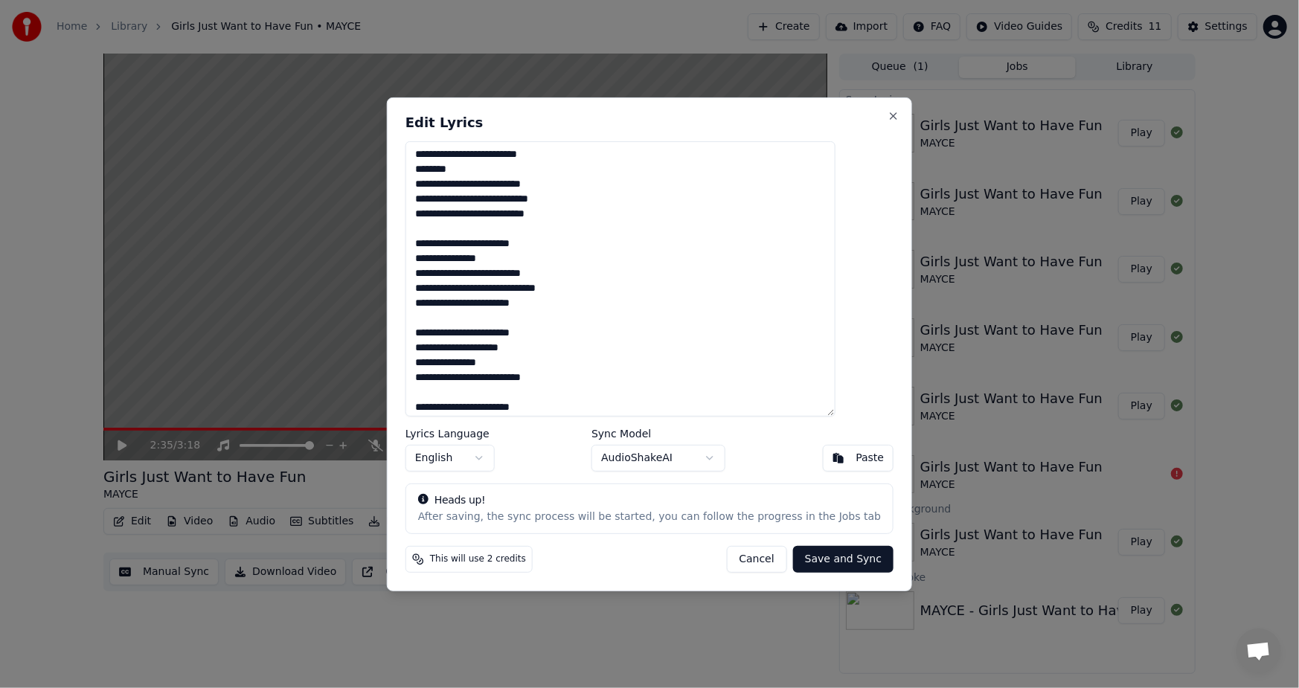
click at [631, 387] on textarea "**********" at bounding box center [620, 278] width 430 height 275
drag, startPoint x: 530, startPoint y: 365, endPoint x: 434, endPoint y: 369, distance: 96.0
click at [434, 369] on textarea "**********" at bounding box center [620, 278] width 430 height 275
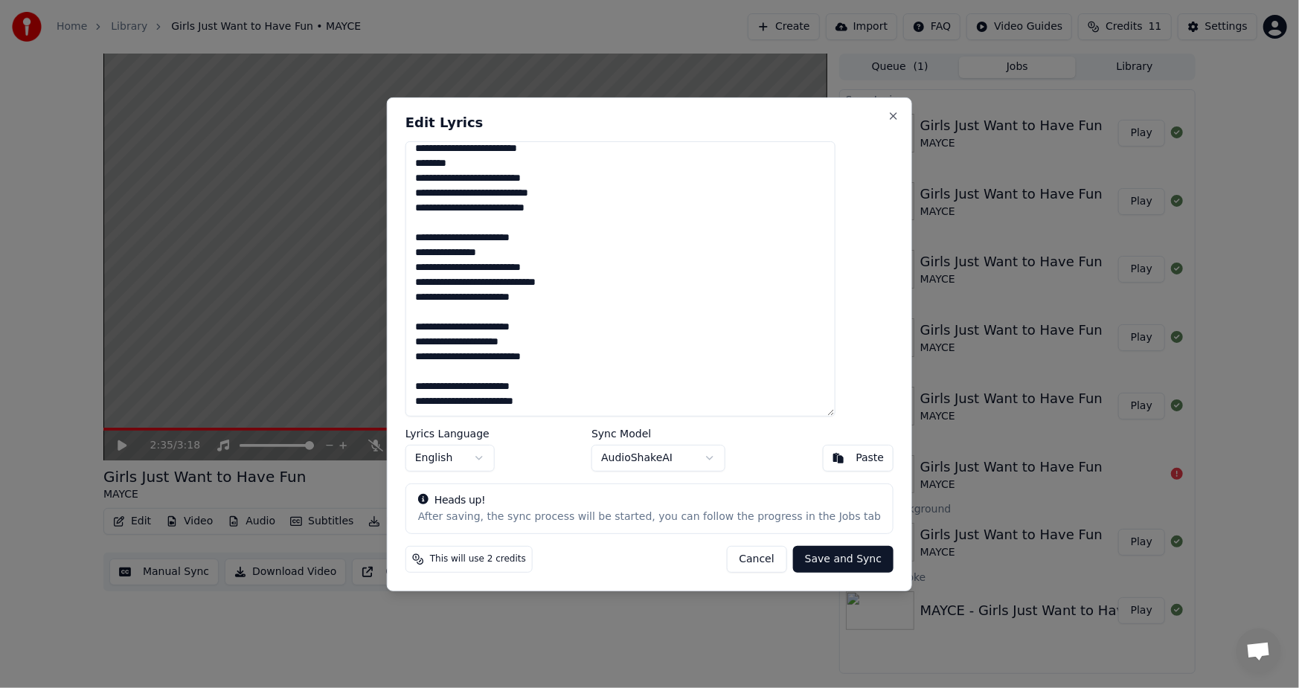
scroll to position [169, 0]
click at [808, 558] on button "Save and Sync" at bounding box center [843, 559] width 100 height 27
type textarea "**********"
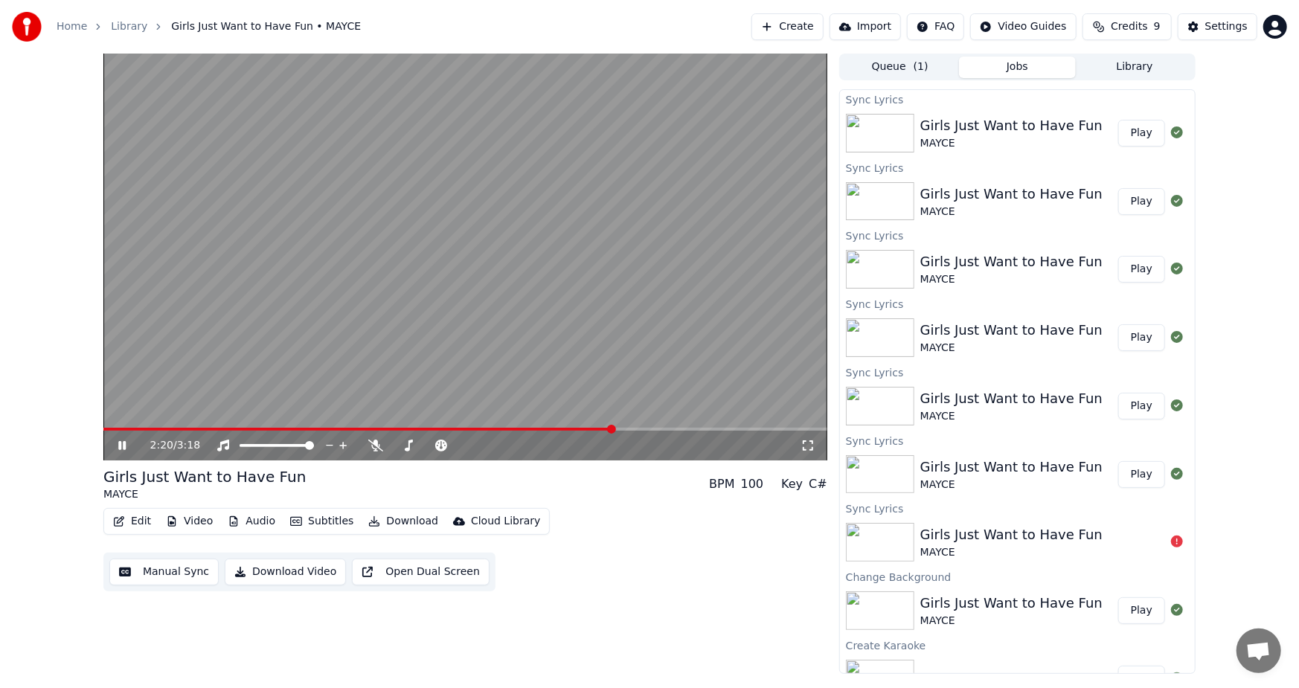
click at [612, 428] on span at bounding box center [358, 429] width 510 height 3
drag, startPoint x: 808, startPoint y: 445, endPoint x: 808, endPoint y: 461, distance: 15.6
click at [808, 446] on icon at bounding box center [807, 446] width 15 height 12
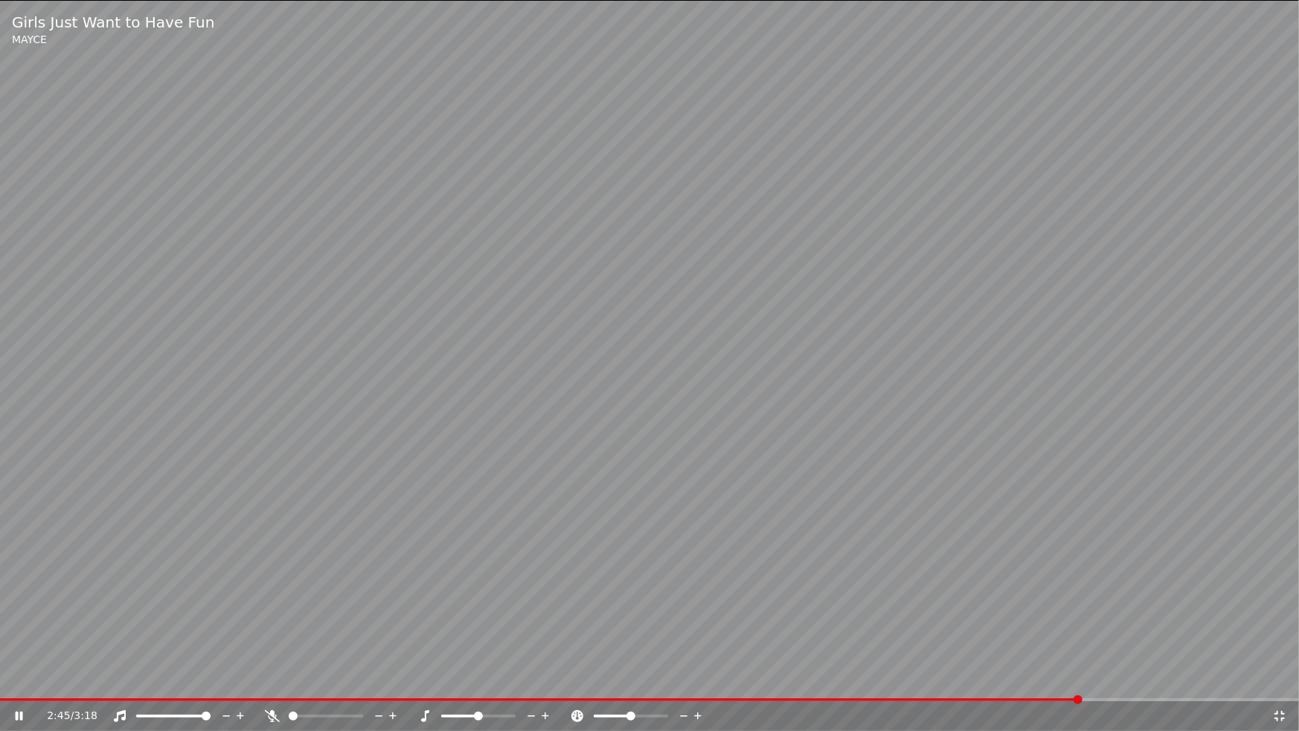
click at [1278, 687] on icon at bounding box center [1279, 716] width 15 height 12
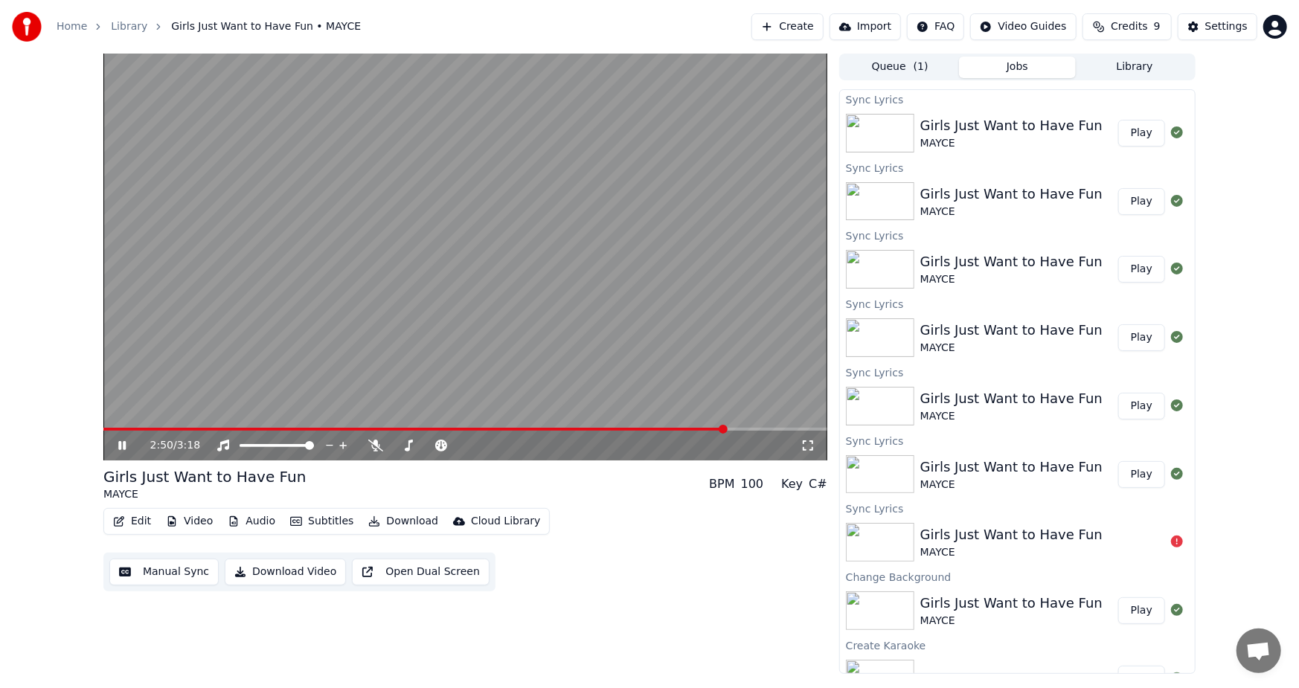
click at [123, 440] on icon at bounding box center [132, 446] width 35 height 12
click at [132, 520] on button "Edit" at bounding box center [132, 521] width 50 height 21
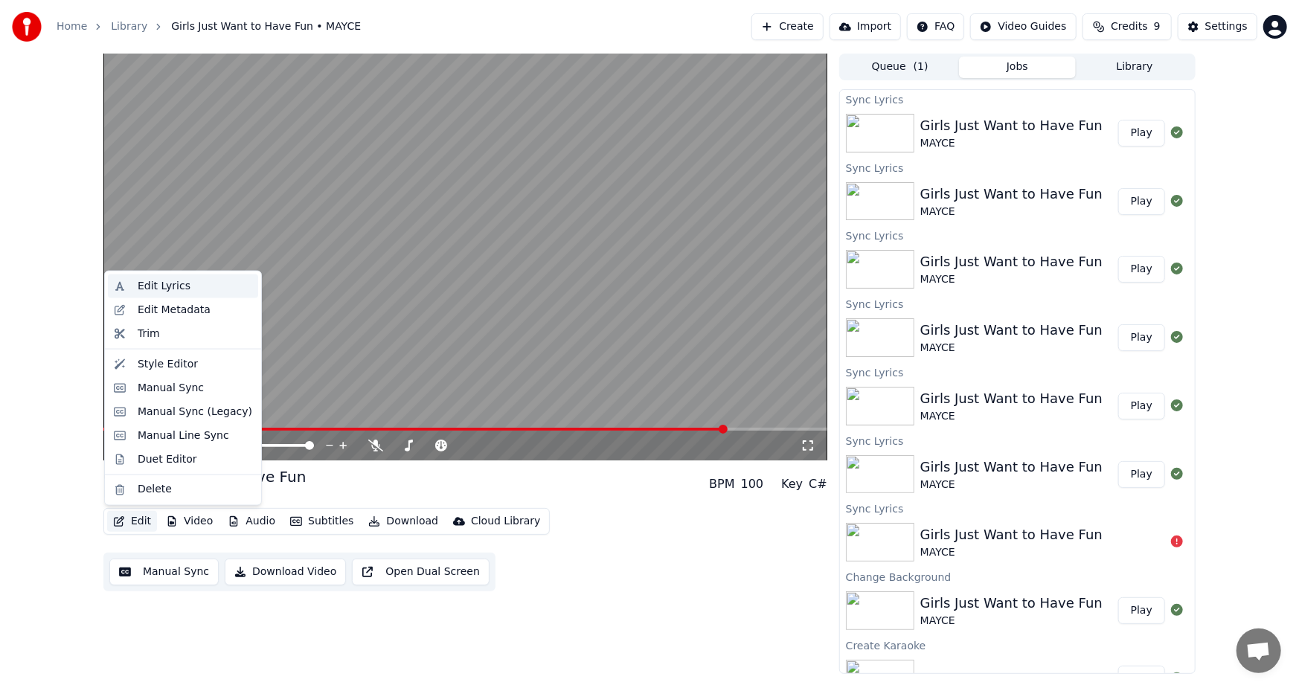
click at [152, 288] on div "Edit Lyrics" at bounding box center [164, 286] width 53 height 15
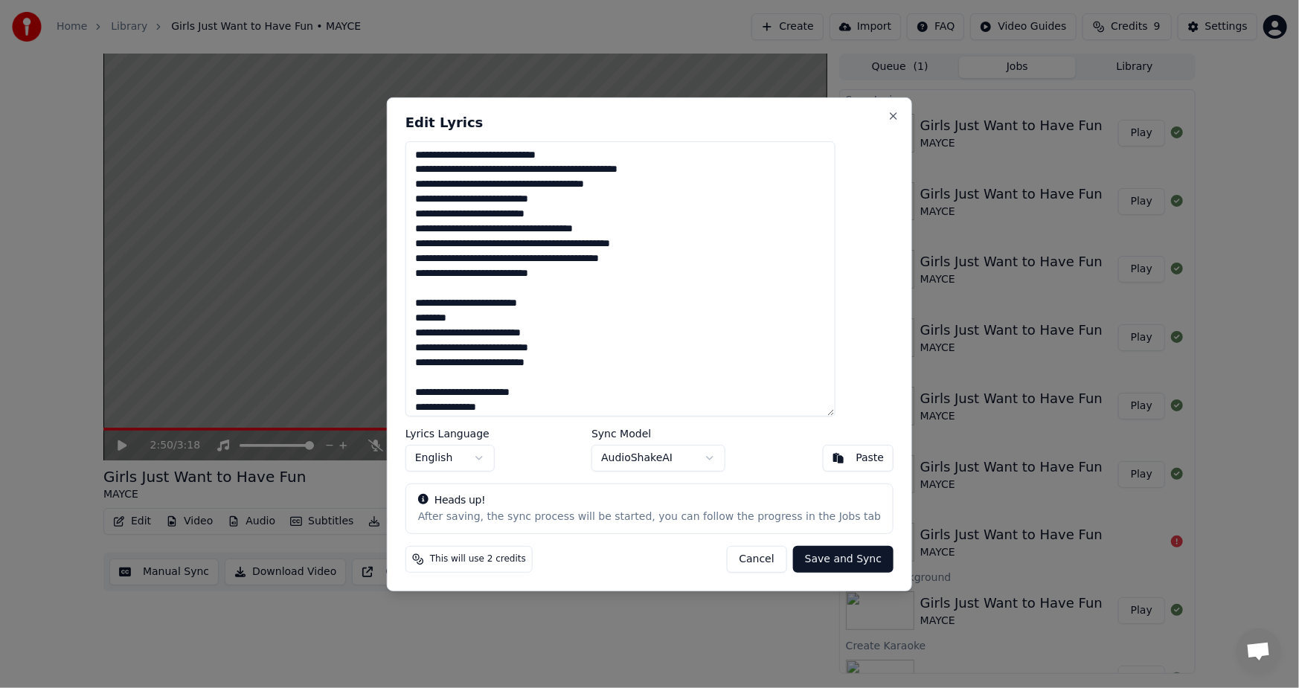
click at [741, 564] on button "Cancel" at bounding box center [756, 559] width 60 height 27
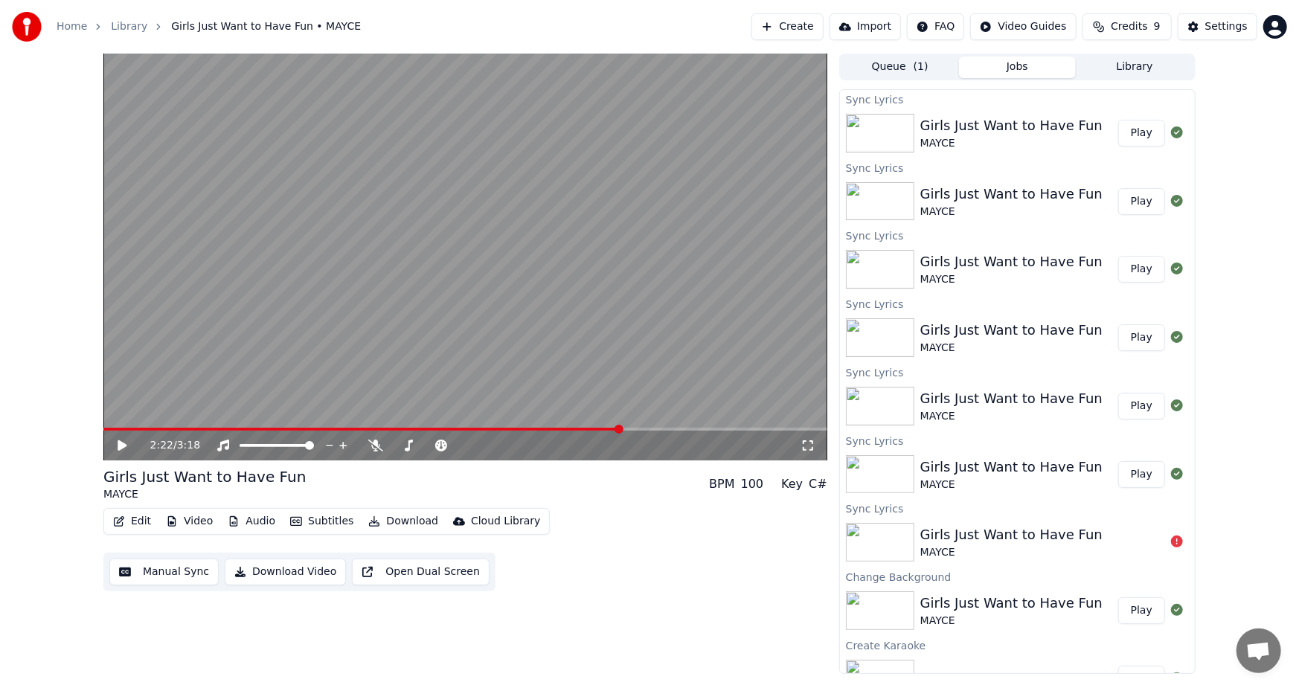
click at [618, 429] on span at bounding box center [362, 429] width 518 height 3
click at [119, 441] on icon at bounding box center [122, 445] width 9 height 10
click at [120, 445] on icon at bounding box center [121, 445] width 7 height 9
click at [138, 522] on button "Edit" at bounding box center [132, 521] width 50 height 21
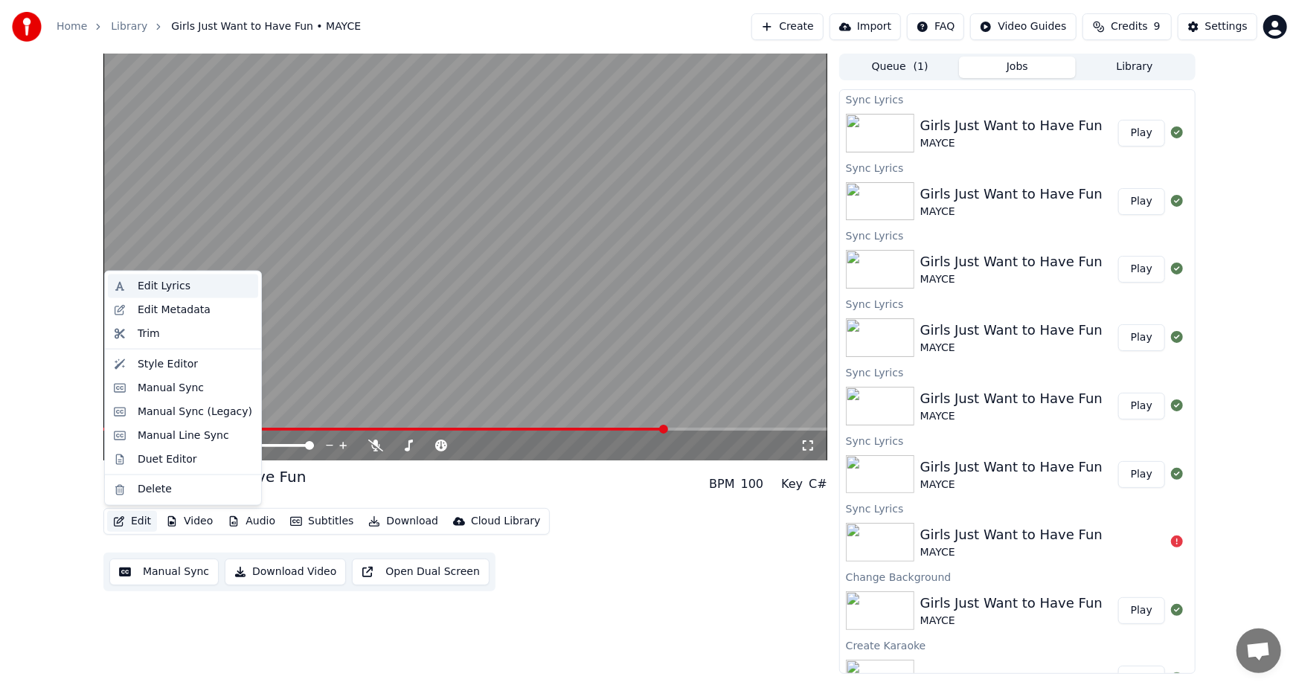
click at [139, 286] on div "Edit Lyrics" at bounding box center [164, 286] width 53 height 15
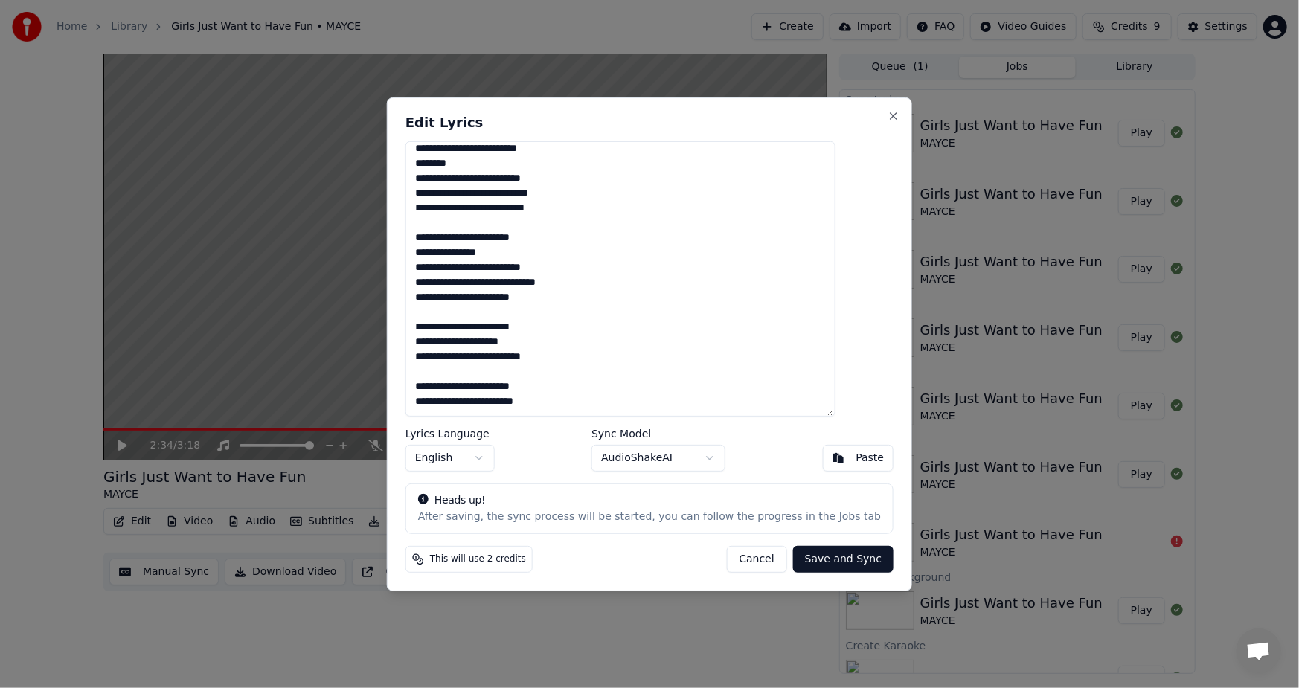
drag, startPoint x: 443, startPoint y: 330, endPoint x: 557, endPoint y: 332, distance: 114.5
click at [557, 332] on textarea "**********" at bounding box center [620, 278] width 430 height 275
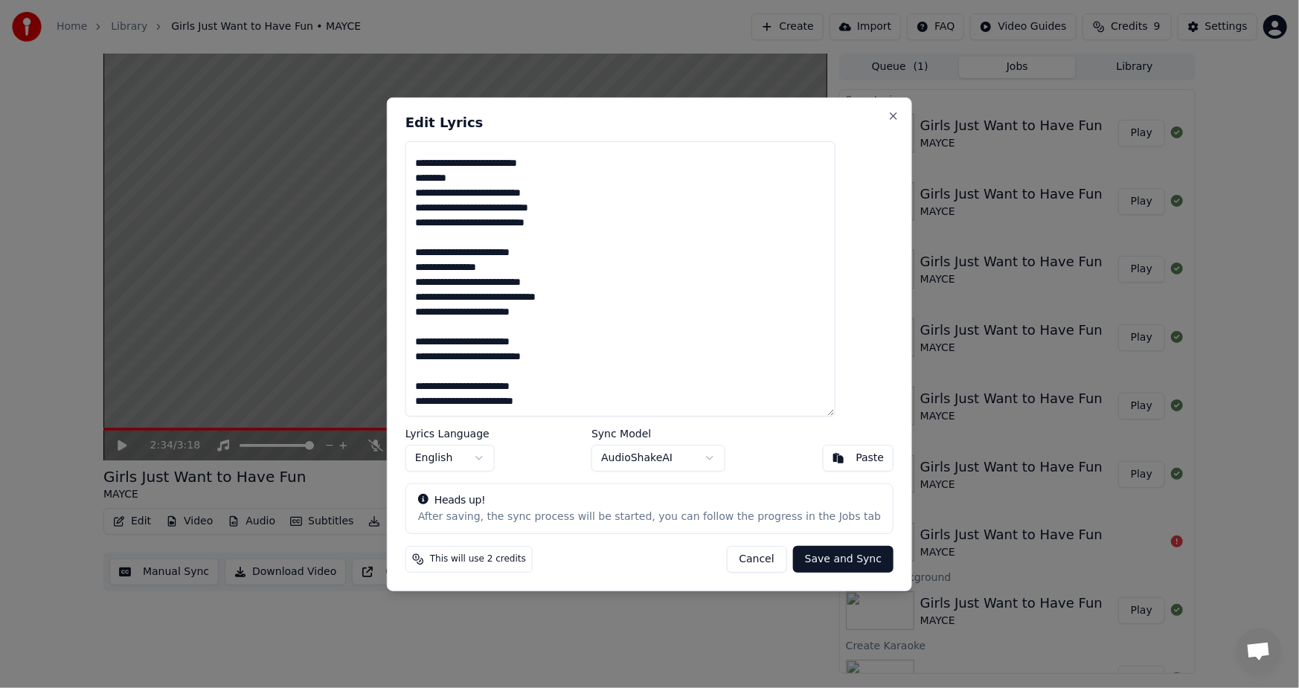
scroll to position [155, 0]
click at [823, 562] on button "Save and Sync" at bounding box center [843, 559] width 100 height 27
type textarea "**********"
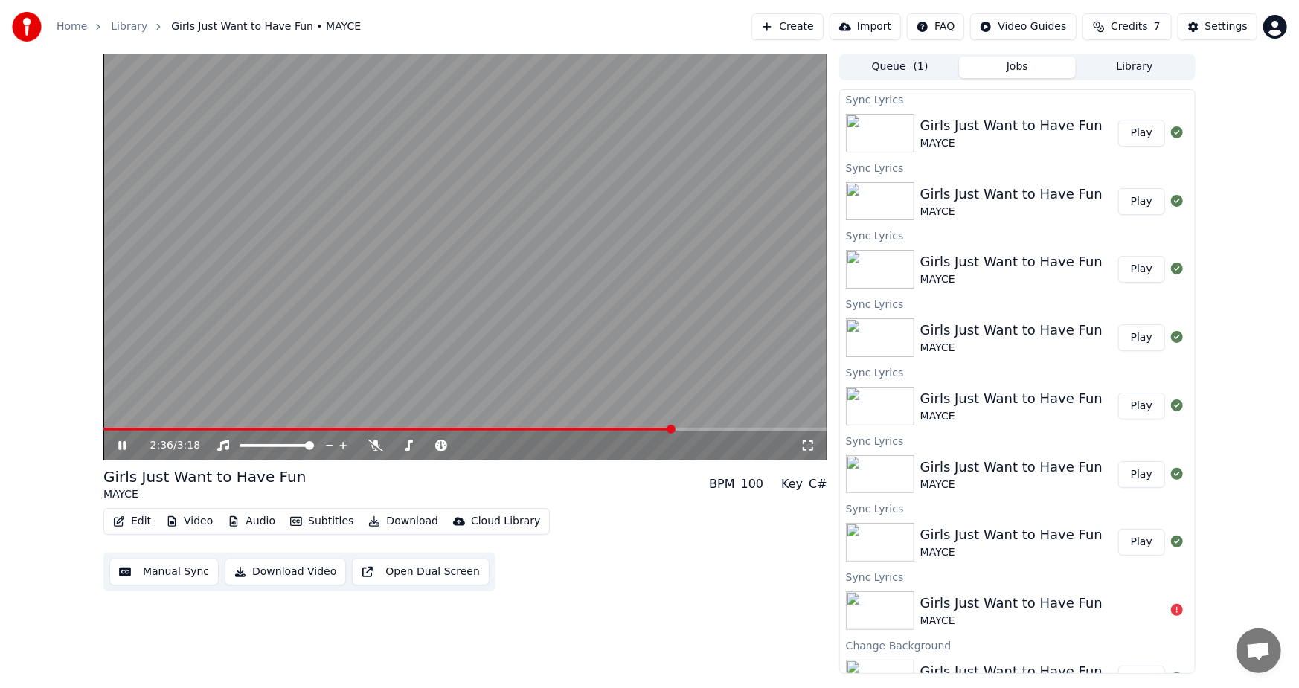
click at [622, 426] on video at bounding box center [465, 257] width 724 height 407
click at [621, 429] on span at bounding box center [362, 429] width 518 height 3
click at [114, 440] on div "2:22 / 3:18" at bounding box center [465, 445] width 712 height 15
click at [117, 443] on icon at bounding box center [132, 446] width 35 height 12
click at [728, 428] on span at bounding box center [416, 429] width 627 height 3
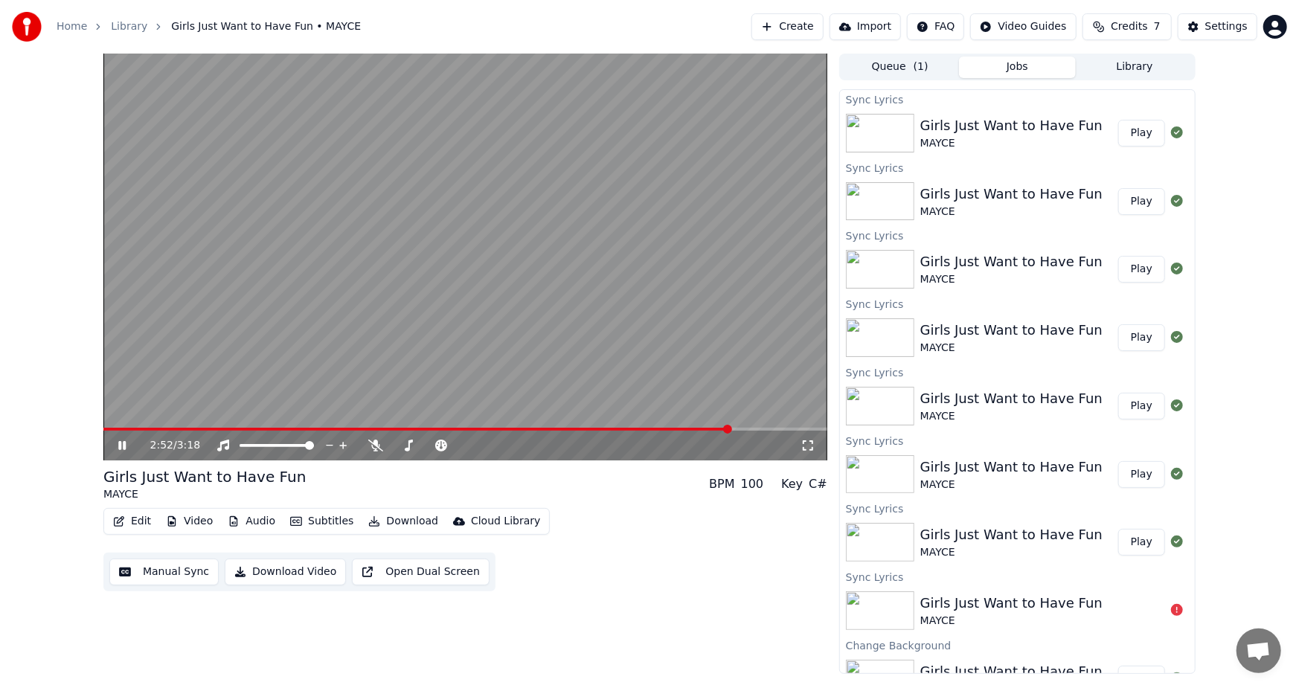
click at [698, 430] on span at bounding box center [417, 429] width 628 height 3
click at [118, 440] on icon at bounding box center [132, 446] width 35 height 12
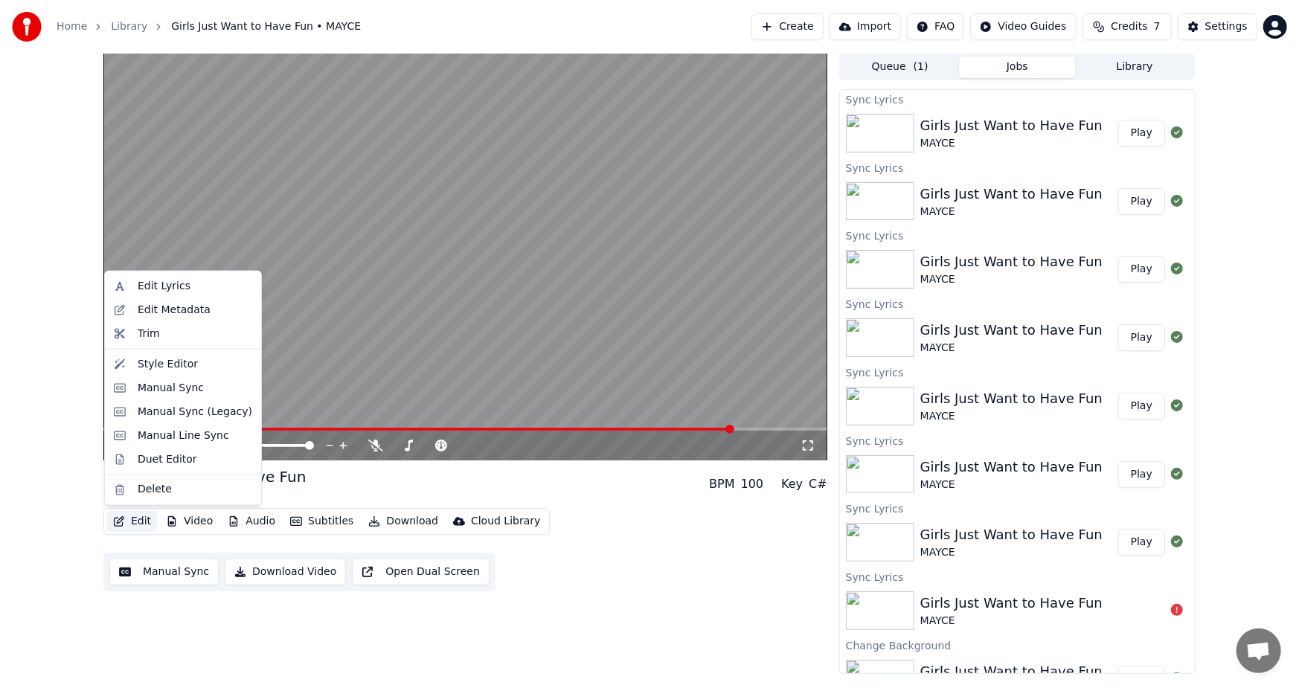
click at [131, 518] on button "Edit" at bounding box center [132, 521] width 50 height 21
click at [153, 286] on div "Edit Lyrics" at bounding box center [164, 286] width 53 height 15
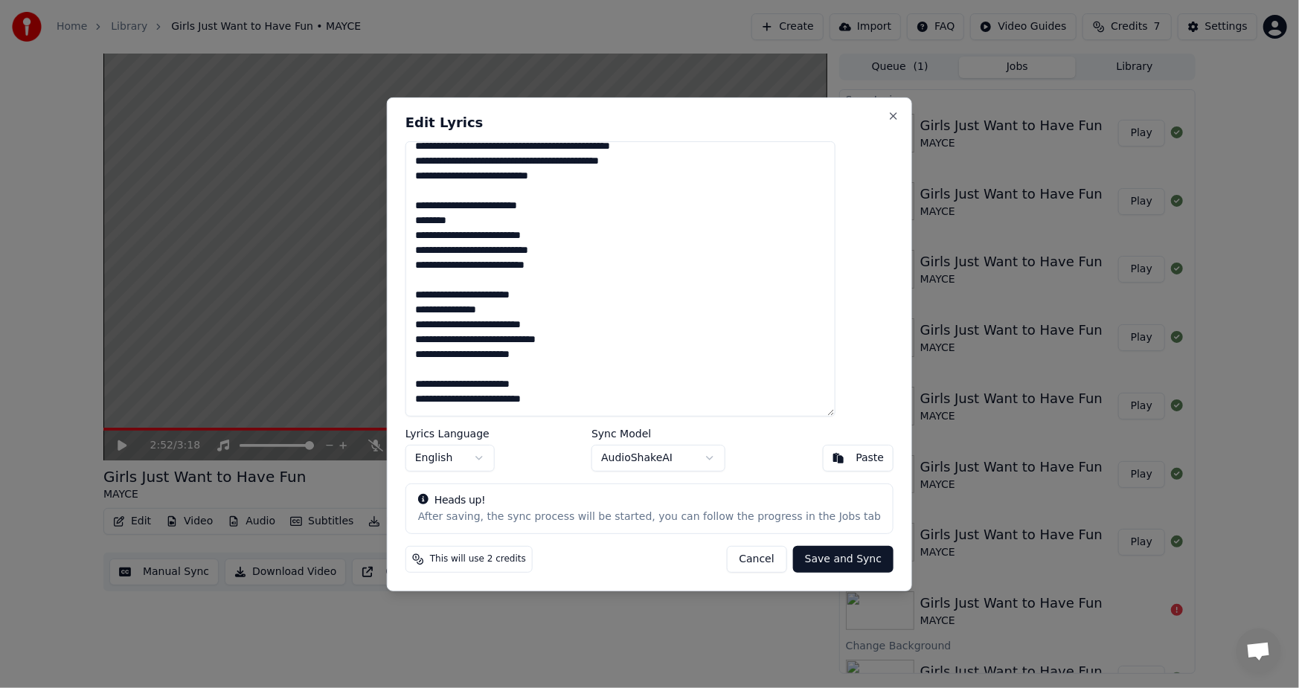
scroll to position [154, 0]
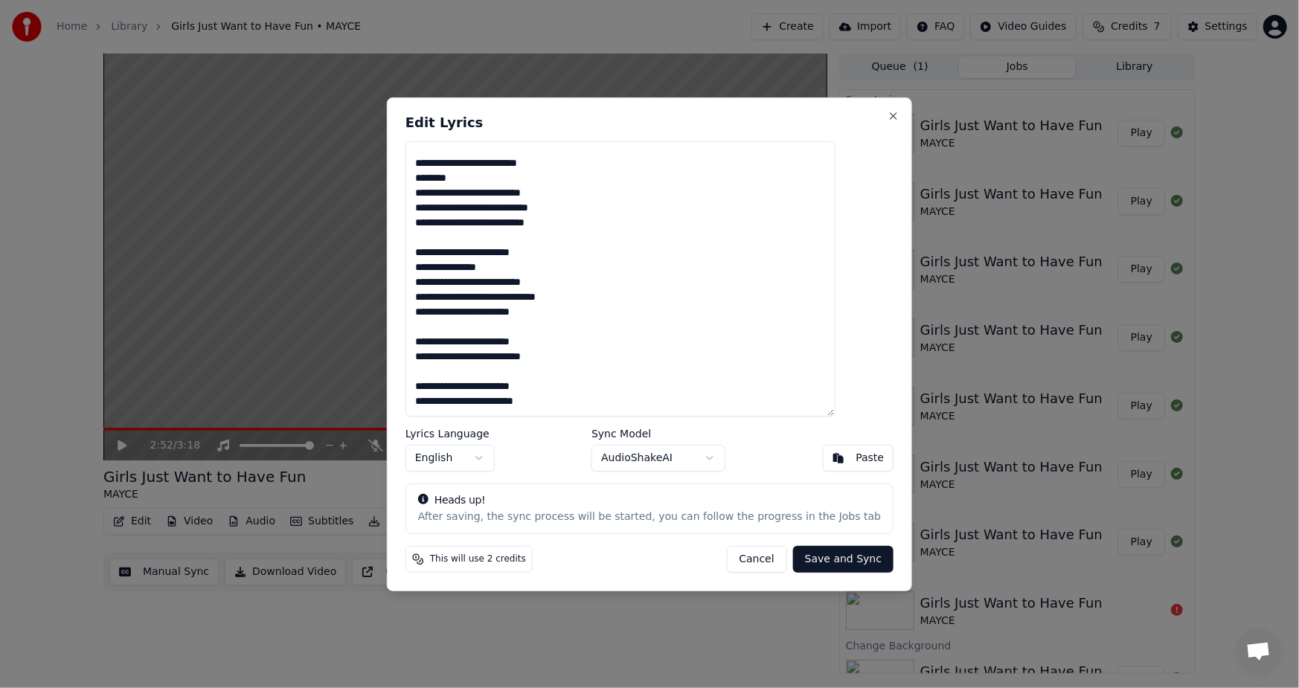
drag, startPoint x: 443, startPoint y: 327, endPoint x: 569, endPoint y: 332, distance: 126.5
click at [569, 332] on textarea "**********" at bounding box center [620, 278] width 430 height 275
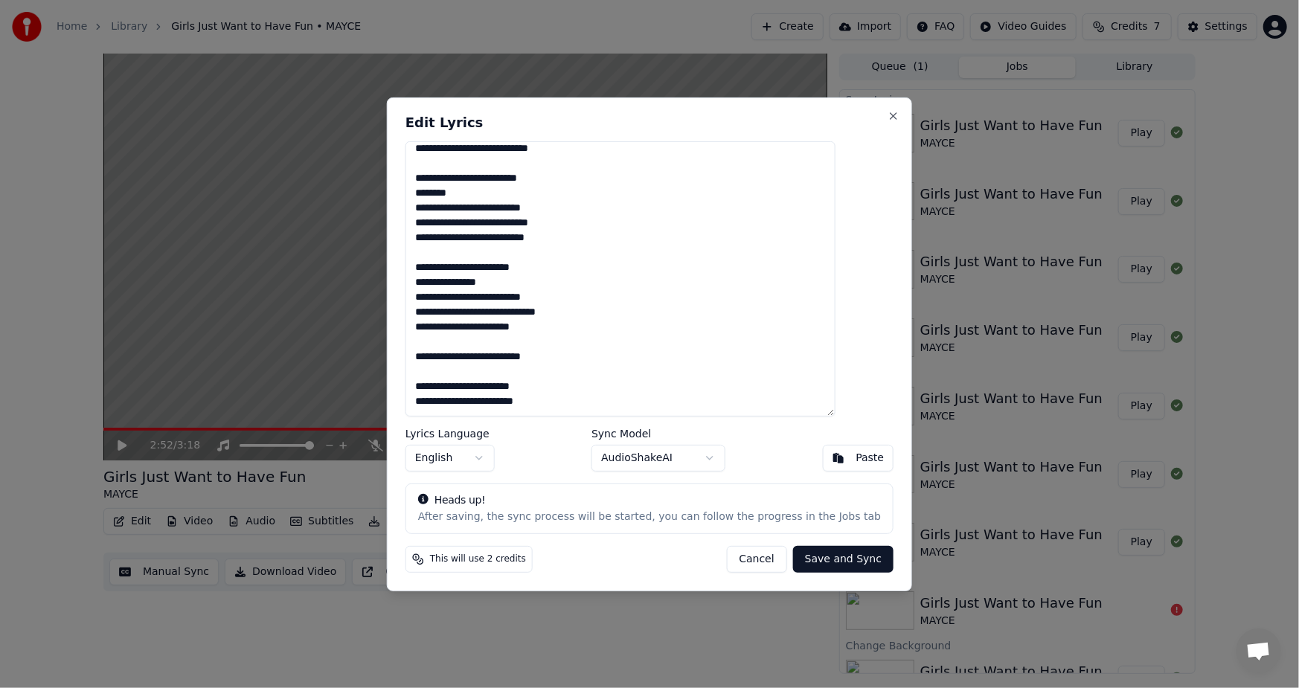
scroll to position [140, 0]
click at [450, 354] on textarea "**********" at bounding box center [620, 278] width 430 height 275
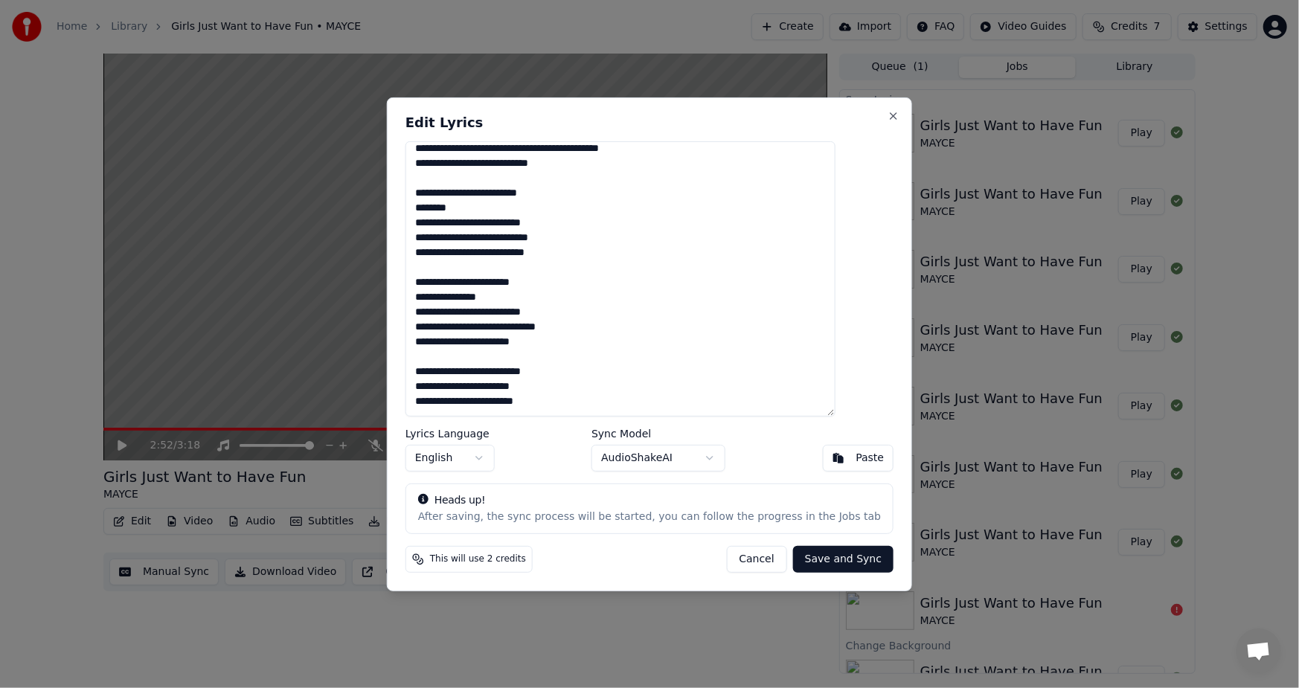
scroll to position [125, 0]
click at [803, 562] on button "Save and Sync" at bounding box center [843, 559] width 100 height 27
type textarea "**********"
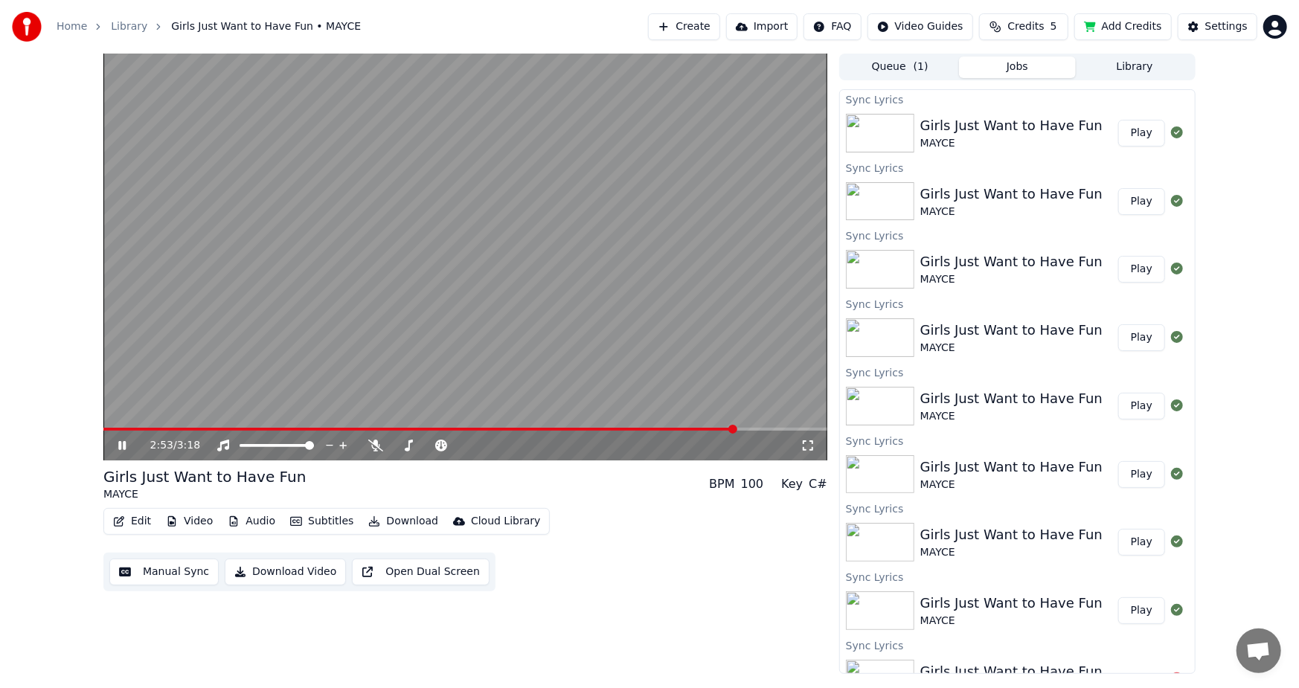
click at [677, 428] on span at bounding box center [419, 429] width 632 height 3
click at [106, 425] on video at bounding box center [465, 257] width 724 height 407
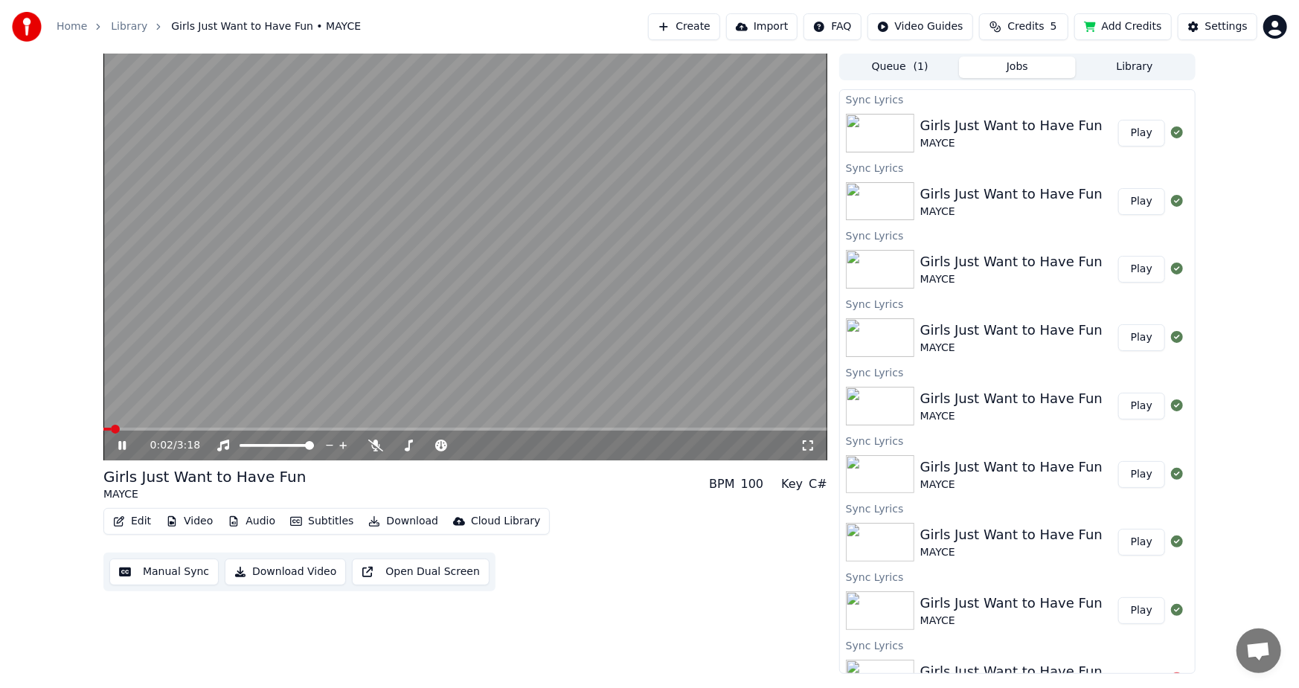
drag, startPoint x: 804, startPoint y: 442, endPoint x: 805, endPoint y: 458, distance: 16.4
click at [805, 443] on icon at bounding box center [807, 446] width 15 height 12
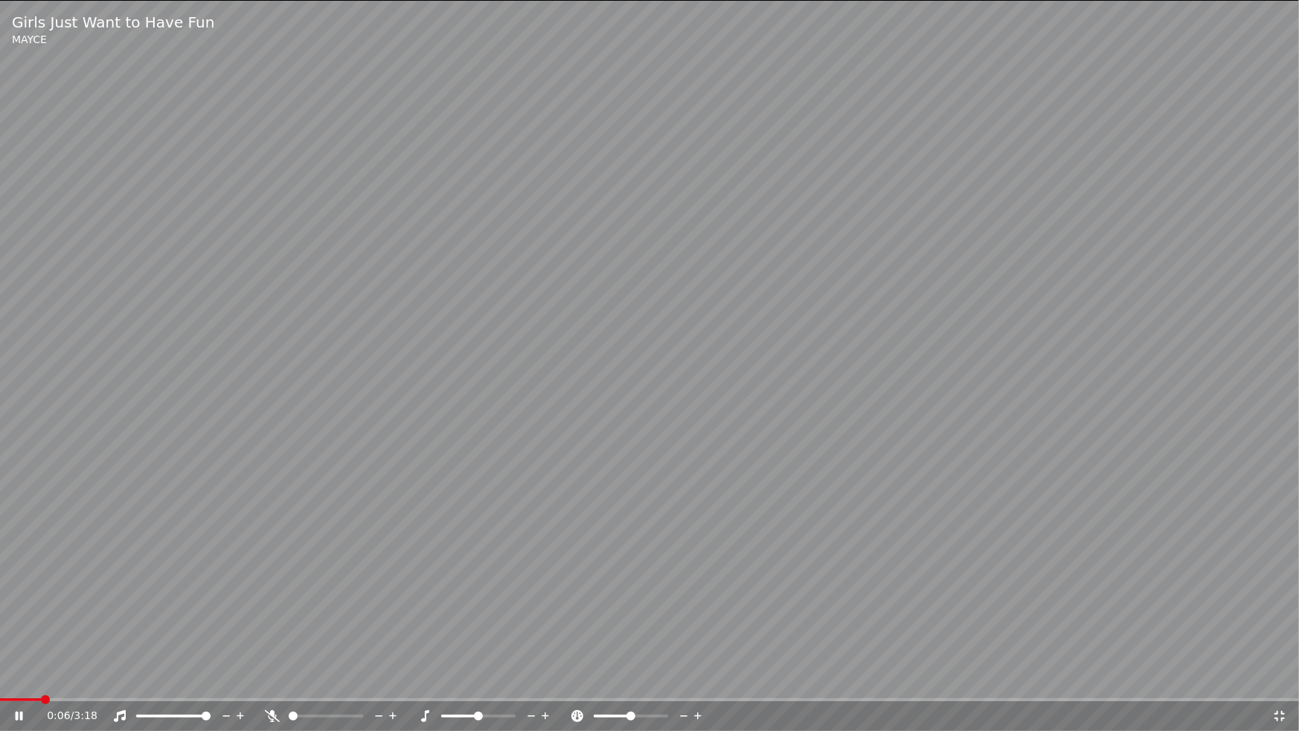
click at [1283, 687] on icon at bounding box center [1279, 716] width 10 height 10
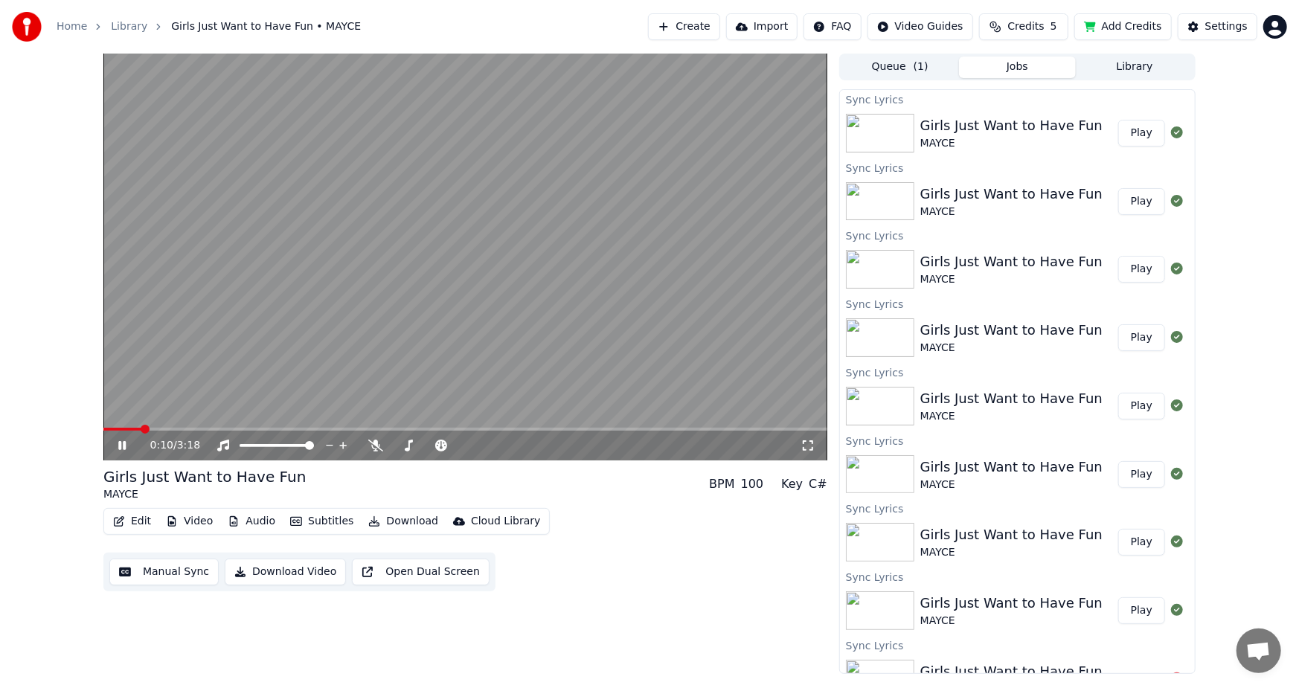
click at [595, 535] on div "Edit Video Audio Subtitles Download Cloud Library Manual Sync Download Video Op…" at bounding box center [465, 549] width 724 height 83
click at [808, 445] on icon at bounding box center [807, 446] width 15 height 12
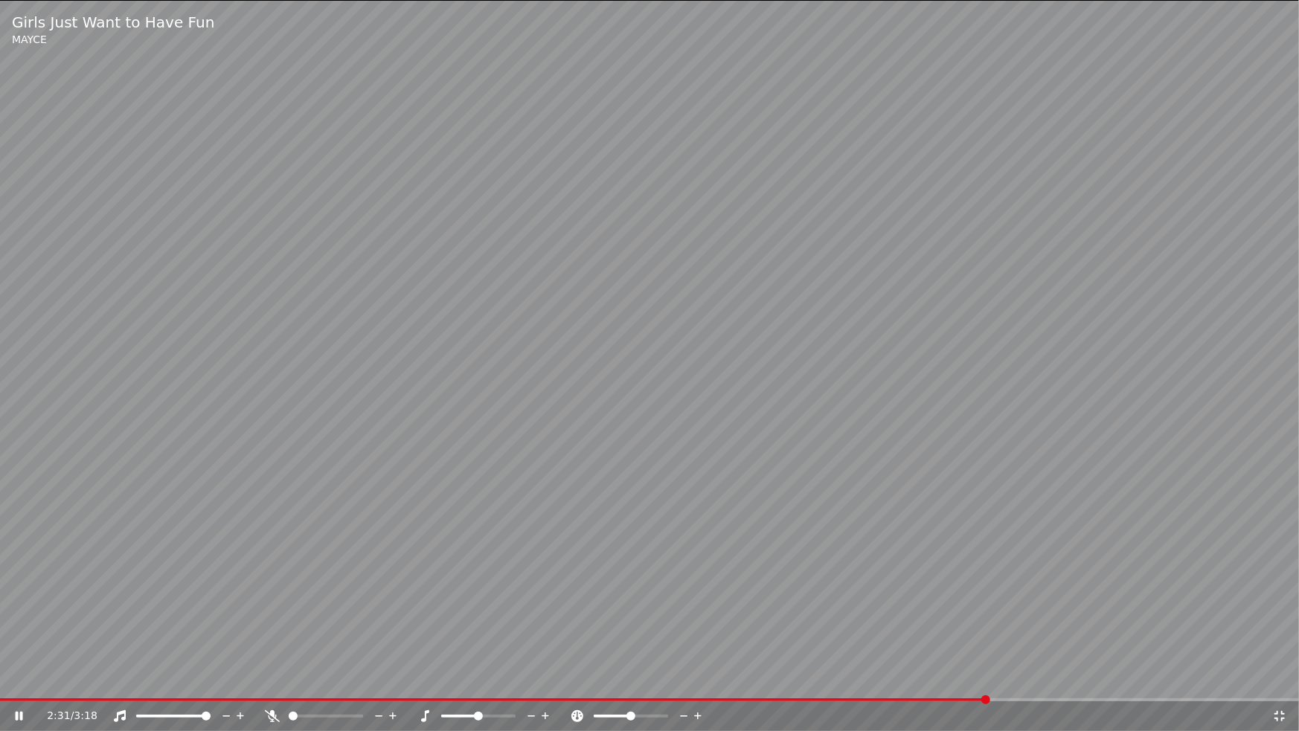
click at [1275, 687] on icon at bounding box center [1279, 716] width 10 height 10
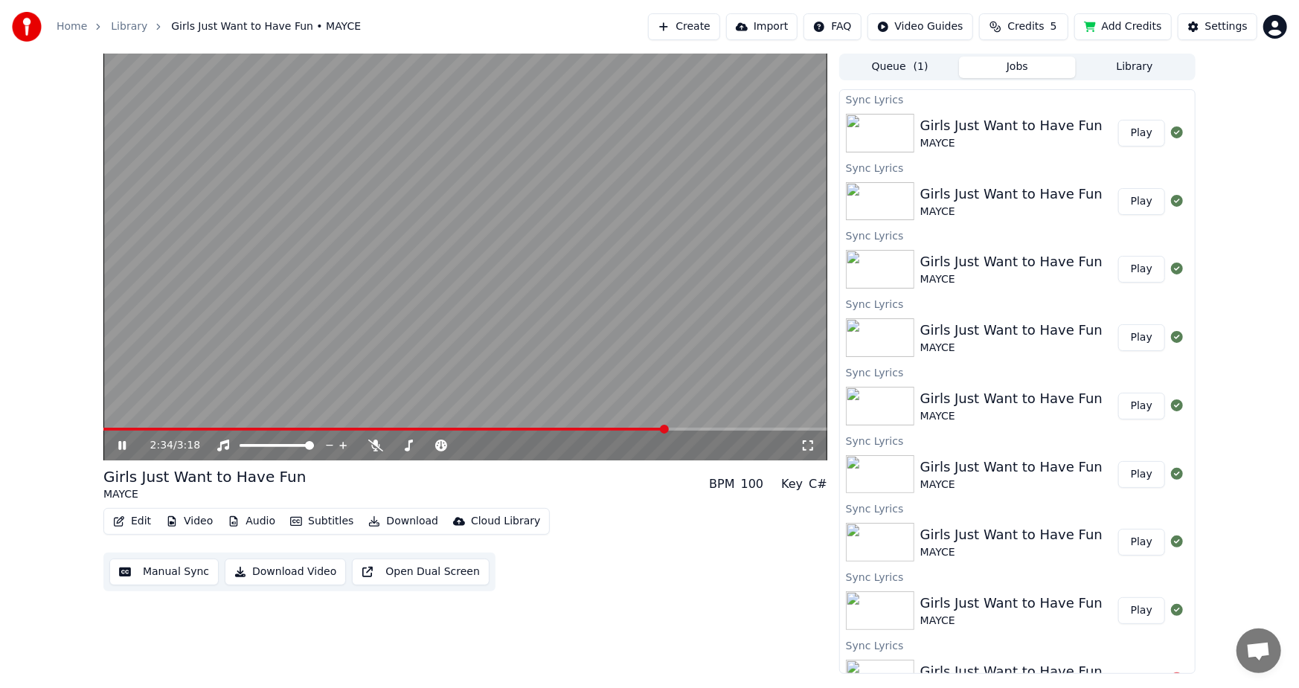
click at [136, 428] on span at bounding box center [384, 429] width 563 height 3
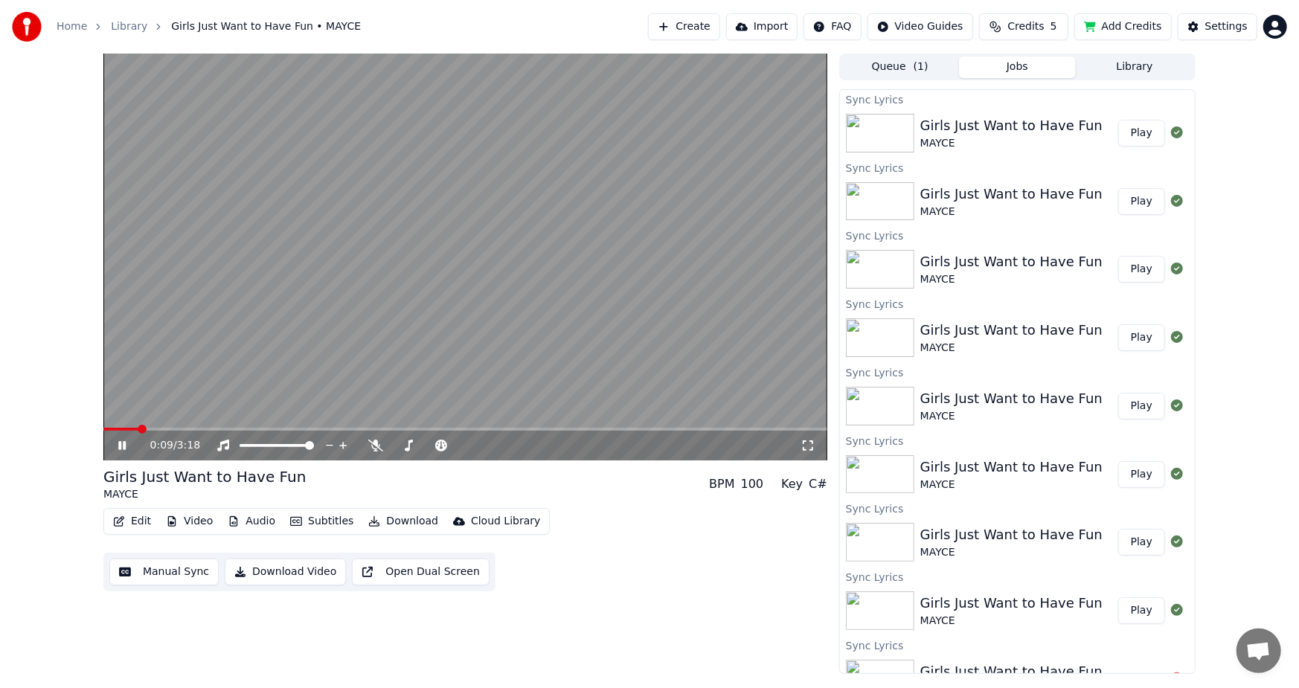
click at [123, 448] on icon at bounding box center [121, 445] width 7 height 9
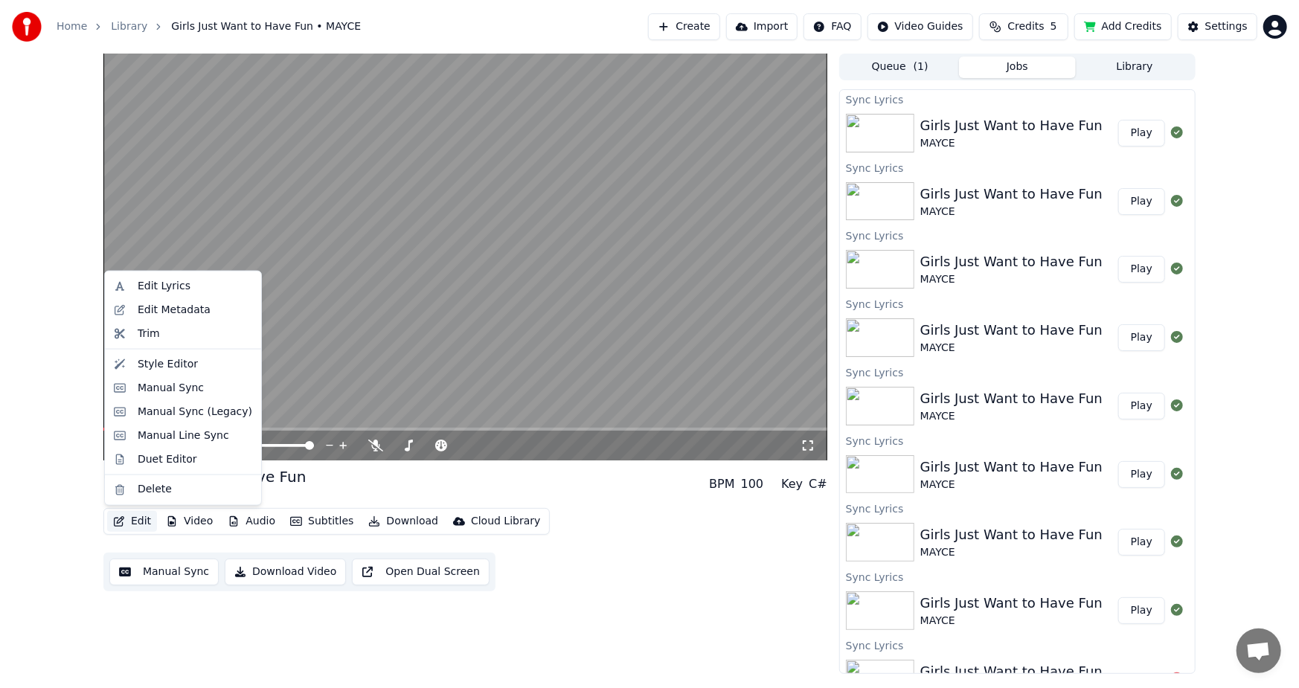
click at [137, 523] on button "Edit" at bounding box center [132, 521] width 50 height 21
click at [148, 279] on div "Edit Lyrics" at bounding box center [164, 286] width 53 height 15
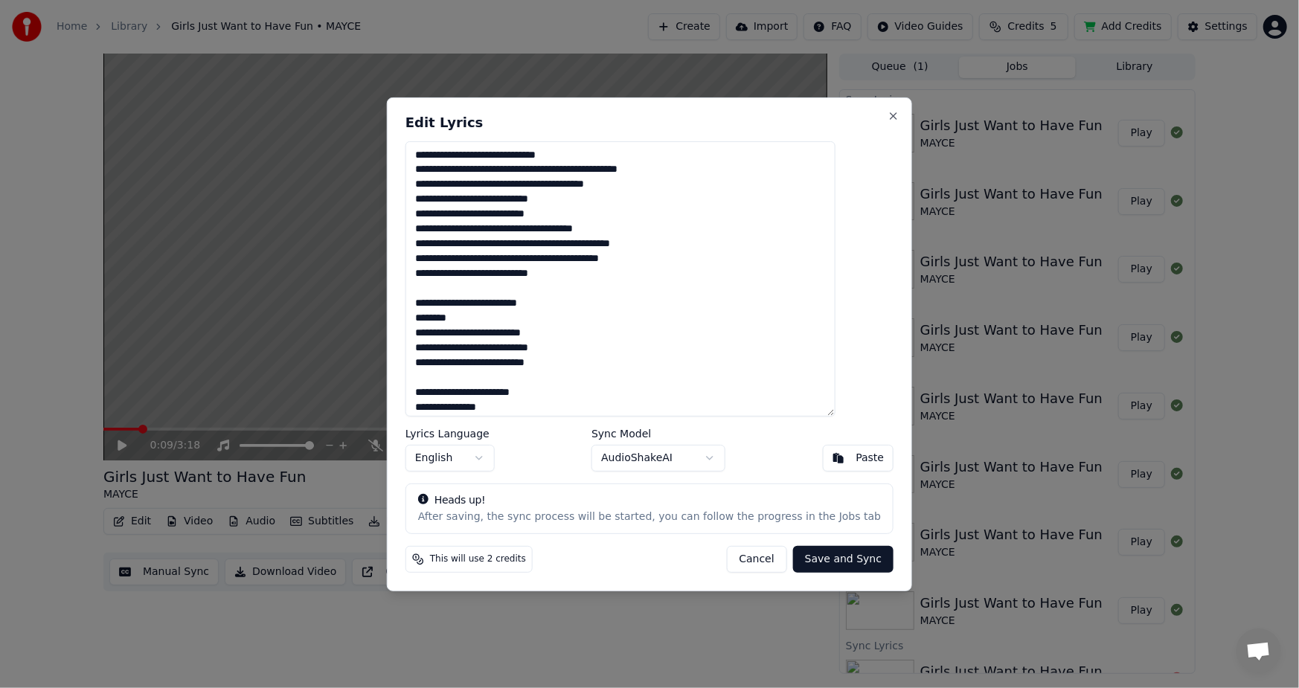
drag, startPoint x: 445, startPoint y: 350, endPoint x: 596, endPoint y: 354, distance: 151.0
click at [596, 354] on textarea "**********" at bounding box center [620, 278] width 430 height 275
click at [811, 560] on button "Save and Sync" at bounding box center [843, 559] width 100 height 27
type textarea "**********"
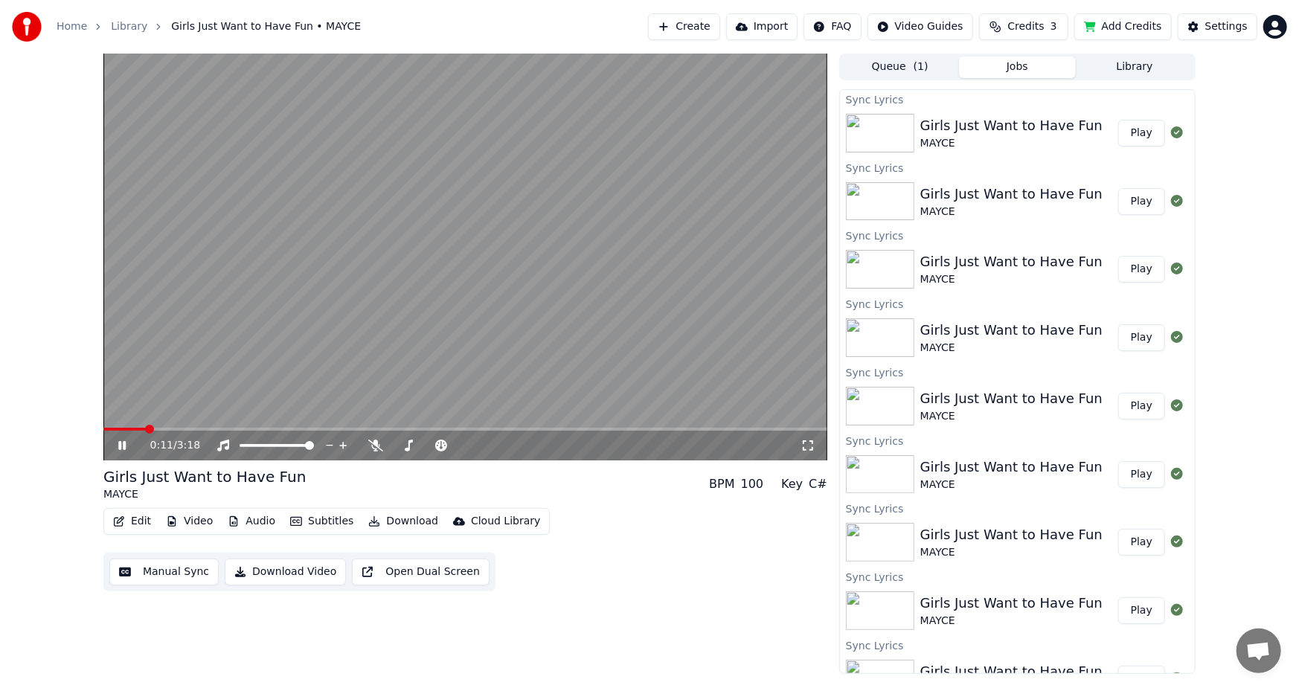
click at [112, 425] on video at bounding box center [465, 257] width 724 height 407
click at [111, 428] on span at bounding box center [124, 429] width 43 height 3
click at [119, 444] on icon at bounding box center [122, 445] width 9 height 10
click at [808, 440] on icon at bounding box center [807, 446] width 15 height 12
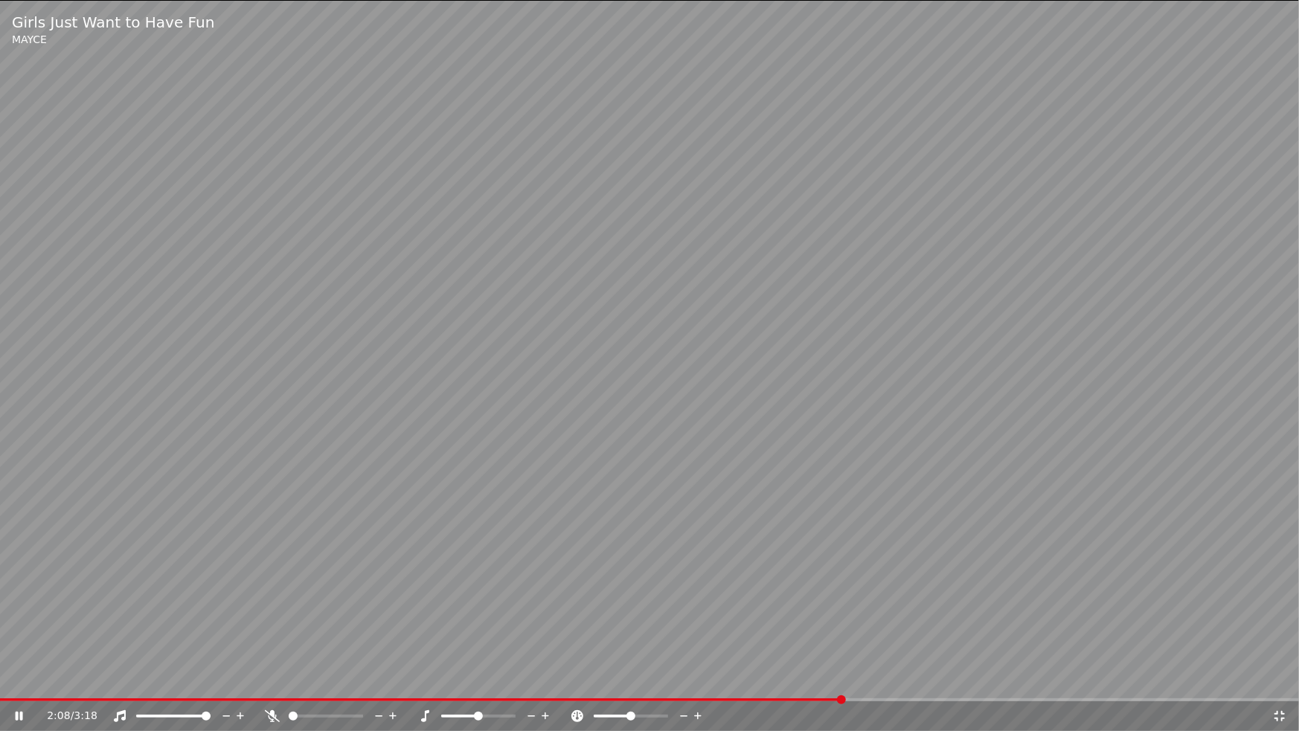
click at [788, 687] on video at bounding box center [649, 365] width 1299 height 731
click at [1275, 687] on icon at bounding box center [1279, 716] width 10 height 10
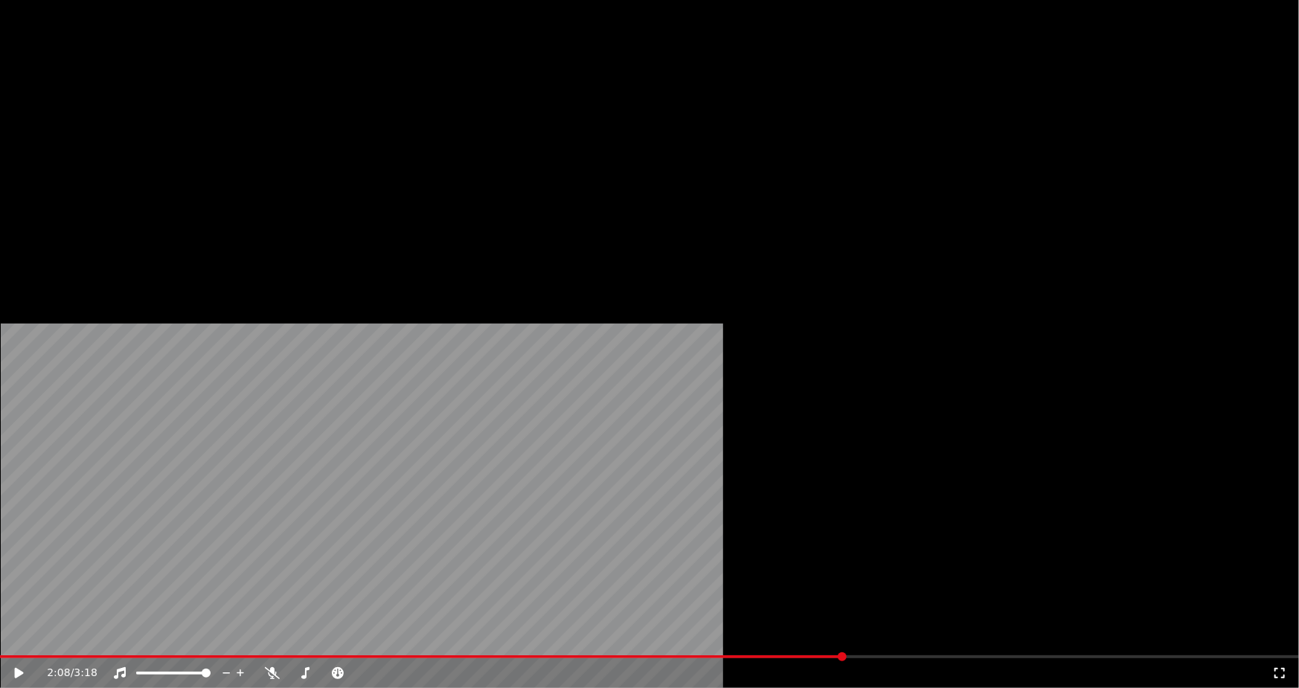
click at [135, 125] on button "Edit" at bounding box center [132, 114] width 50 height 21
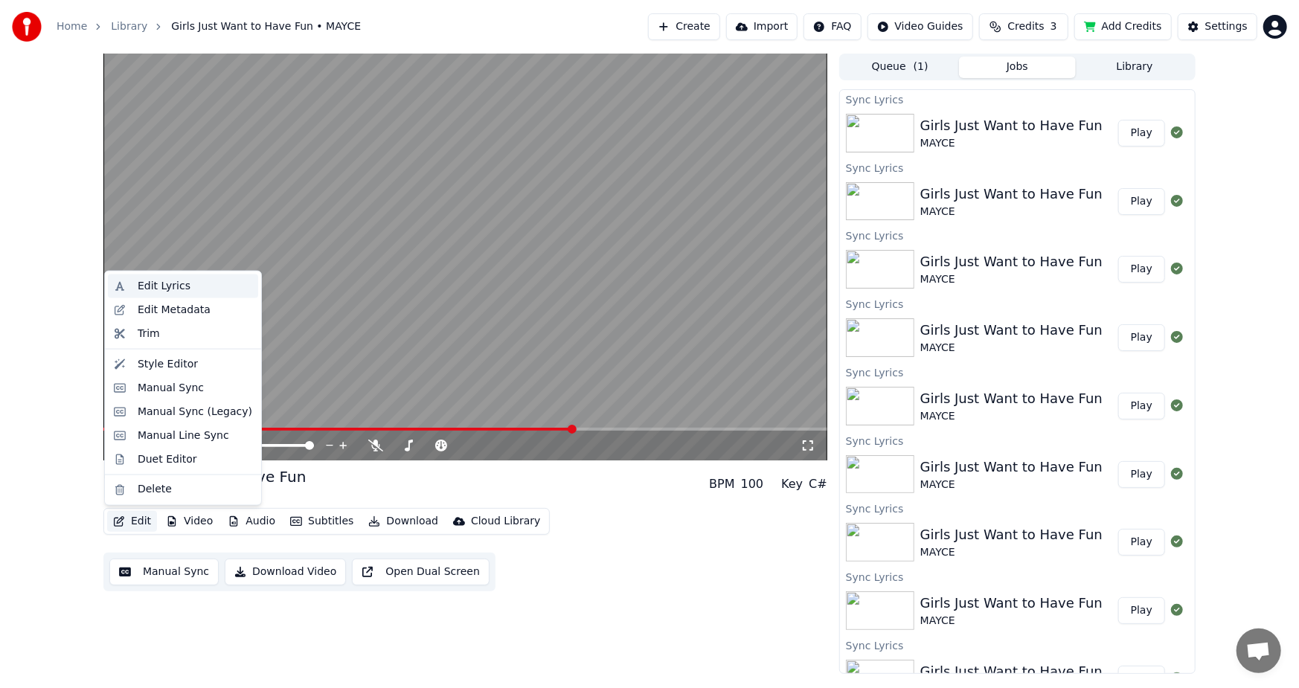
click at [161, 289] on div "Edit Lyrics" at bounding box center [164, 286] width 53 height 15
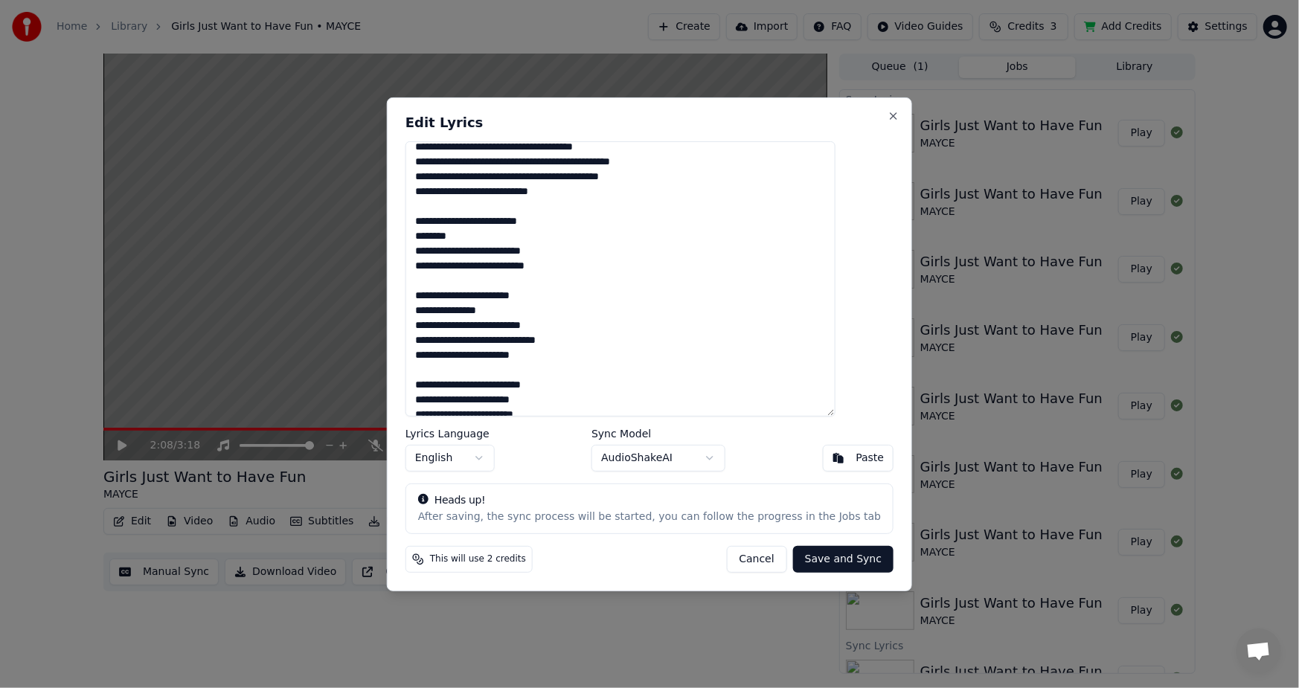
scroll to position [109, 0]
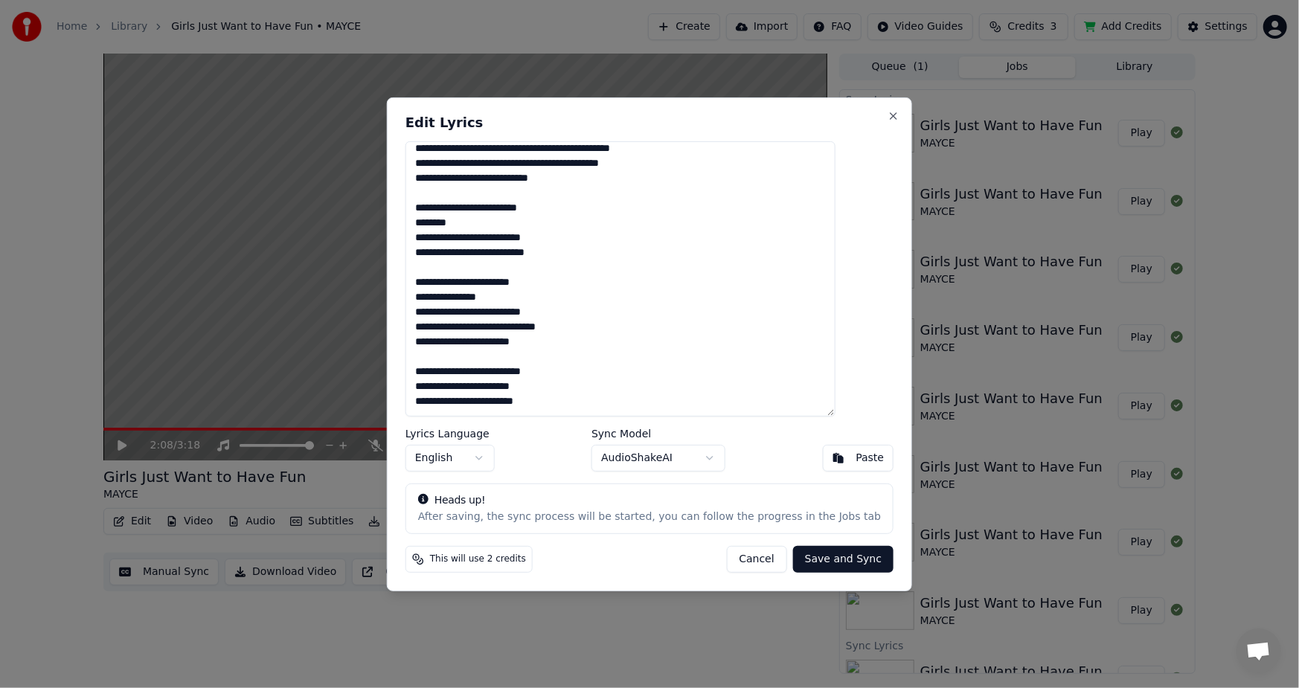
drag, startPoint x: 445, startPoint y: 284, endPoint x: 534, endPoint y: 290, distance: 89.4
click at [534, 290] on textarea "**********" at bounding box center [620, 278] width 430 height 275
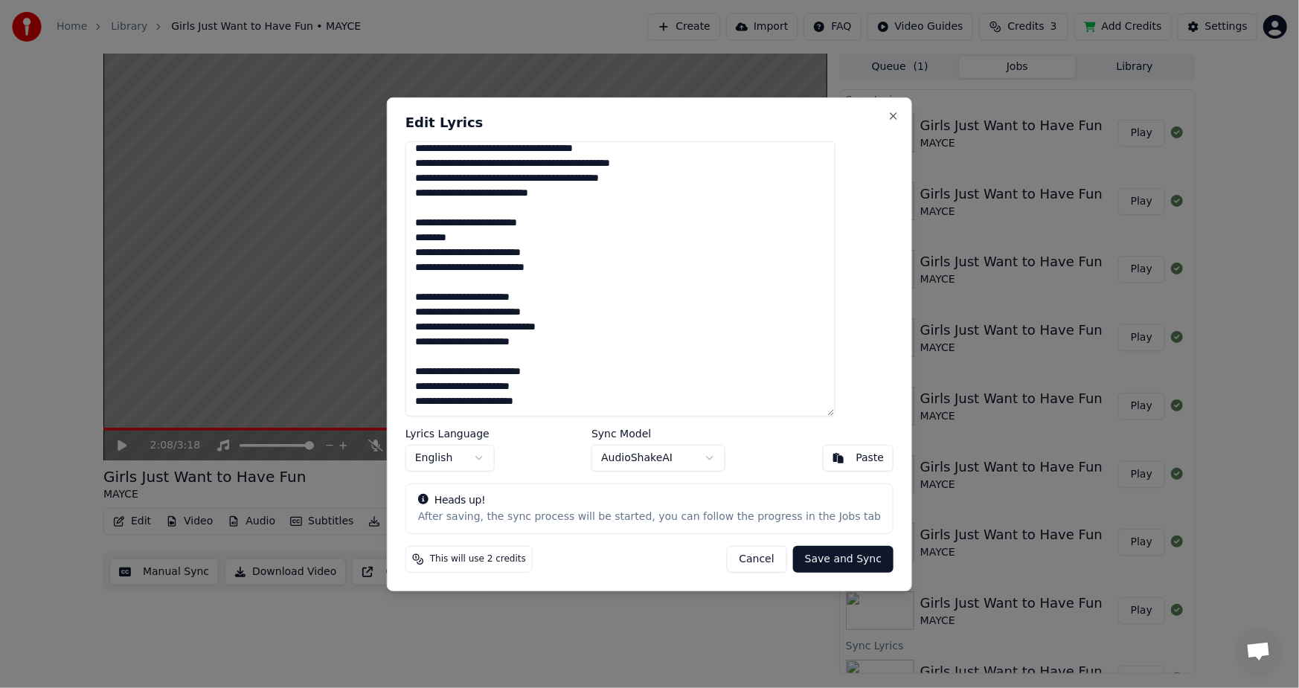
scroll to position [95, 0]
click at [800, 556] on button "Save and Sync" at bounding box center [843, 559] width 100 height 27
type textarea "**********"
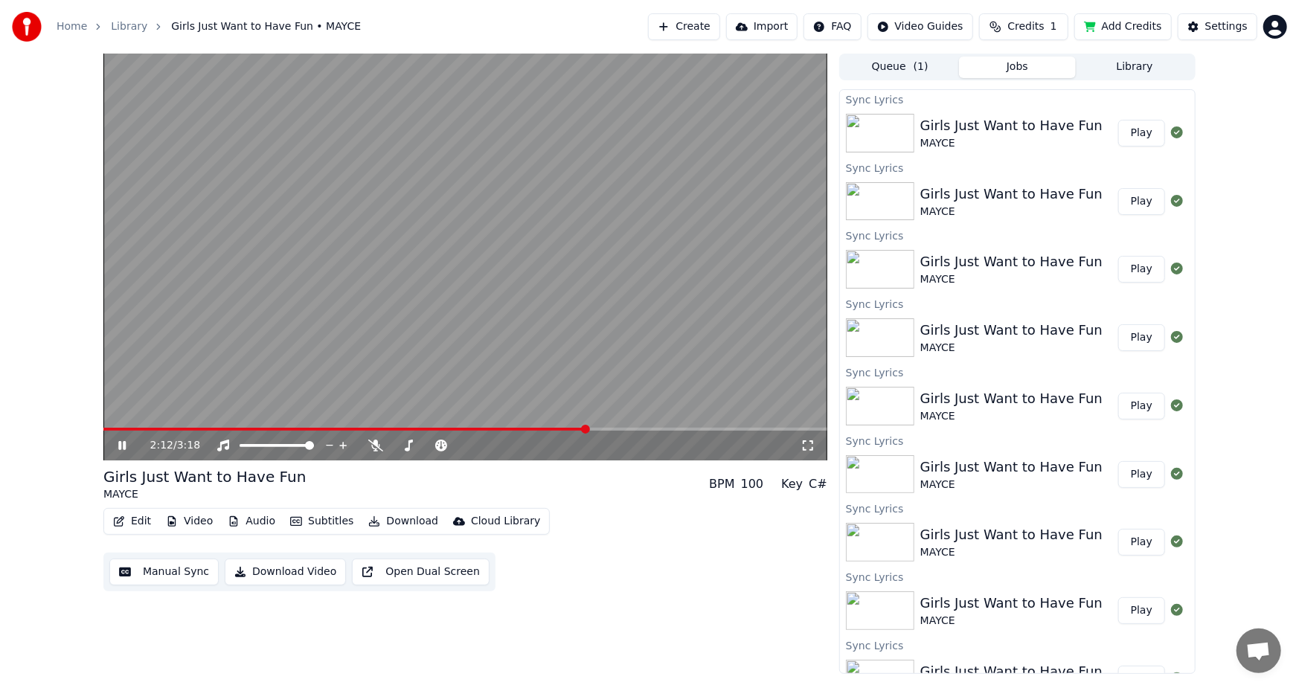
click at [503, 425] on video at bounding box center [465, 257] width 724 height 407
click at [502, 428] on span at bounding box center [345, 429] width 484 height 3
click at [121, 445] on icon at bounding box center [122, 445] width 9 height 10
click at [812, 446] on icon at bounding box center [807, 446] width 15 height 12
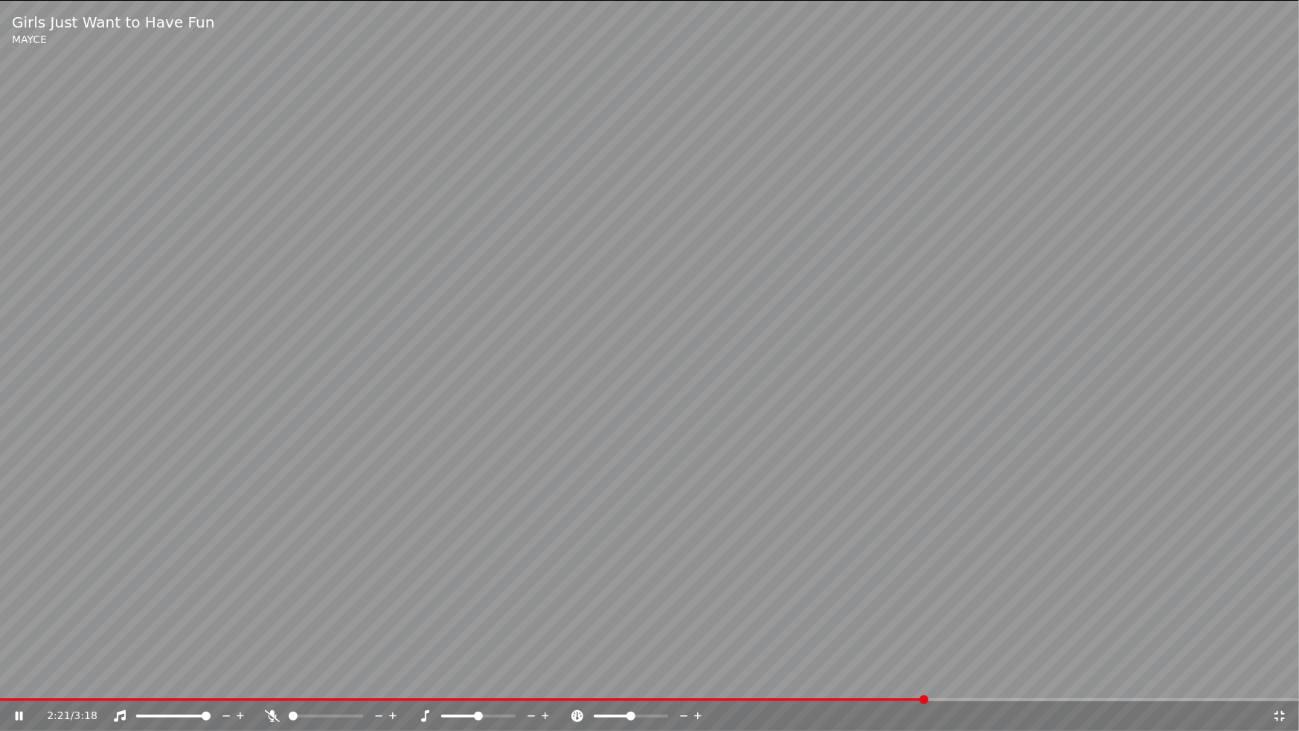
click at [1279, 687] on icon at bounding box center [1279, 716] width 15 height 12
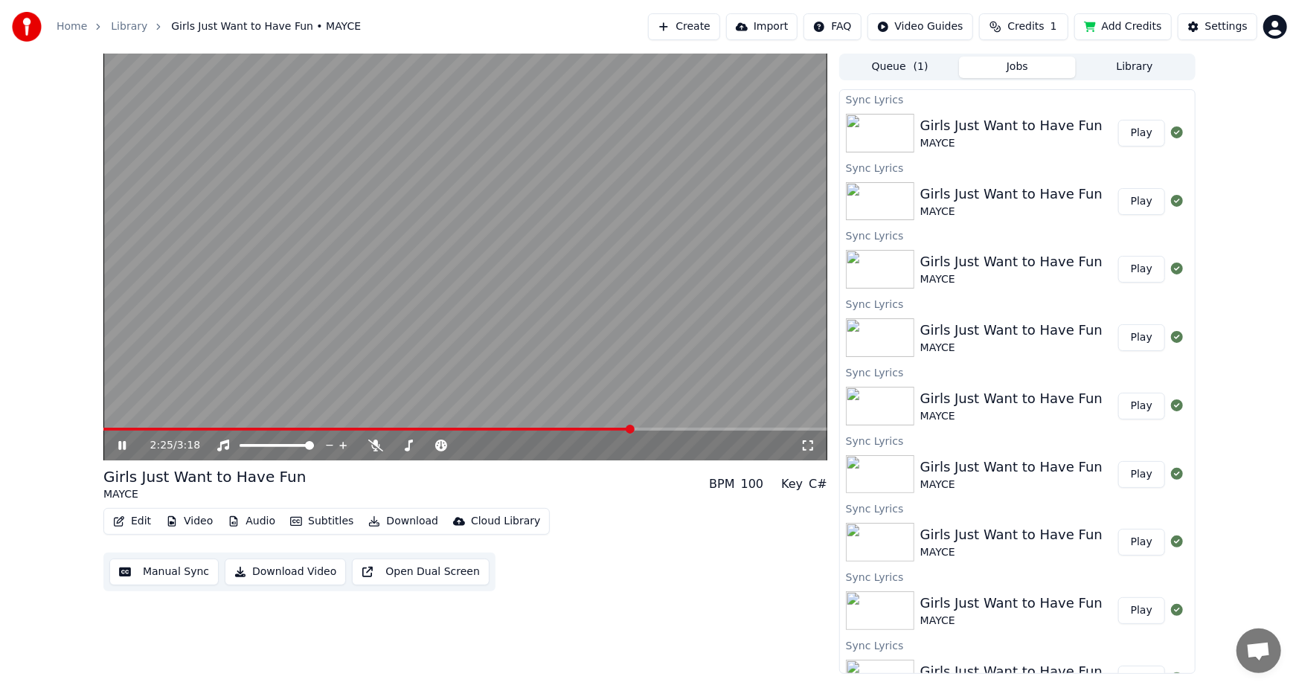
click at [119, 447] on icon at bounding box center [121, 445] width 7 height 9
click at [131, 521] on button "Edit" at bounding box center [132, 521] width 50 height 21
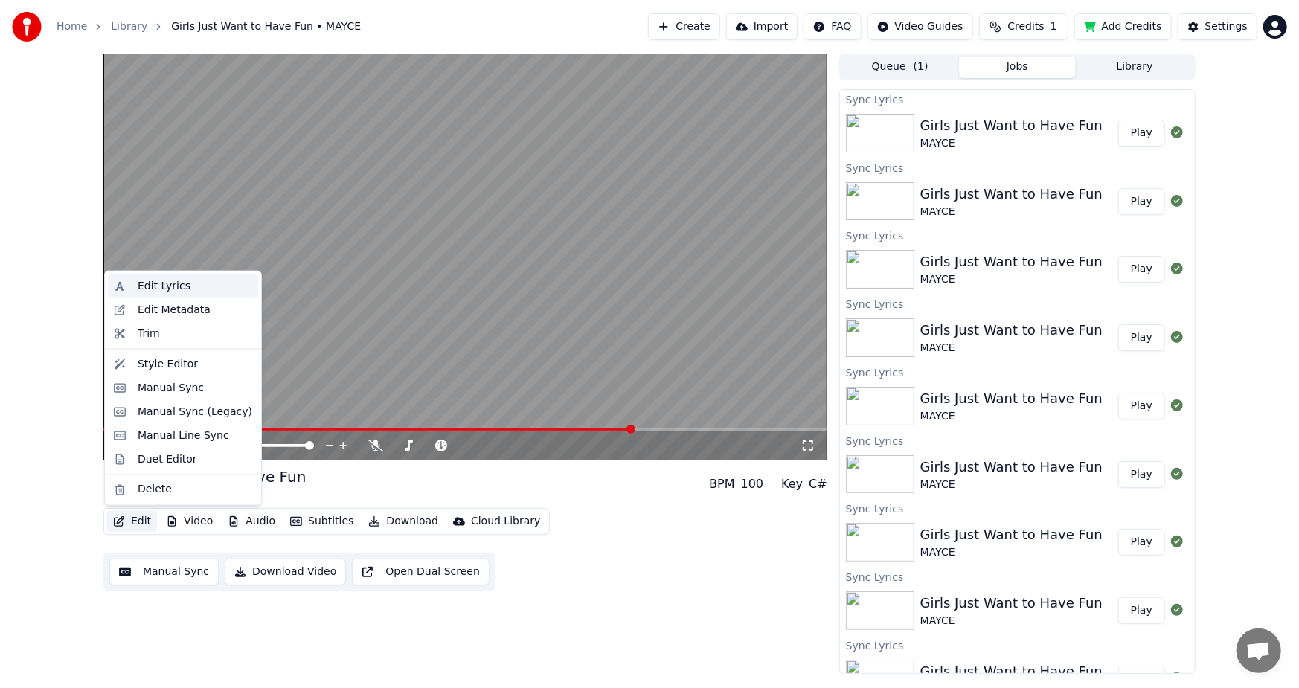
click at [158, 289] on div "Edit Lyrics" at bounding box center [164, 286] width 53 height 15
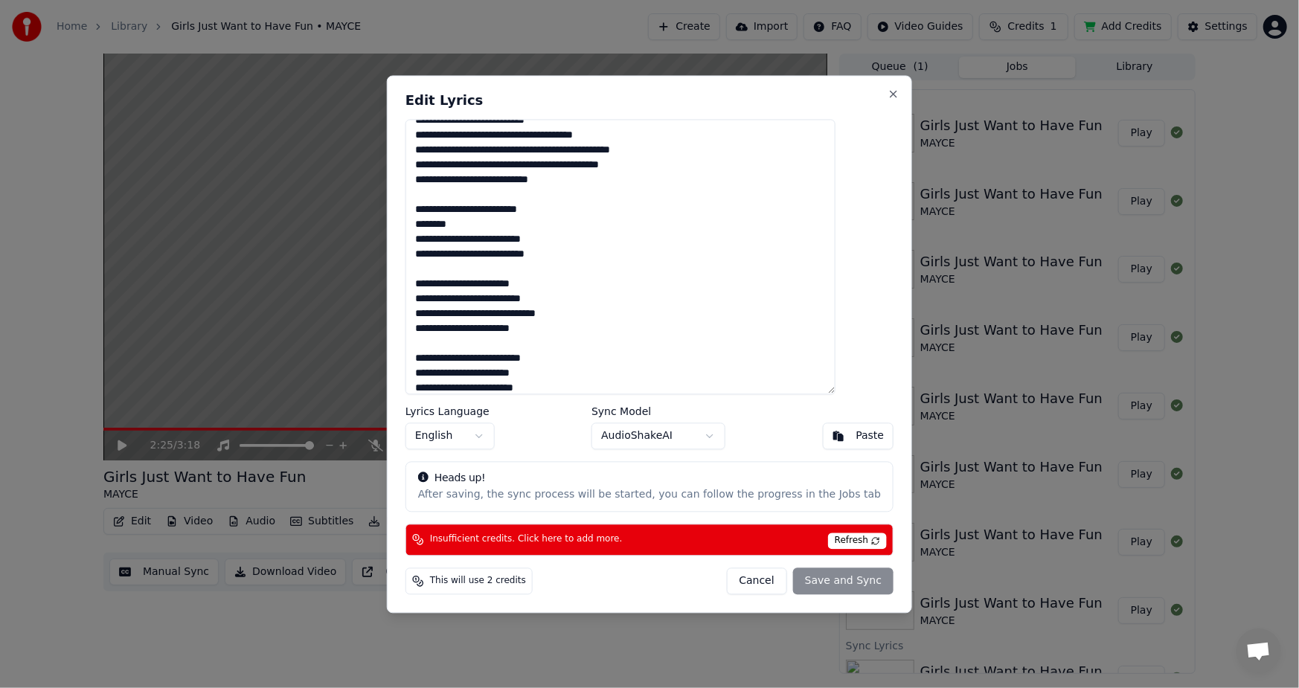
scroll to position [94, 0]
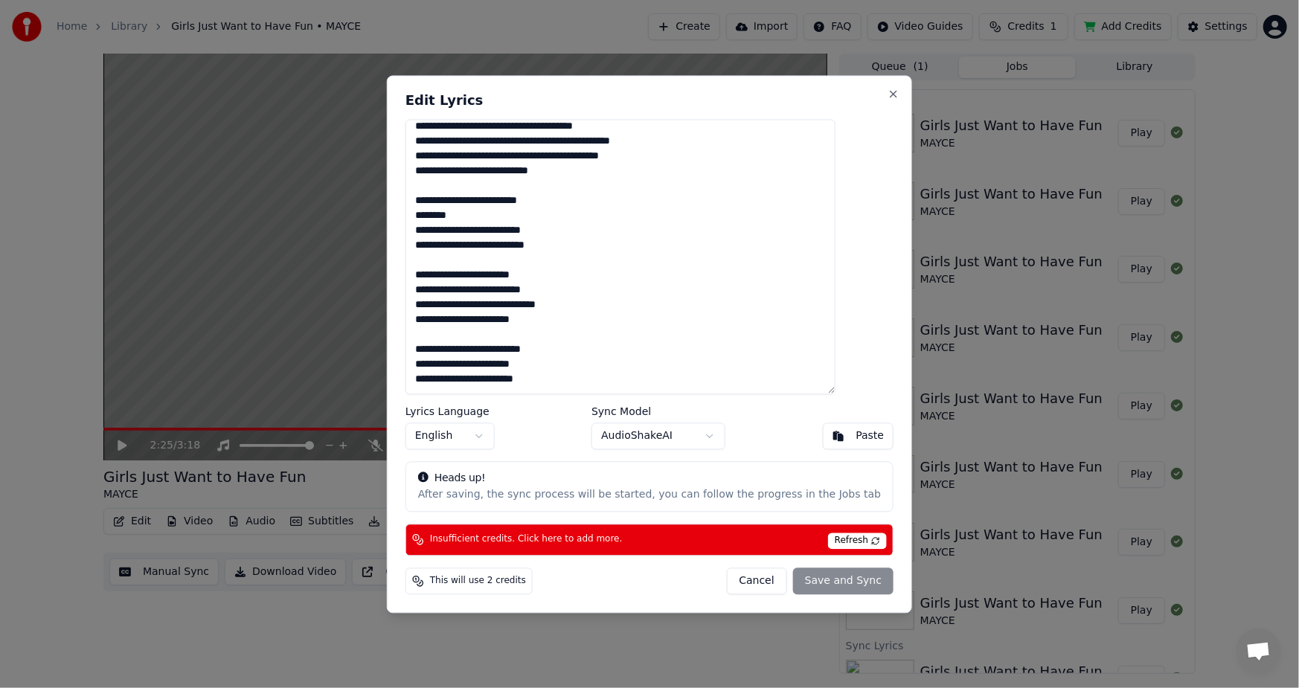
drag, startPoint x: 443, startPoint y: 277, endPoint x: 593, endPoint y: 280, distance: 151.0
click at [593, 280] on textarea "**********" at bounding box center [620, 256] width 430 height 275
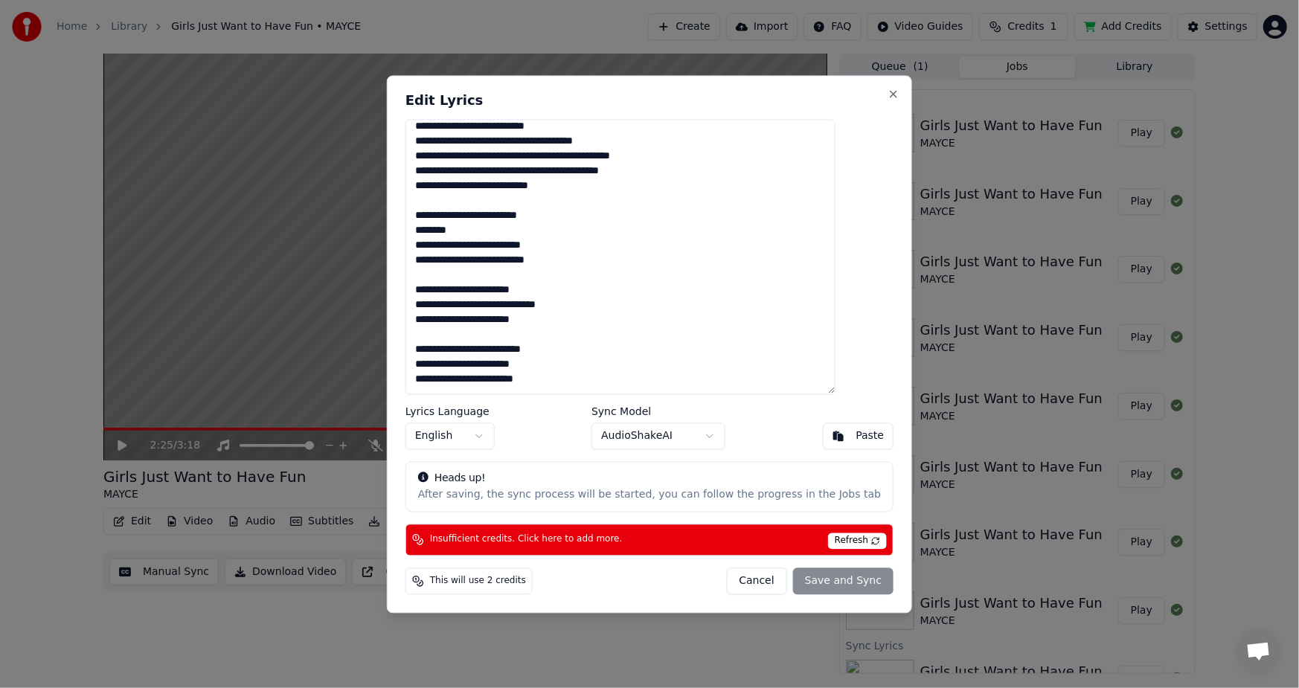
scroll to position [80, 0]
click at [577, 541] on span "Insufficient credits. Click here to add more." at bounding box center [526, 540] width 193 height 12
click at [736, 579] on button "Cancel" at bounding box center [756, 580] width 60 height 27
type textarea "**********"
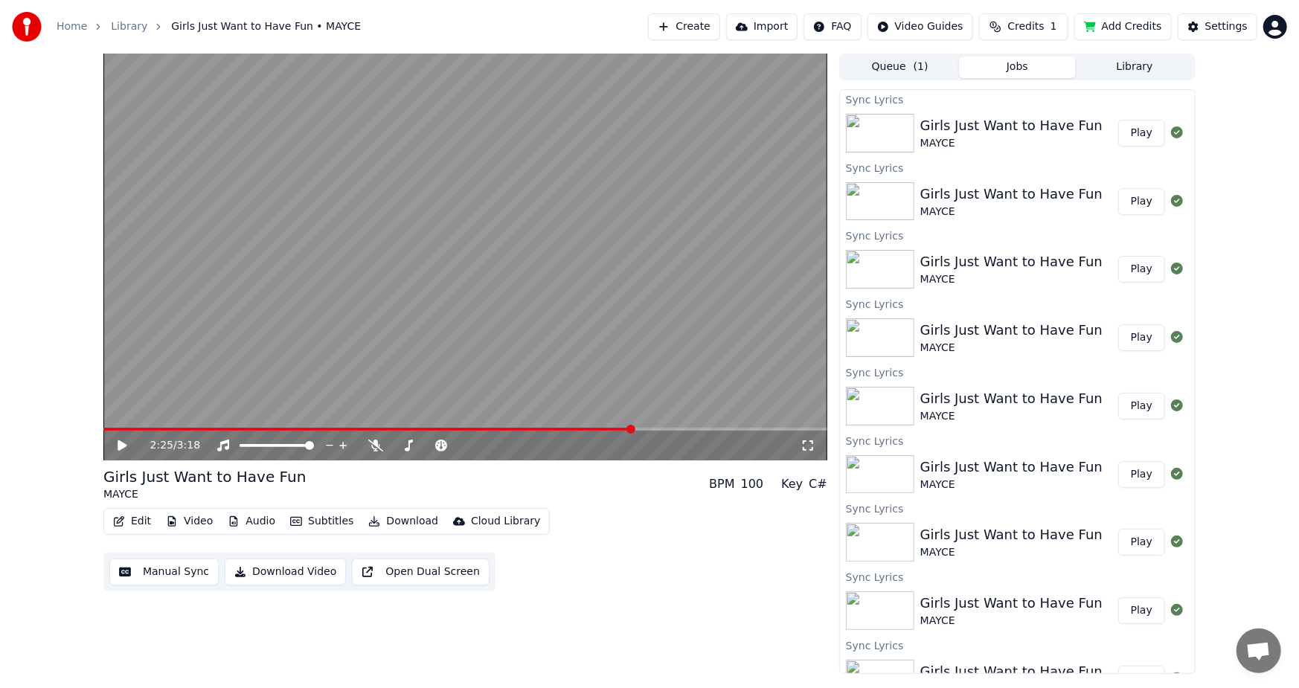
click at [1145, 24] on button "Add Credits" at bounding box center [1122, 26] width 97 height 27
click at [129, 521] on button "Edit" at bounding box center [132, 521] width 50 height 21
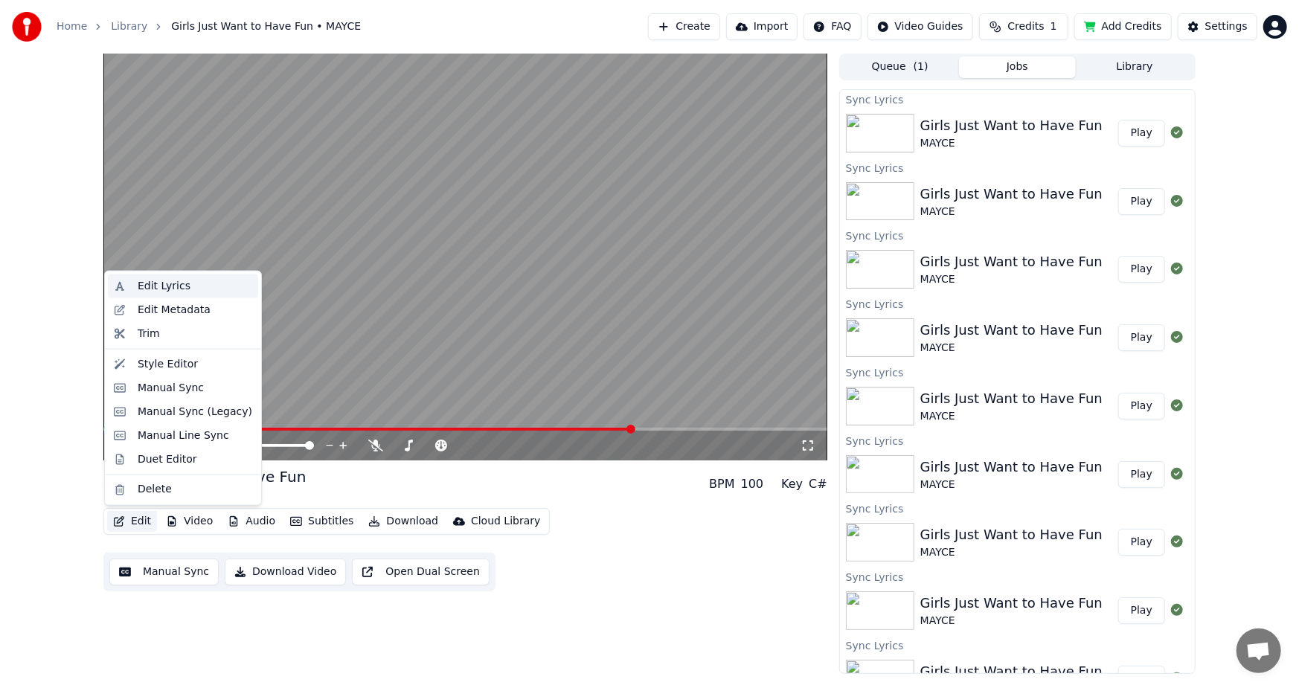
click at [141, 286] on div "Edit Lyrics" at bounding box center [164, 286] width 53 height 15
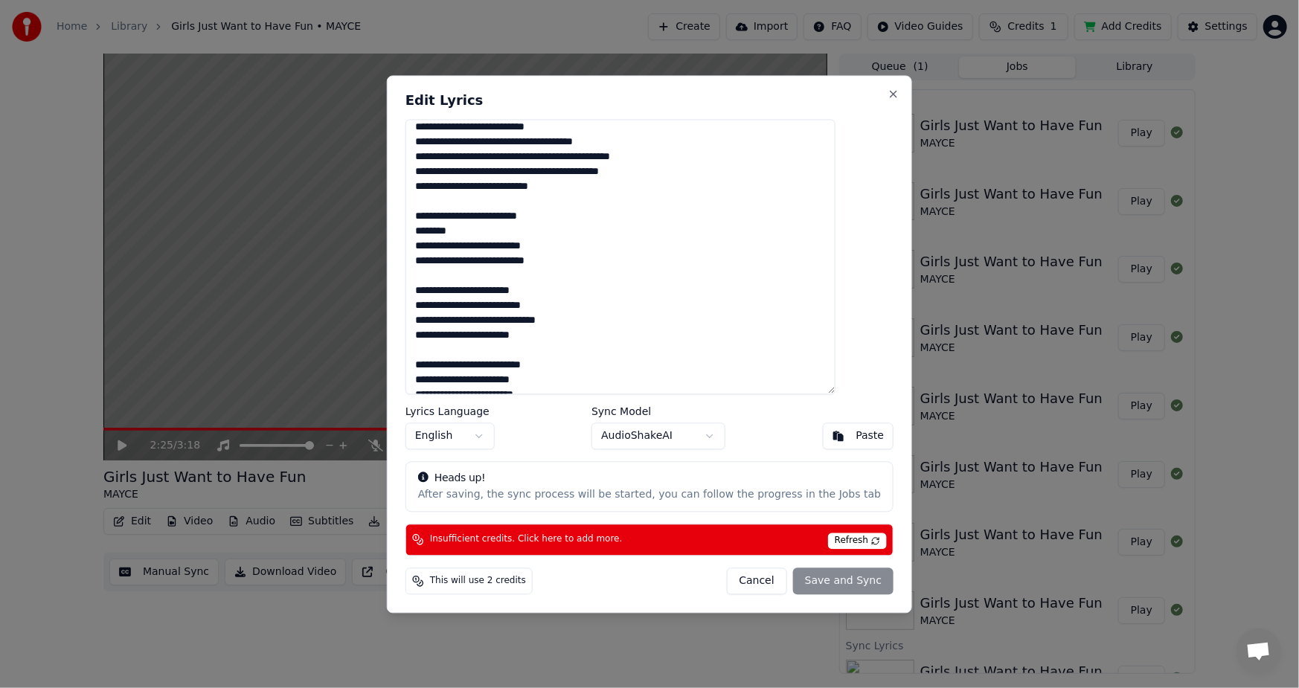
scroll to position [94, 0]
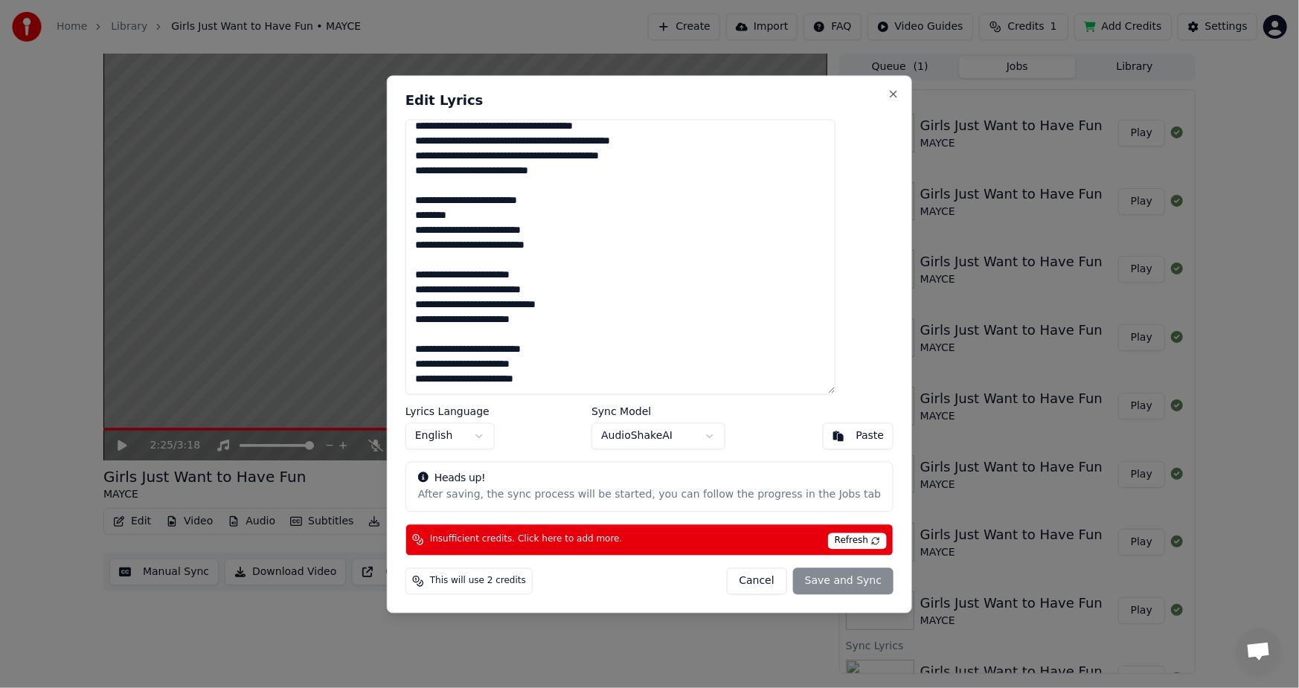
drag, startPoint x: 444, startPoint y: 275, endPoint x: 602, endPoint y: 283, distance: 157.8
click at [602, 283] on textarea "**********" at bounding box center [620, 256] width 430 height 275
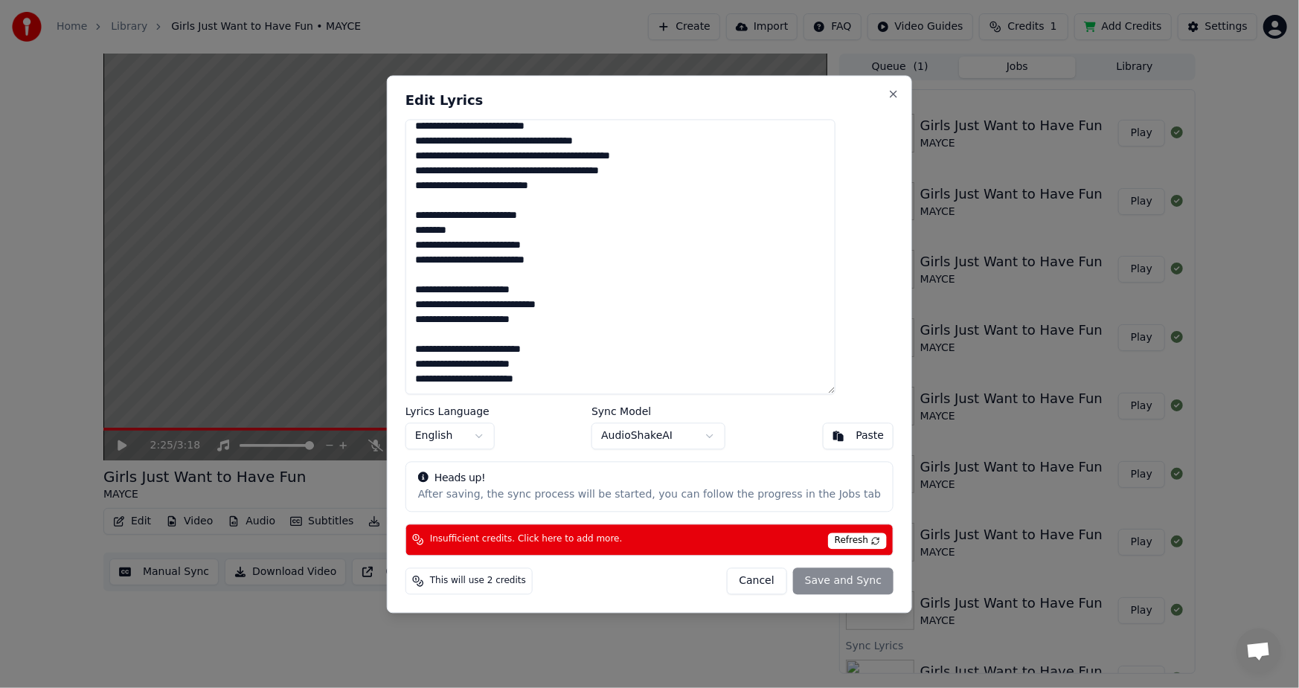
scroll to position [80, 0]
click at [828, 541] on span "Refresh" at bounding box center [857, 540] width 59 height 16
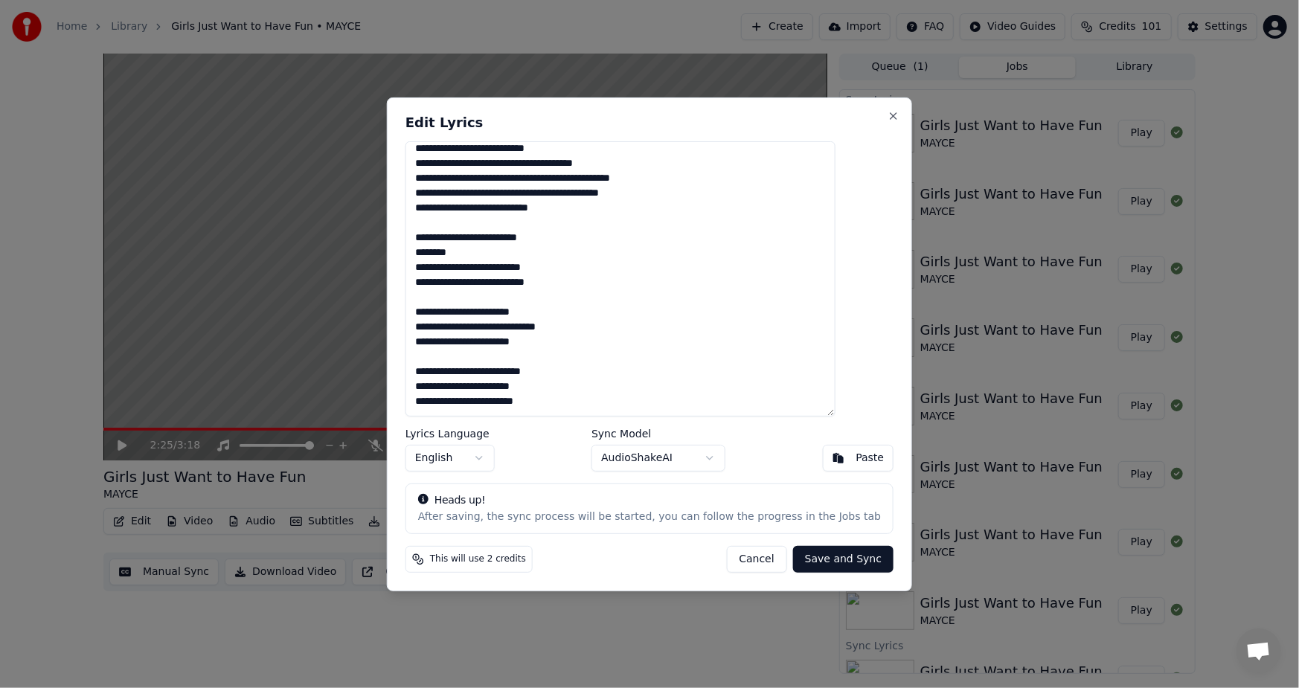
click at [804, 557] on button "Save and Sync" at bounding box center [843, 559] width 100 height 27
type textarea "**********"
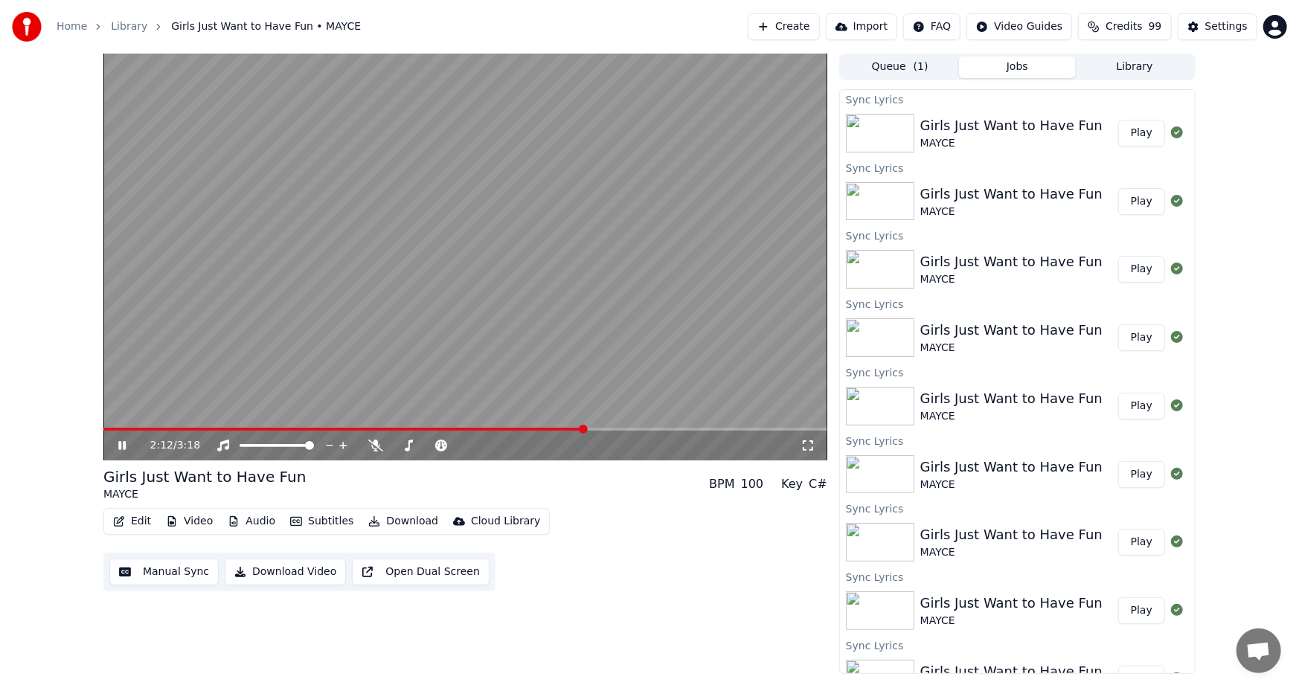
click at [585, 428] on span at bounding box center [343, 429] width 481 height 3
click at [809, 444] on icon at bounding box center [807, 446] width 15 height 12
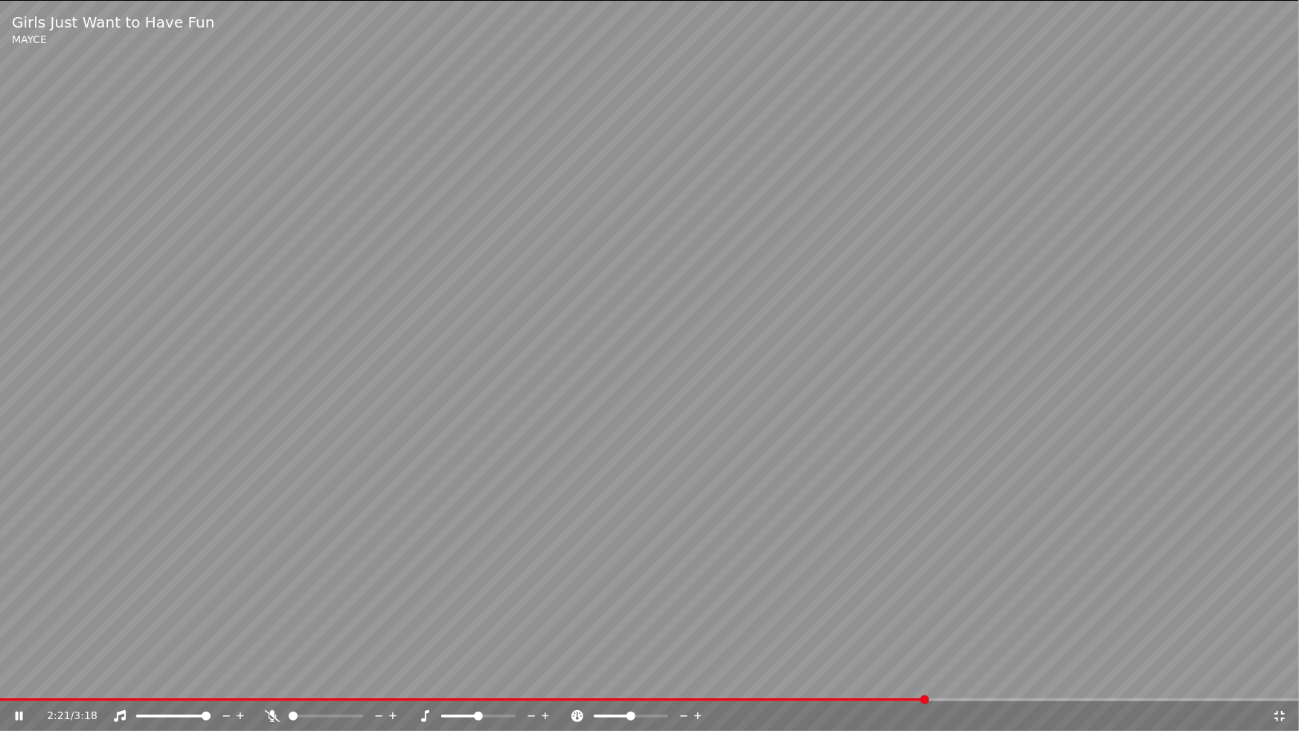
click at [736, 687] on div "2:21 / 3:18" at bounding box center [649, 716] width 1299 height 30
click at [719, 687] on span at bounding box center [359, 699] width 719 height 3
click at [541, 687] on video at bounding box center [649, 365] width 1299 height 731
click at [541, 687] on span at bounding box center [421, 699] width 843 height 3
click at [19, 687] on icon at bounding box center [29, 716] width 35 height 12
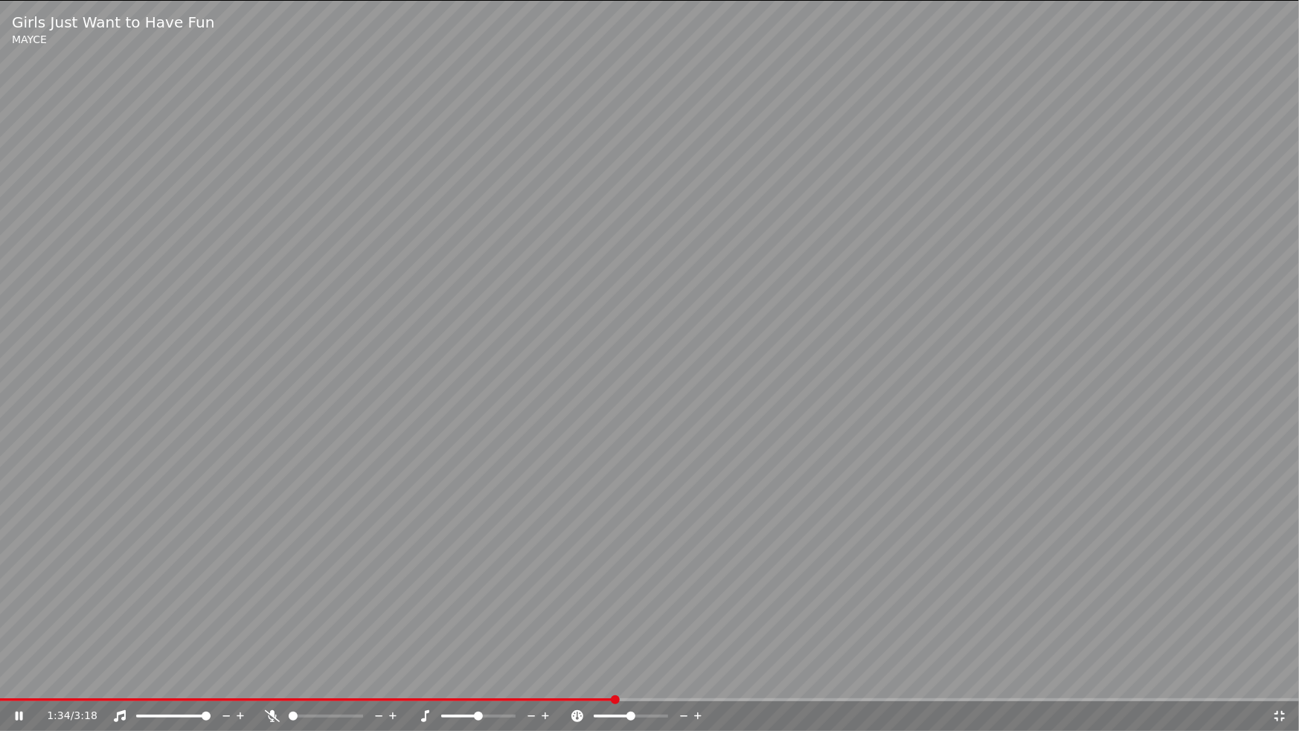
click at [611, 687] on span at bounding box center [307, 699] width 615 height 3
click at [1281, 687] on icon at bounding box center [1279, 716] width 10 height 10
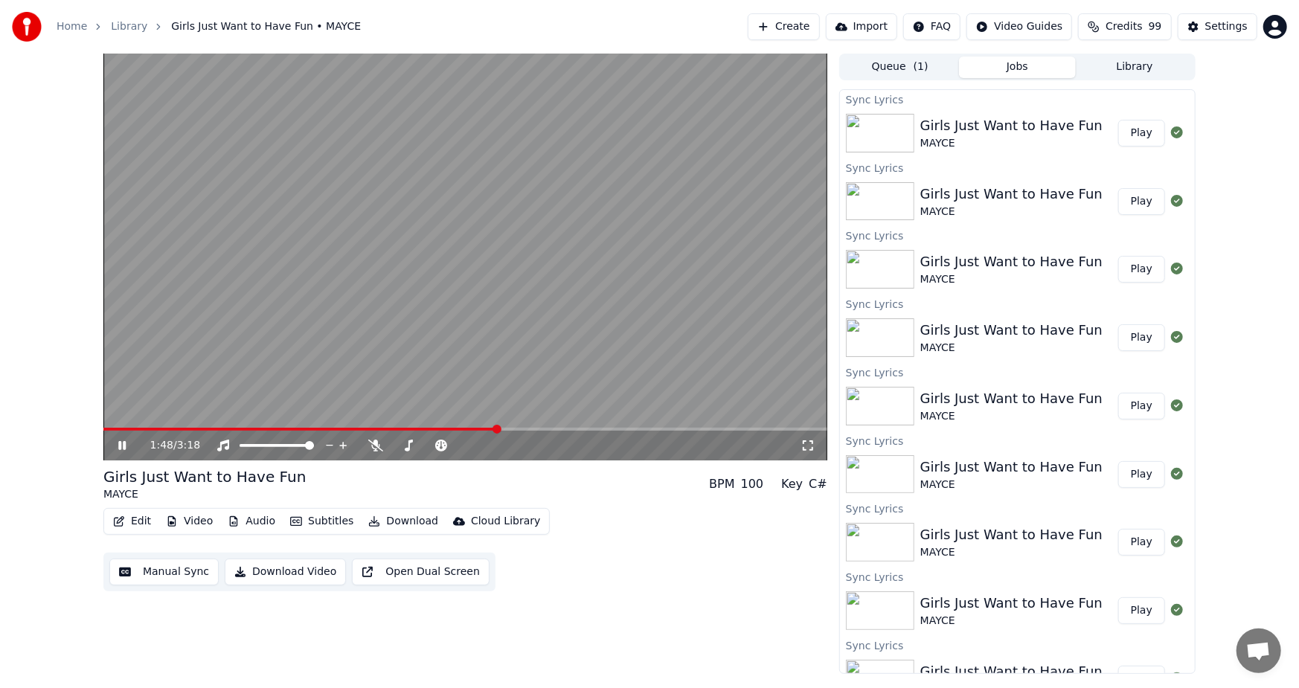
click at [119, 443] on icon at bounding box center [121, 445] width 7 height 9
click at [443, 428] on span at bounding box center [272, 429] width 339 height 3
click at [414, 625] on div "1:33 / 3:18 Girls Just Want to Have Fun MAYCE BPM 100 Key C# Edit Video Audio S…" at bounding box center [465, 364] width 724 height 620
click at [120, 443] on icon at bounding box center [122, 445] width 9 height 10
click at [119, 443] on icon at bounding box center [121, 445] width 7 height 9
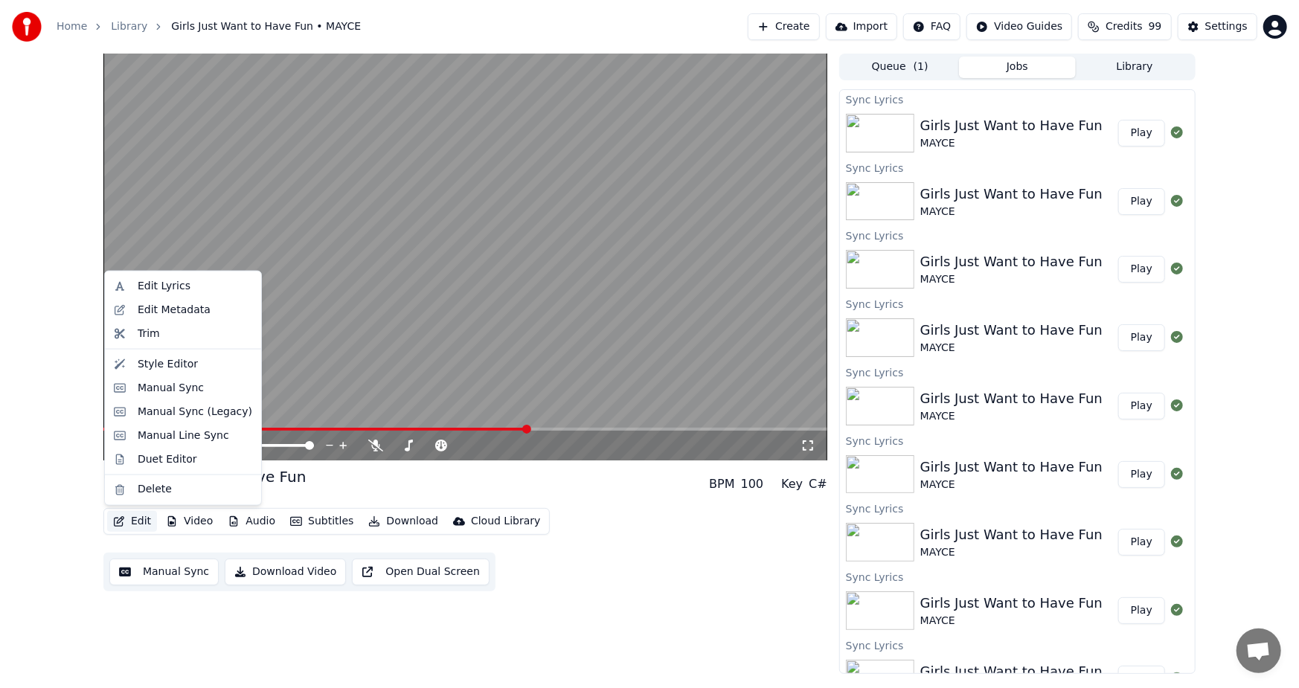
click at [132, 519] on button "Edit" at bounding box center [132, 521] width 50 height 21
click at [162, 283] on div "Edit Lyrics" at bounding box center [164, 286] width 53 height 15
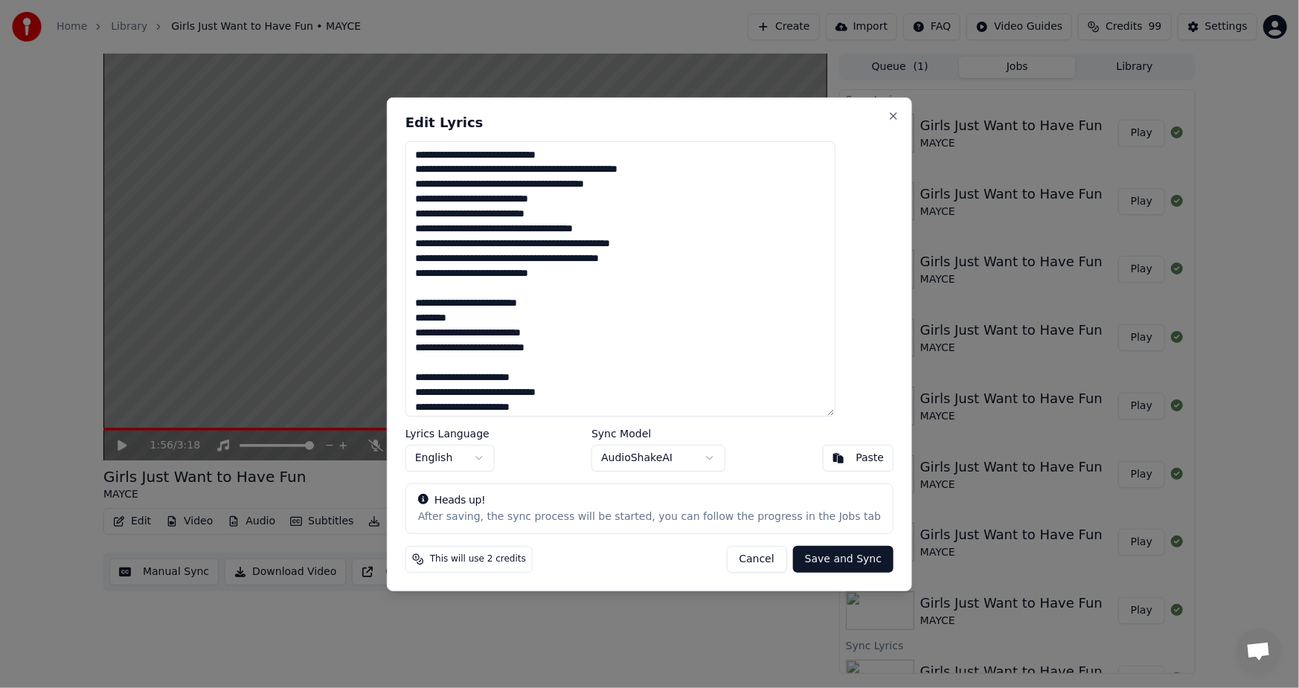
scroll to position [80, 0]
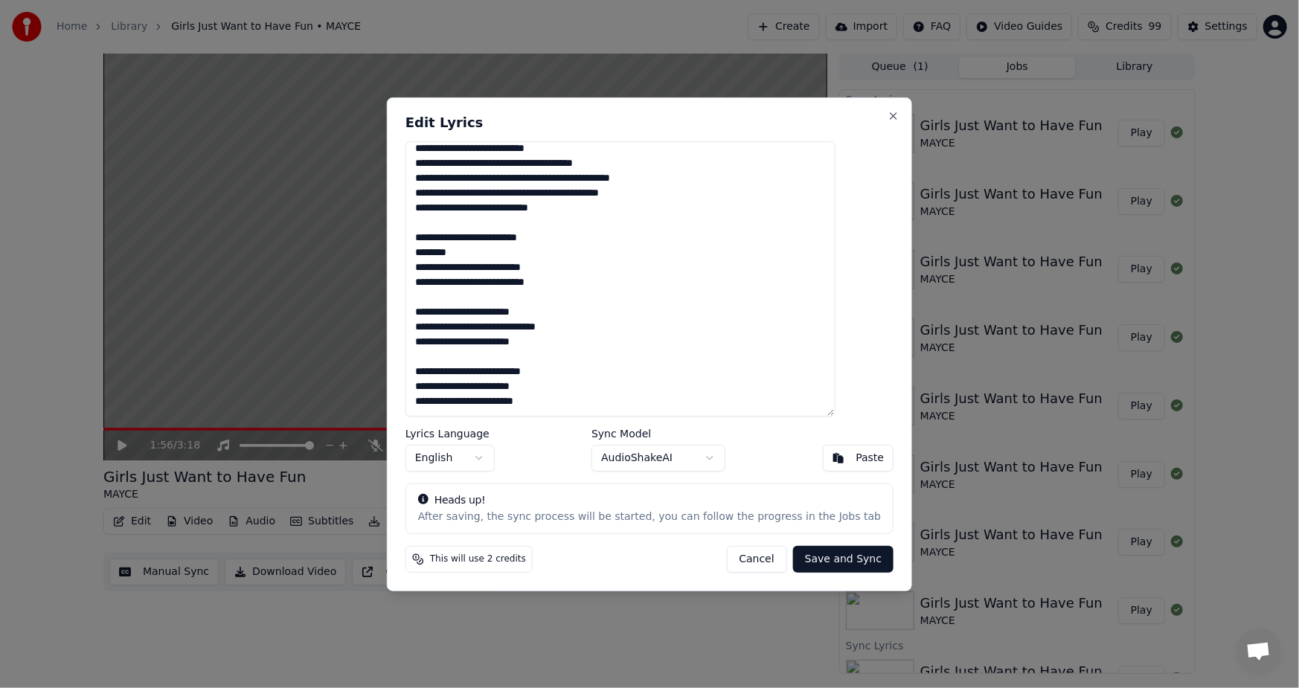
drag, startPoint x: 445, startPoint y: 271, endPoint x: 625, endPoint y: 288, distance: 181.5
click at [625, 288] on textarea "**********" at bounding box center [620, 278] width 430 height 275
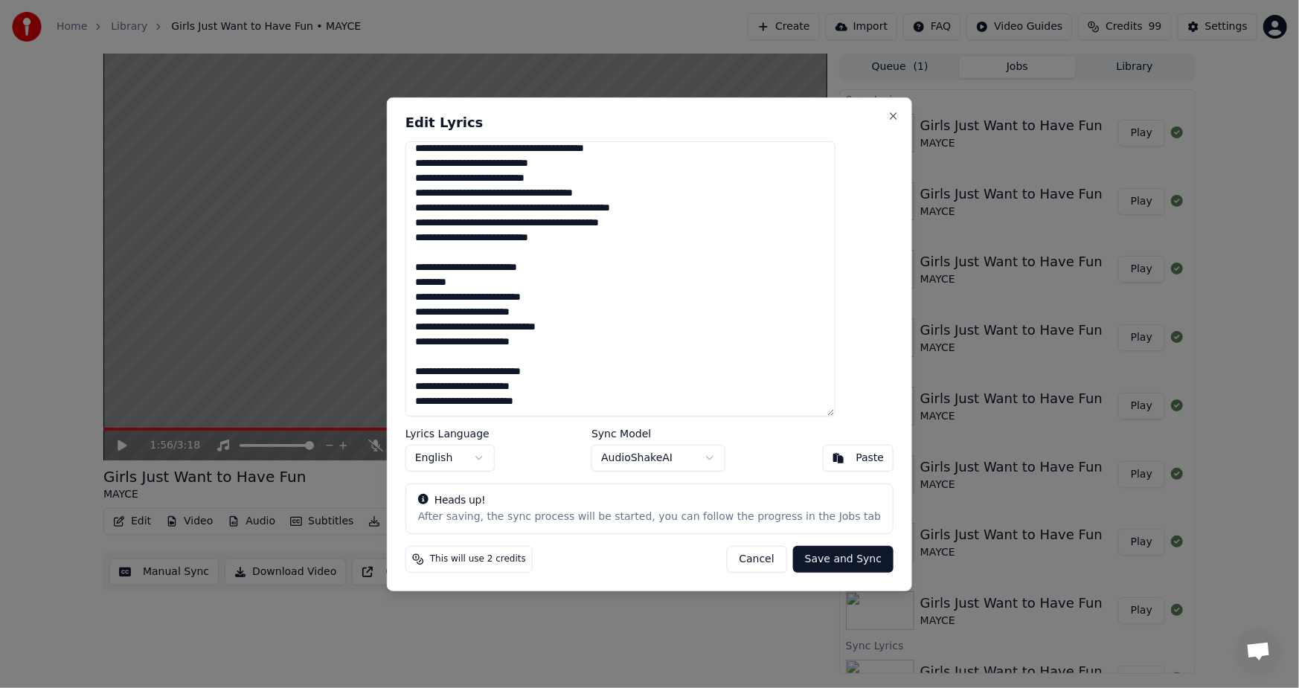
scroll to position [51, 0]
click at [800, 563] on button "Save and Sync" at bounding box center [843, 559] width 100 height 27
type textarea "**********"
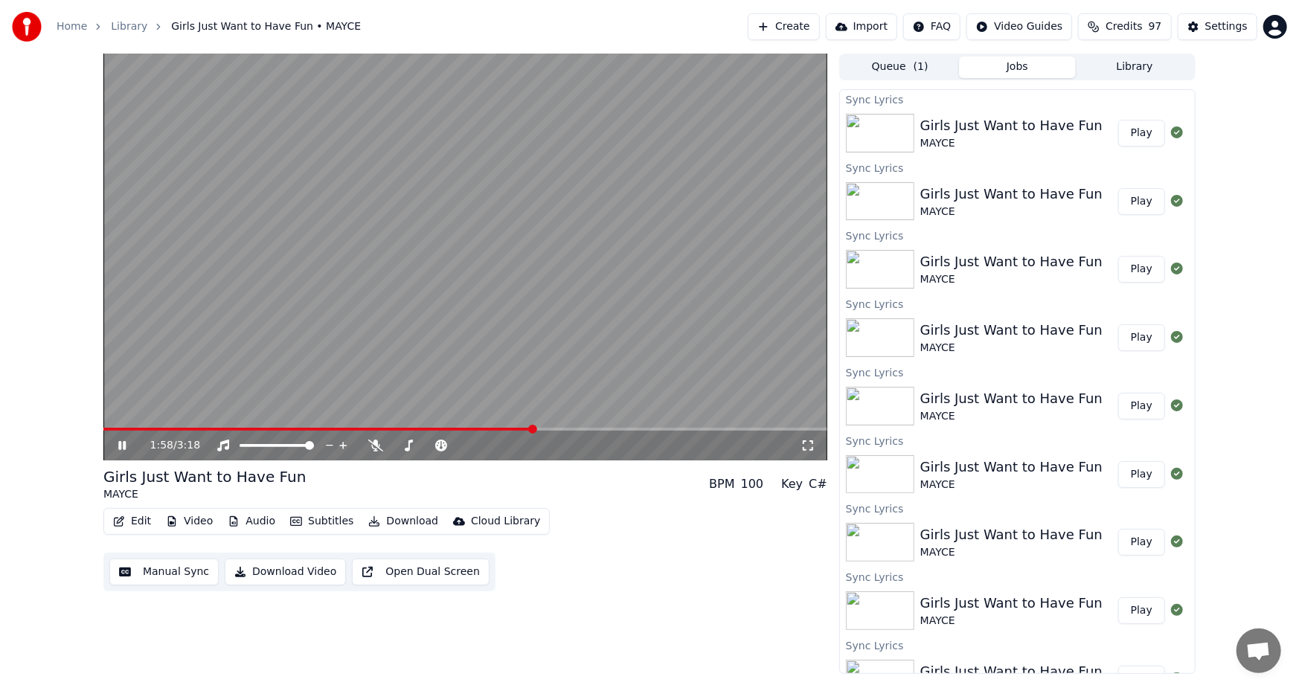
click at [467, 425] on video at bounding box center [465, 257] width 724 height 407
click at [464, 428] on span at bounding box center [318, 429] width 431 height 3
click at [808, 445] on icon at bounding box center [807, 446] width 15 height 12
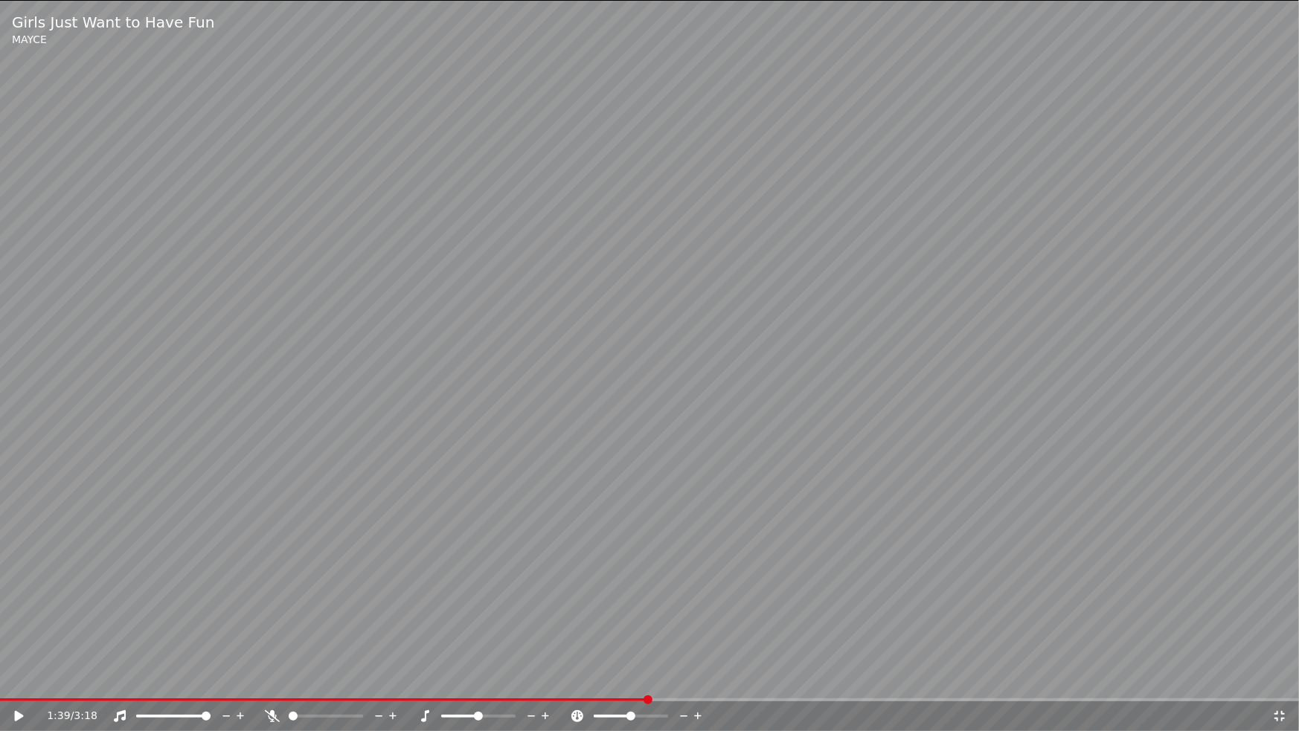
click at [19, 687] on icon at bounding box center [19, 716] width 9 height 10
click at [1282, 687] on icon at bounding box center [1279, 716] width 15 height 12
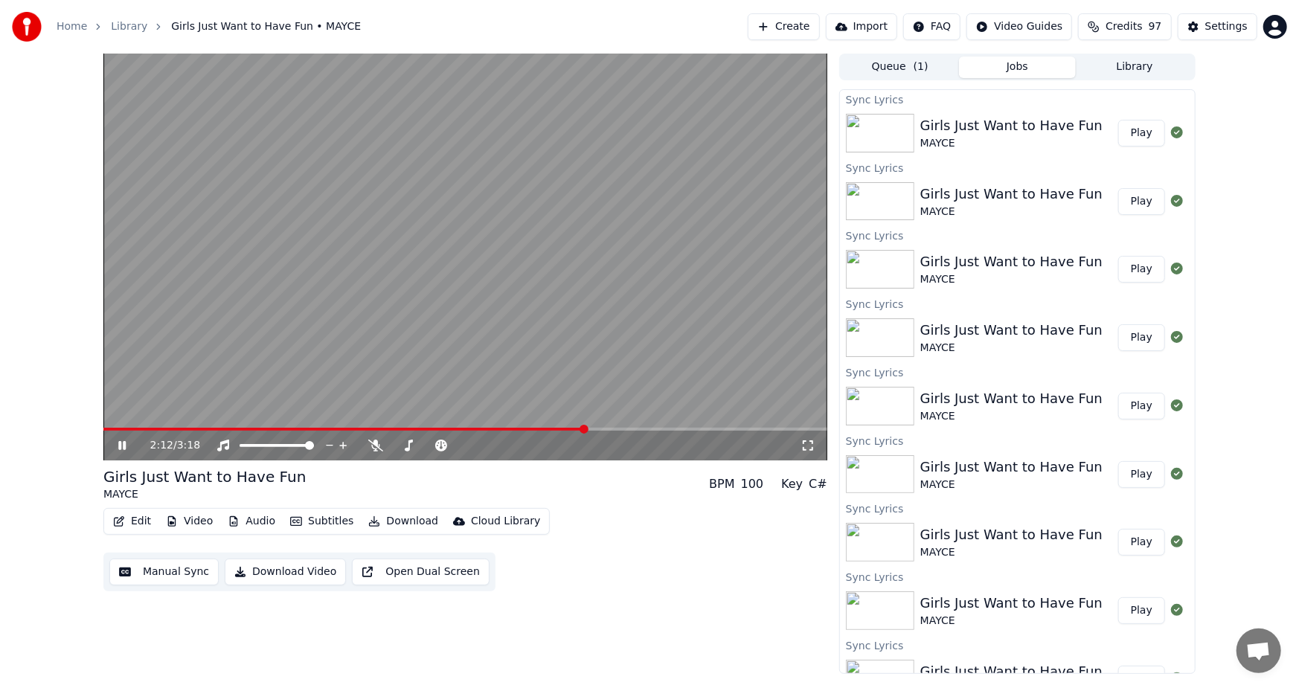
click at [119, 443] on icon at bounding box center [121, 445] width 7 height 9
click at [119, 444] on icon at bounding box center [122, 445] width 9 height 10
click at [119, 444] on icon at bounding box center [121, 445] width 7 height 9
click at [123, 520] on icon "button" at bounding box center [119, 521] width 12 height 10
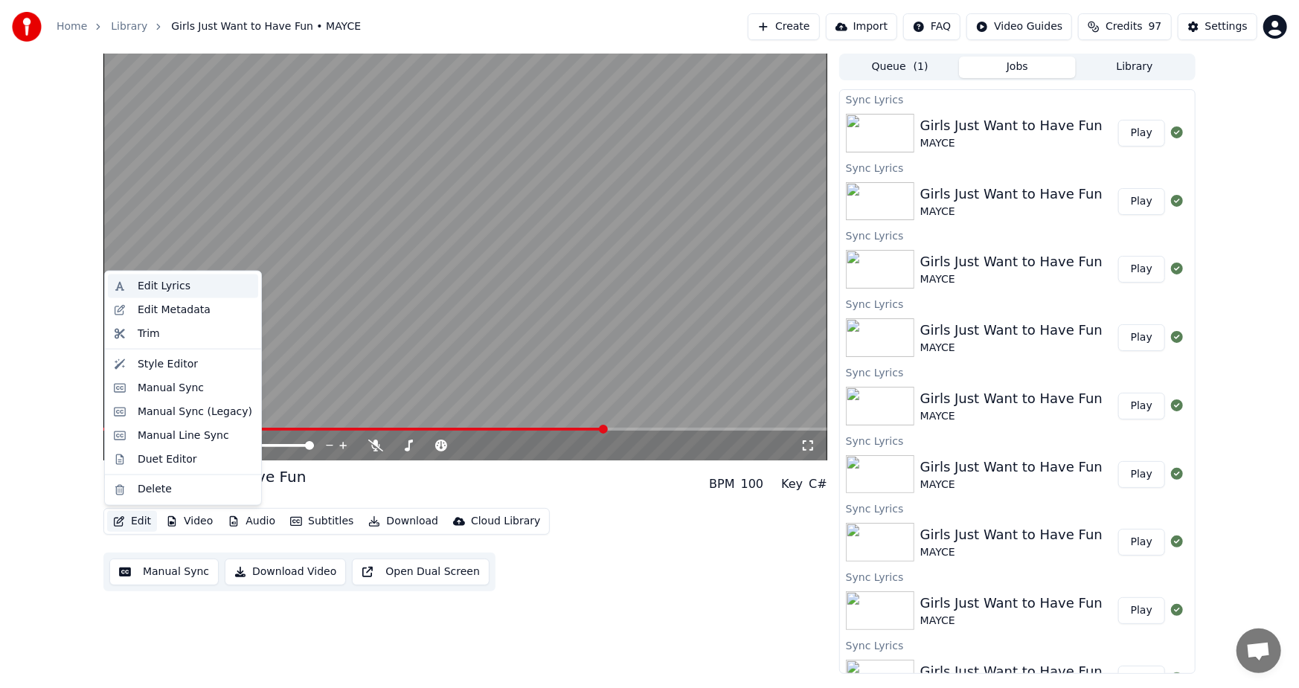
click at [154, 281] on div "Edit Lyrics" at bounding box center [164, 286] width 53 height 15
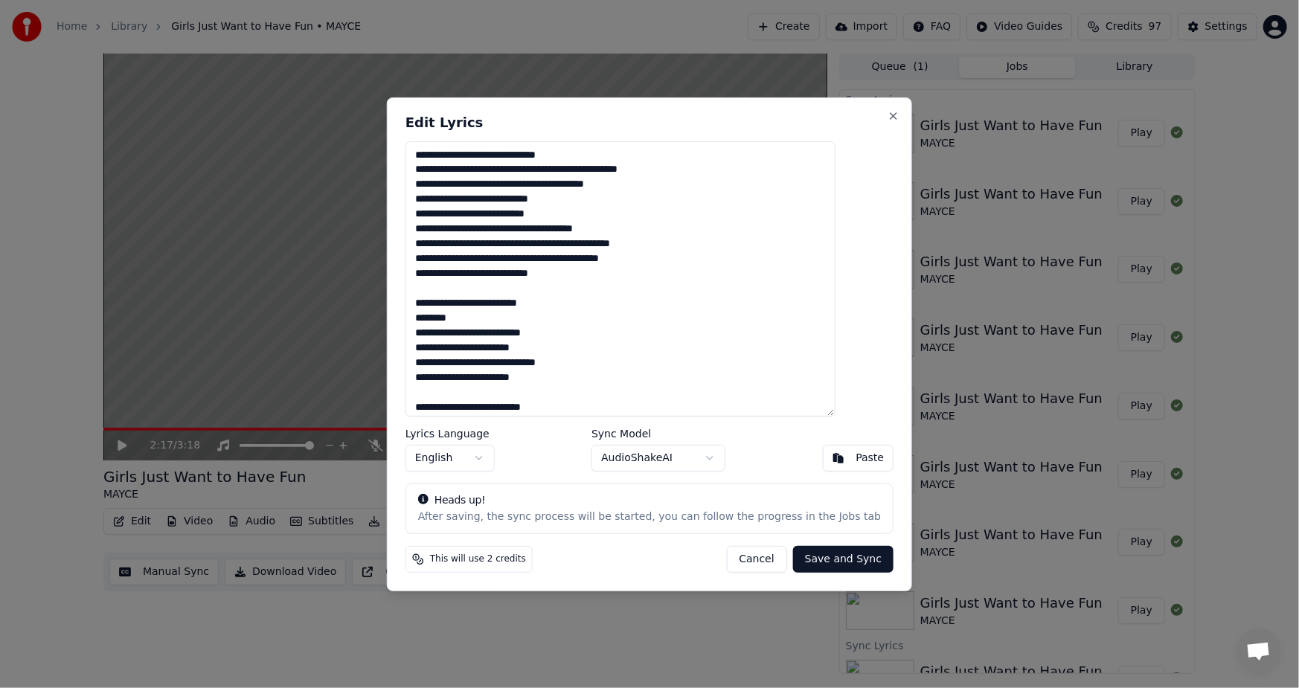
drag, startPoint x: 445, startPoint y: 334, endPoint x: 585, endPoint y: 341, distance: 139.3
click at [585, 341] on textarea "**********" at bounding box center [620, 278] width 430 height 275
click at [804, 561] on button "Save and Sync" at bounding box center [843, 559] width 100 height 27
type textarea "**********"
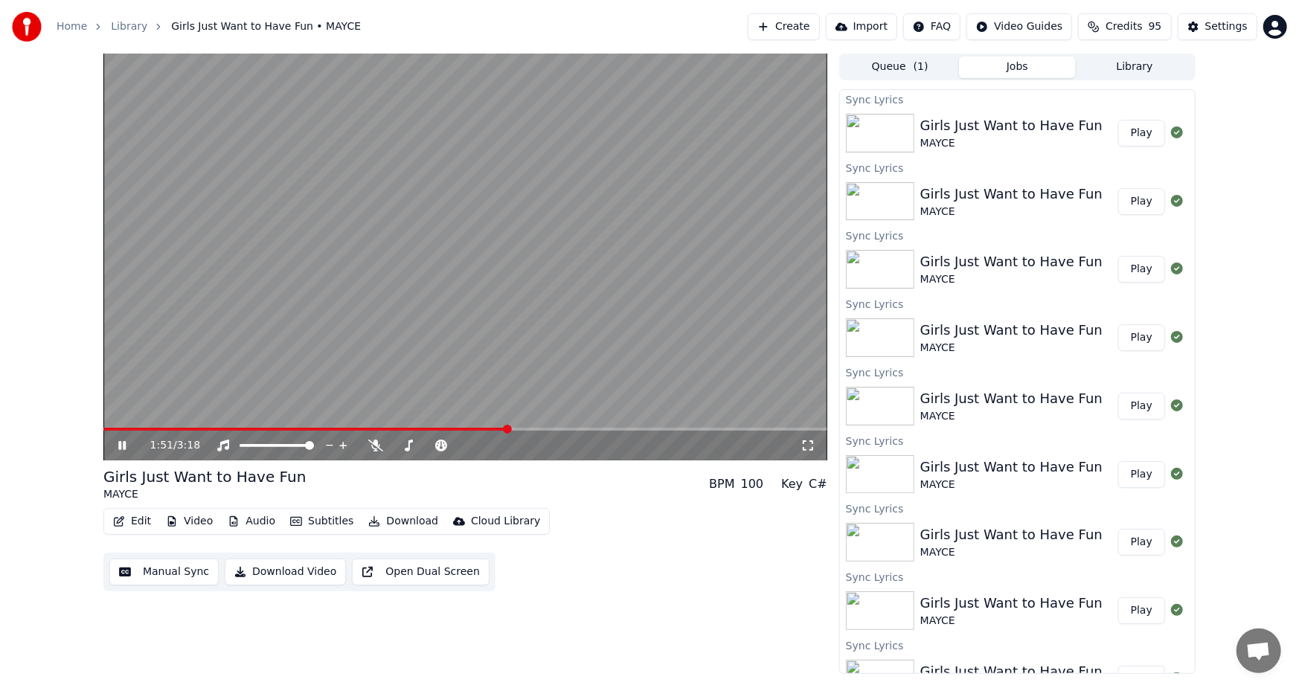
click at [508, 431] on span at bounding box center [305, 429] width 405 height 3
click at [409, 274] on video at bounding box center [465, 257] width 724 height 407
click at [74, 567] on div "2:07 / 3:18 Girls Just Want to Have Fun MAYCE BPM 100 Key C# Edit Video Audio S…" at bounding box center [649, 364] width 1299 height 620
click at [128, 524] on button "Edit" at bounding box center [132, 521] width 50 height 21
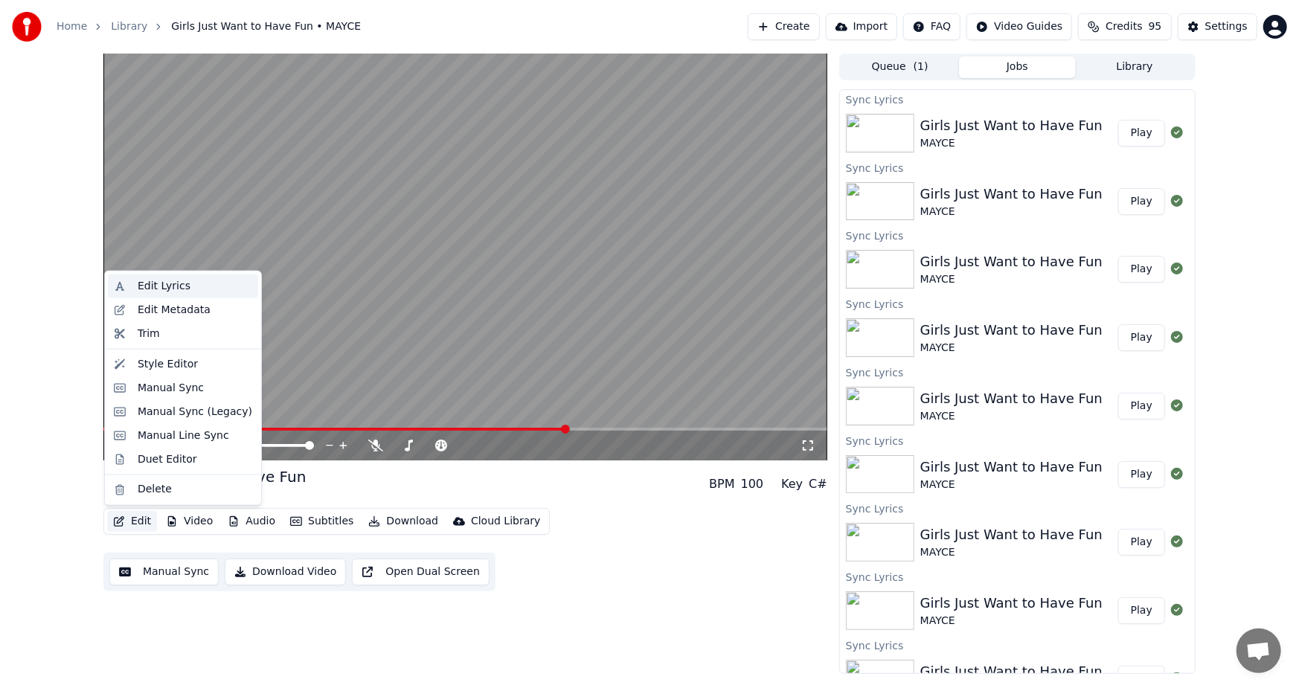
click at [146, 285] on div "Edit Lyrics" at bounding box center [164, 286] width 53 height 15
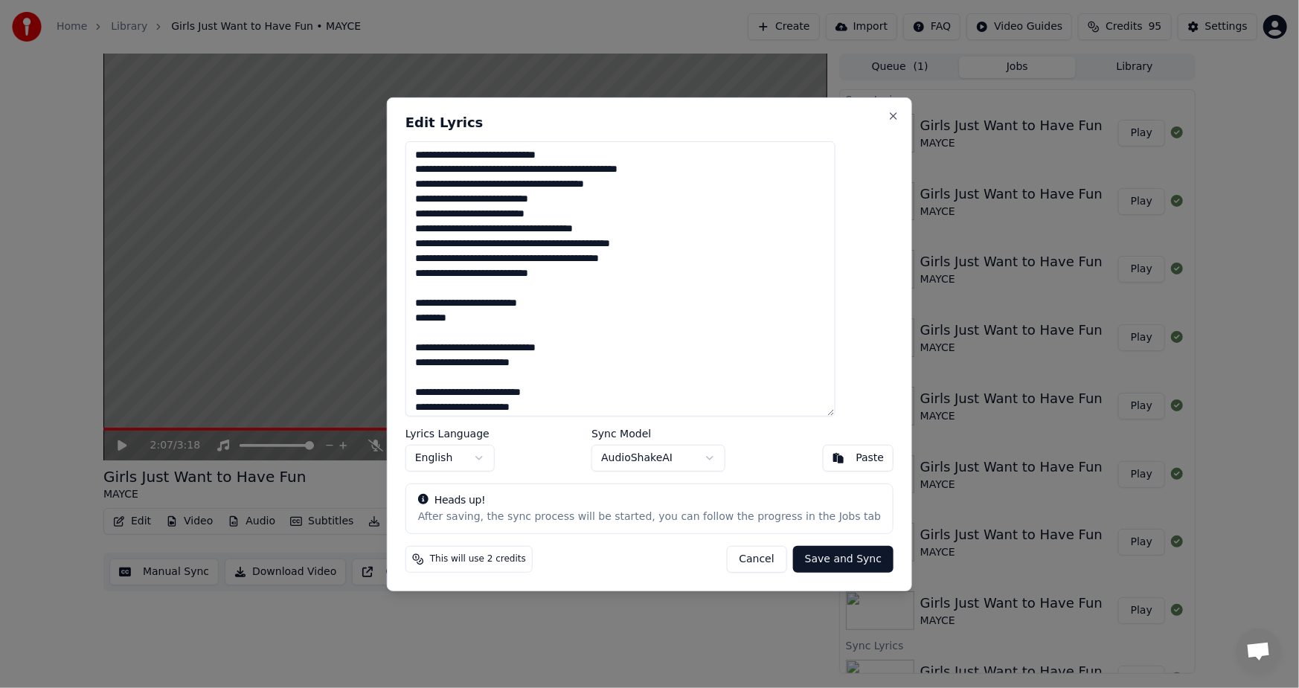
drag, startPoint x: 491, startPoint y: 321, endPoint x: 418, endPoint y: 152, distance: 184.6
click at [416, 152] on div "**********" at bounding box center [649, 344] width 525 height 494
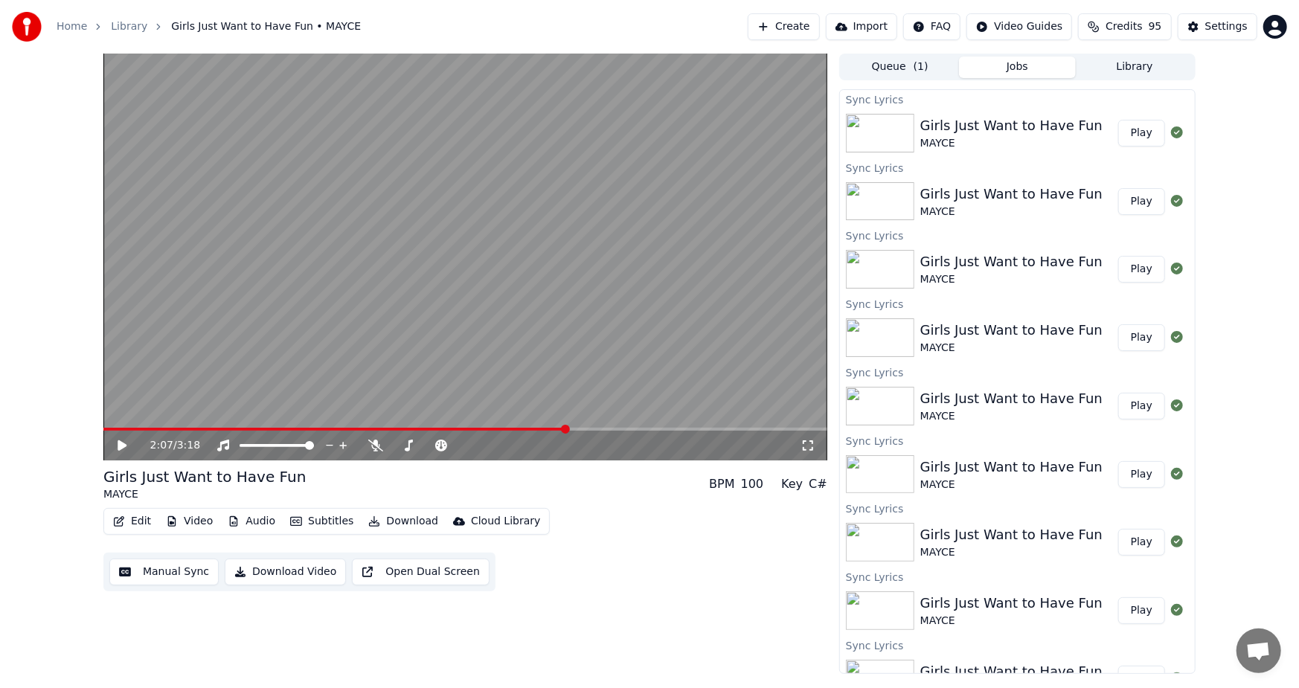
click at [806, 602] on div "2:07 / 3:18 Girls Just Want to Have Fun MAYCE BPM 100 Key C# Edit Video Audio S…" at bounding box center [465, 364] width 724 height 620
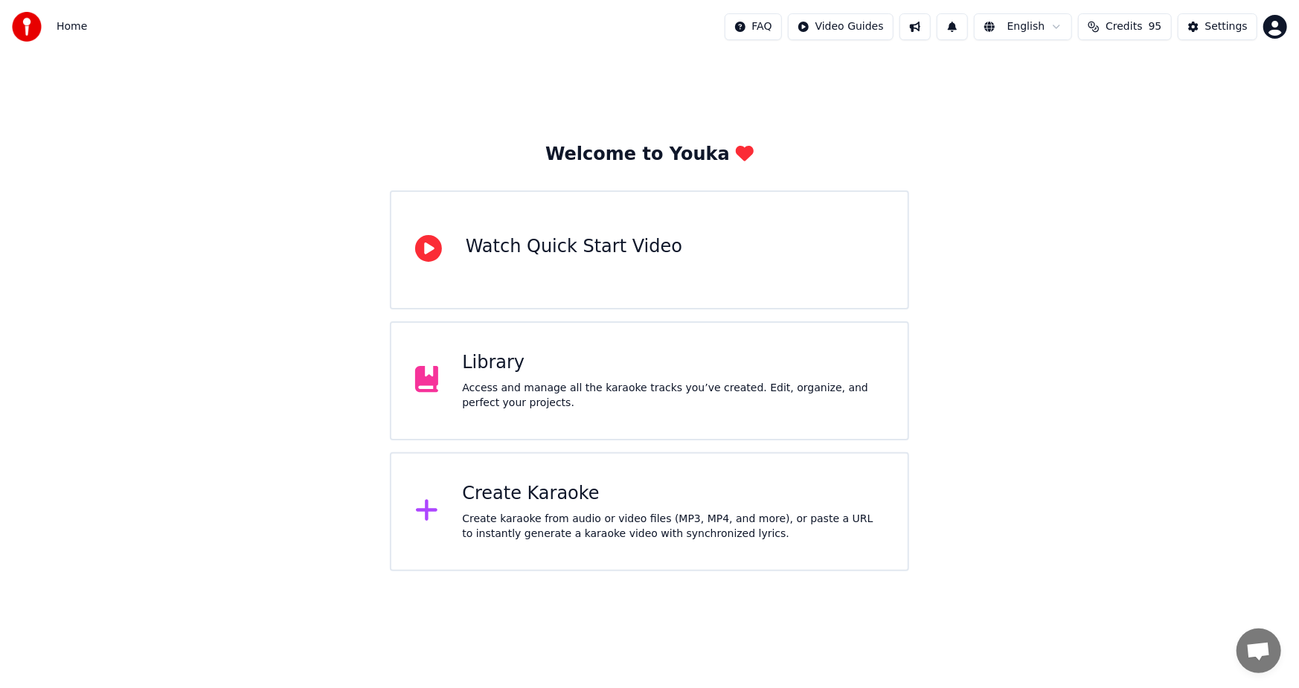
click at [496, 506] on div "Create Karaoke Create karaoke from audio or video files (MP3, MP4, and more), o…" at bounding box center [673, 511] width 422 height 59
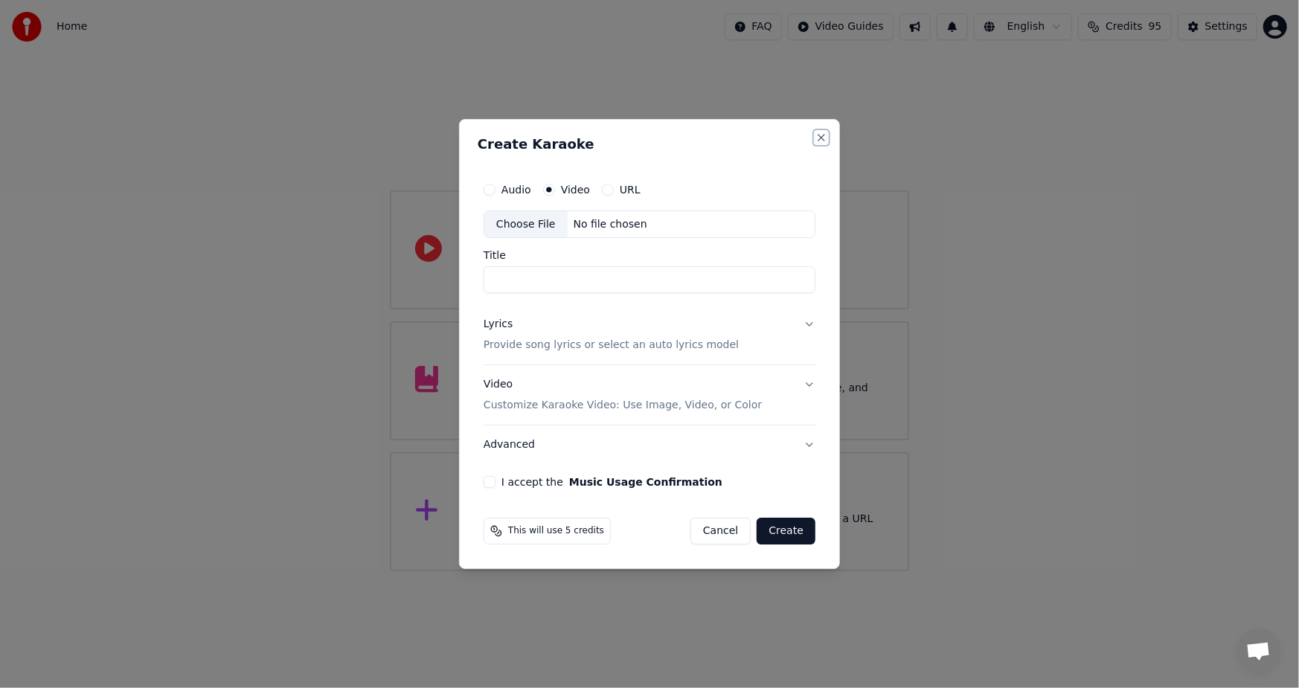
click at [820, 138] on button "Close" at bounding box center [821, 138] width 12 height 12
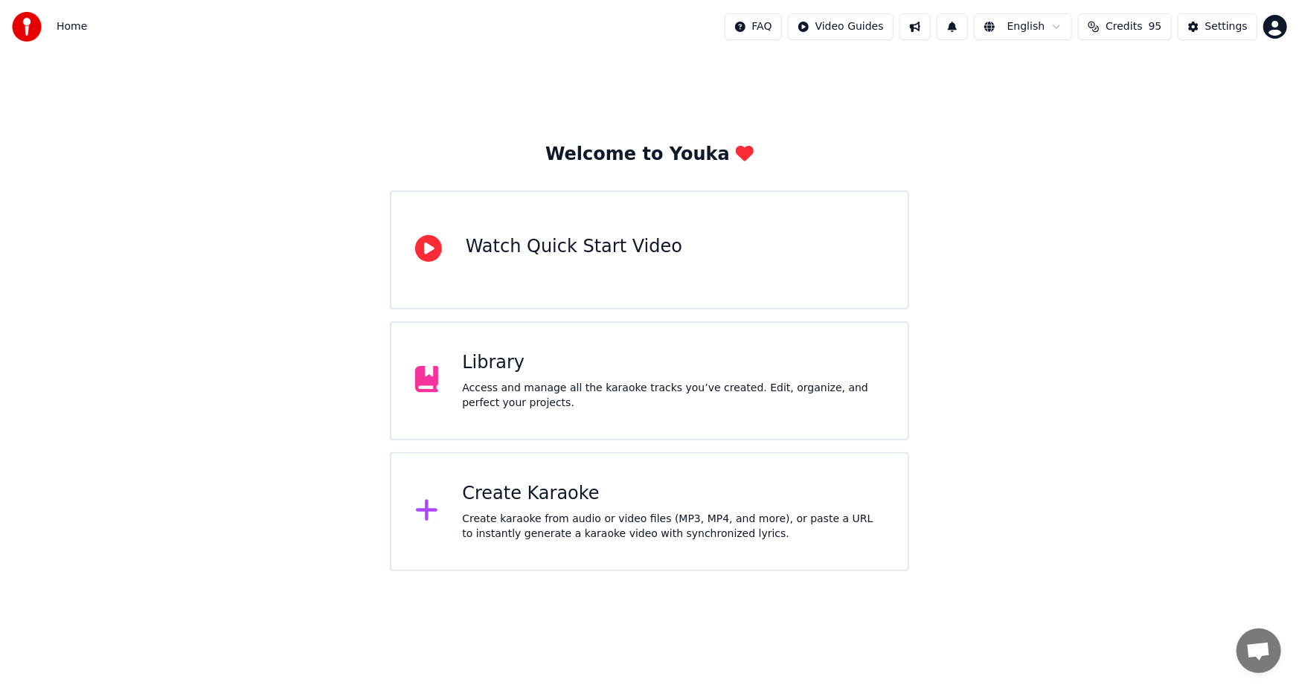
click at [527, 362] on div "Library" at bounding box center [673, 363] width 422 height 24
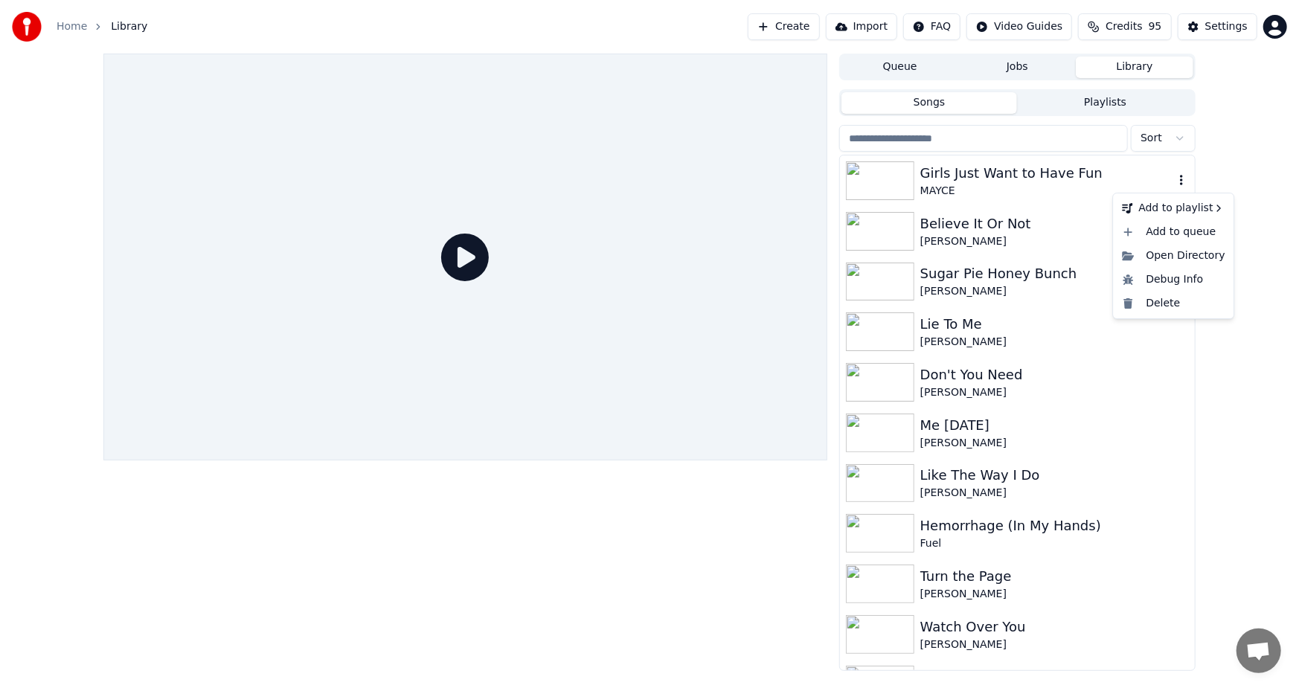
click at [1174, 181] on icon "button" at bounding box center [1181, 180] width 15 height 12
click at [1162, 306] on div "Delete" at bounding box center [1173, 304] width 115 height 24
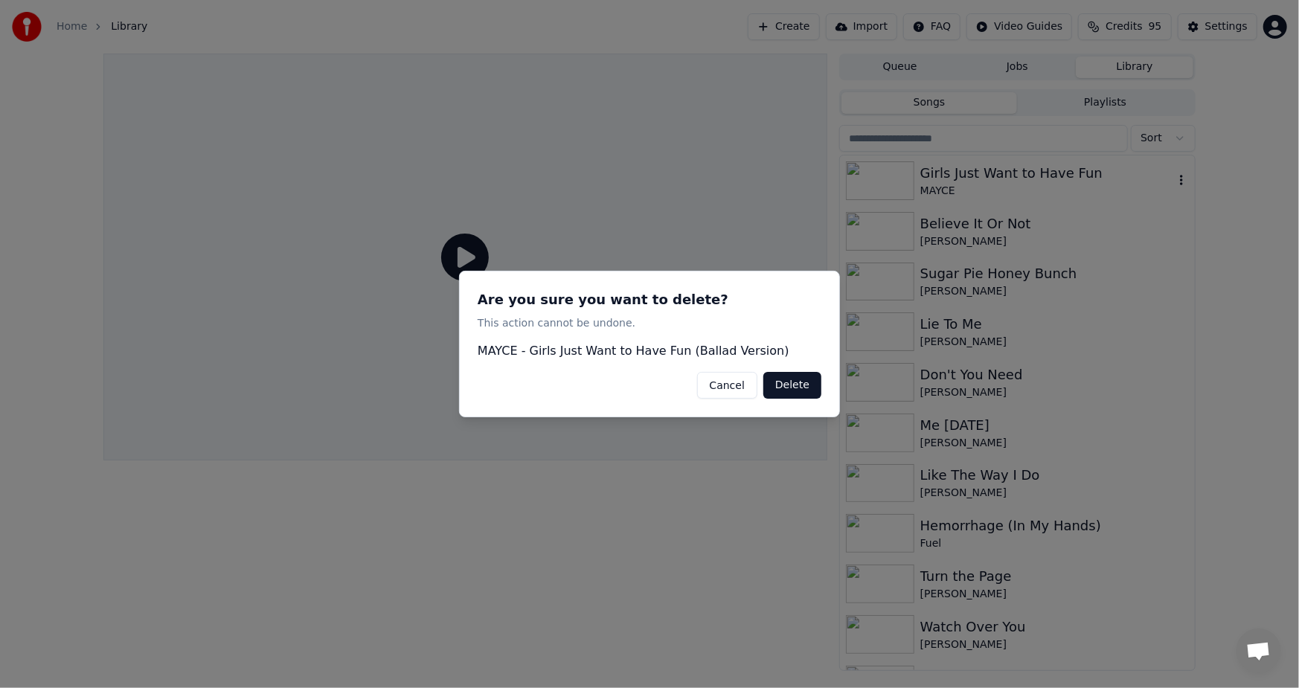
click at [794, 382] on button "Delete" at bounding box center [792, 385] width 58 height 27
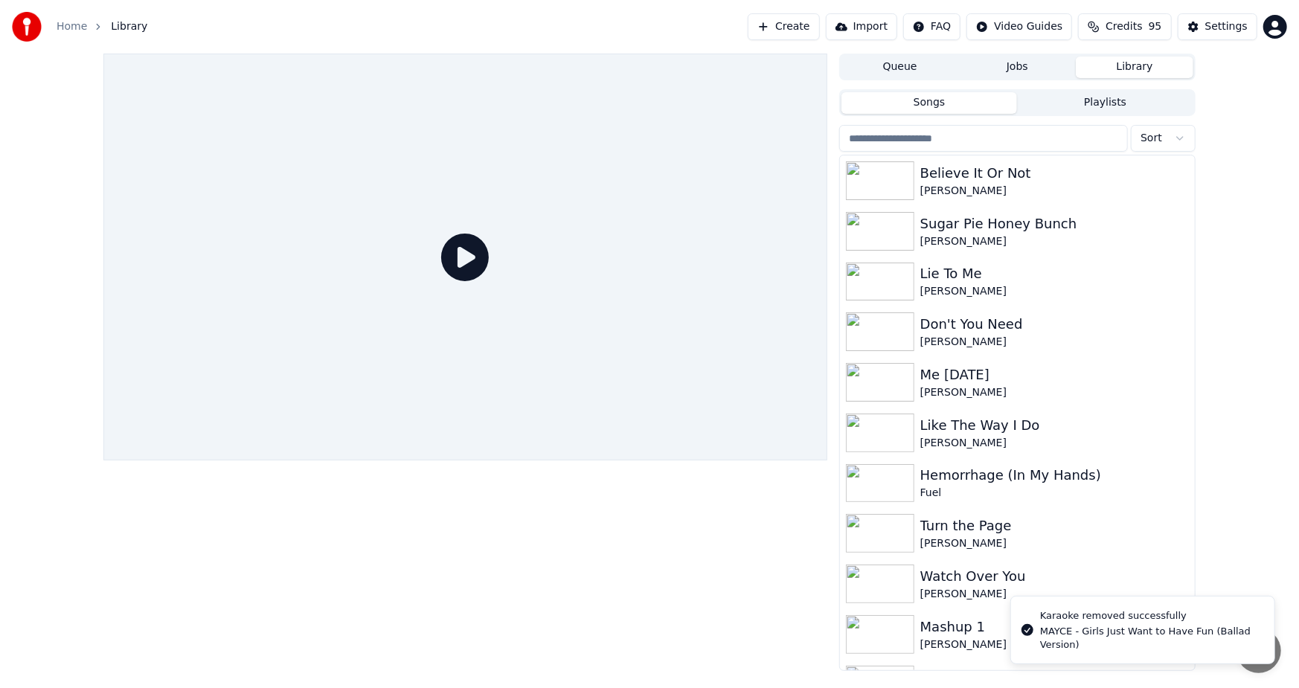
click at [815, 28] on button "Create" at bounding box center [783, 26] width 72 height 27
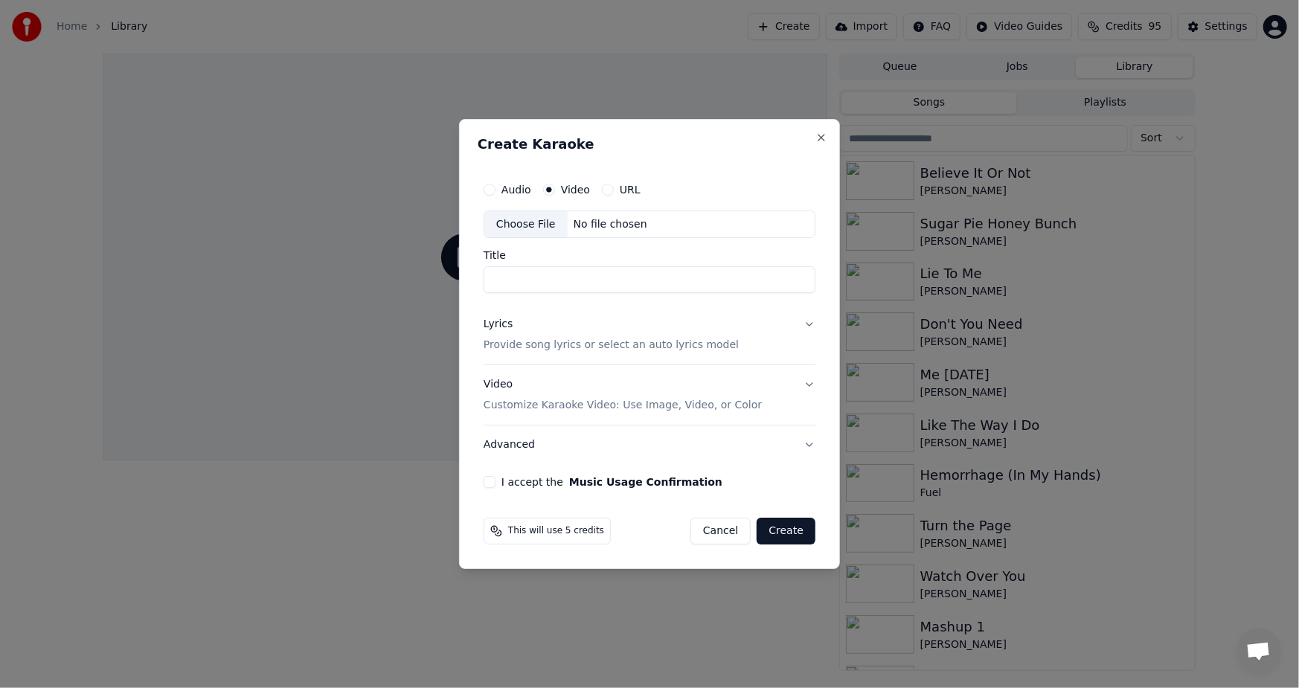
click at [518, 226] on div "Choose File" at bounding box center [525, 224] width 83 height 27
type input "**********"
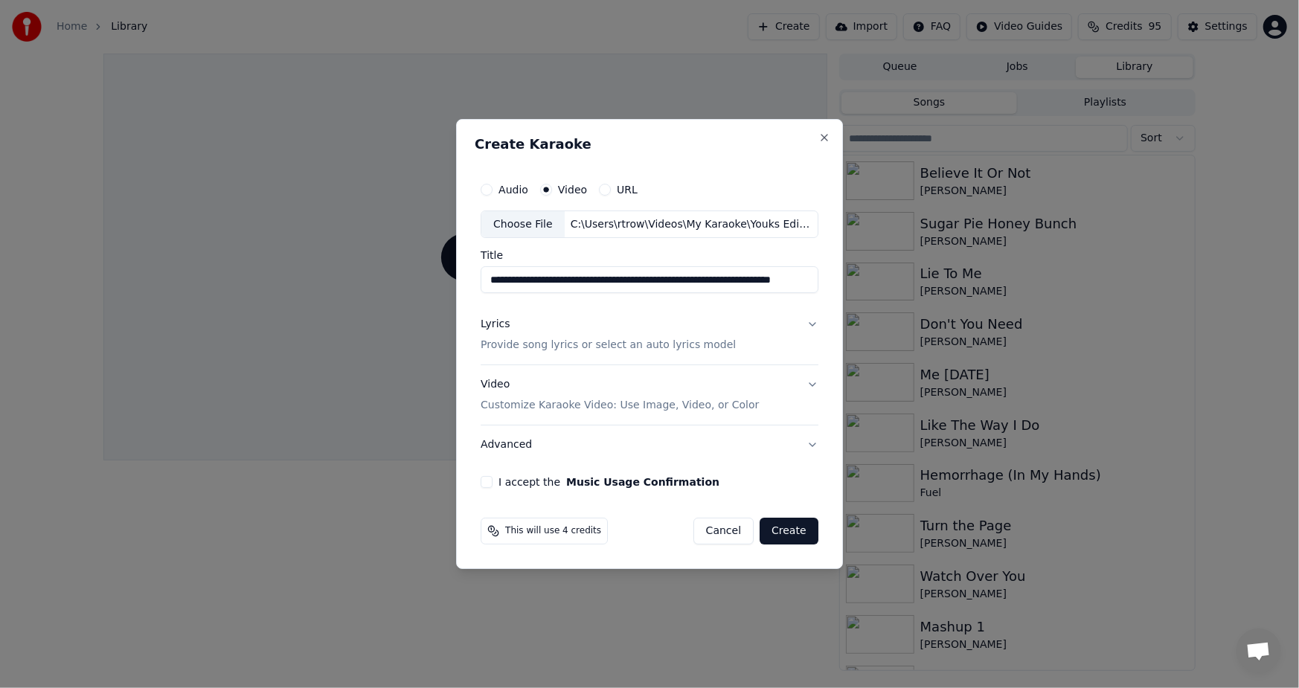
click at [557, 350] on p "Provide song lyrics or select an auto lyrics model" at bounding box center [607, 345] width 255 height 15
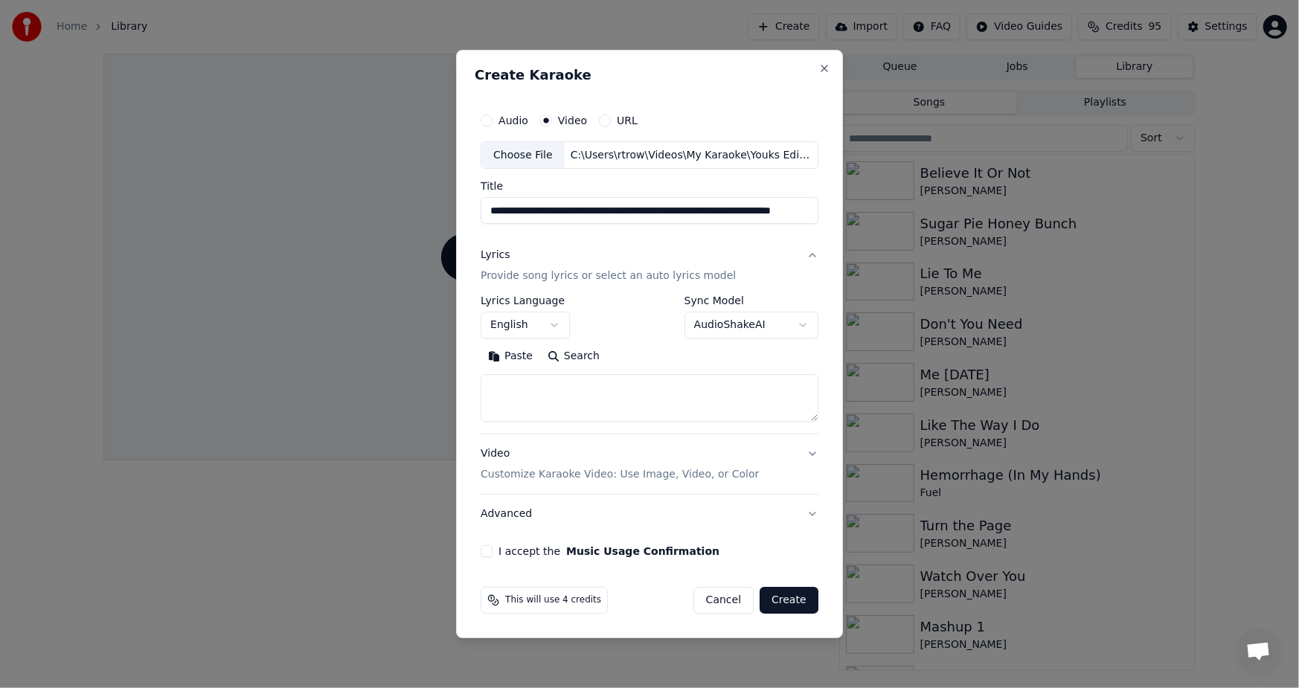
click at [513, 353] on button "Paste" at bounding box center [509, 357] width 59 height 24
click at [480, 552] on div "**********" at bounding box center [649, 332] width 350 height 464
click at [476, 563] on div "**********" at bounding box center [649, 344] width 387 height 589
click at [490, 553] on button "I accept the Music Usage Confirmation" at bounding box center [486, 551] width 12 height 12
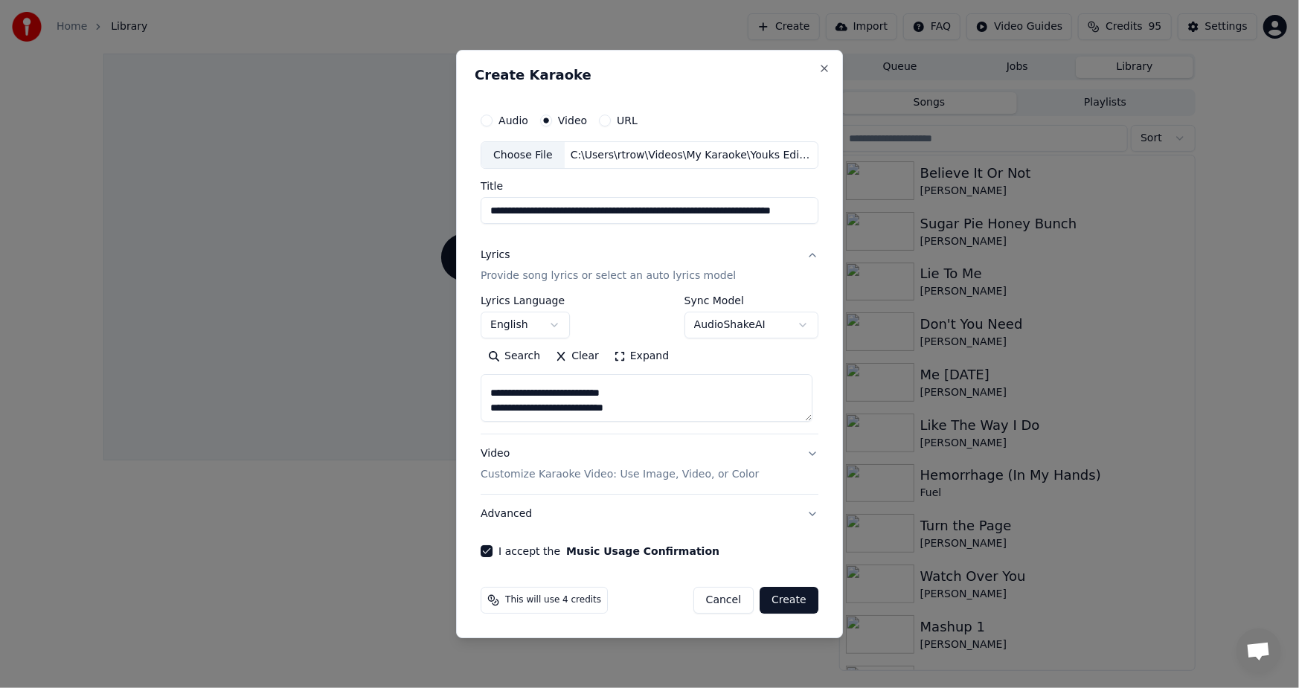
click at [782, 603] on button "Create" at bounding box center [788, 600] width 59 height 27
type textarea "**********"
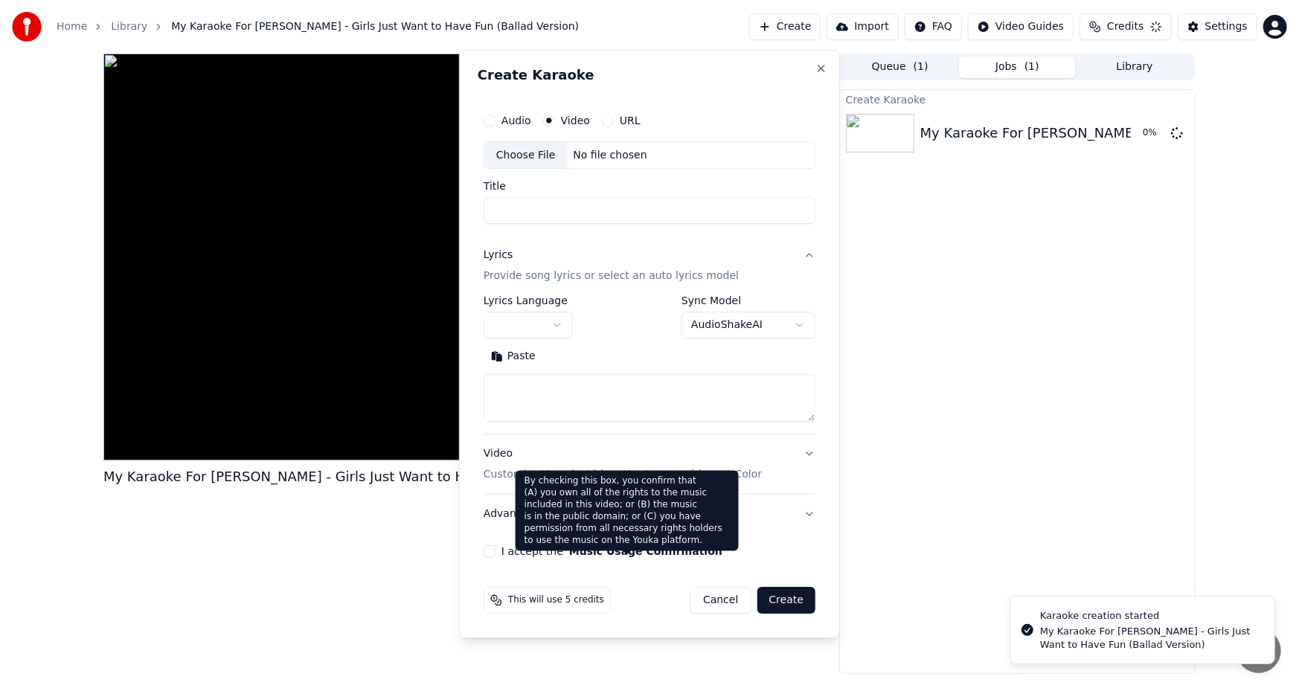
scroll to position [0, 0]
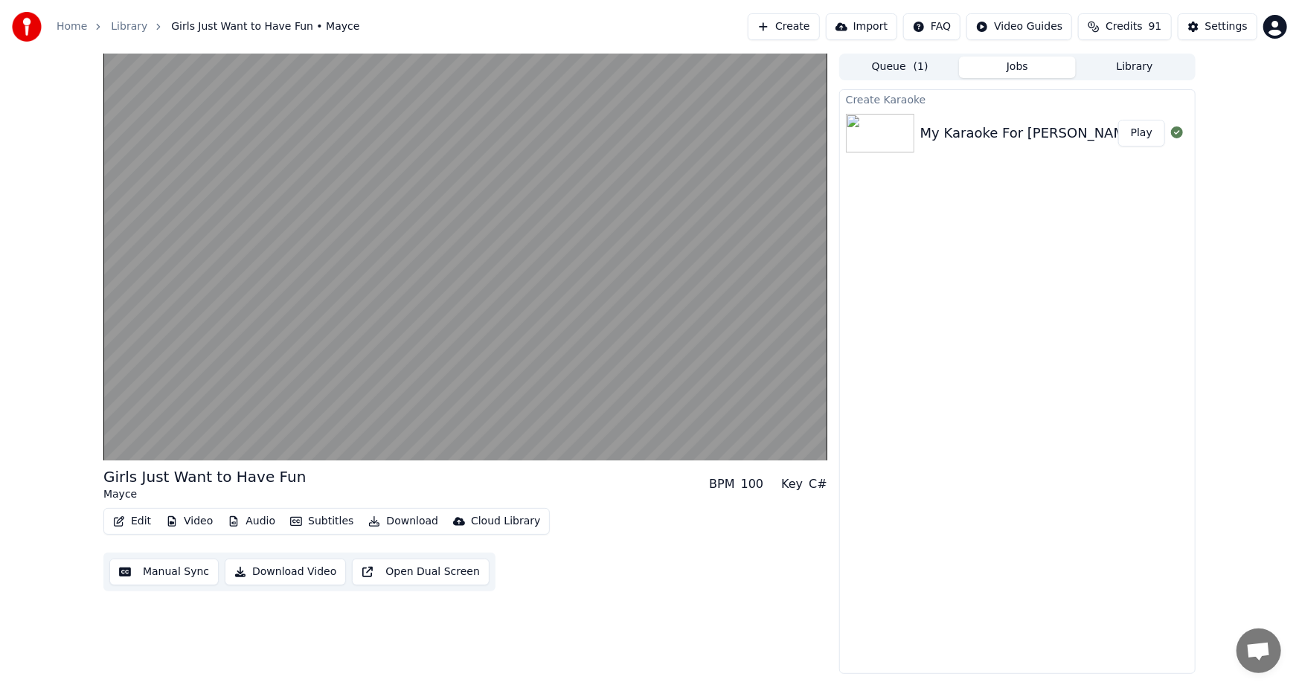
click at [317, 522] on button "Subtitles" at bounding box center [321, 521] width 75 height 21
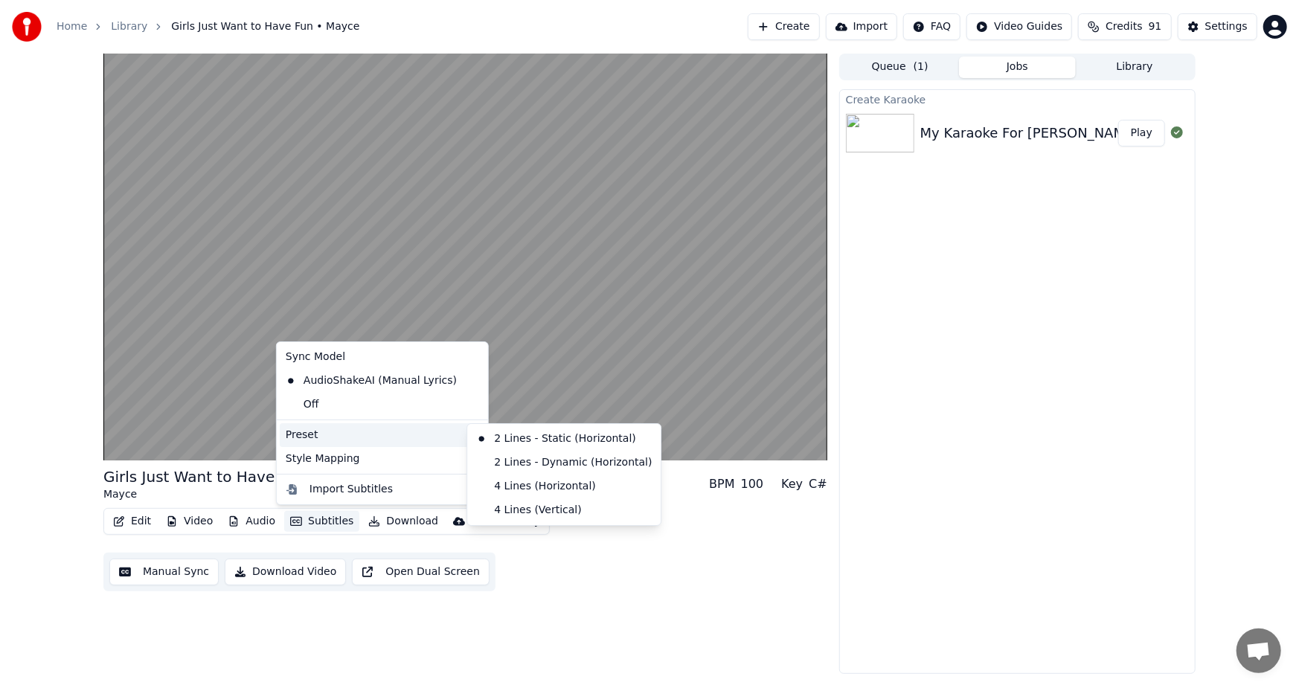
click at [929, 507] on div "Create Karaoke My Karaoke For [PERSON_NAME] - Girls Just Want to Have Fun (Ball…" at bounding box center [1017, 381] width 356 height 585
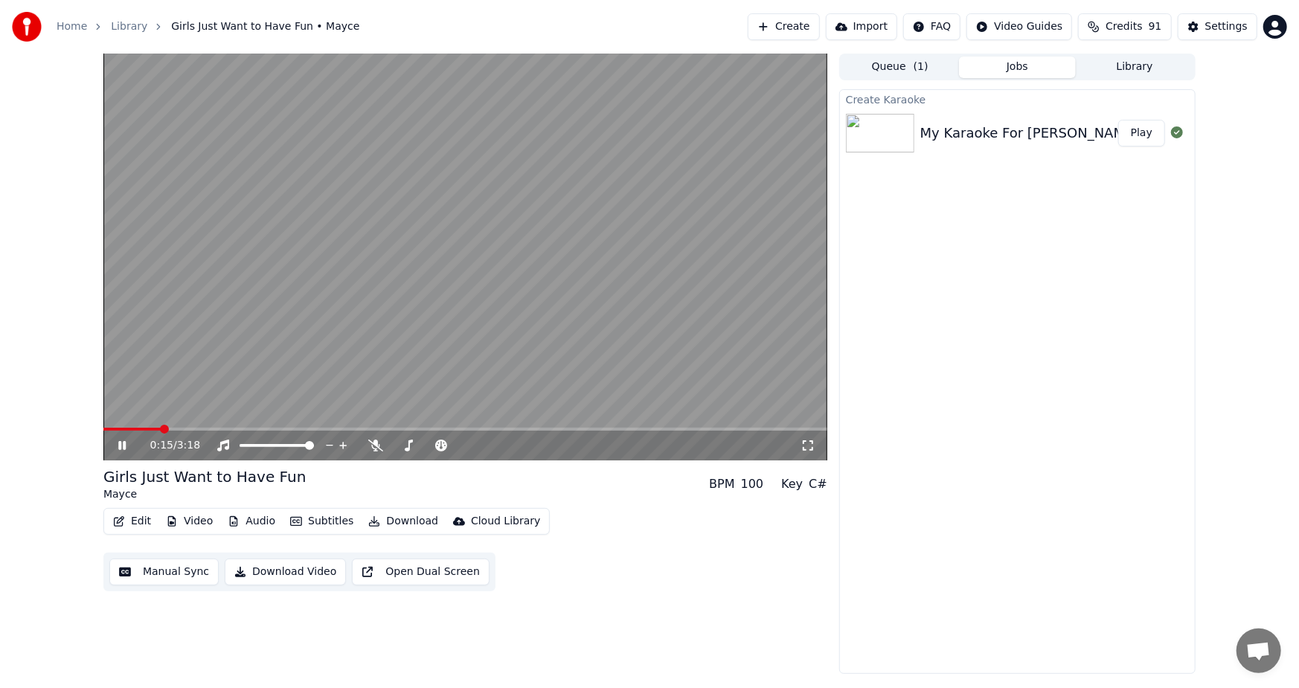
click at [114, 446] on div "0:15 / 3:18" at bounding box center [465, 445] width 712 height 15
click at [115, 445] on icon at bounding box center [132, 446] width 35 height 12
click at [109, 428] on span at bounding box center [134, 429] width 63 height 3
click at [184, 520] on button "Video" at bounding box center [189, 521] width 59 height 21
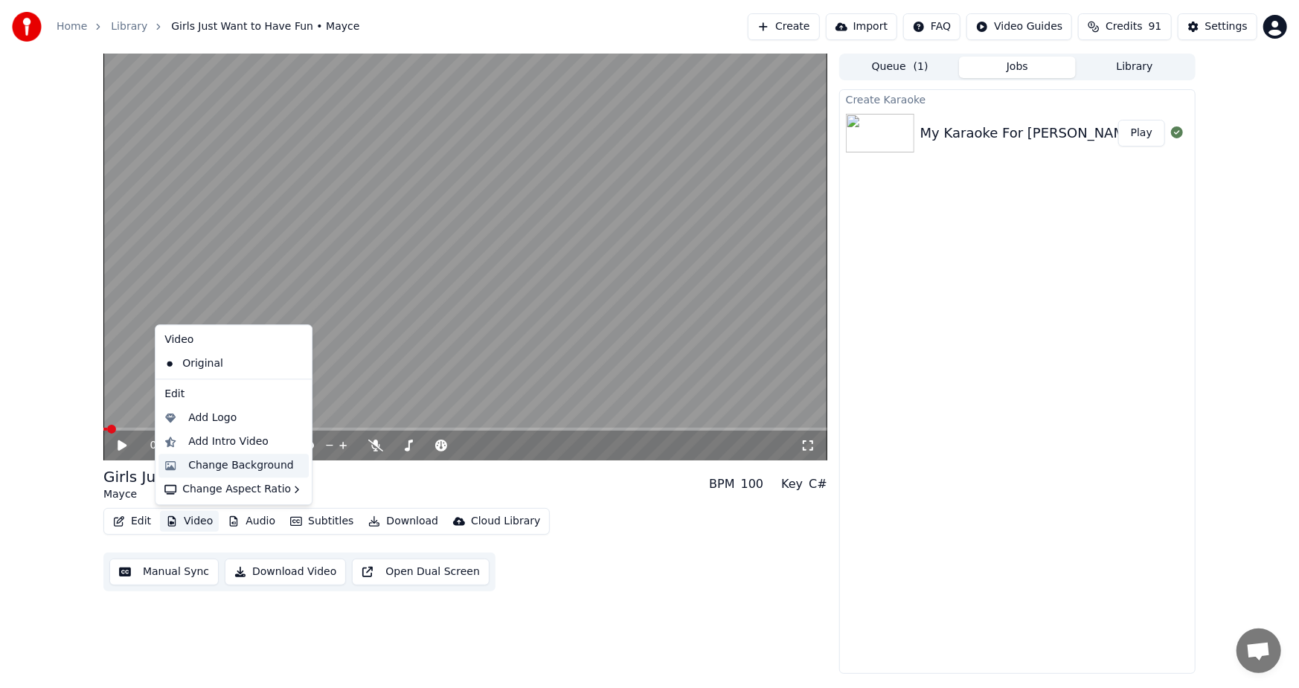
click at [257, 465] on div "Change Background" at bounding box center [241, 465] width 106 height 15
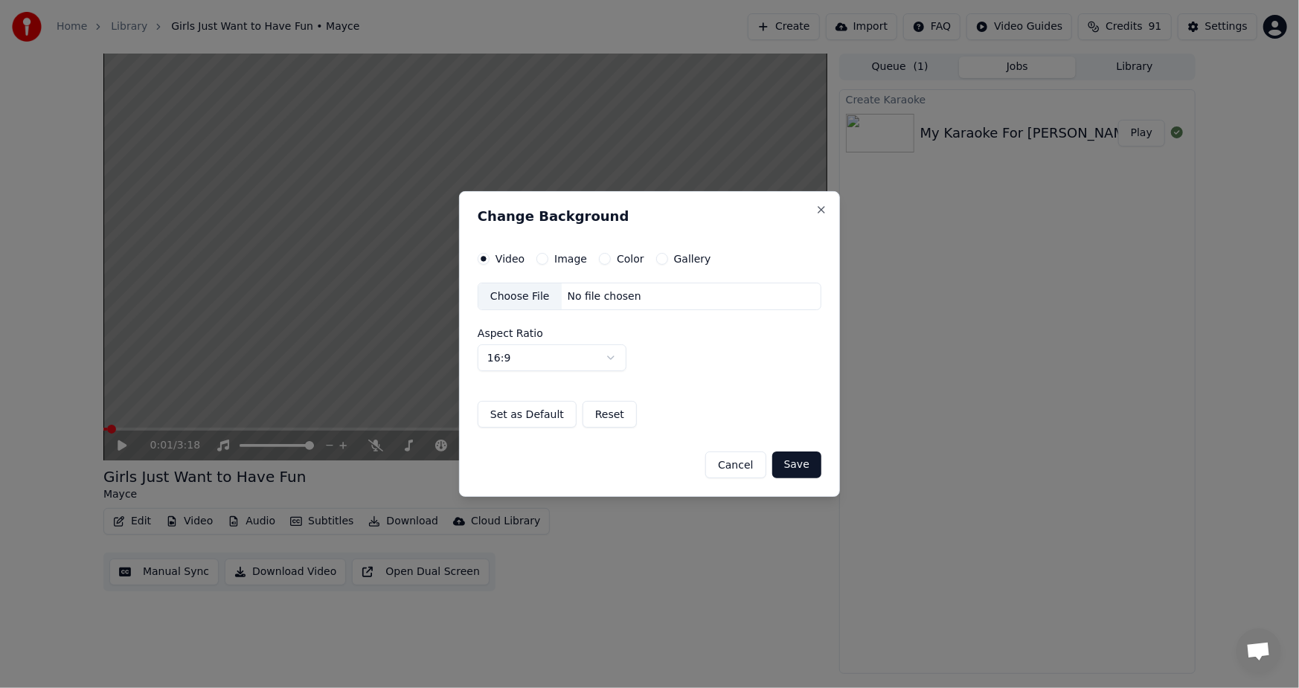
click at [523, 295] on div "Choose File" at bounding box center [519, 296] width 83 height 27
click at [796, 462] on button "Save" at bounding box center [796, 464] width 49 height 27
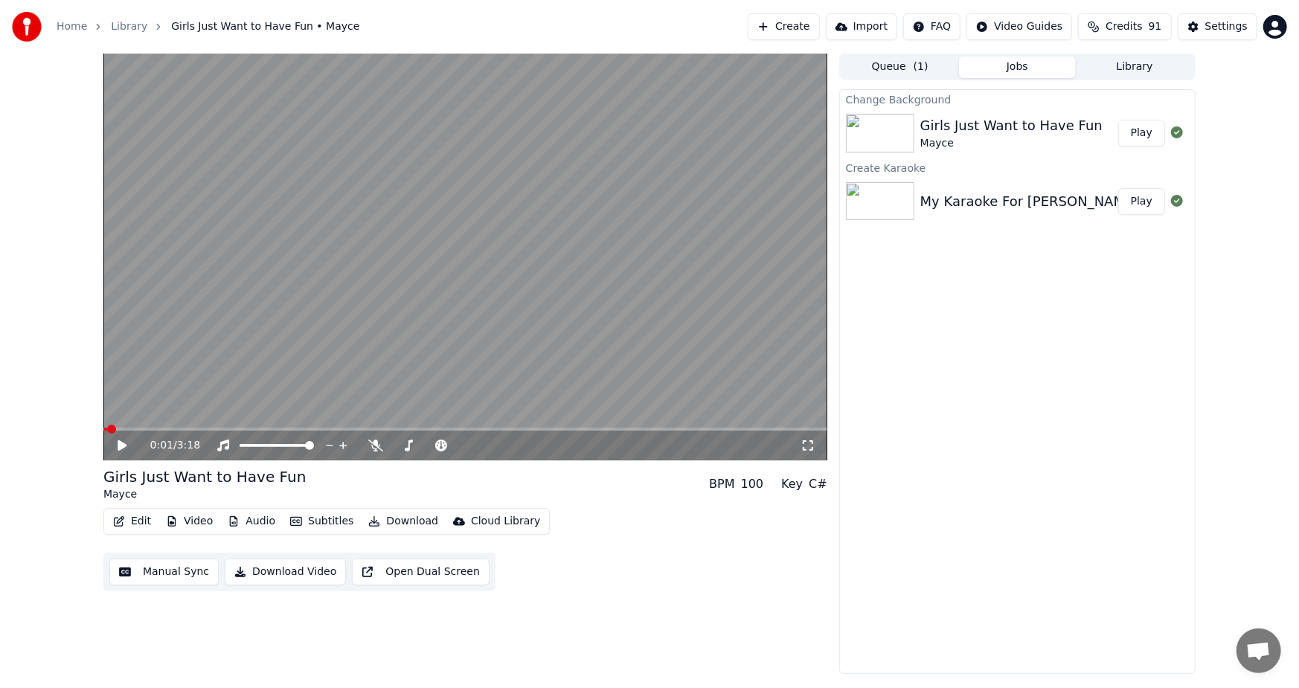
click at [1139, 134] on button "Play" at bounding box center [1141, 133] width 47 height 27
click at [115, 445] on icon at bounding box center [132, 446] width 35 height 12
click at [109, 431] on div "0:13 / 3:18" at bounding box center [465, 446] width 724 height 30
click at [103, 434] on span at bounding box center [107, 429] width 9 height 9
click at [116, 444] on icon at bounding box center [132, 446] width 35 height 12
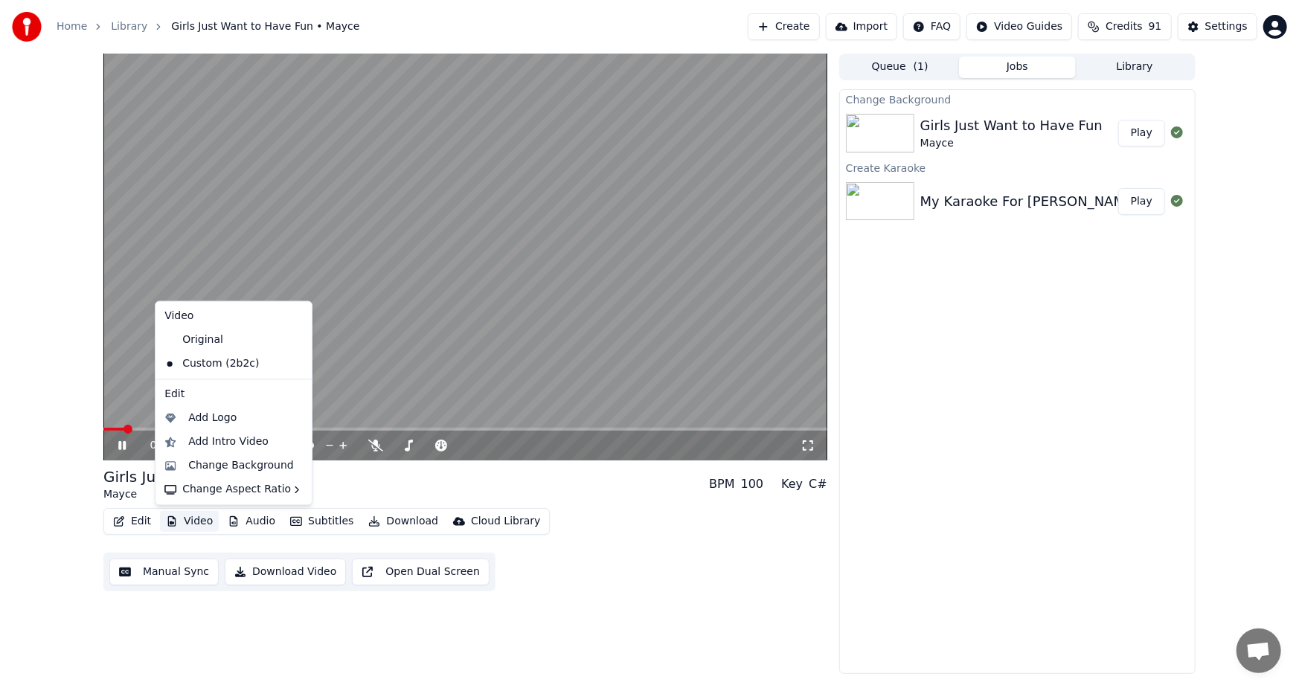
click at [180, 518] on button "Video" at bounding box center [189, 521] width 59 height 21
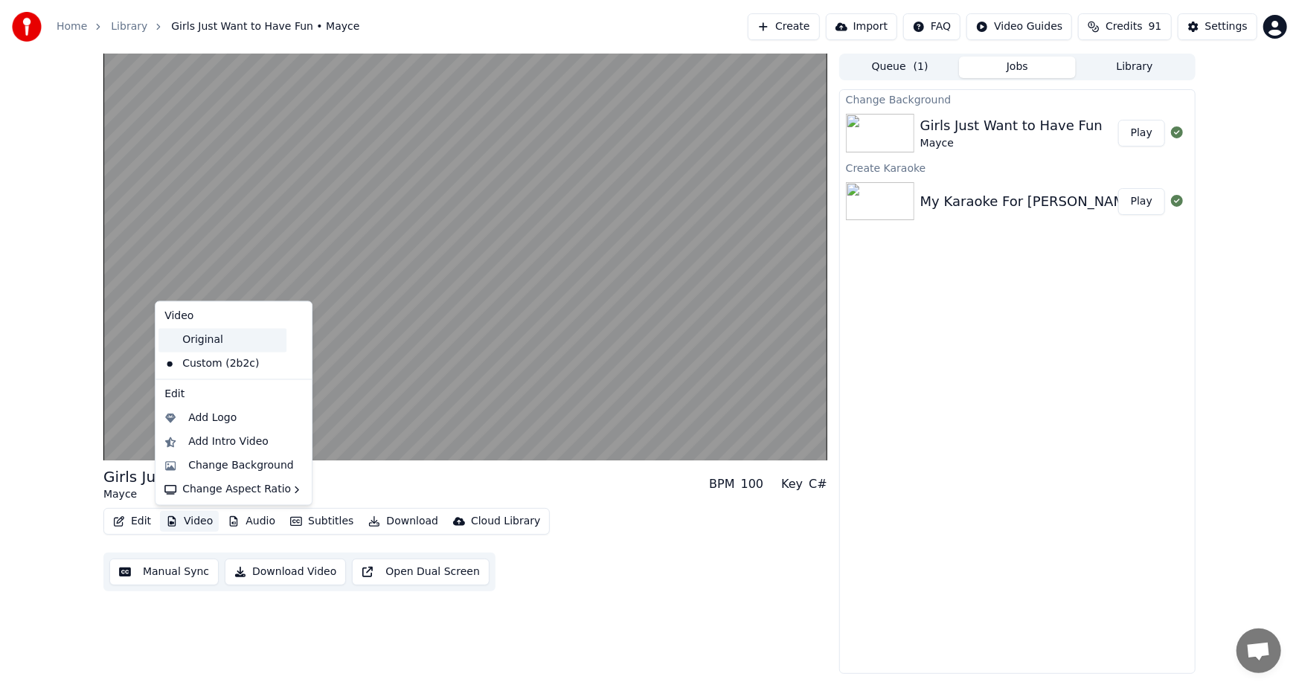
click at [198, 334] on div "Original" at bounding box center [222, 341] width 128 height 24
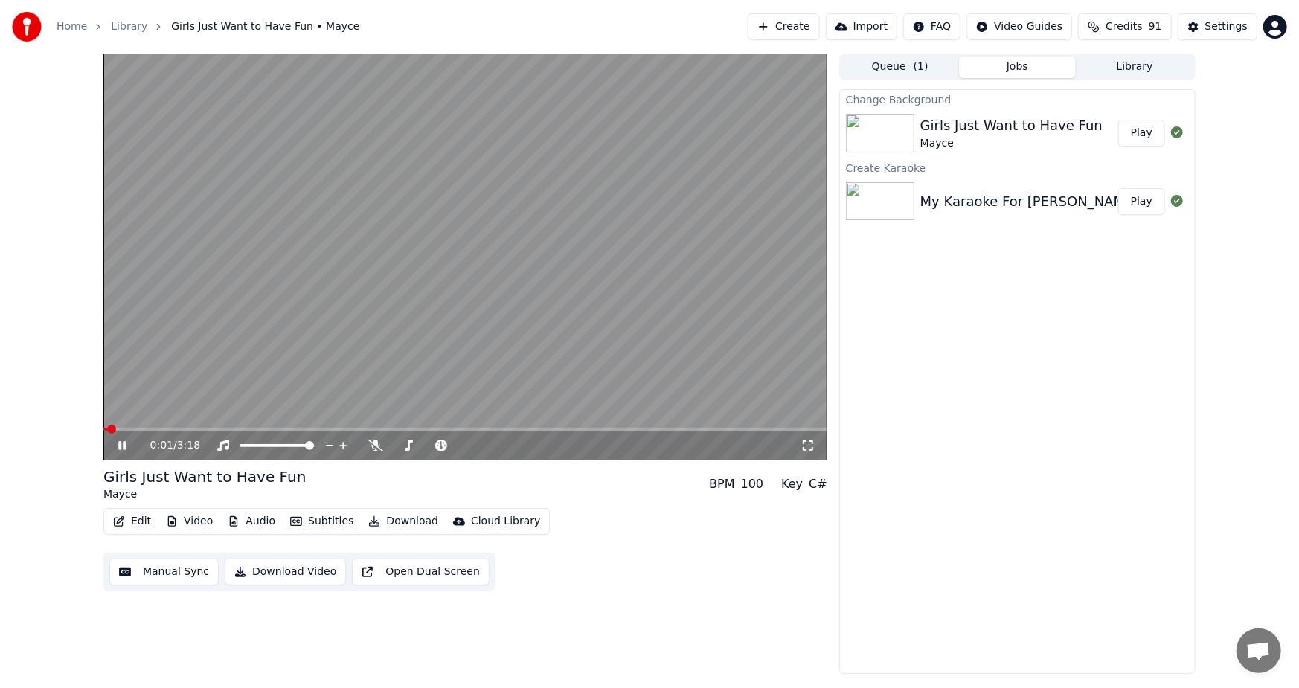
click at [107, 428] on span at bounding box center [105, 429] width 4 height 3
click at [109, 428] on span at bounding box center [106, 429] width 7 height 3
click at [103, 430] on span at bounding box center [107, 429] width 9 height 9
click at [114, 440] on div "0:13 / 3:18" at bounding box center [465, 445] width 712 height 15
click at [118, 442] on icon at bounding box center [132, 446] width 35 height 12
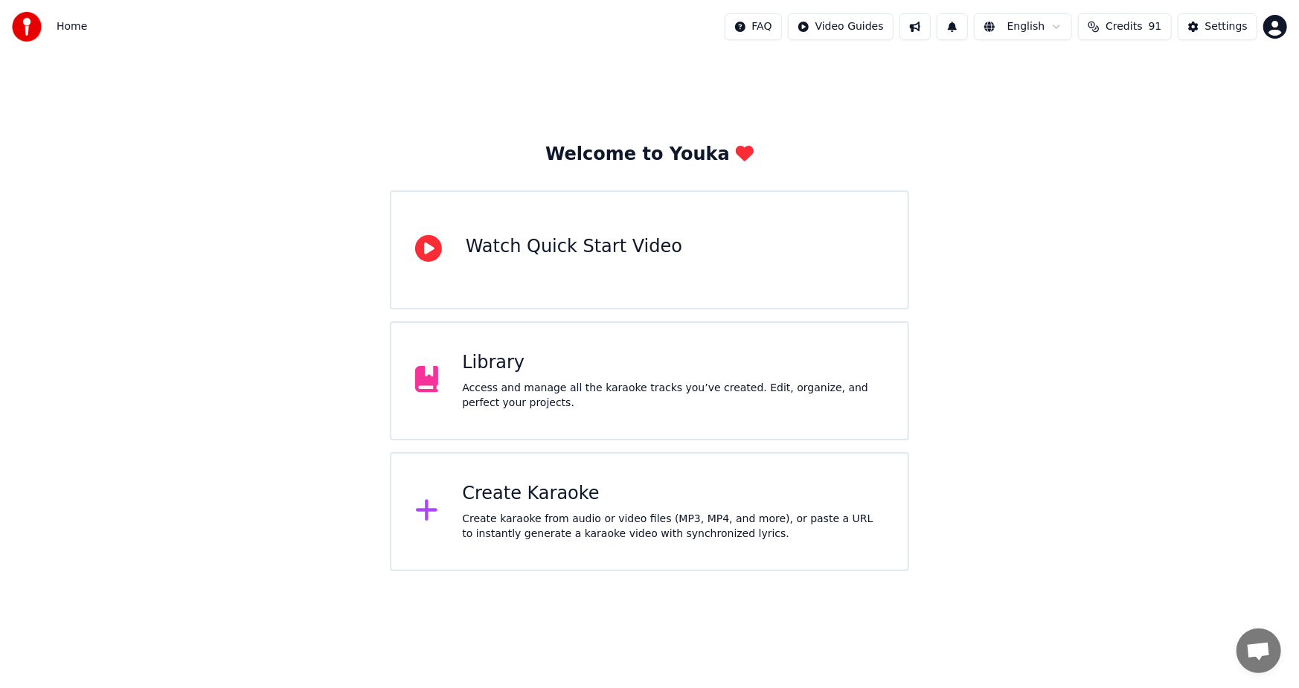
click at [613, 384] on div "Access and manage all the karaoke tracks you’ve created. Edit, organize, and pe…" at bounding box center [673, 396] width 422 height 30
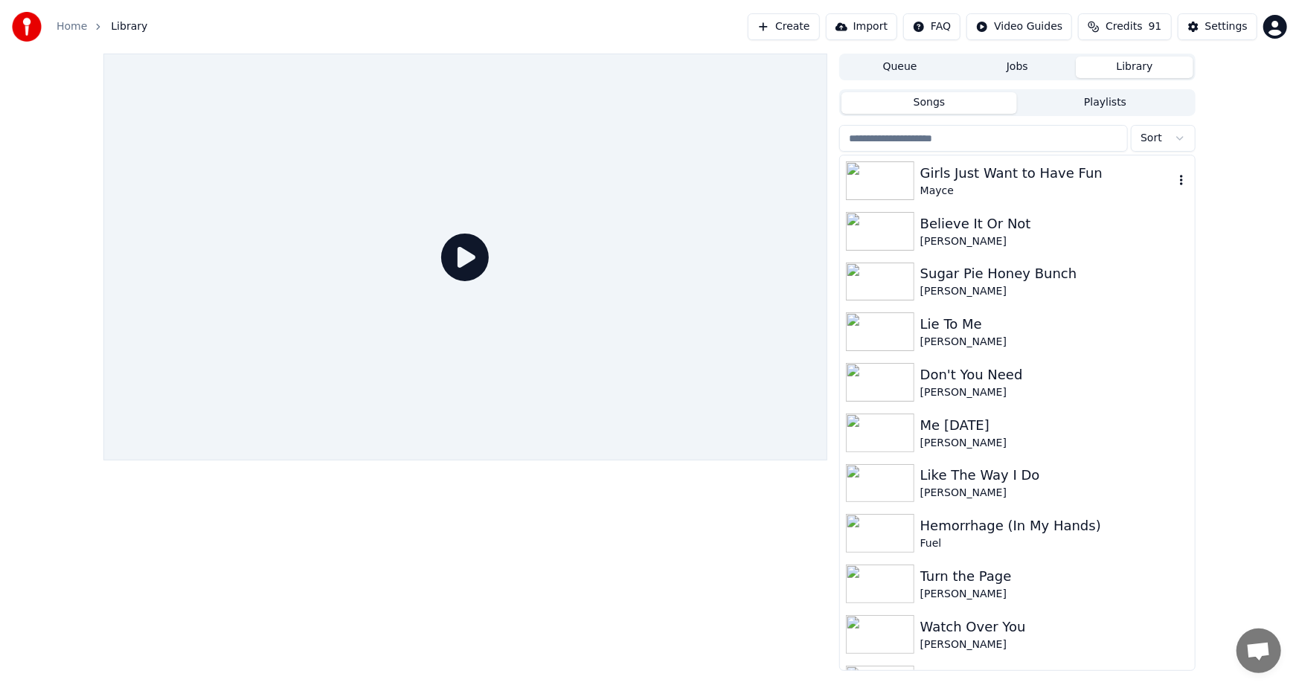
click at [1174, 182] on icon "button" at bounding box center [1181, 180] width 15 height 12
click at [1159, 305] on div "Delete" at bounding box center [1173, 304] width 115 height 24
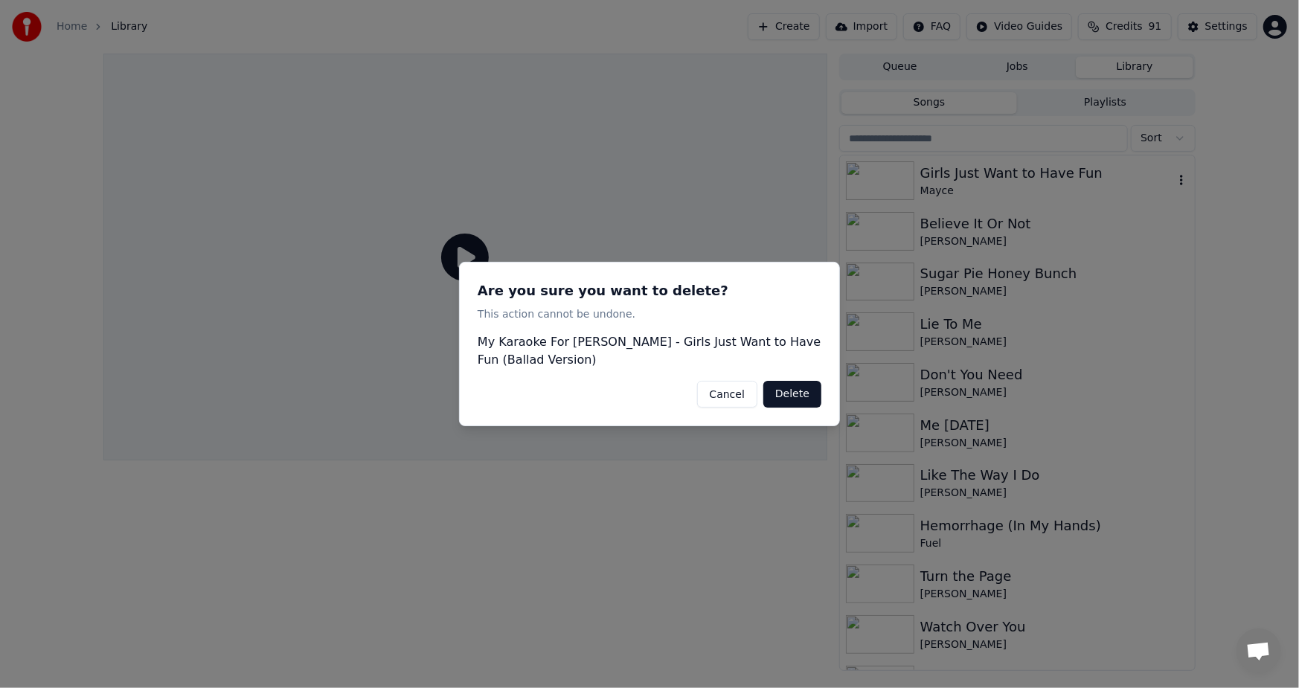
click at [779, 395] on button "Delete" at bounding box center [792, 394] width 58 height 27
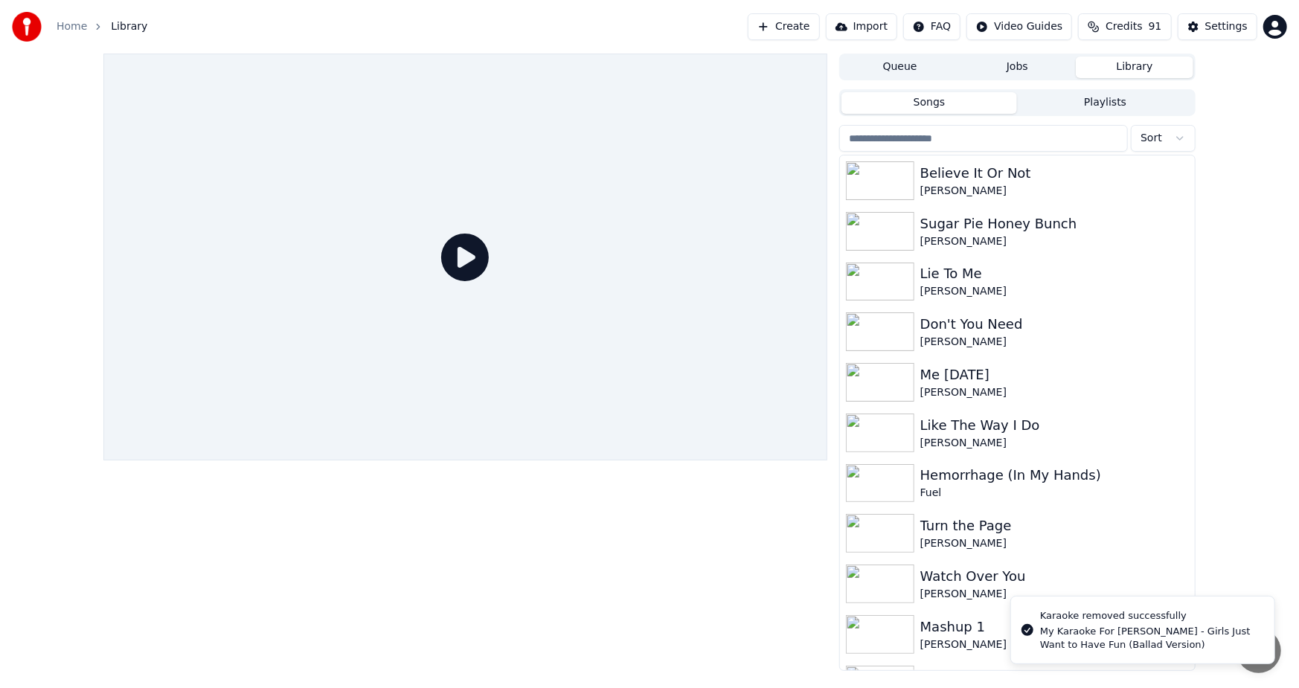
click at [803, 29] on button "Create" at bounding box center [783, 26] width 72 height 27
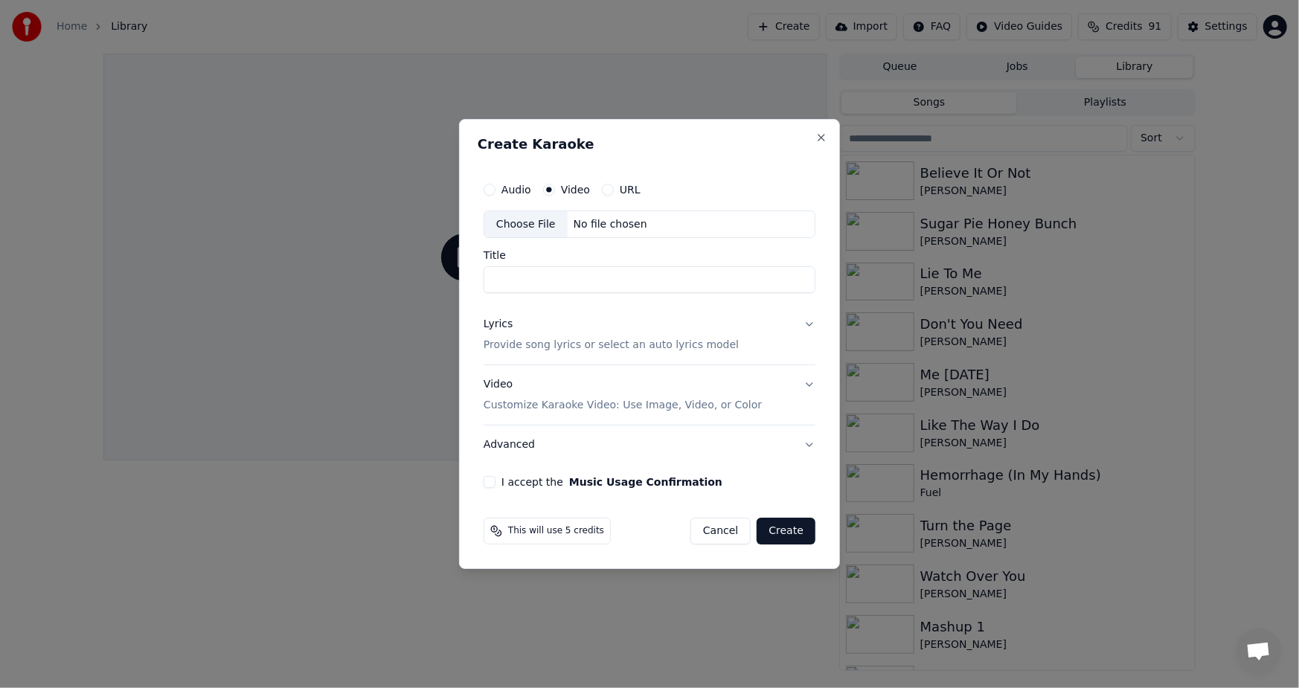
click at [518, 227] on div "Choose File" at bounding box center [525, 224] width 83 height 27
type input "**********"
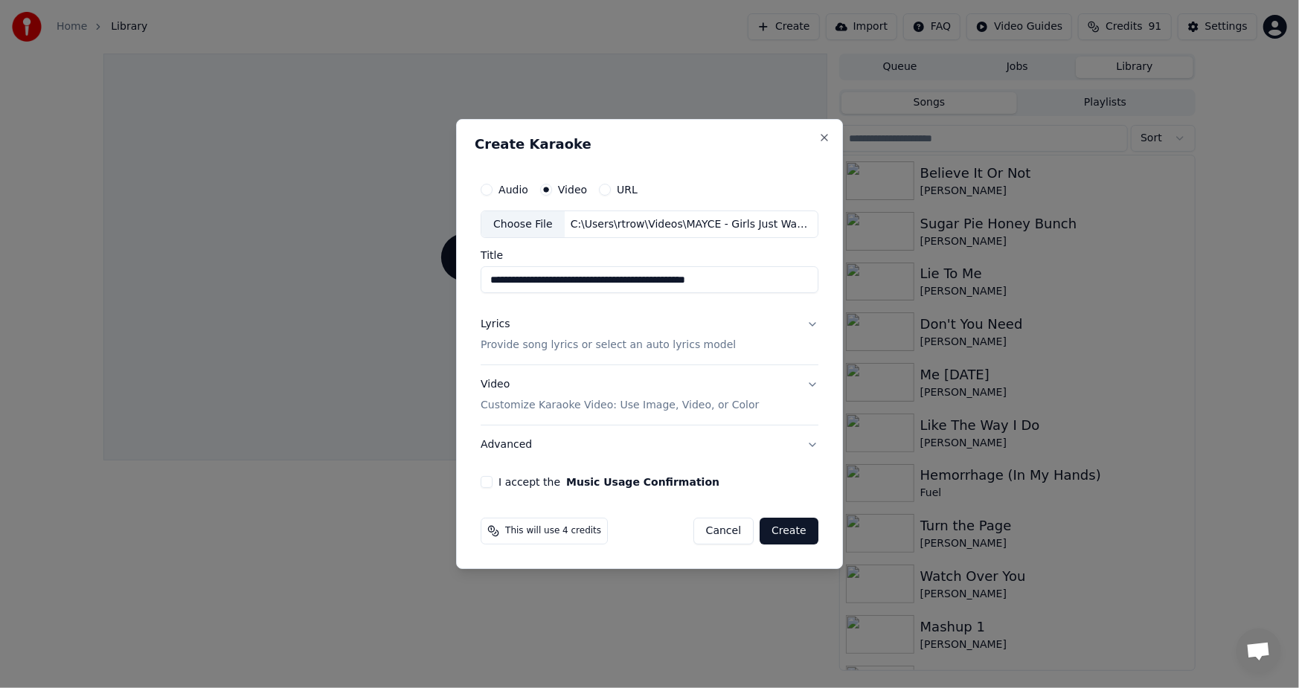
click at [546, 344] on p "Provide song lyrics or select an auto lyrics model" at bounding box center [607, 345] width 255 height 15
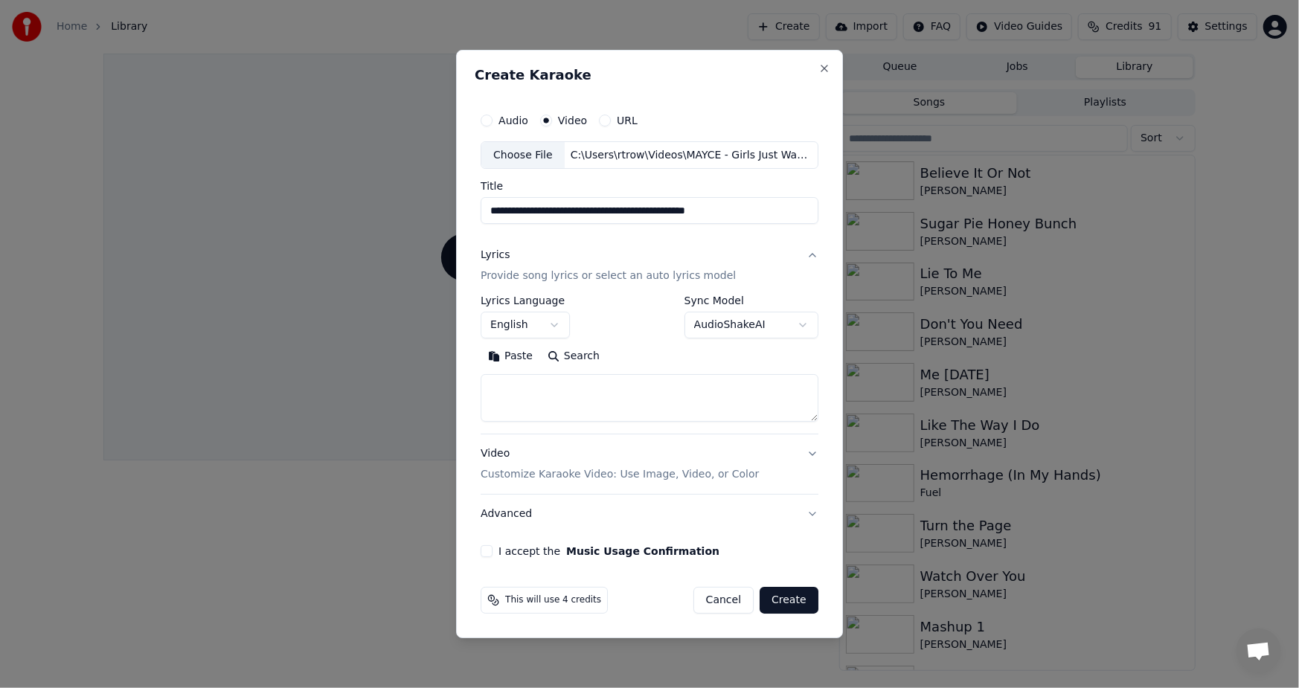
click at [785, 73] on h2 "Create Karaoke" at bounding box center [649, 74] width 350 height 13
click at [512, 354] on button "Paste" at bounding box center [509, 357] width 59 height 24
click at [487, 556] on button "I accept the Music Usage Confirmation" at bounding box center [486, 551] width 12 height 12
click at [786, 602] on button "Create" at bounding box center [788, 600] width 59 height 27
type textarea "**********"
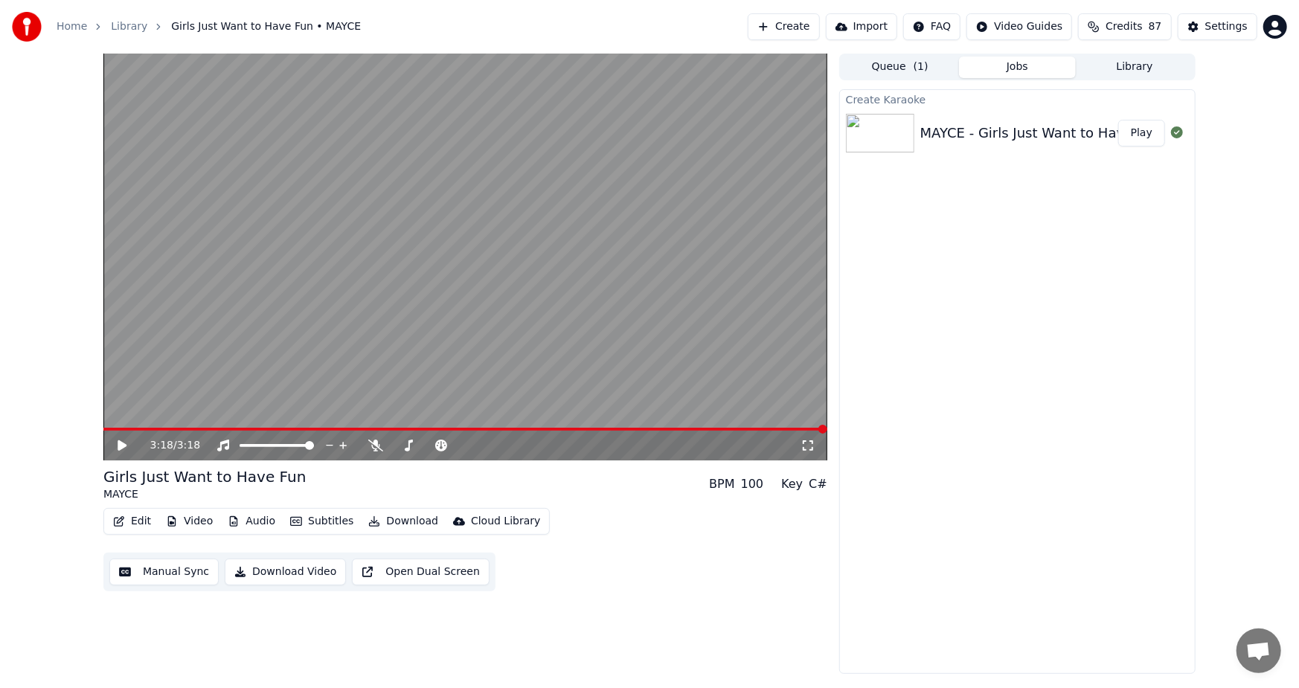
click at [108, 425] on video at bounding box center [465, 257] width 724 height 407
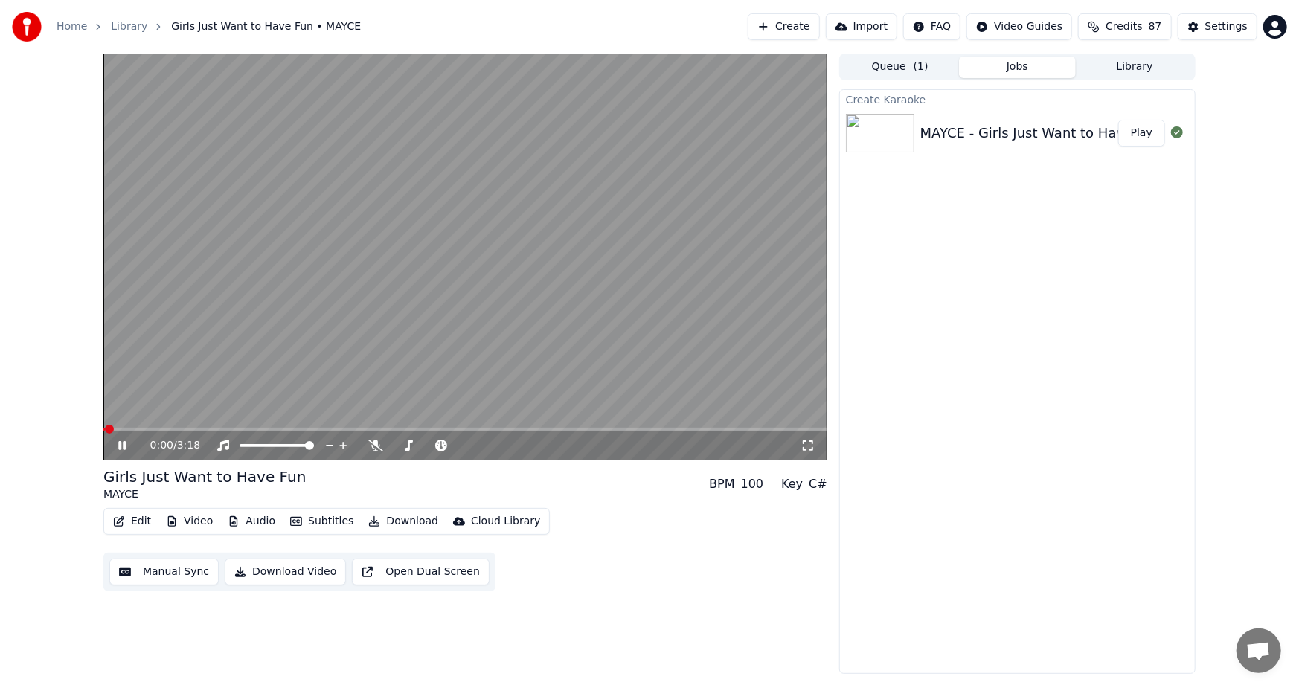
click at [108, 428] on span at bounding box center [109, 429] width 9 height 9
click at [805, 445] on icon at bounding box center [807, 446] width 15 height 12
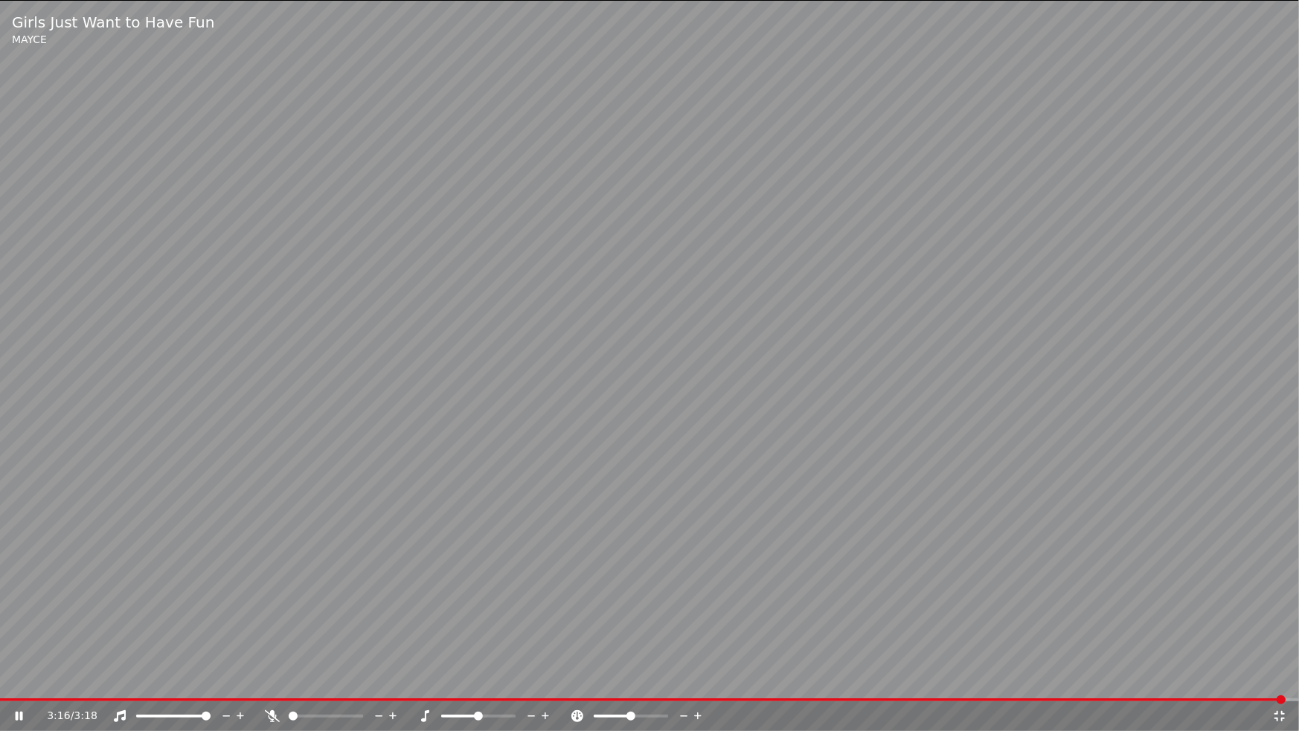
click at [1281, 687] on icon at bounding box center [1279, 716] width 10 height 10
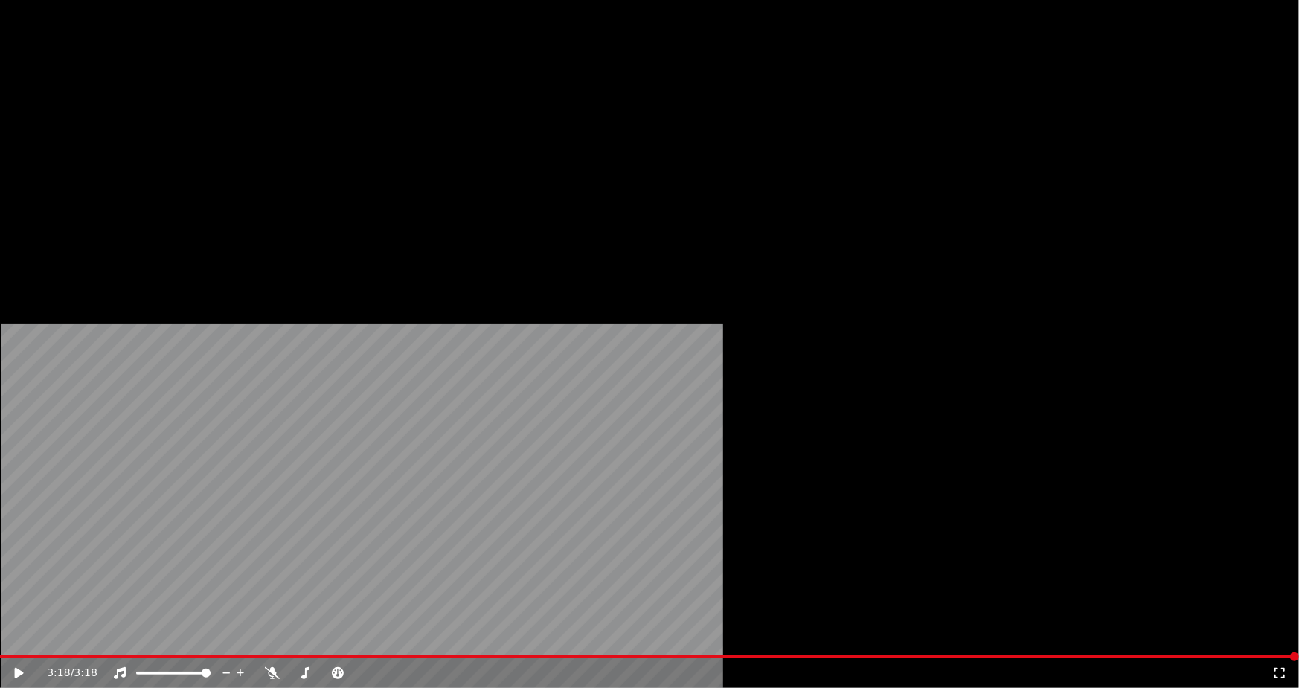
click at [137, 125] on button "Edit" at bounding box center [132, 114] width 50 height 21
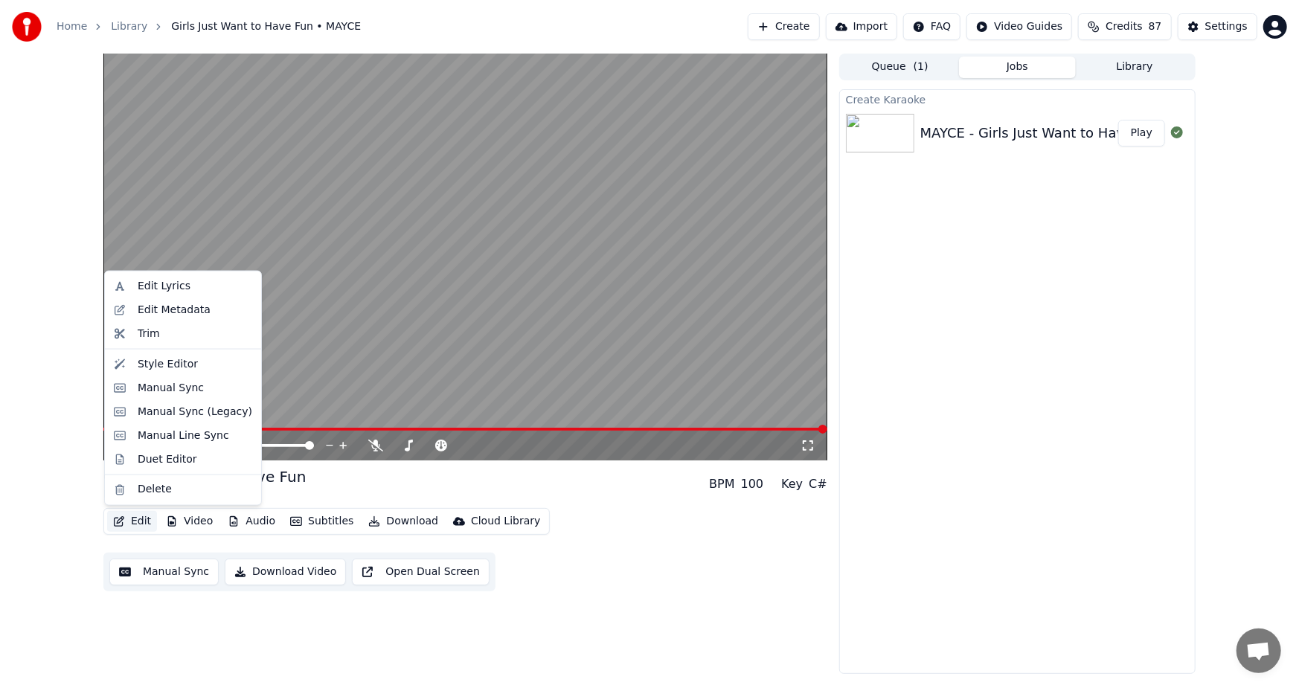
click at [718, 654] on div "3:18 / 3:18 Girls Just Want to Have Fun MAYCE BPM 100 Key C# Edit Video Audio S…" at bounding box center [465, 364] width 724 height 620
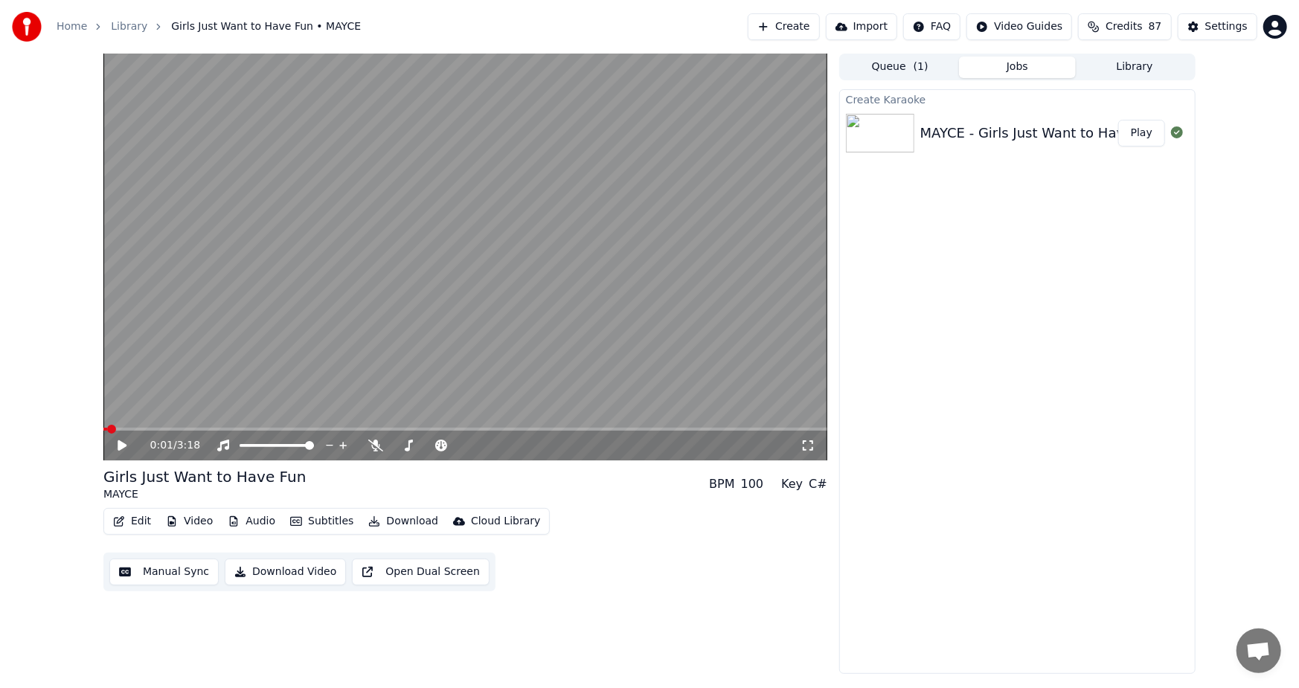
click at [106, 428] on span at bounding box center [105, 429] width 4 height 3
click at [103, 428] on span at bounding box center [107, 429] width 9 height 9
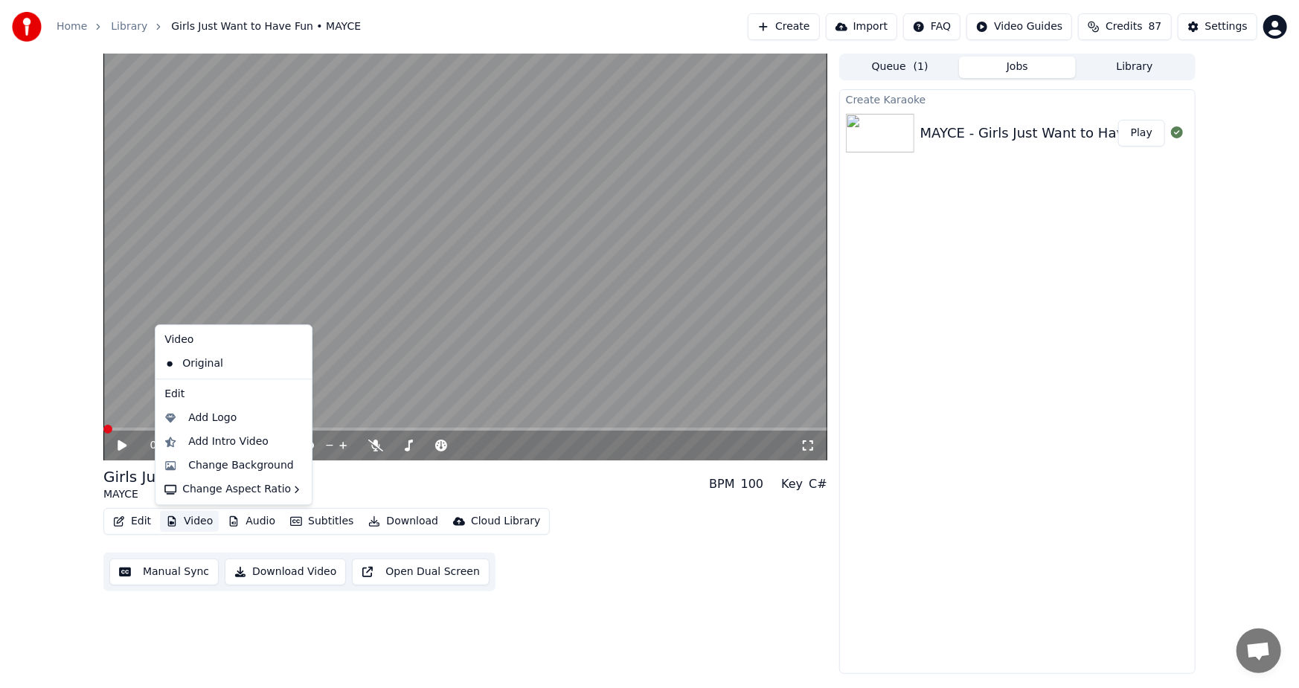
click at [193, 518] on button "Video" at bounding box center [189, 521] width 59 height 21
click at [253, 462] on div "Change Background" at bounding box center [241, 465] width 106 height 15
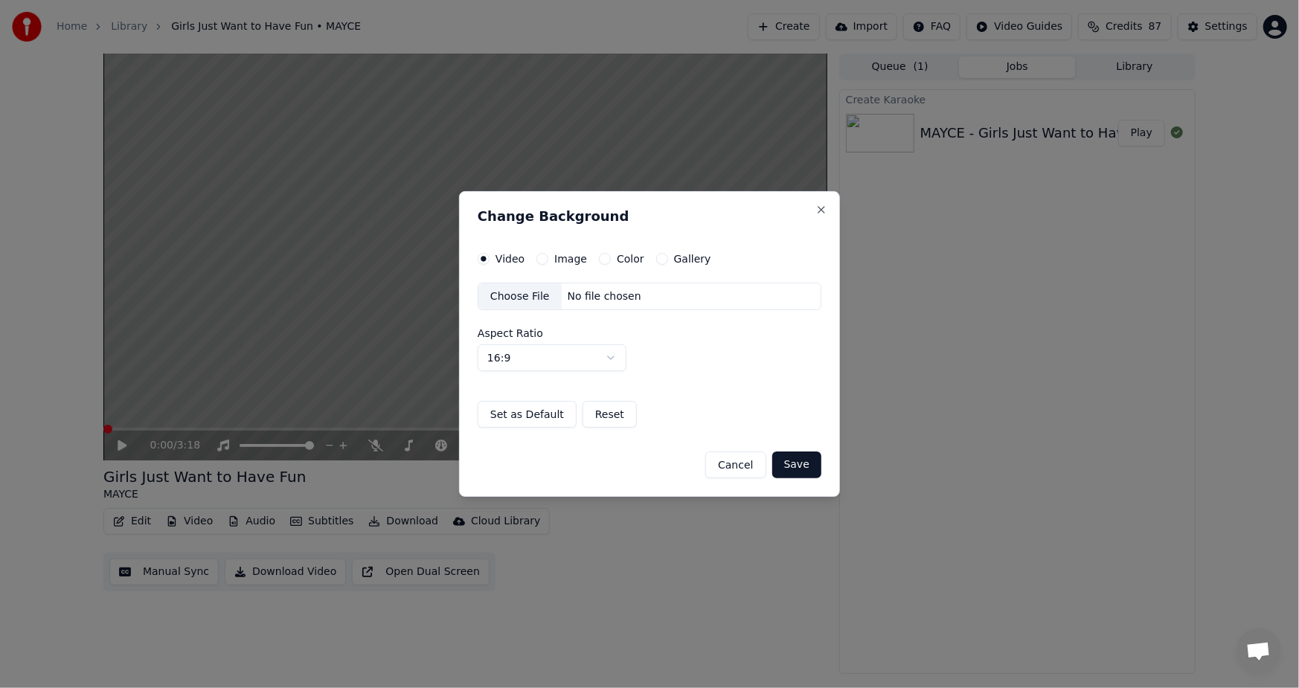
click at [513, 303] on div "Choose File" at bounding box center [519, 296] width 83 height 27
click at [803, 465] on button "Save" at bounding box center [796, 464] width 49 height 27
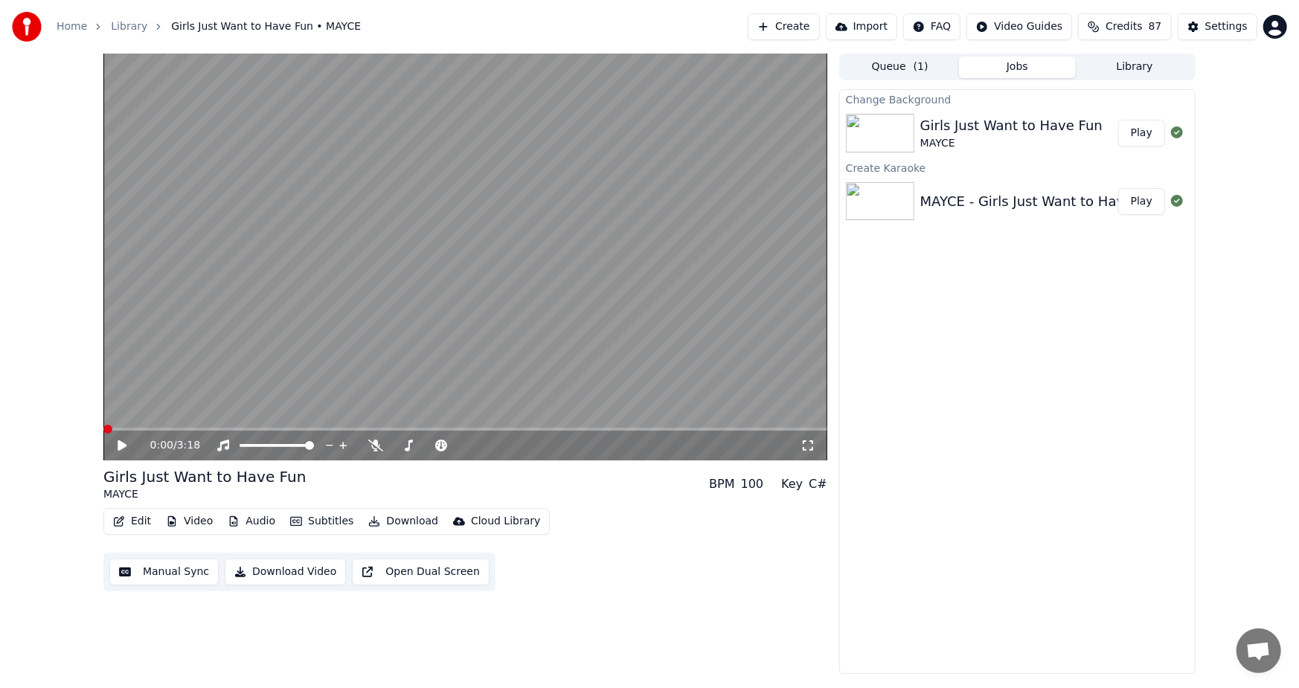
click at [1141, 132] on button "Play" at bounding box center [1141, 133] width 47 height 27
click at [814, 443] on icon at bounding box center [807, 446] width 15 height 12
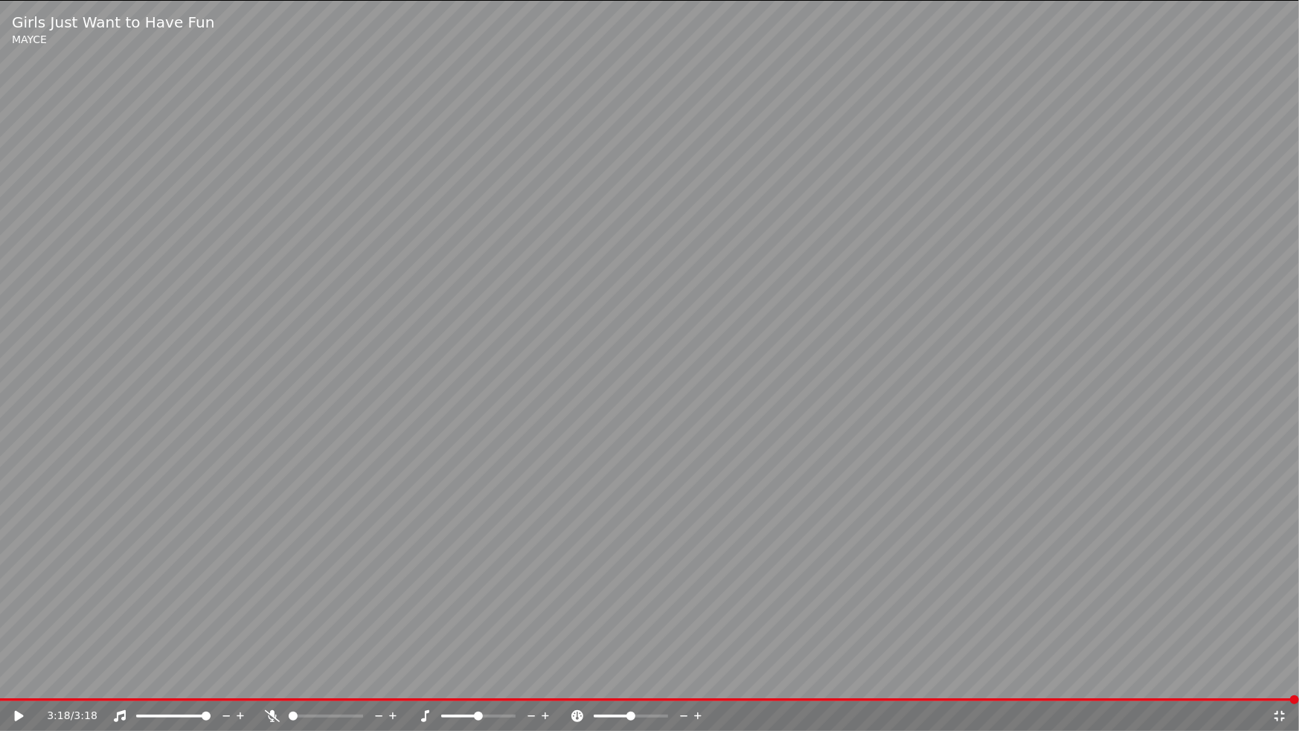
click at [1277, 687] on icon at bounding box center [1279, 716] width 15 height 12
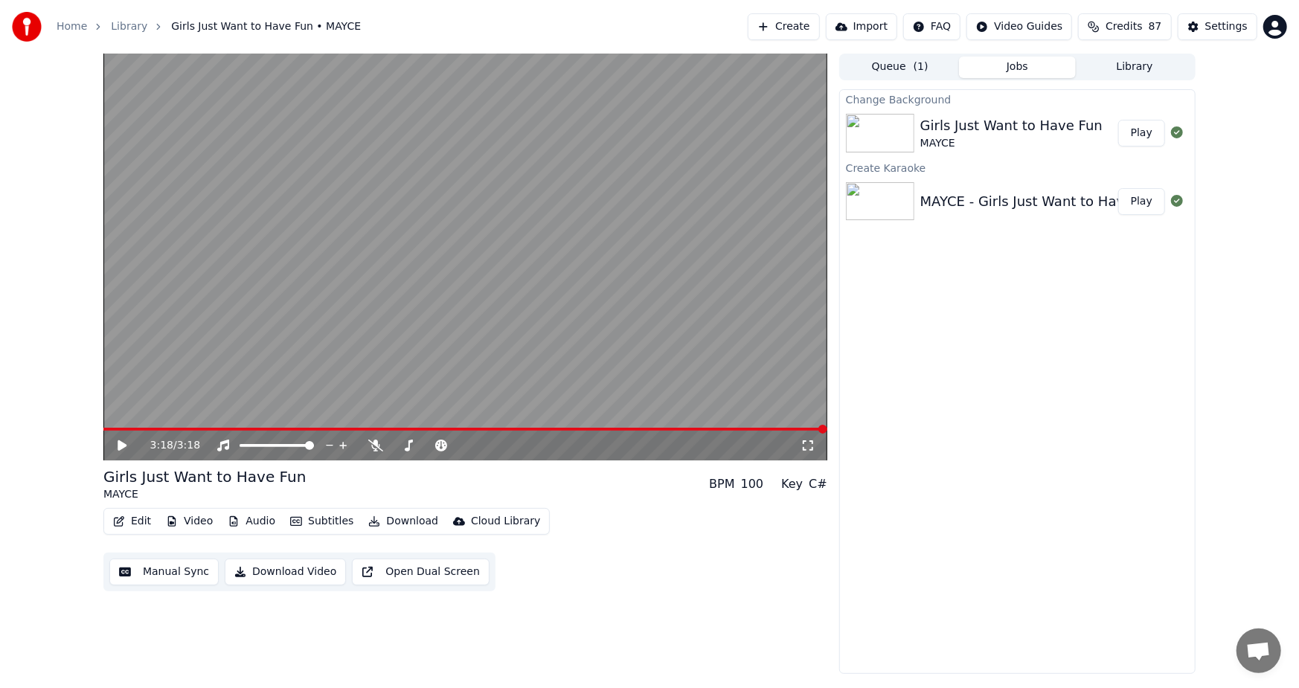
click at [290, 573] on button "Download Video" at bounding box center [285, 572] width 121 height 27
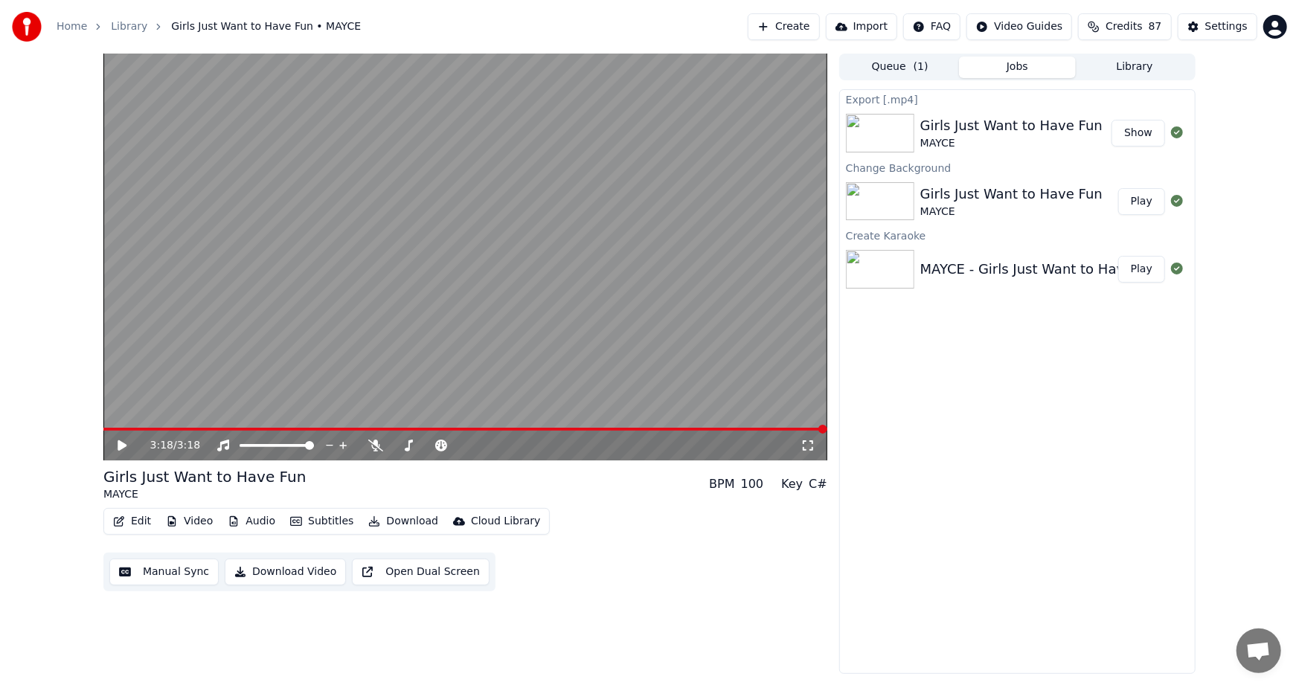
click at [1136, 134] on button "Show" at bounding box center [1138, 133] width 54 height 27
